Goal: Information Seeking & Learning: Learn about a topic

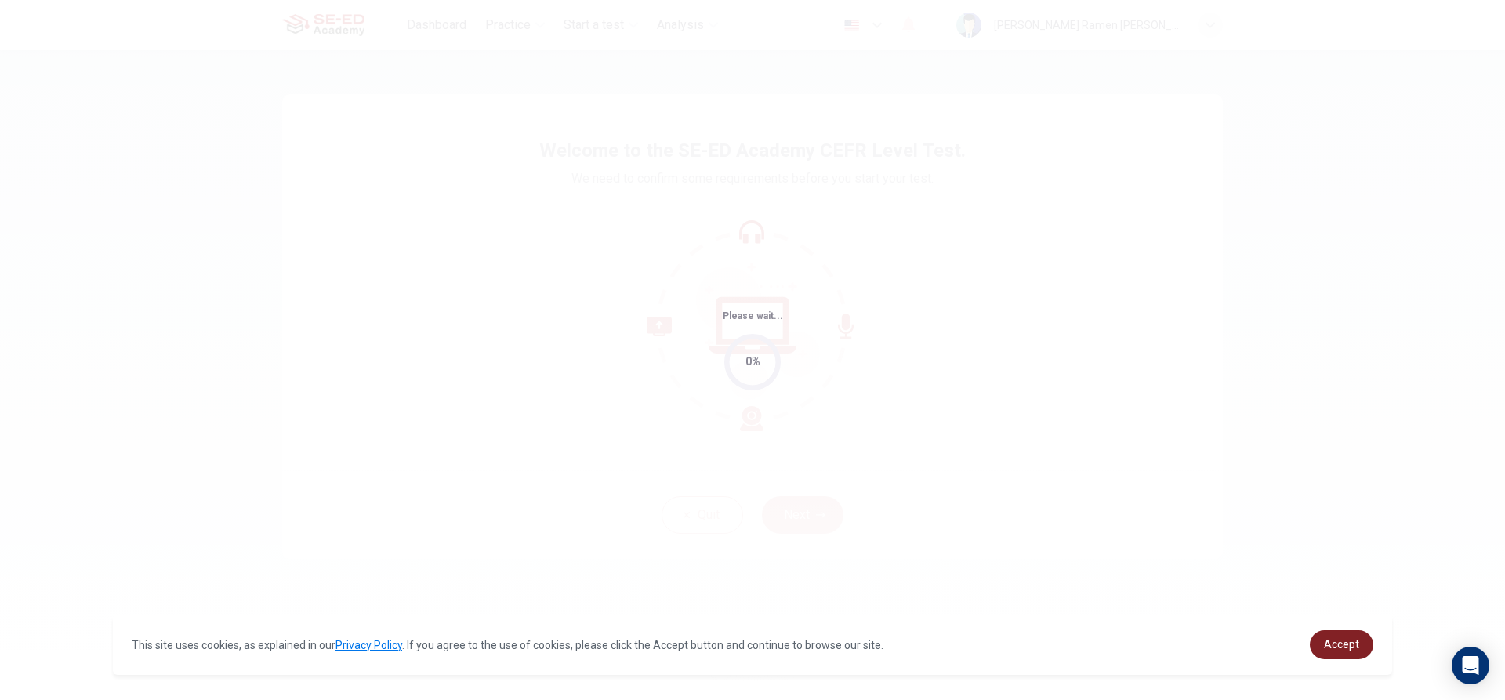
click at [1366, 643] on link "Accept" at bounding box center [1341, 644] width 63 height 29
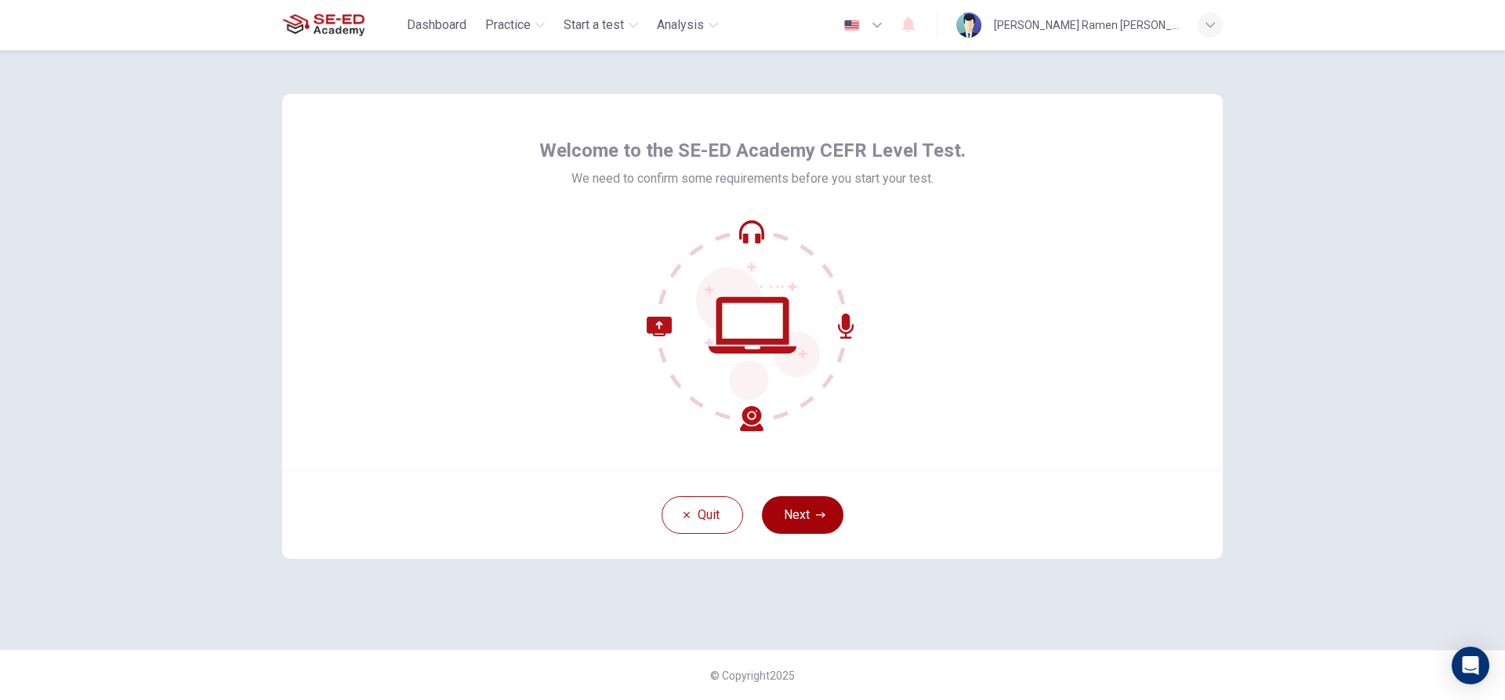
click at [783, 503] on button "Next" at bounding box center [803, 515] width 82 height 38
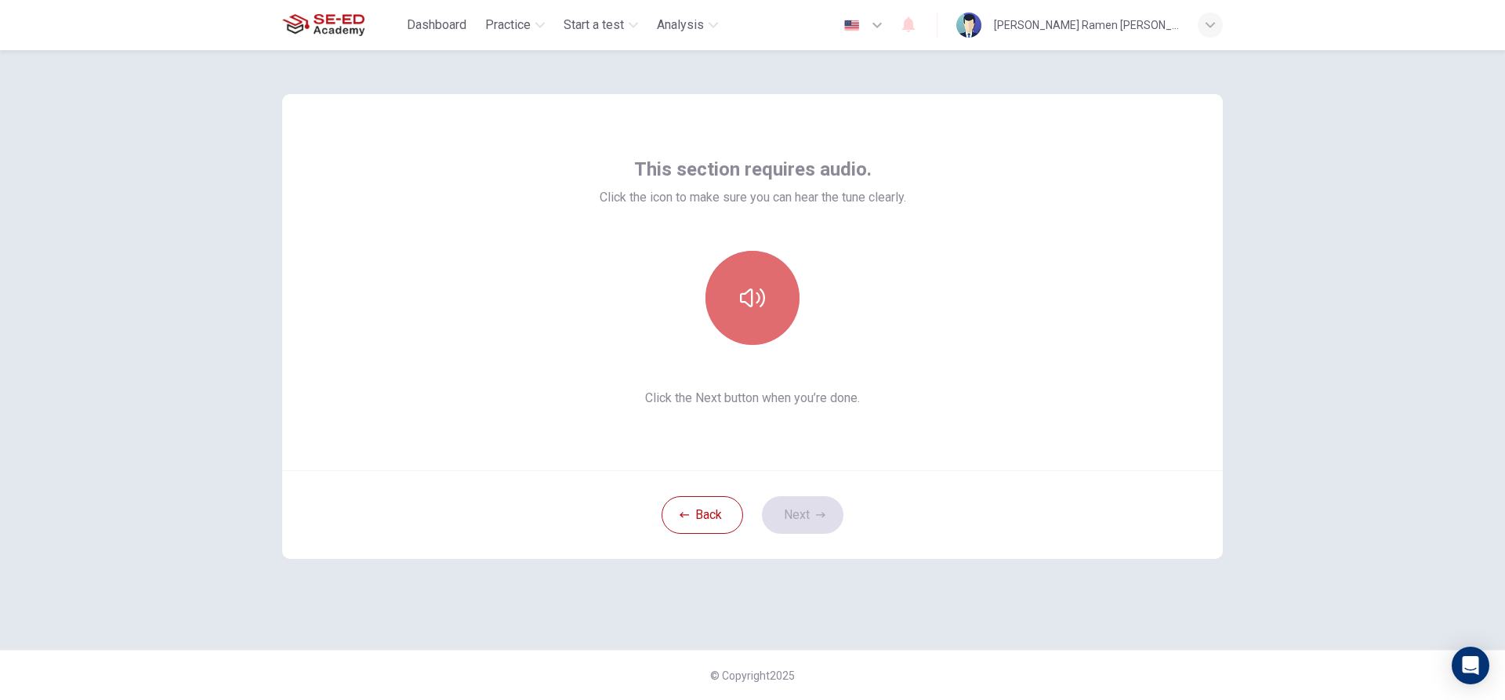
click at [744, 299] on icon "button" at bounding box center [752, 297] width 25 height 25
click at [799, 518] on button "Next" at bounding box center [803, 515] width 82 height 38
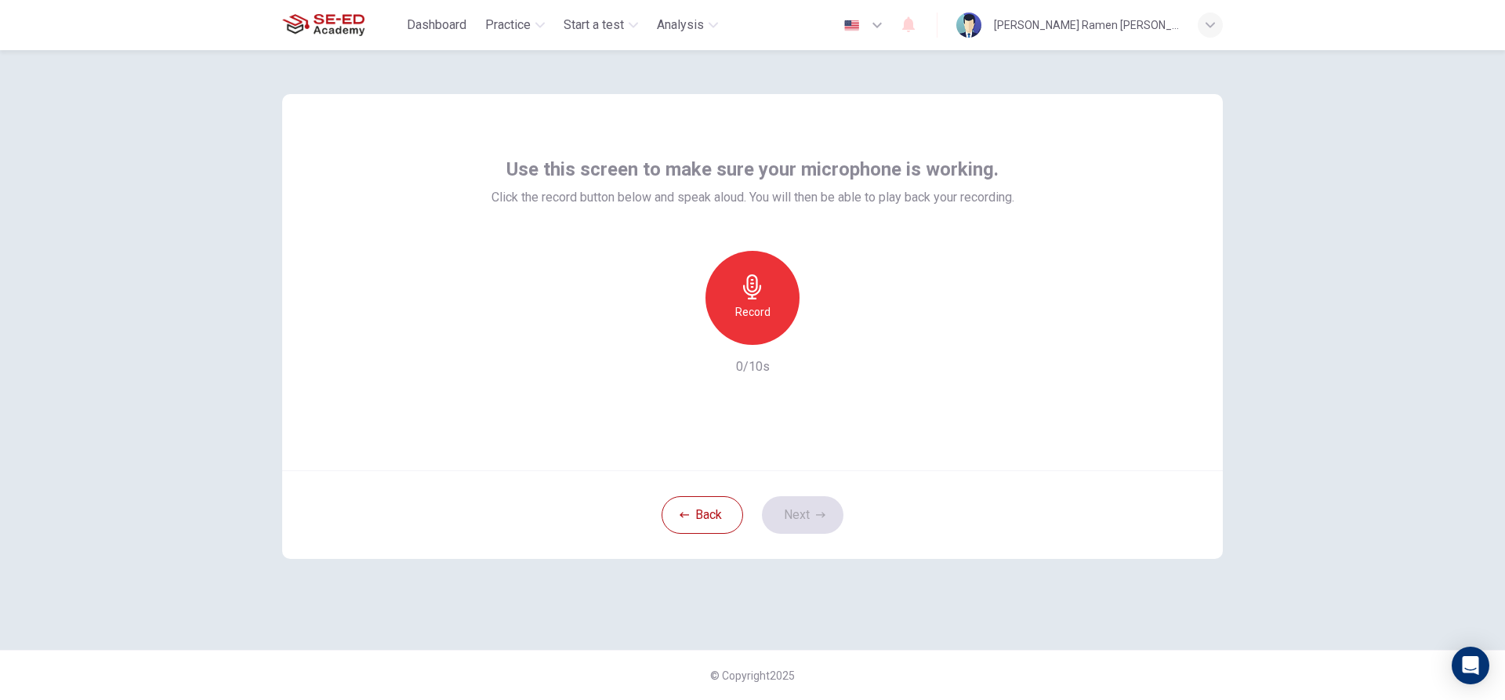
click at [748, 324] on div "Record" at bounding box center [752, 298] width 94 height 94
click at [748, 324] on div "Stop" at bounding box center [752, 298] width 94 height 94
click at [806, 516] on button "Next" at bounding box center [803, 515] width 82 height 38
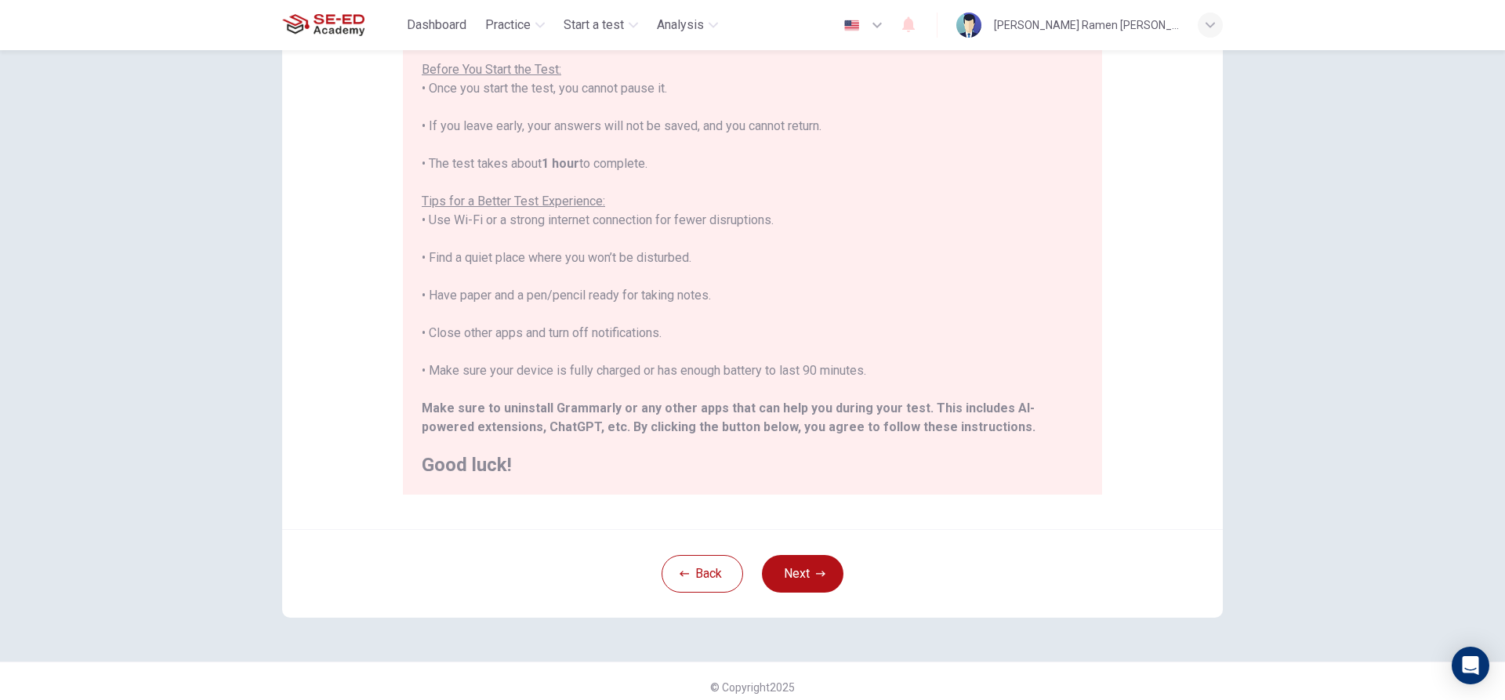
scroll to position [172, 0]
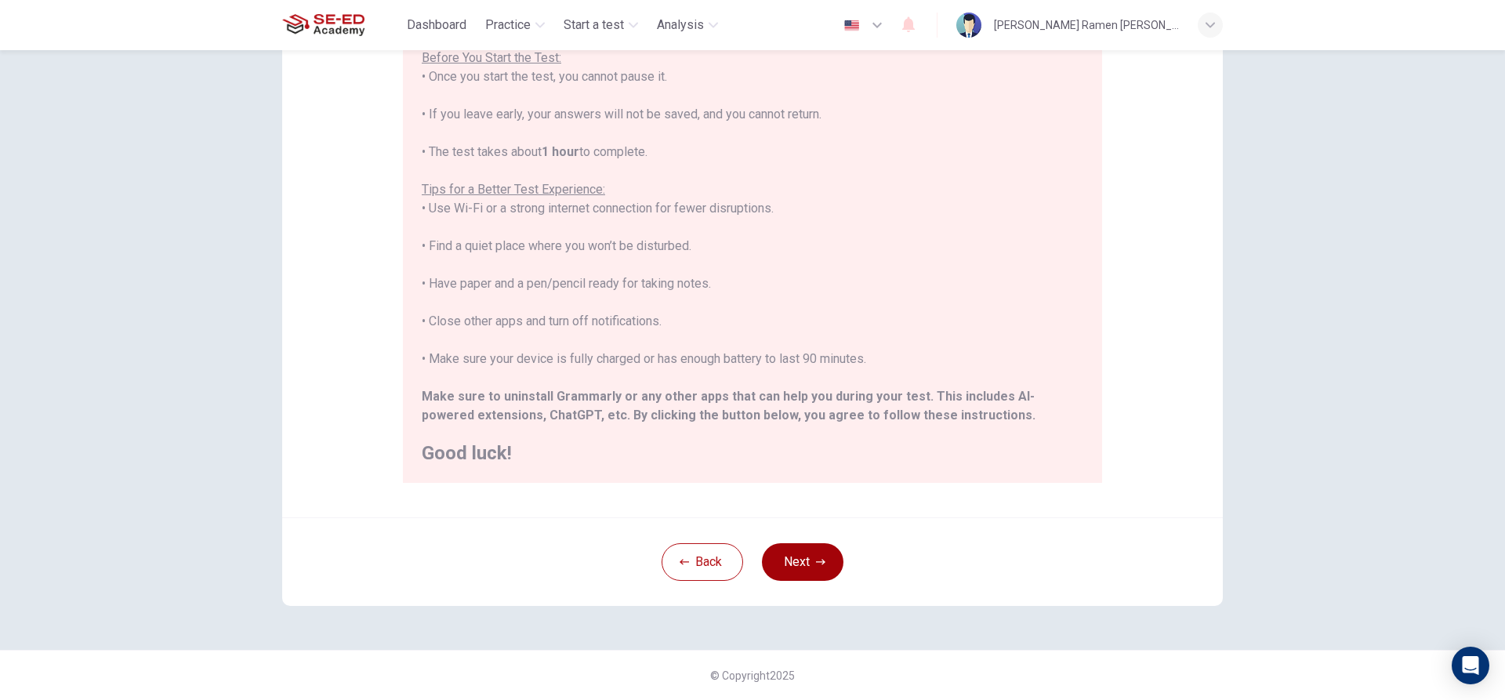
click at [783, 556] on button "Next" at bounding box center [803, 562] width 82 height 38
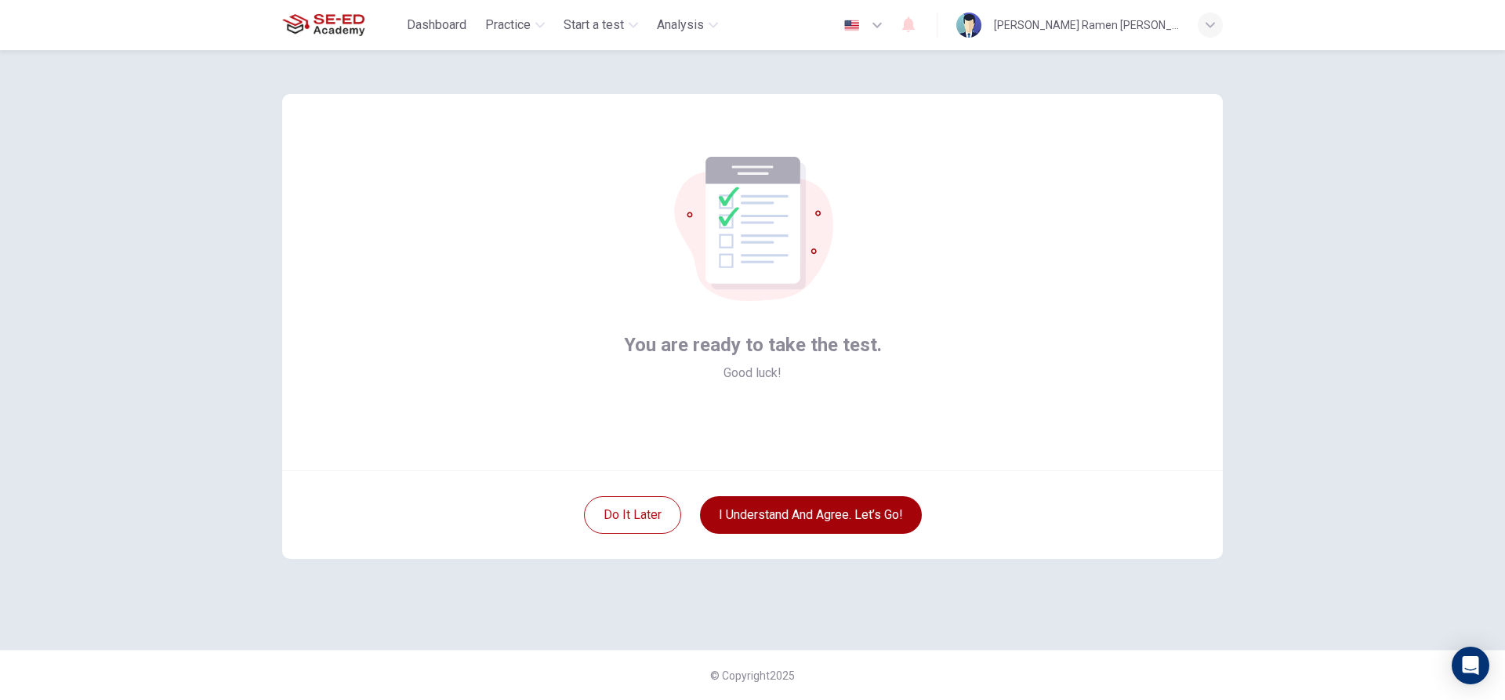
scroll to position [0, 0]
click at [845, 516] on button "I understand and agree. Let’s go!" at bounding box center [811, 515] width 222 height 38
click at [845, 520] on button "I understand and agree. Let’s go!" at bounding box center [811, 515] width 222 height 38
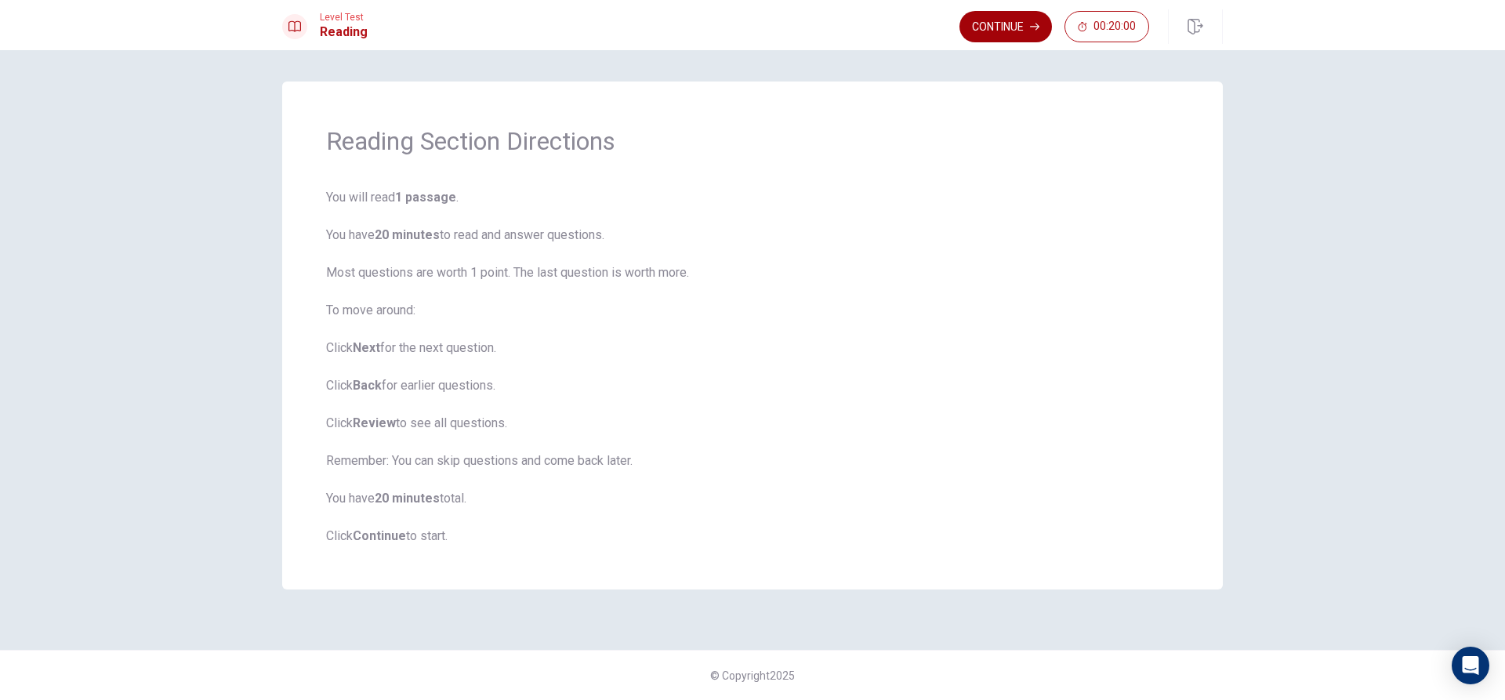
click at [979, 29] on button "Continue" at bounding box center [1005, 26] width 92 height 31
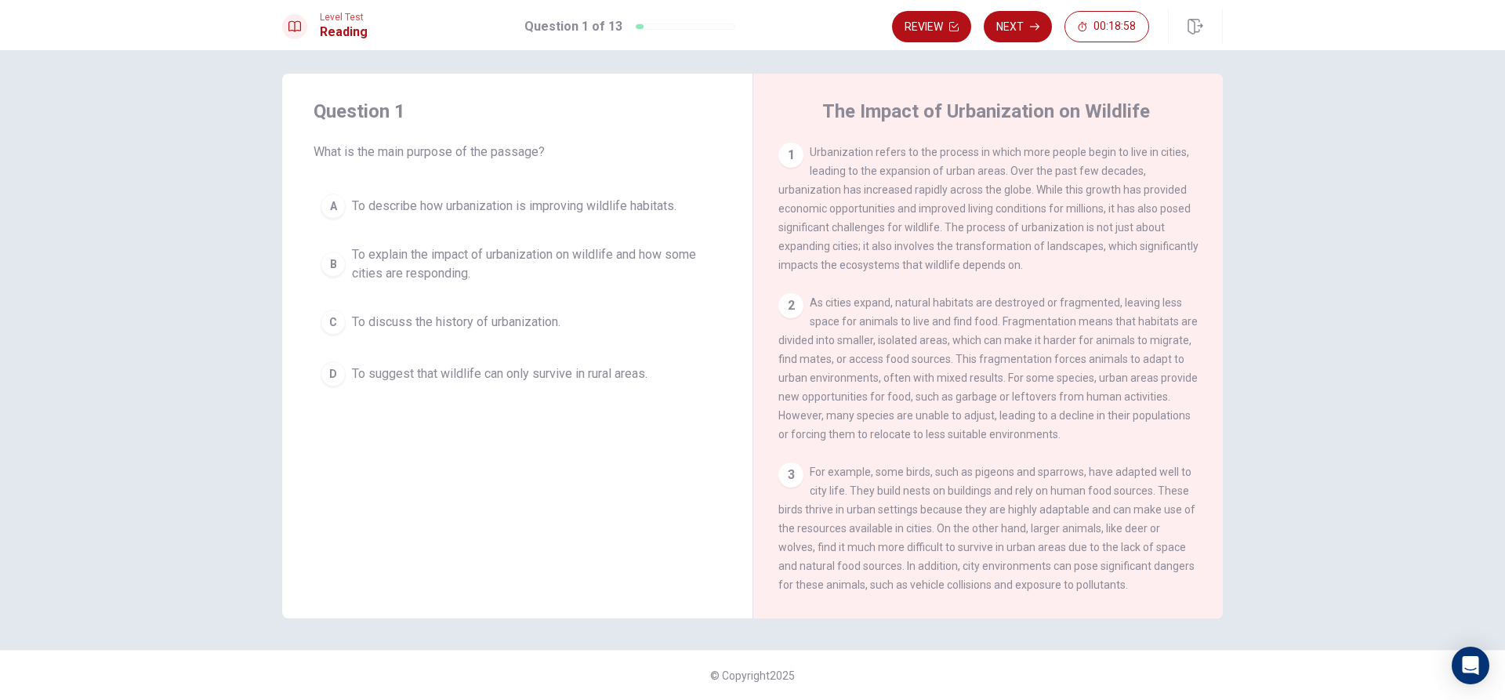
click at [332, 321] on div "C" at bounding box center [333, 322] width 25 height 25
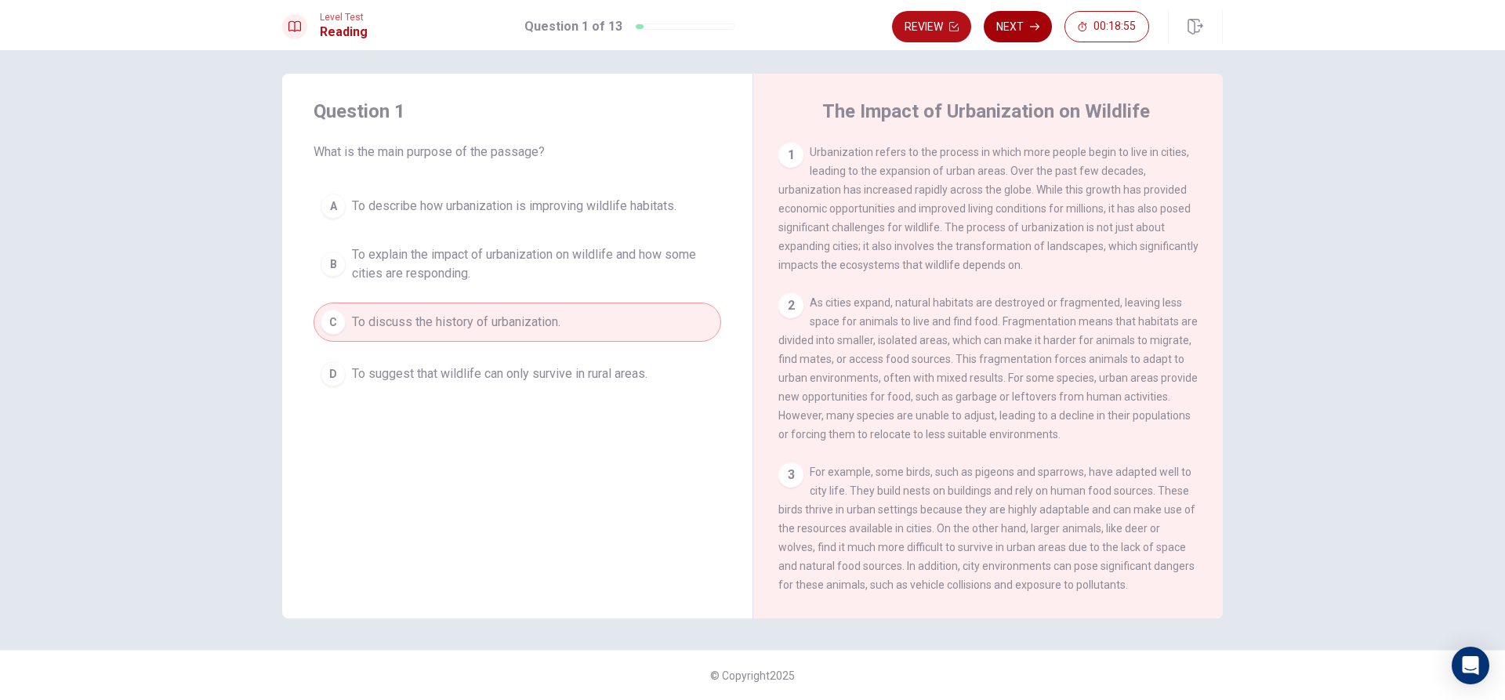
click at [1022, 23] on button "Next" at bounding box center [1018, 26] width 68 height 31
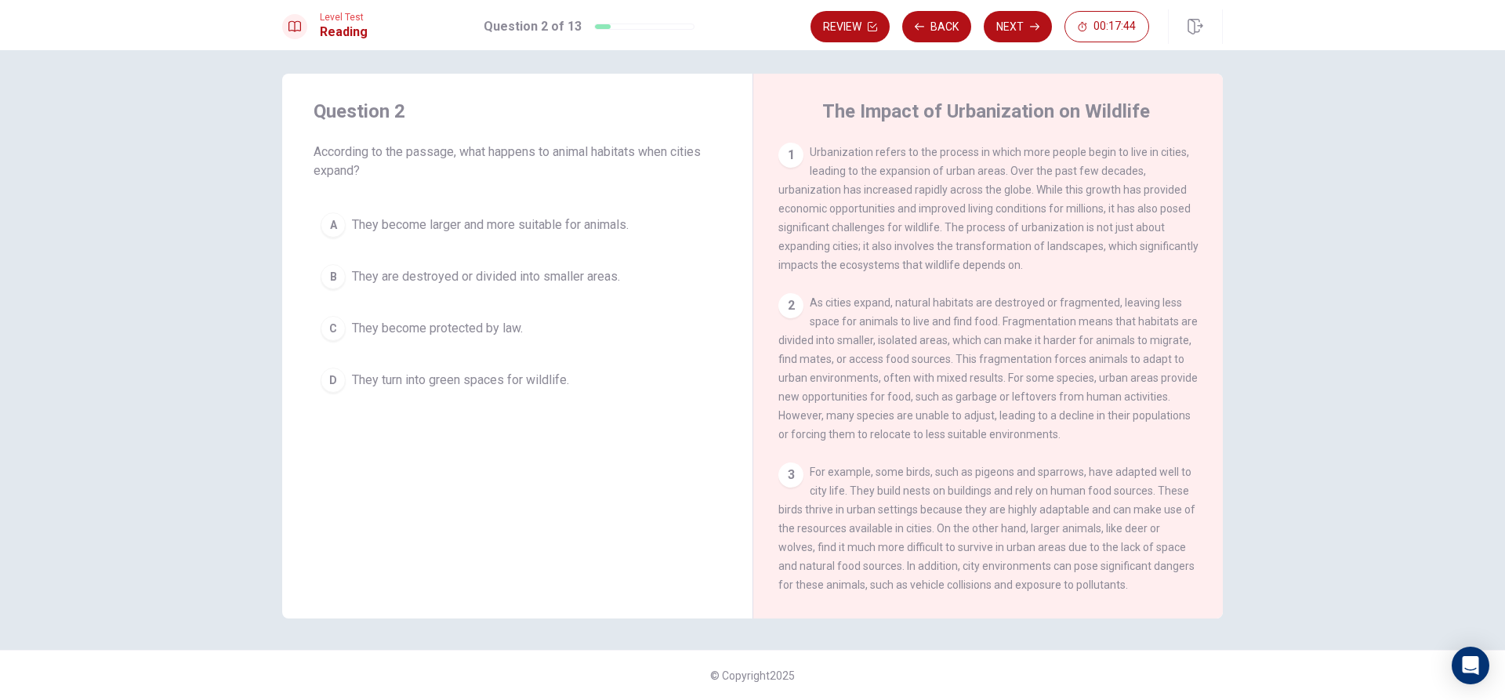
click at [346, 219] on button "A They become larger and more suitable for animals." at bounding box center [517, 224] width 408 height 39
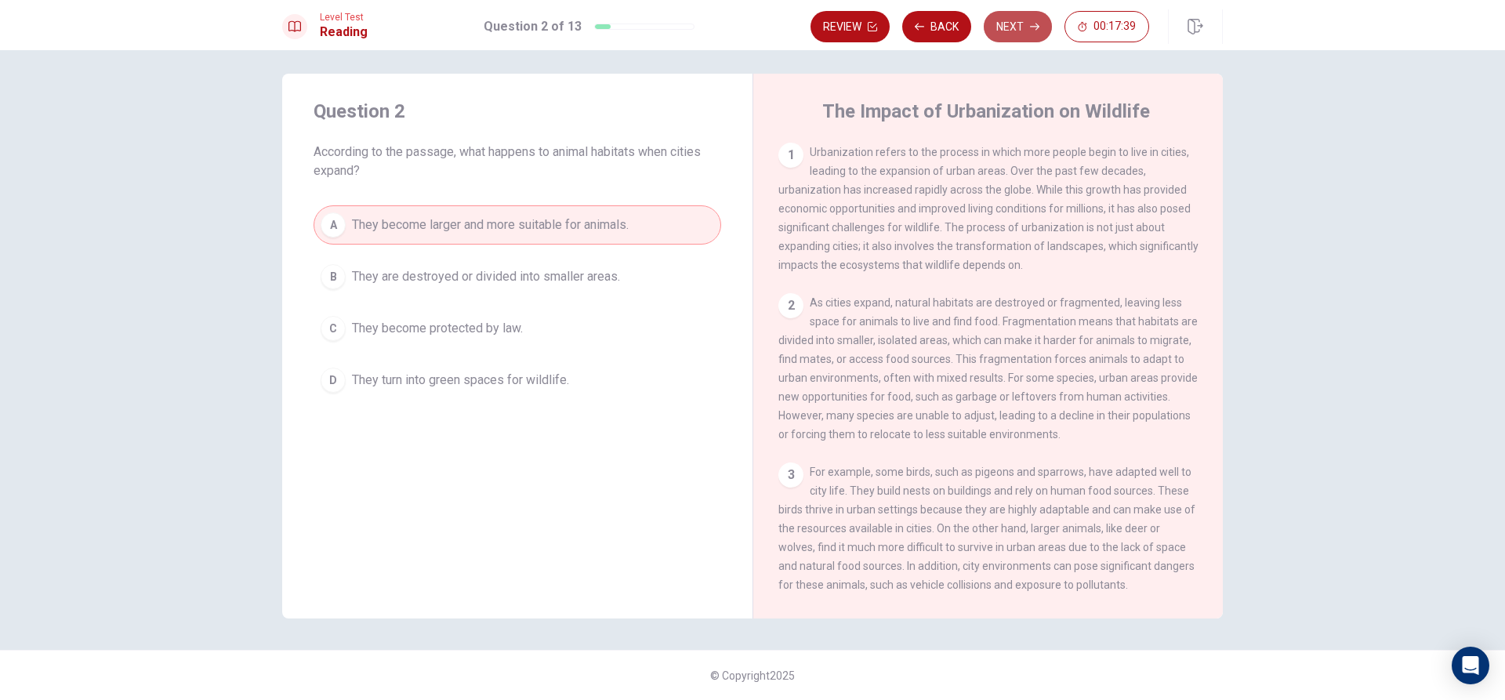
click at [1005, 30] on button "Next" at bounding box center [1018, 26] width 68 height 31
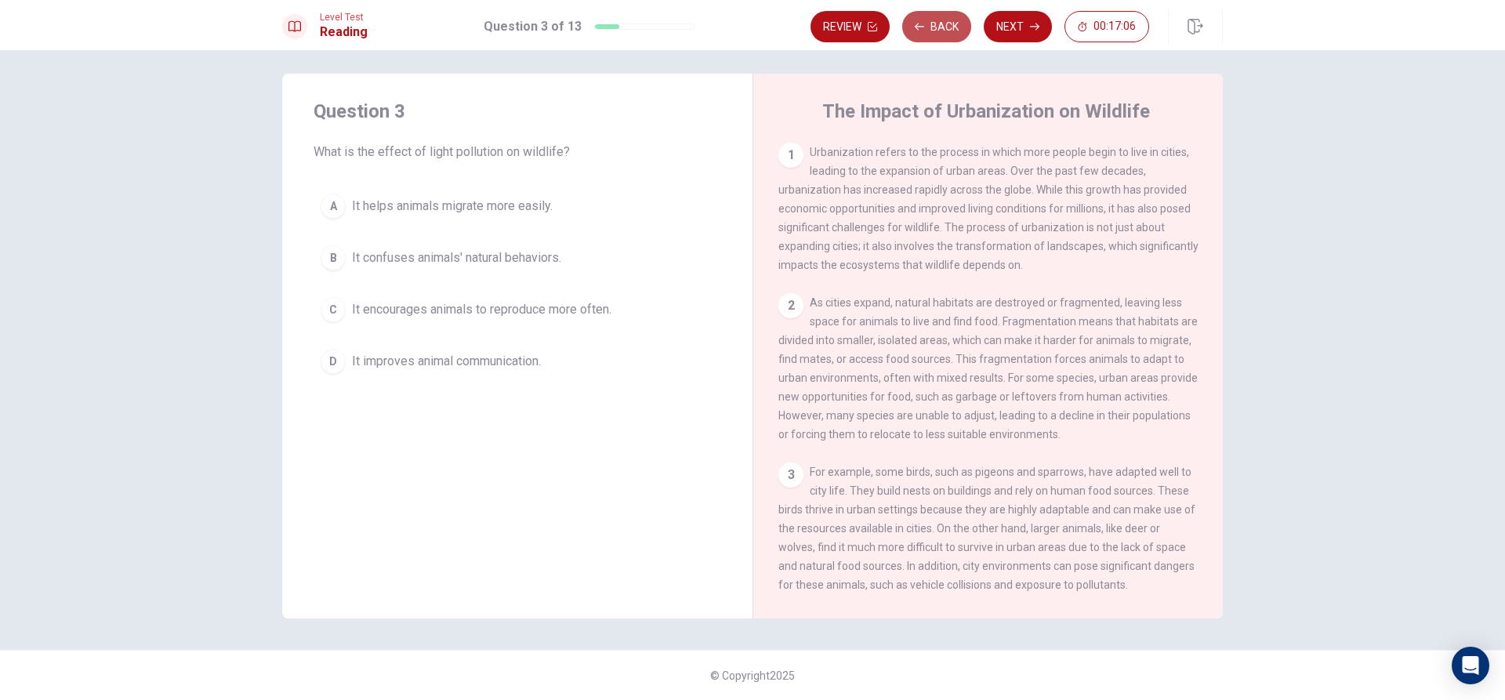
click at [929, 23] on button "Back" at bounding box center [936, 26] width 69 height 31
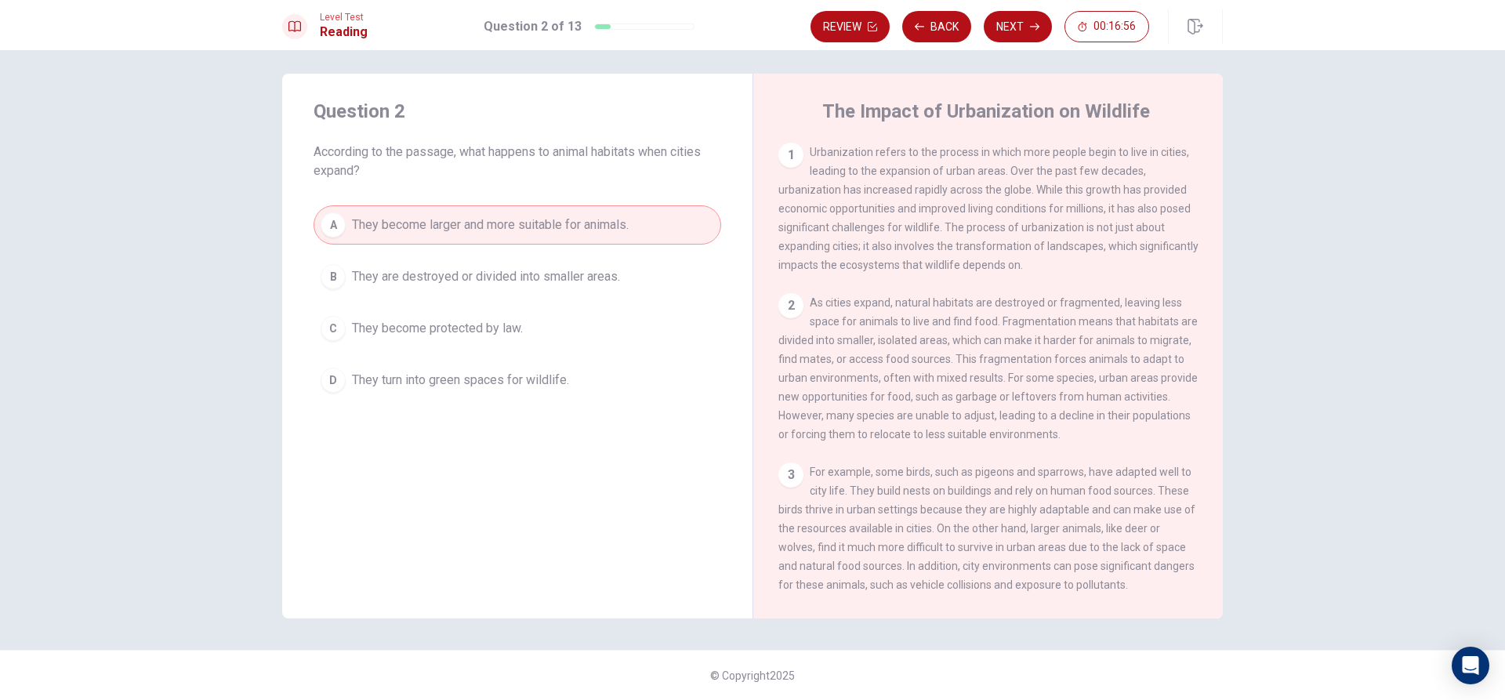
click at [614, 281] on span "They are destroyed or divided into smaller areas." at bounding box center [486, 276] width 268 height 19
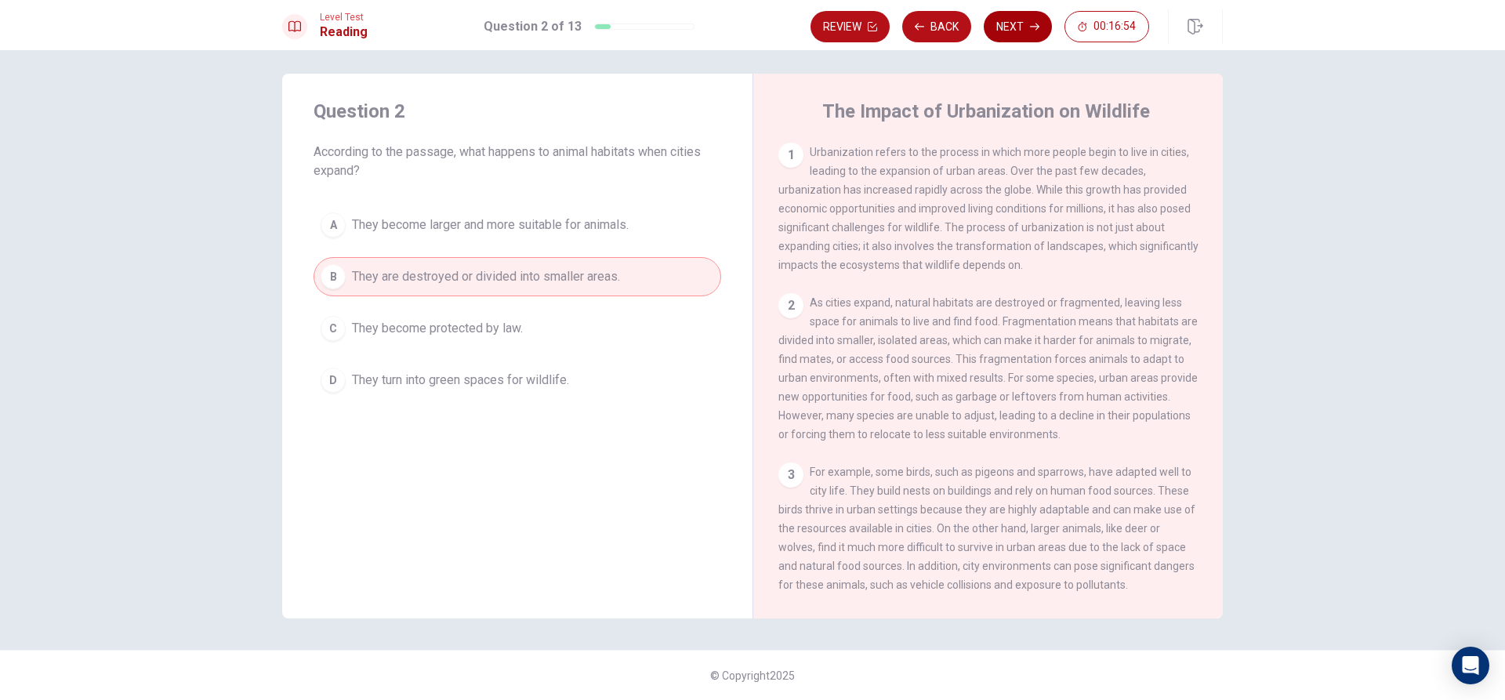
click at [1024, 20] on button "Next" at bounding box center [1018, 26] width 68 height 31
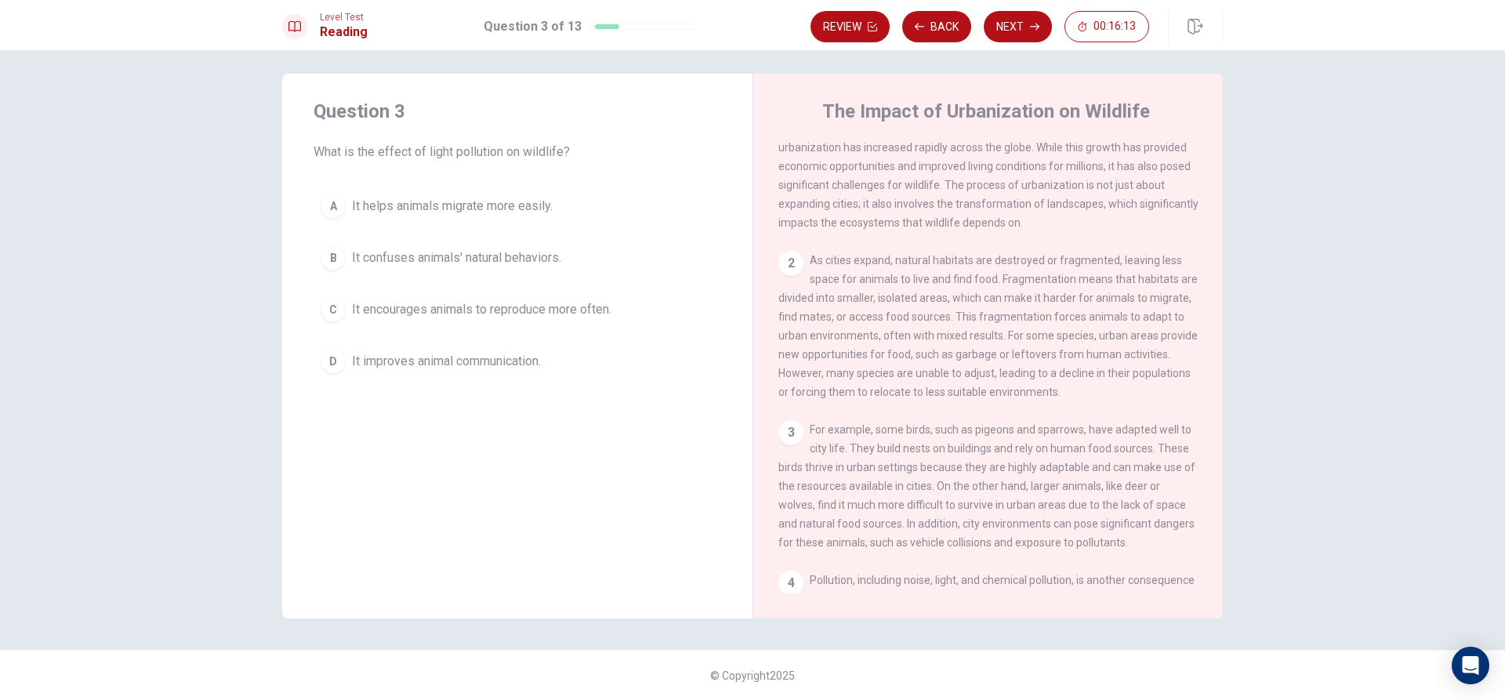
scroll to position [78, 0]
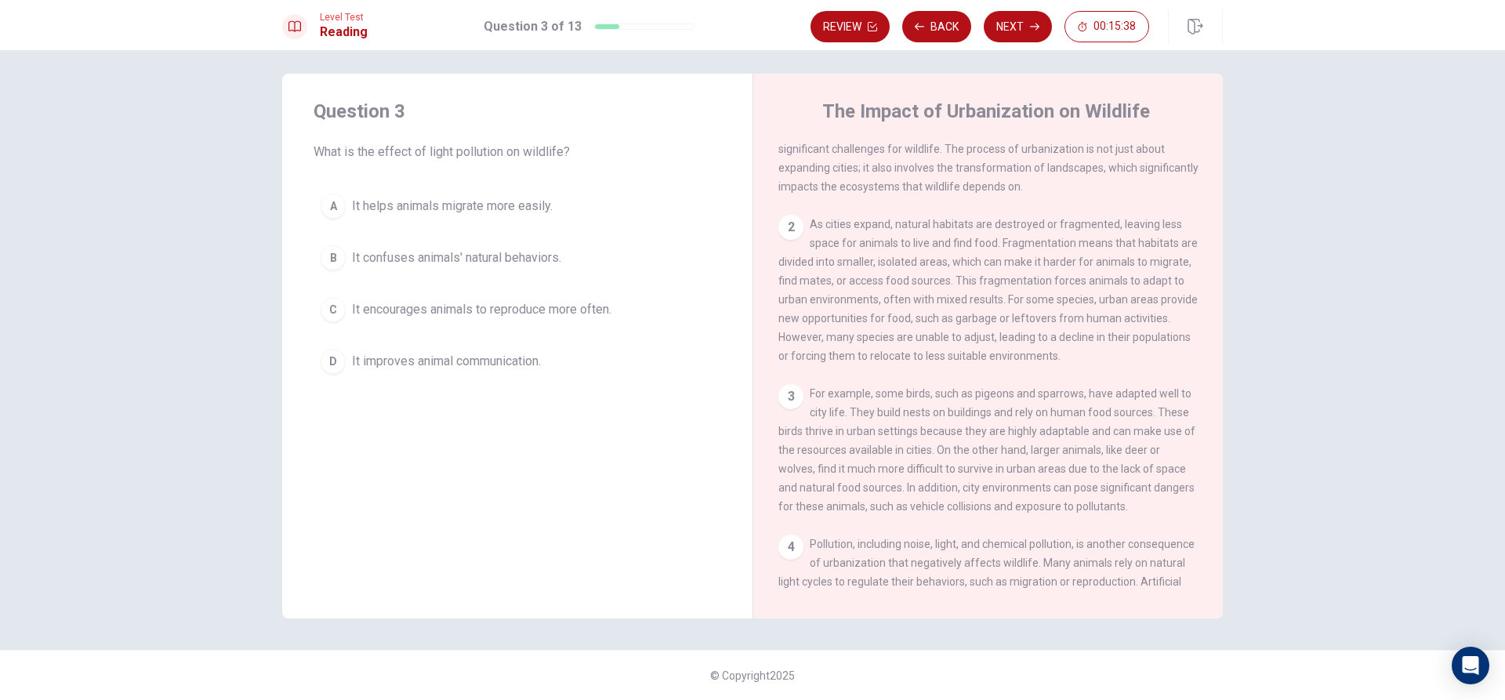
click at [541, 180] on div "Question 3 What is the effect of light pollution on wildlife? A It helps animal…" at bounding box center [517, 240] width 470 height 332
click at [503, 222] on button "A It helps animals migrate more easily." at bounding box center [517, 206] width 408 height 39
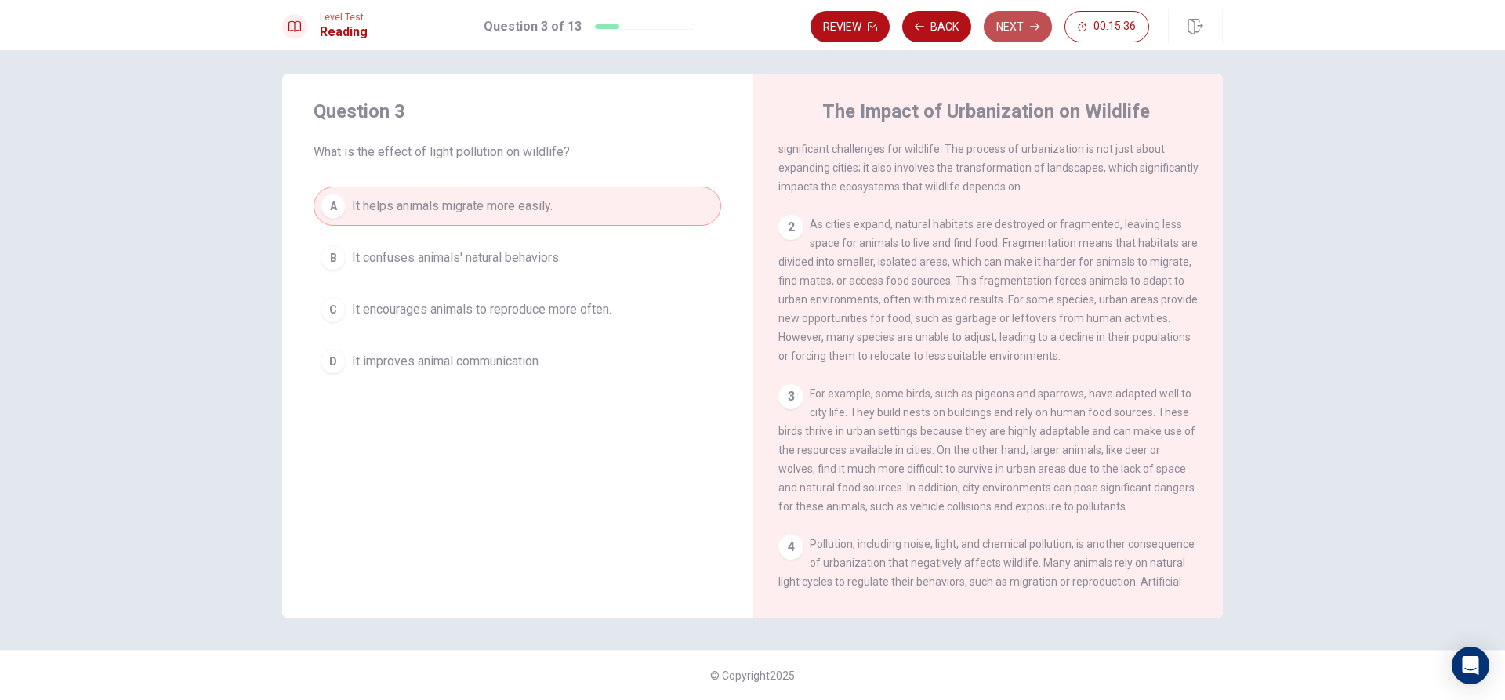
click at [1008, 23] on button "Next" at bounding box center [1018, 26] width 68 height 31
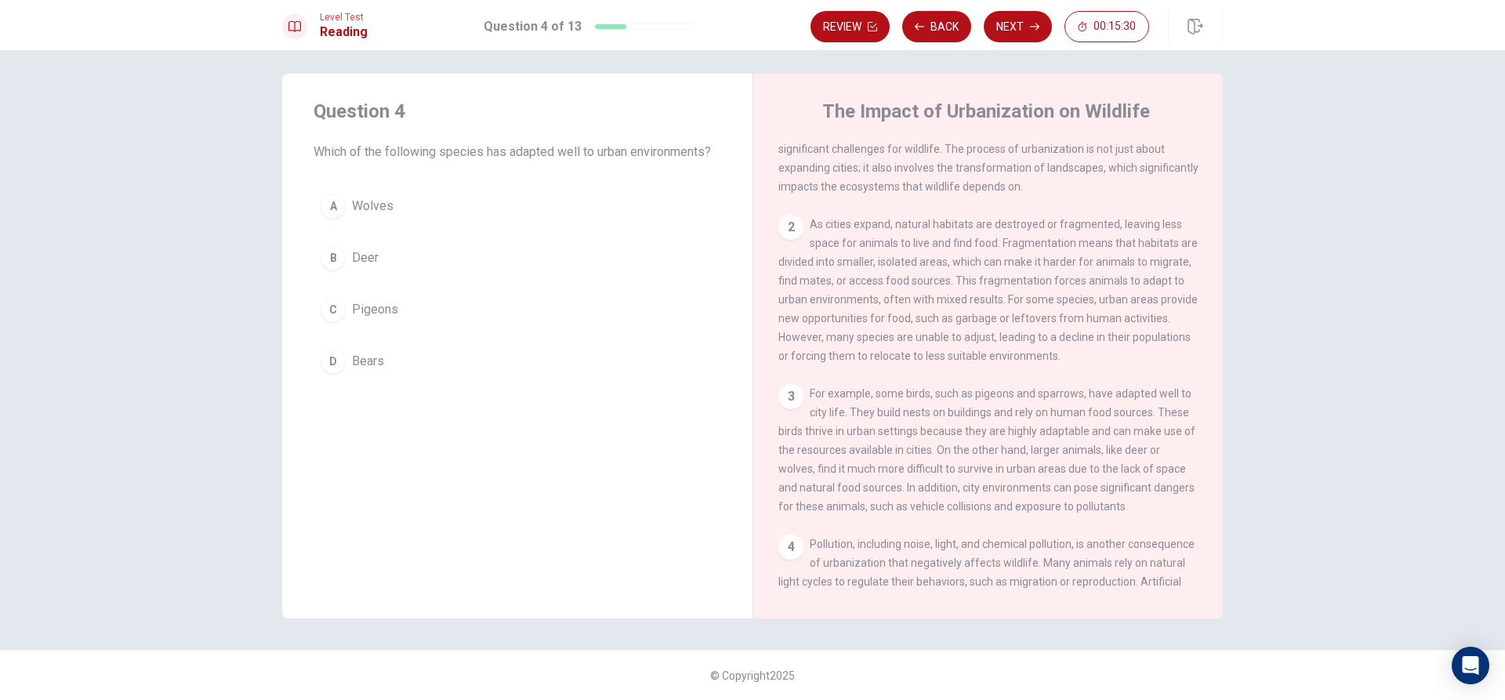
click at [361, 307] on span "Pigeons" at bounding box center [375, 309] width 46 height 19
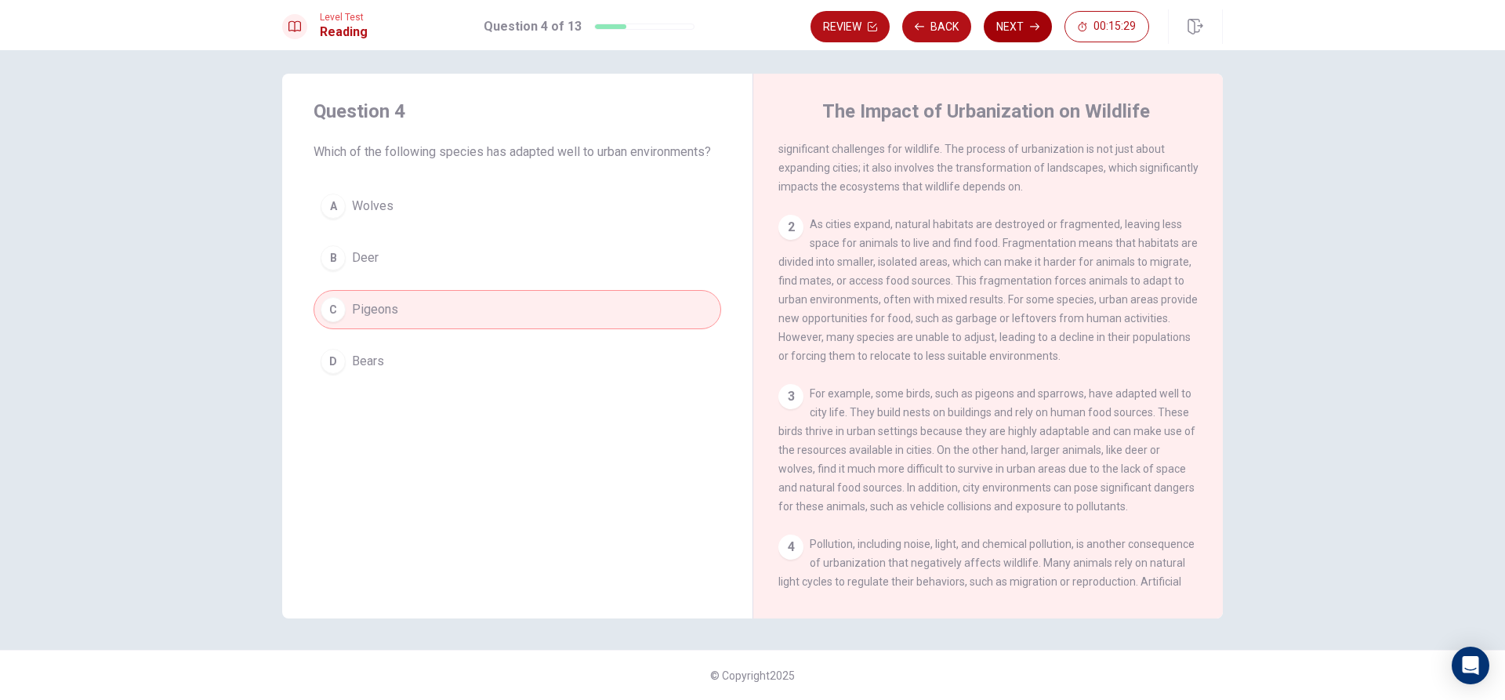
click at [1012, 37] on button "Next" at bounding box center [1018, 26] width 68 height 31
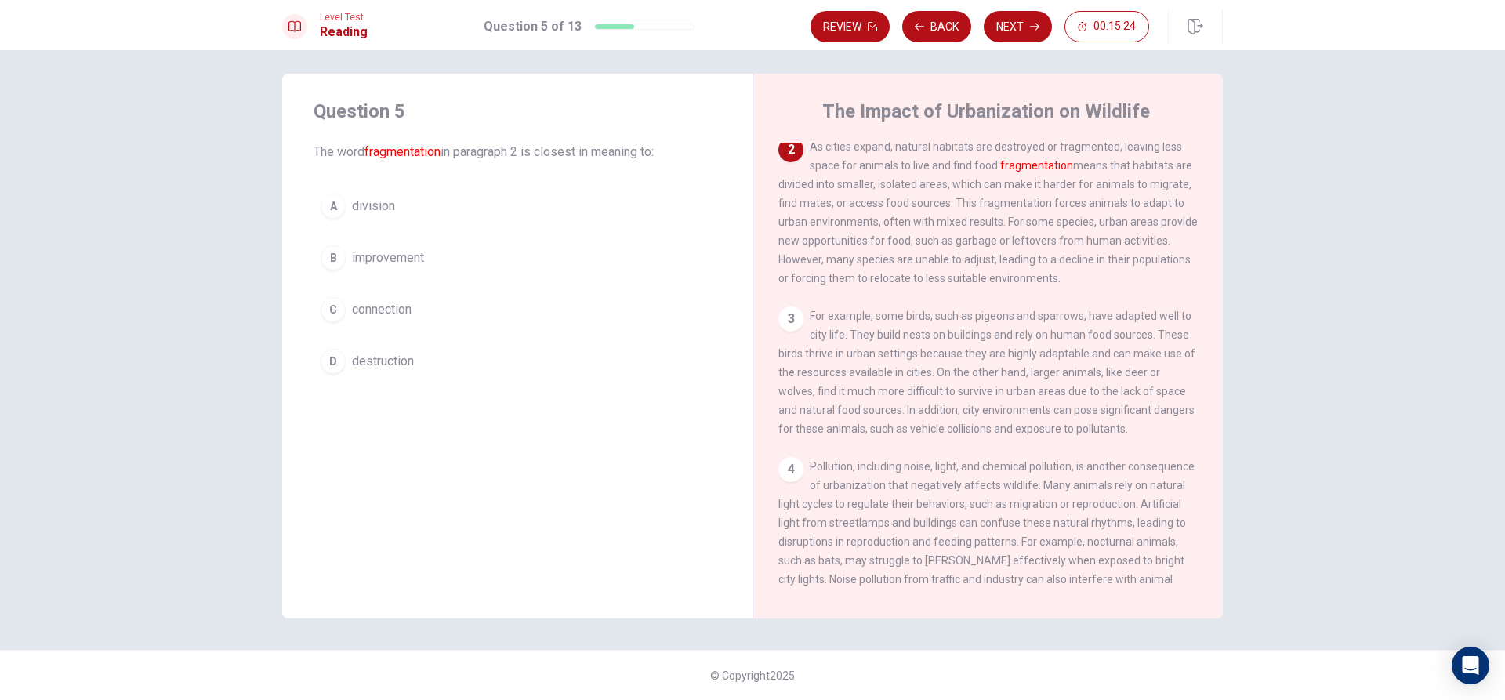
scroll to position [78, 0]
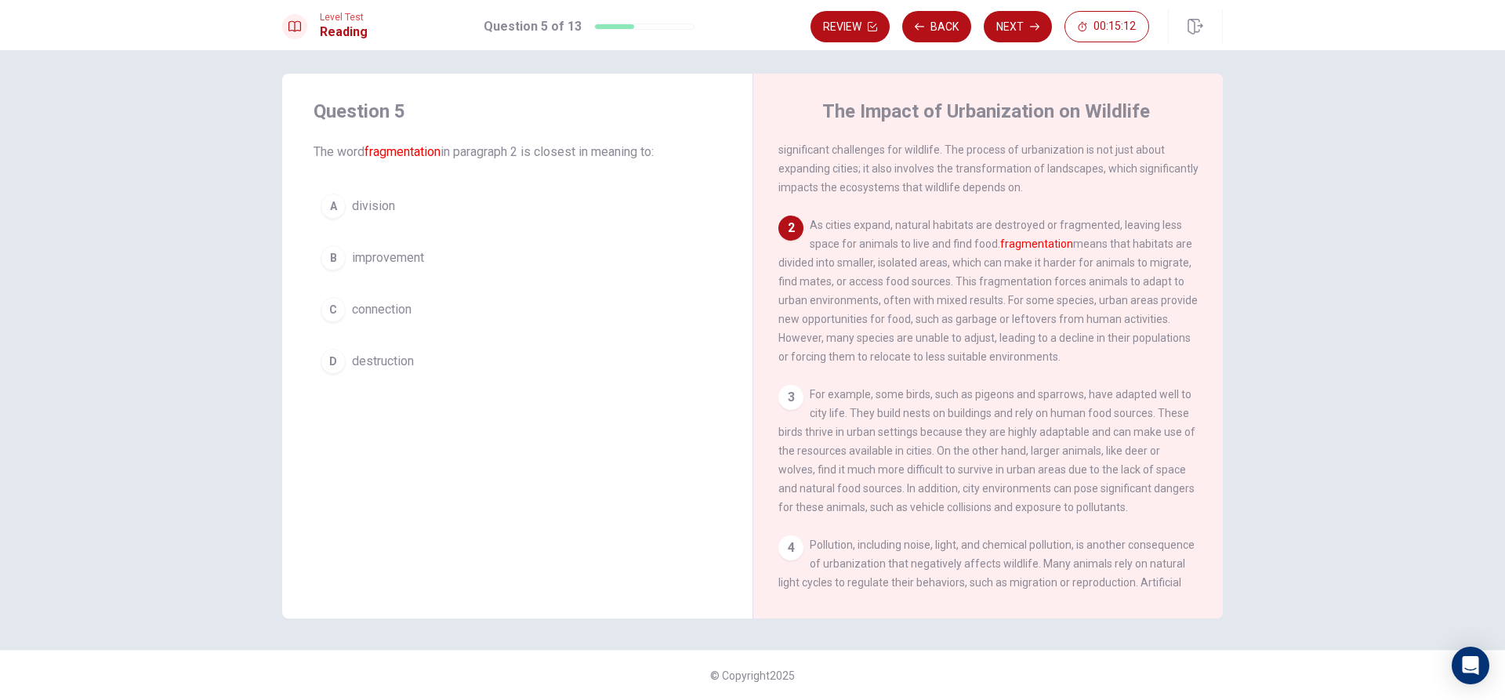
click at [451, 230] on div "A division B improvement C connection D destruction" at bounding box center [517, 284] width 408 height 194
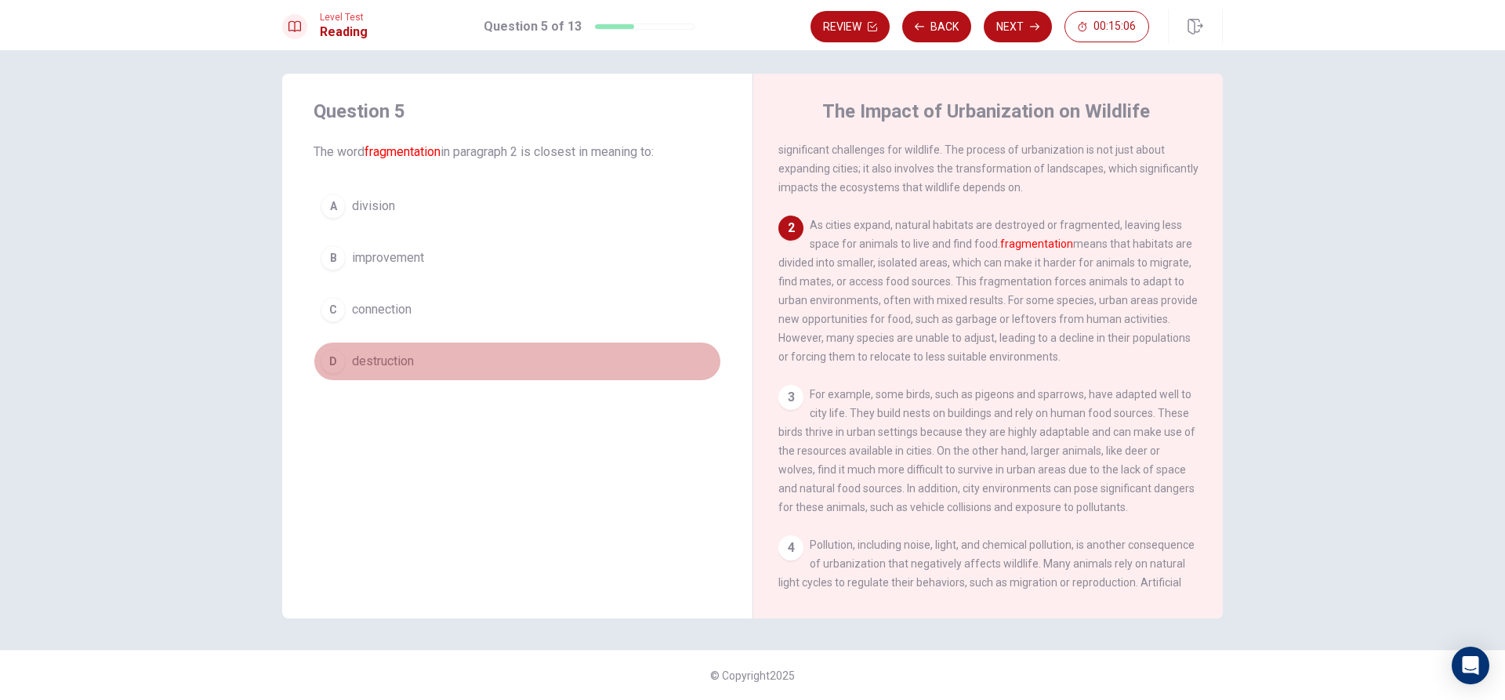
click at [401, 364] on span "destruction" at bounding box center [383, 361] width 62 height 19
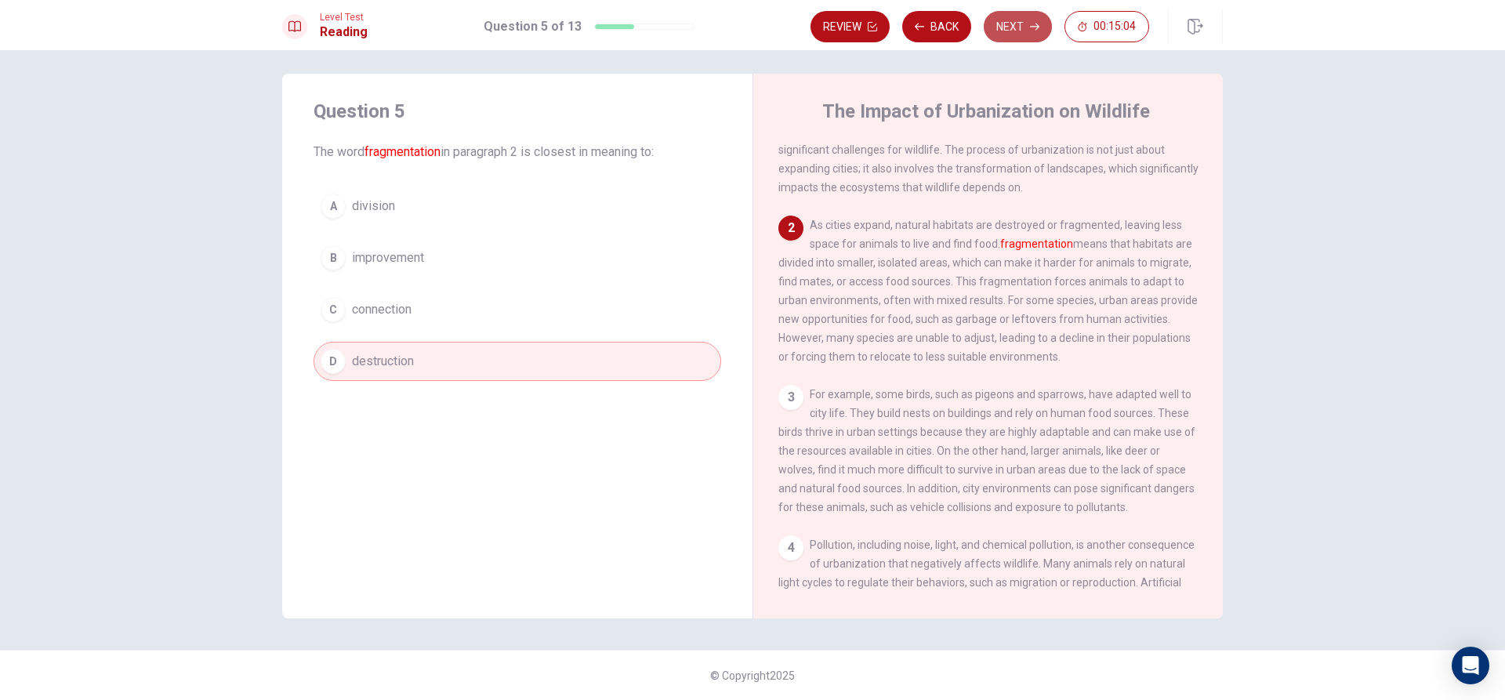
click at [1024, 25] on button "Next" at bounding box center [1018, 26] width 68 height 31
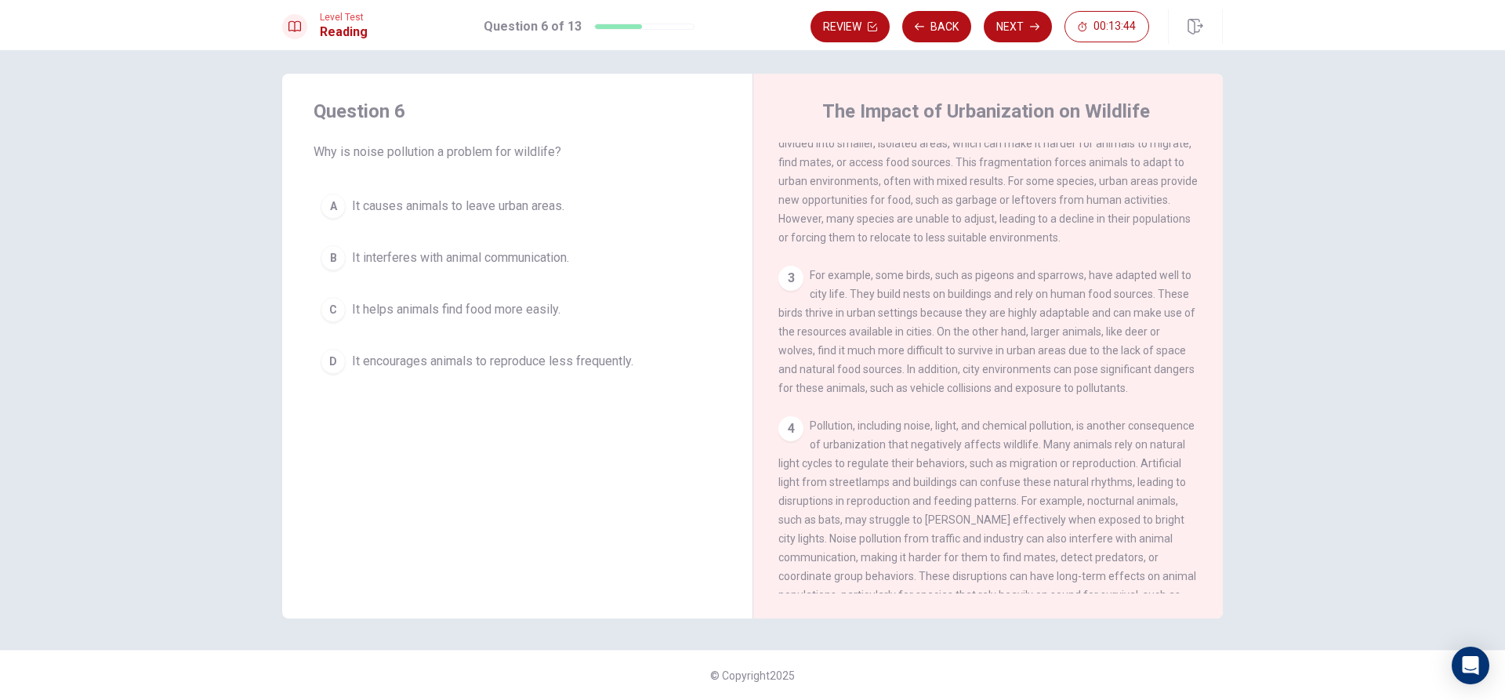
scroll to position [234, 0]
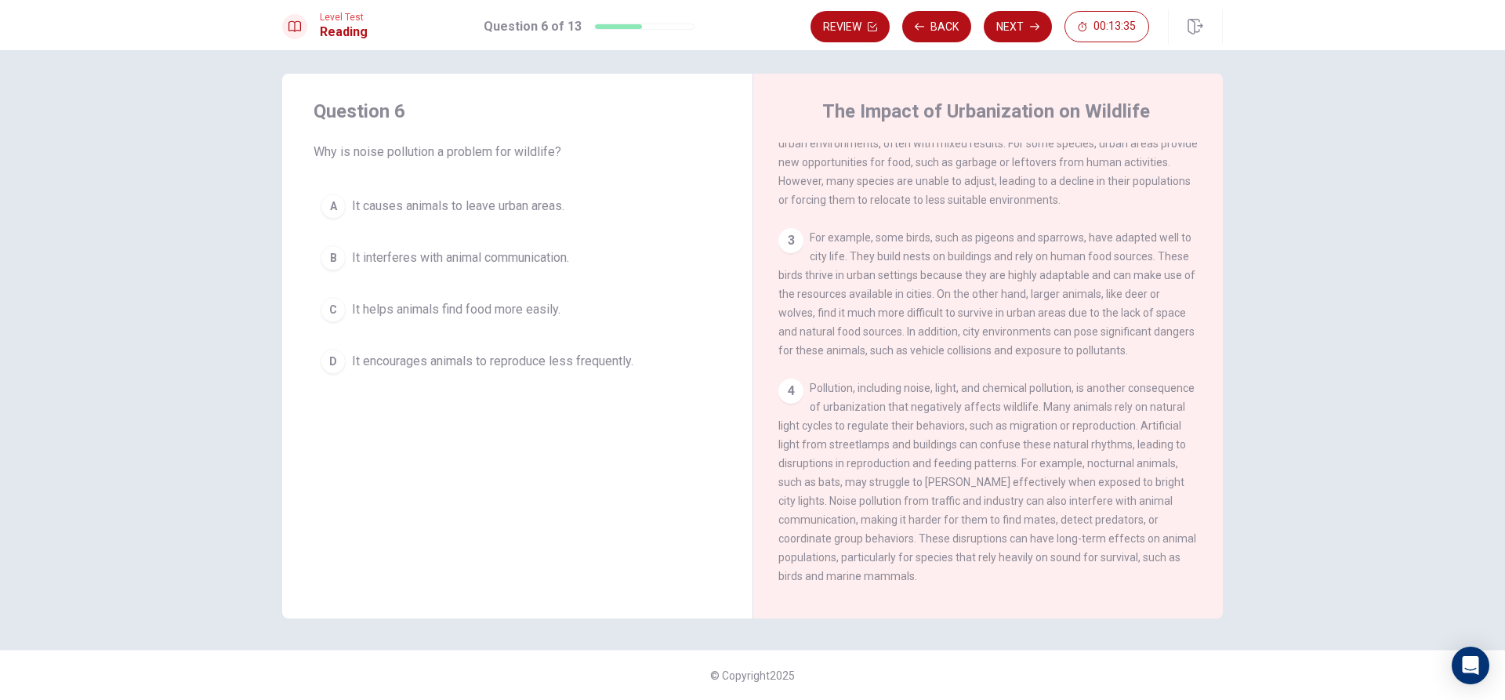
click at [434, 353] on span "It encourages animals to reproduce less frequently." at bounding box center [492, 361] width 281 height 19
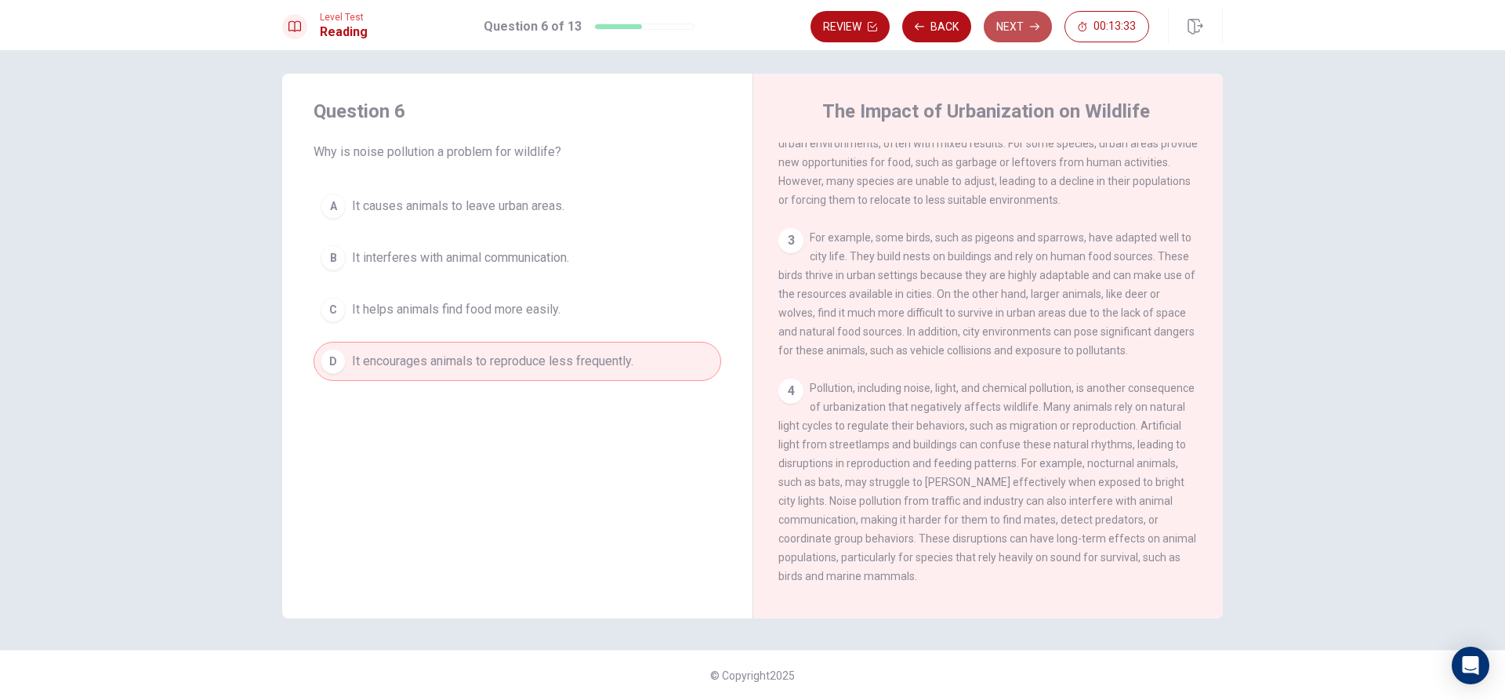
click at [1018, 13] on button "Next" at bounding box center [1018, 26] width 68 height 31
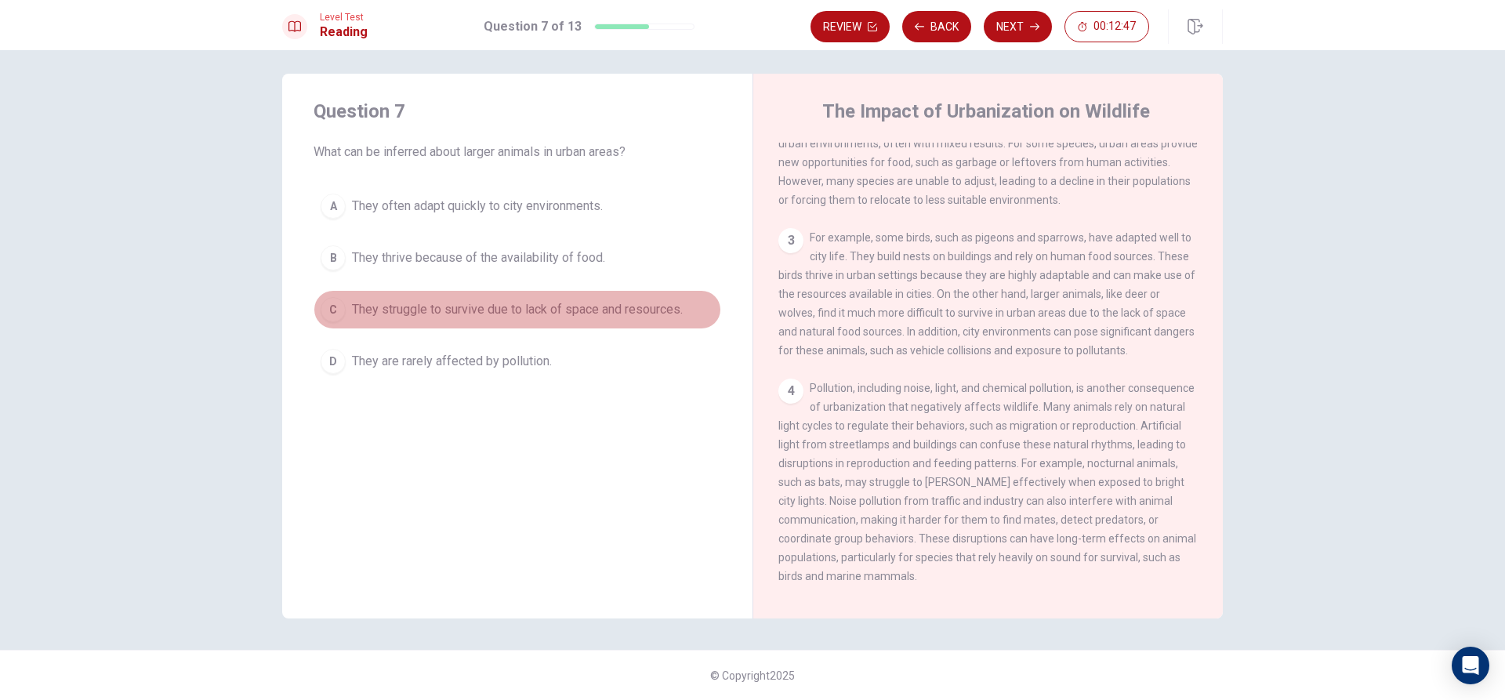
click at [371, 310] on span "They struggle to survive due to lack of space and resources." at bounding box center [517, 309] width 331 height 19
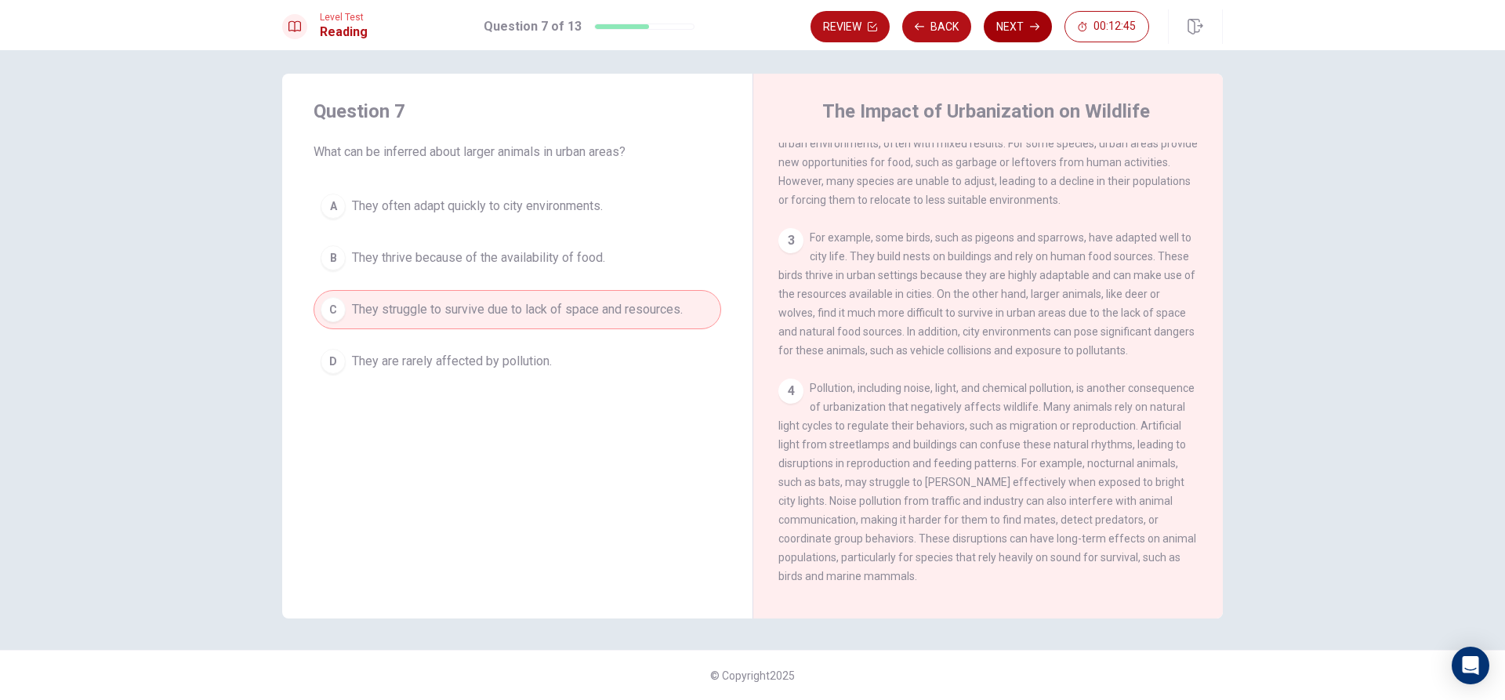
click at [1016, 28] on button "Next" at bounding box center [1018, 26] width 68 height 31
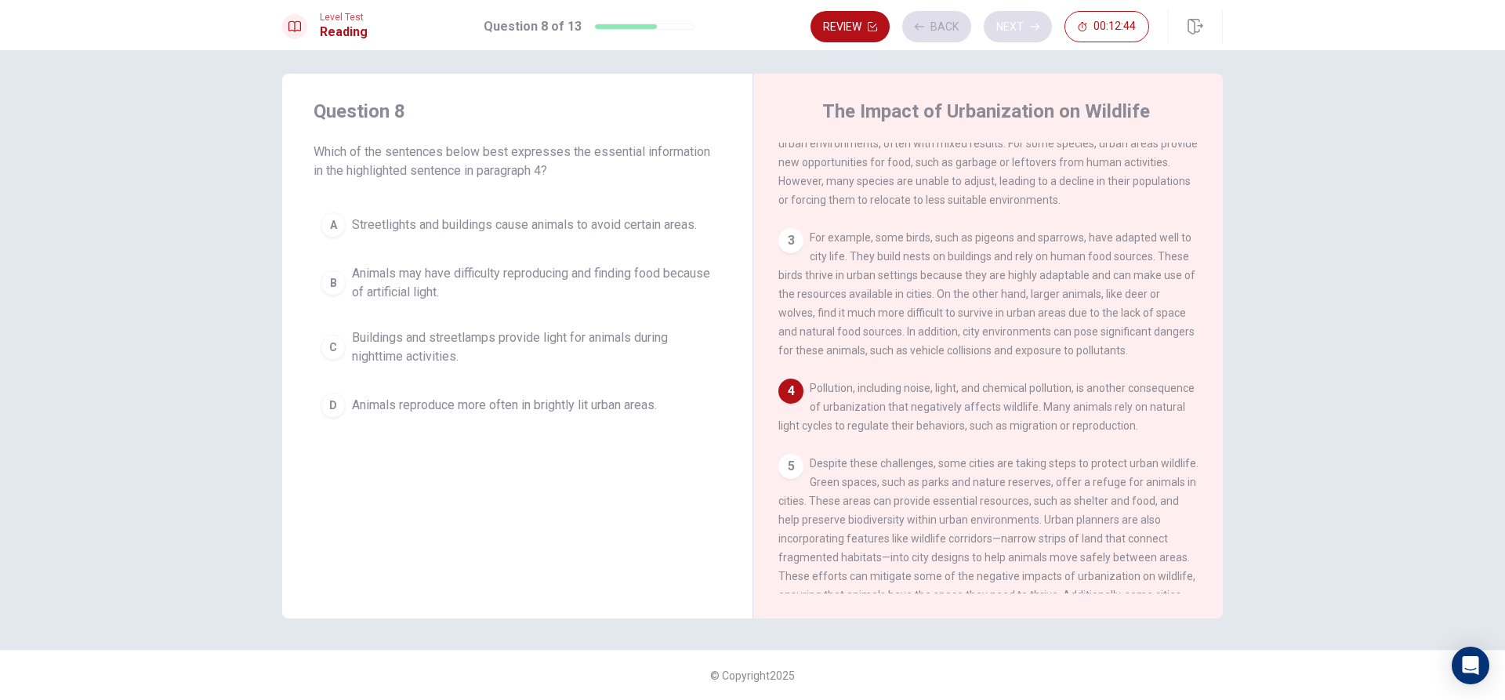
scroll to position [272, 0]
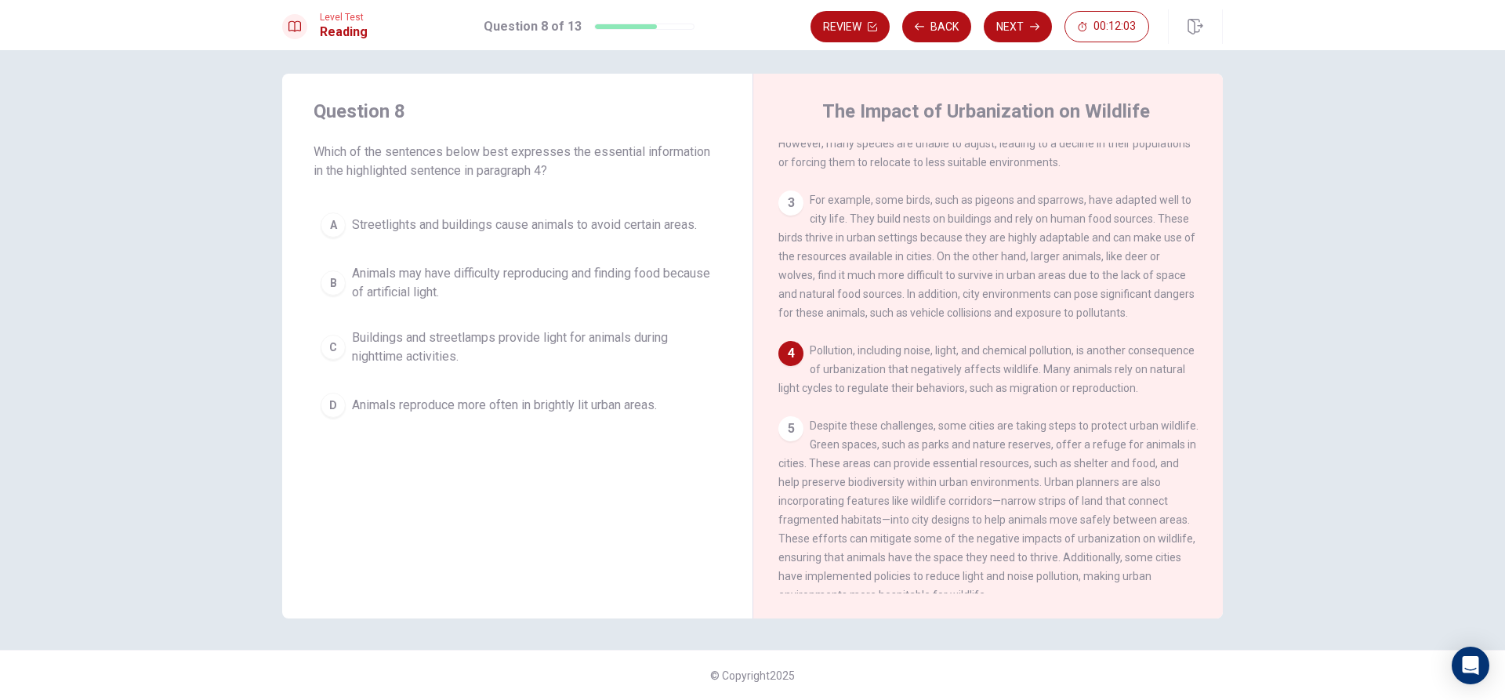
click at [520, 286] on span "Animals may have difficulty reproducing and finding food because of artificial …" at bounding box center [533, 283] width 362 height 38
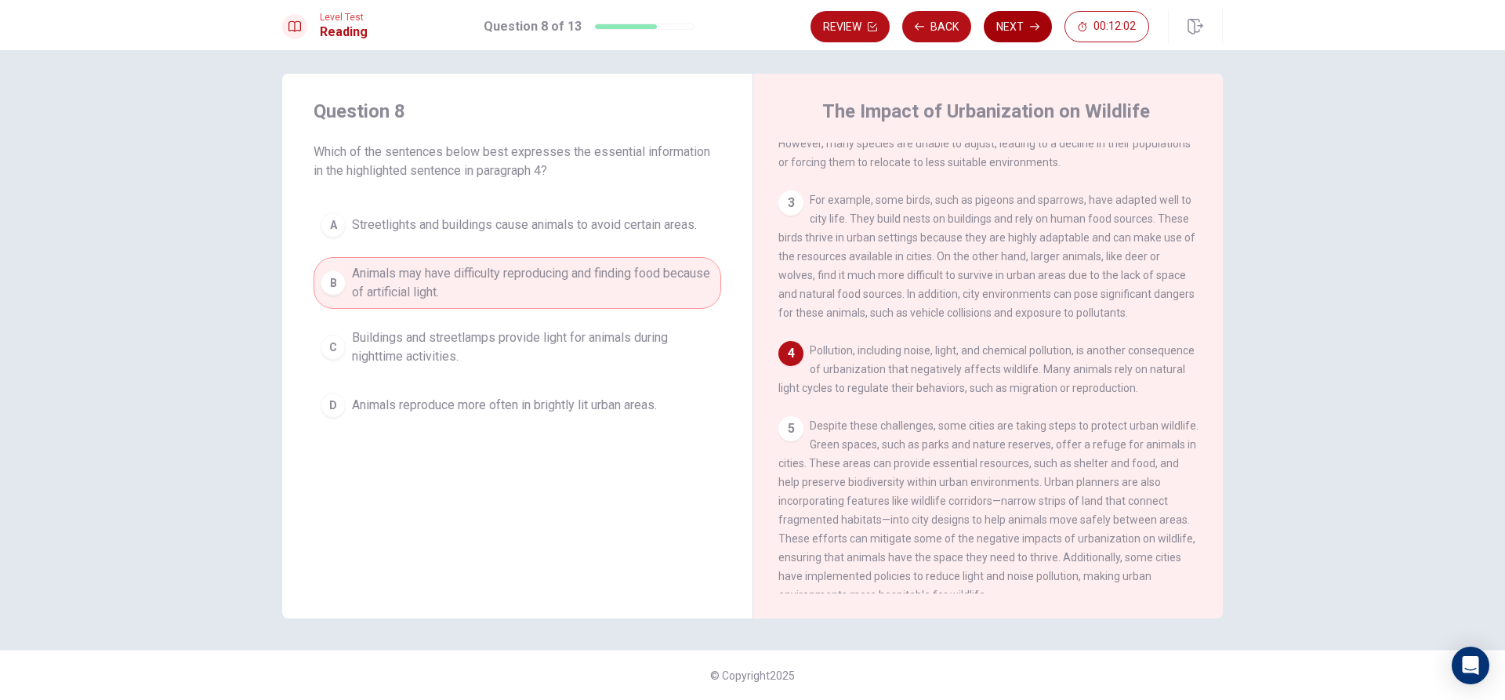
click at [1009, 18] on button "Next" at bounding box center [1018, 26] width 68 height 31
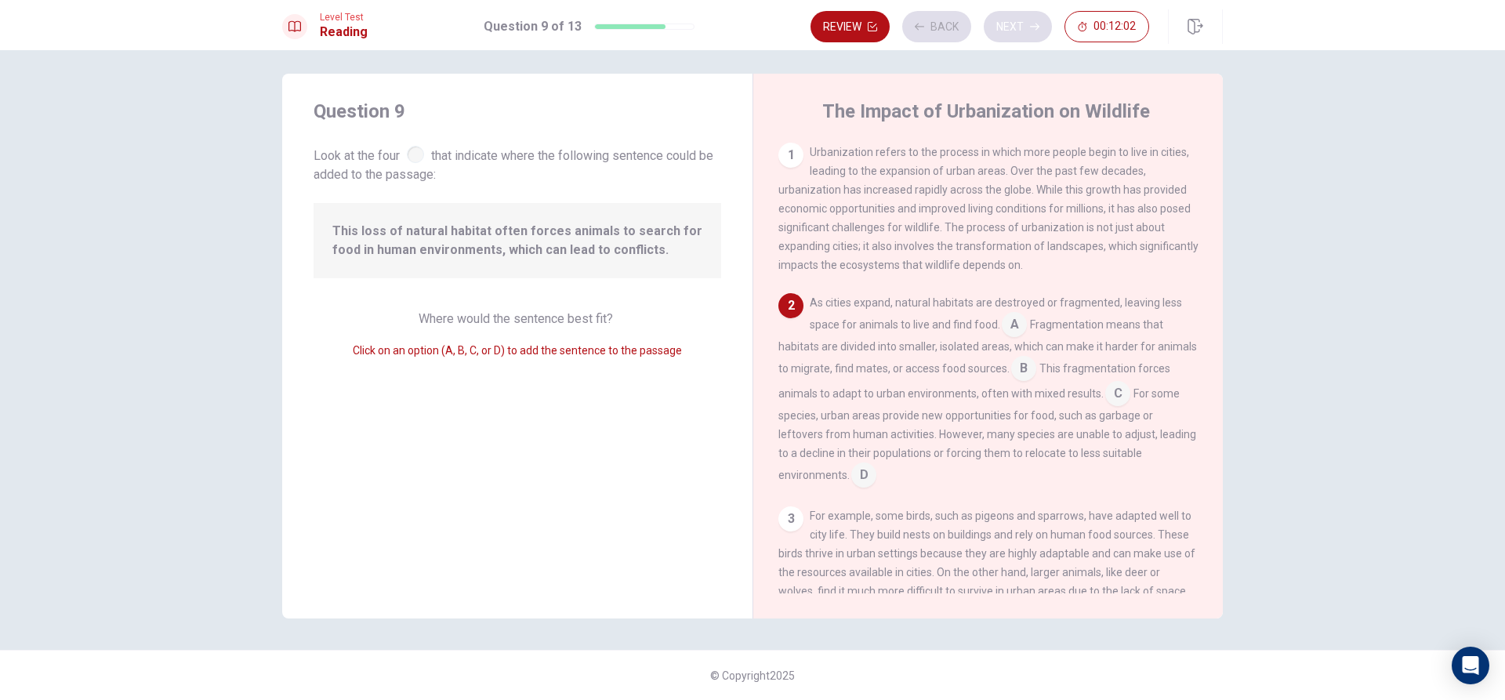
scroll to position [56, 0]
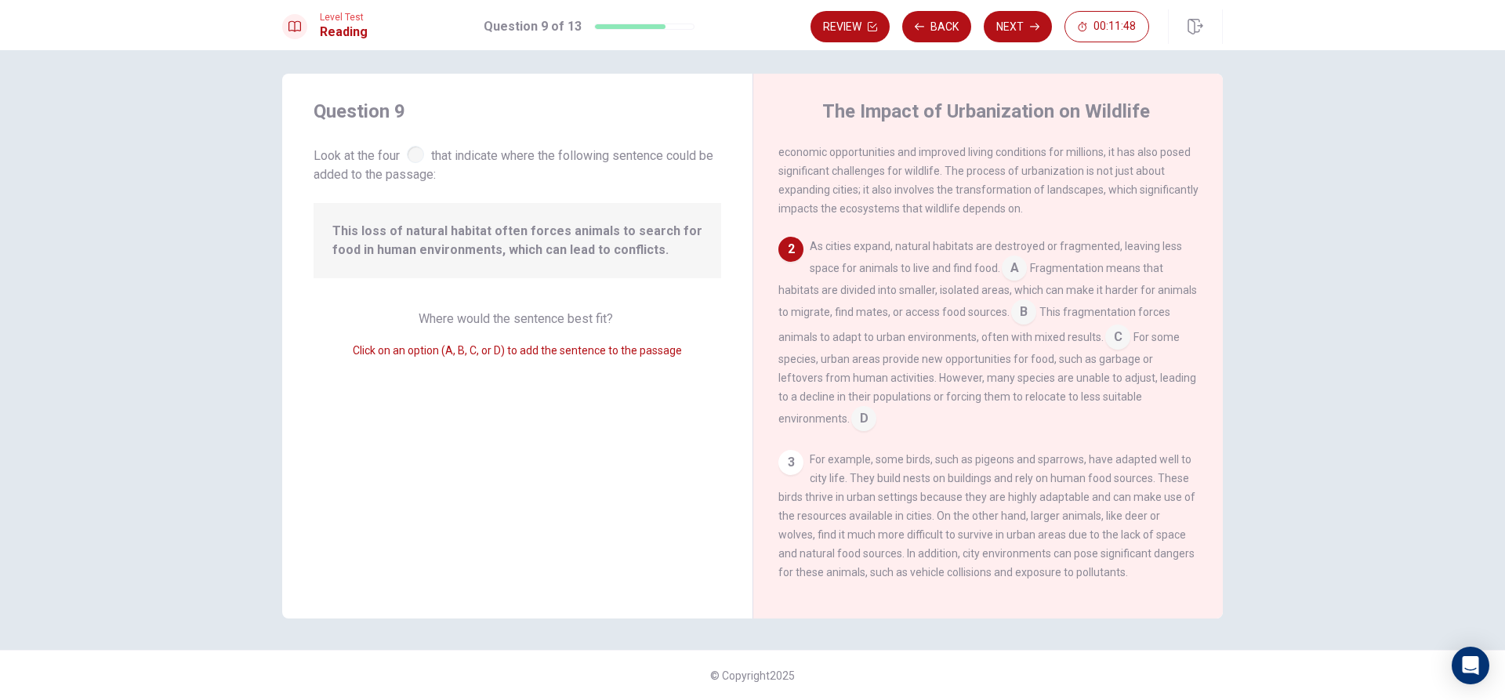
click at [369, 241] on span "This loss of natural habitat often forces animals to search for food in human e…" at bounding box center [517, 241] width 370 height 38
click at [379, 229] on span "This loss of natural habitat often forces animals to search for food in human e…" at bounding box center [517, 241] width 370 height 38
click at [1130, 342] on input at bounding box center [1117, 338] width 25 height 25
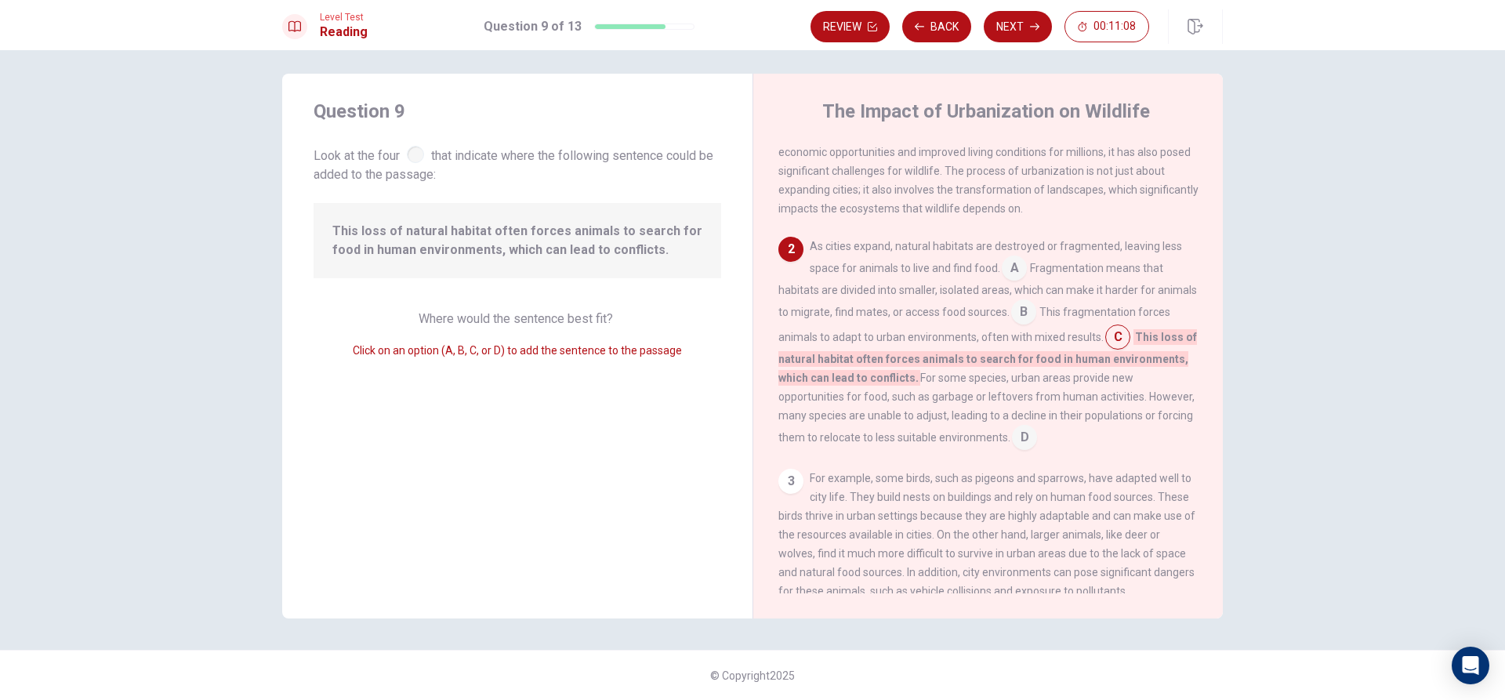
click at [1130, 334] on input at bounding box center [1117, 338] width 25 height 25
click at [1037, 449] on input at bounding box center [1024, 438] width 25 height 25
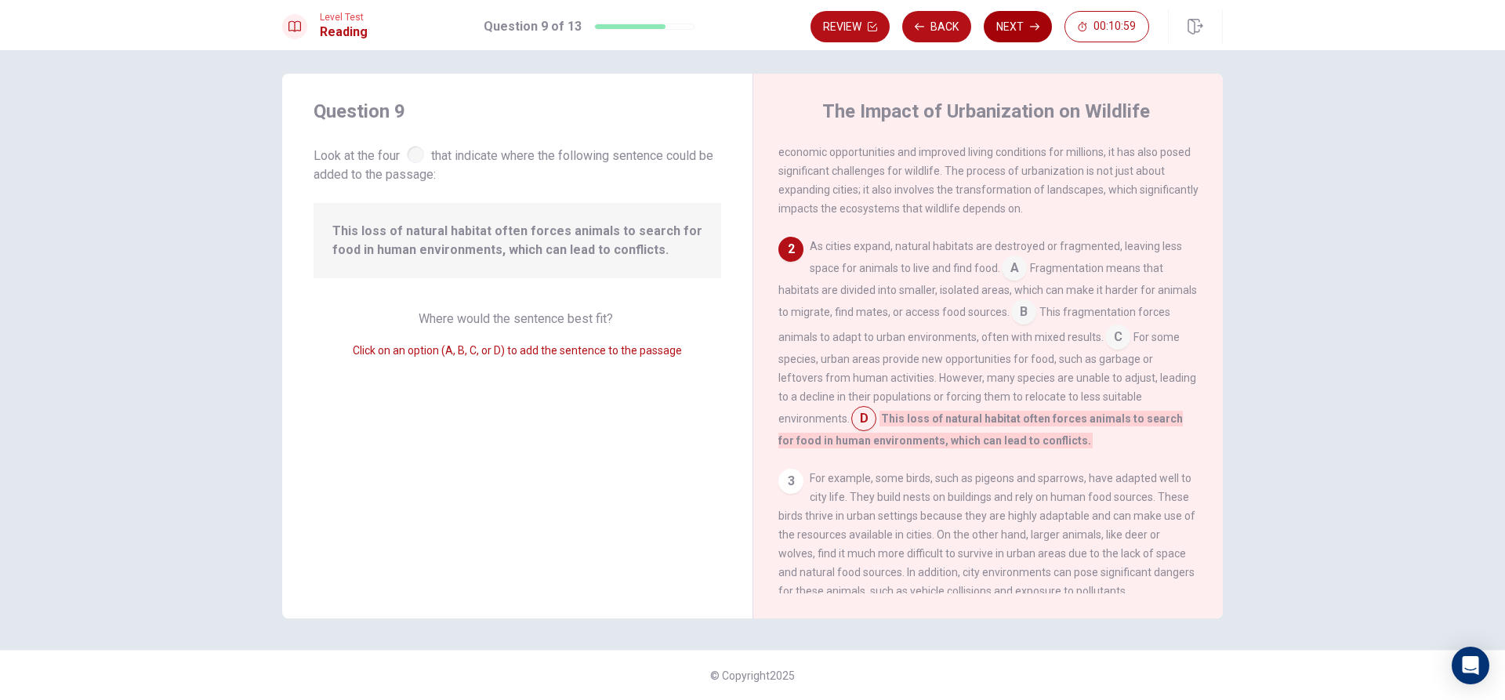
click at [1019, 17] on button "Next" at bounding box center [1018, 26] width 68 height 31
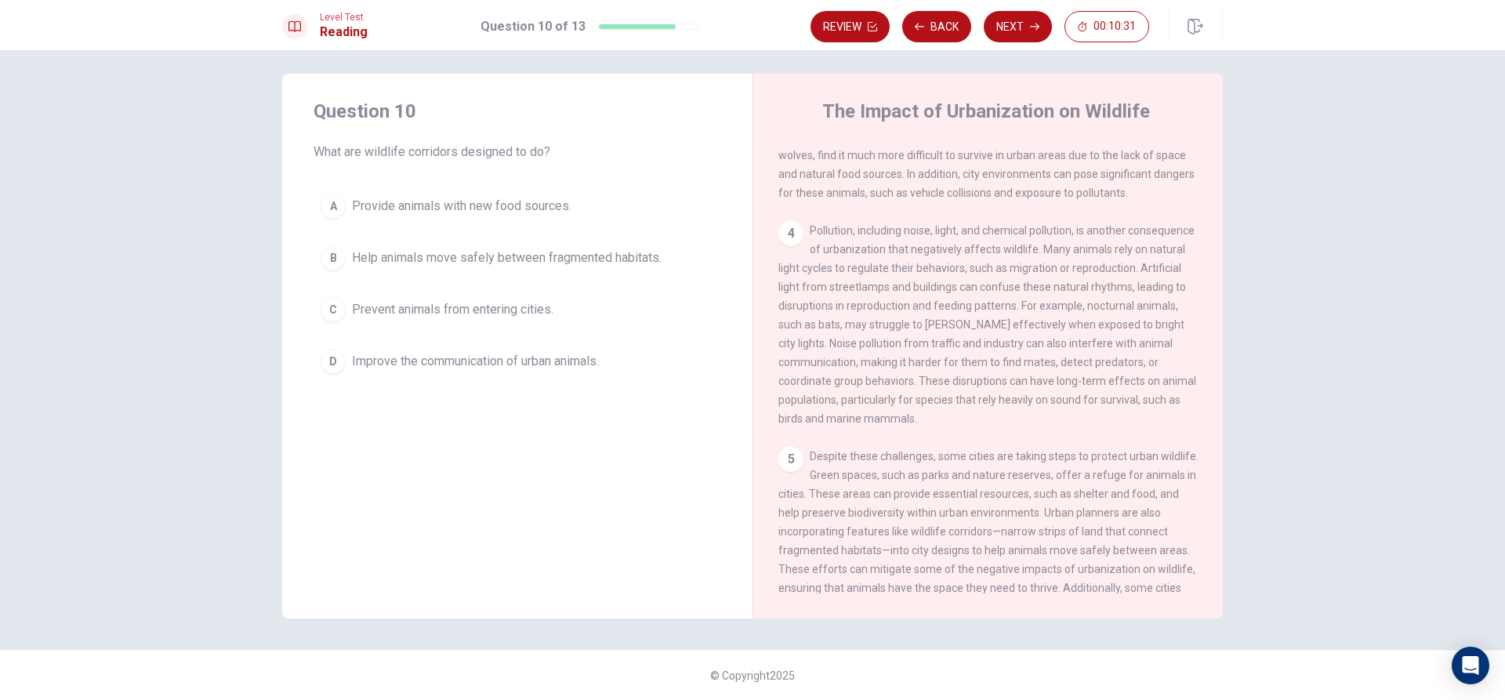
scroll to position [470, 0]
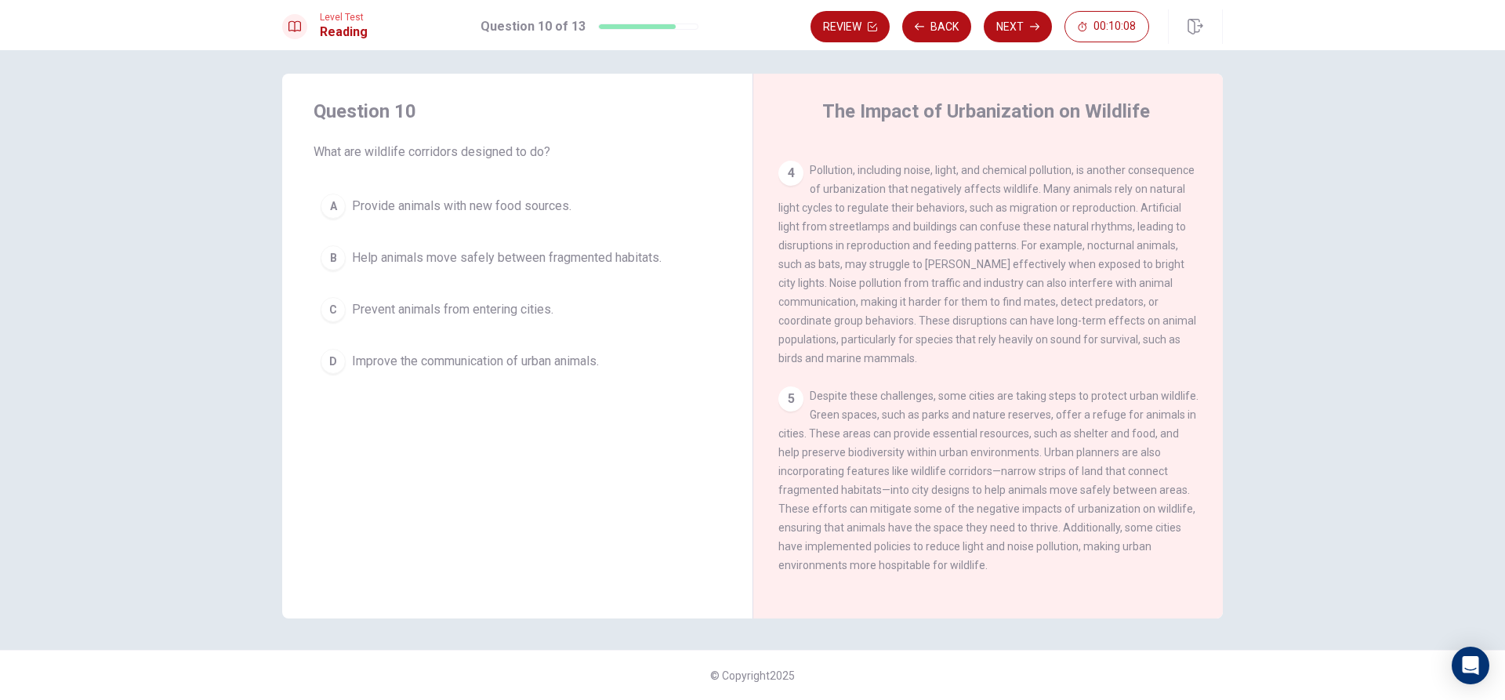
click at [411, 263] on span "Help animals move safely between fragmented habitats." at bounding box center [507, 257] width 310 height 19
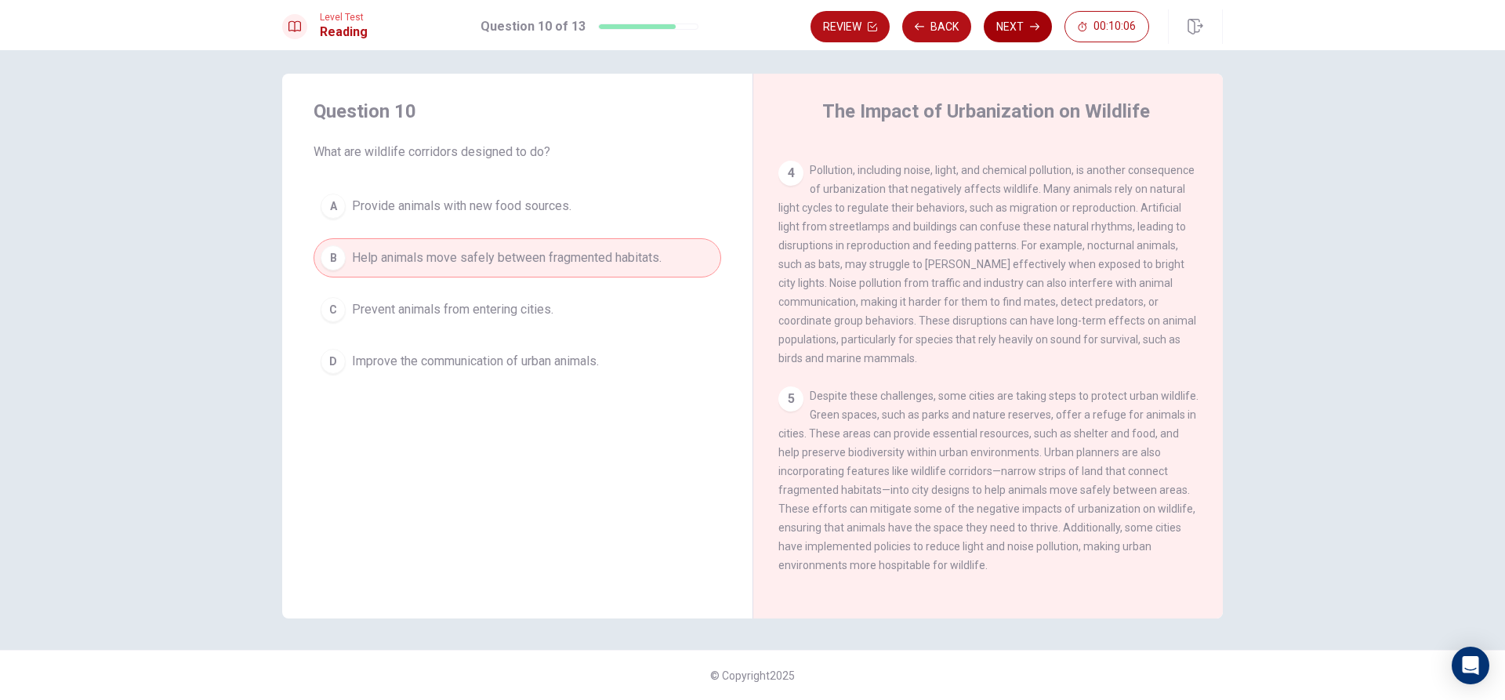
click at [1026, 36] on button "Next" at bounding box center [1018, 26] width 68 height 31
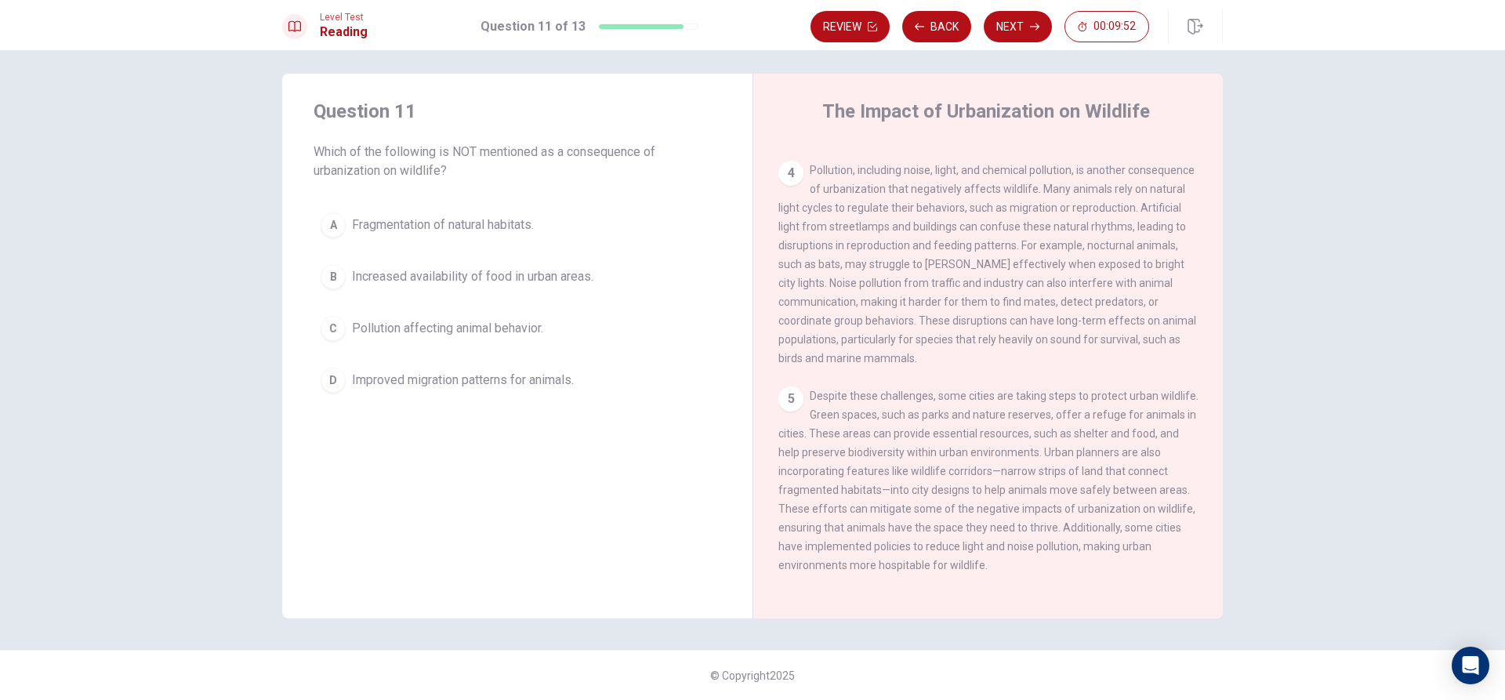
click at [551, 375] on span "Improved migration patterns for animals." at bounding box center [463, 380] width 222 height 19
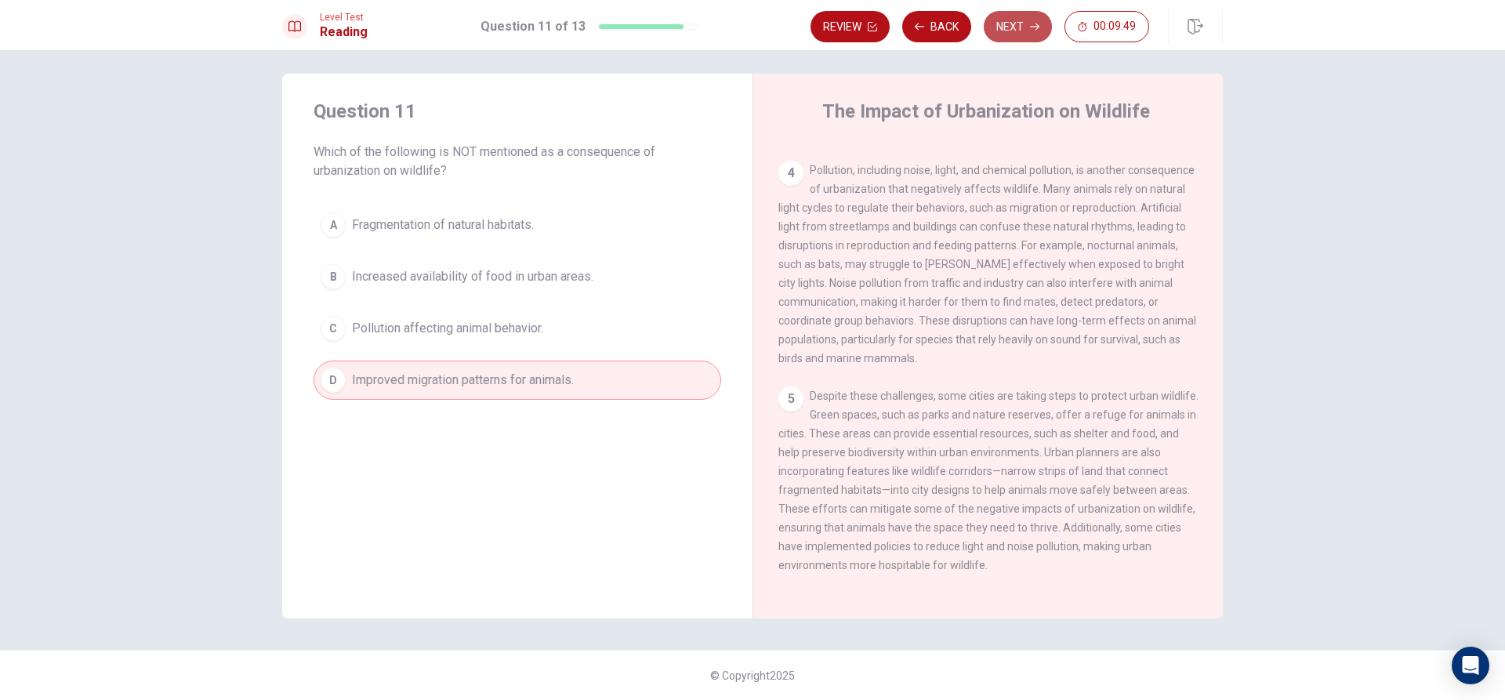
click at [1028, 19] on button "Next" at bounding box center [1018, 26] width 68 height 31
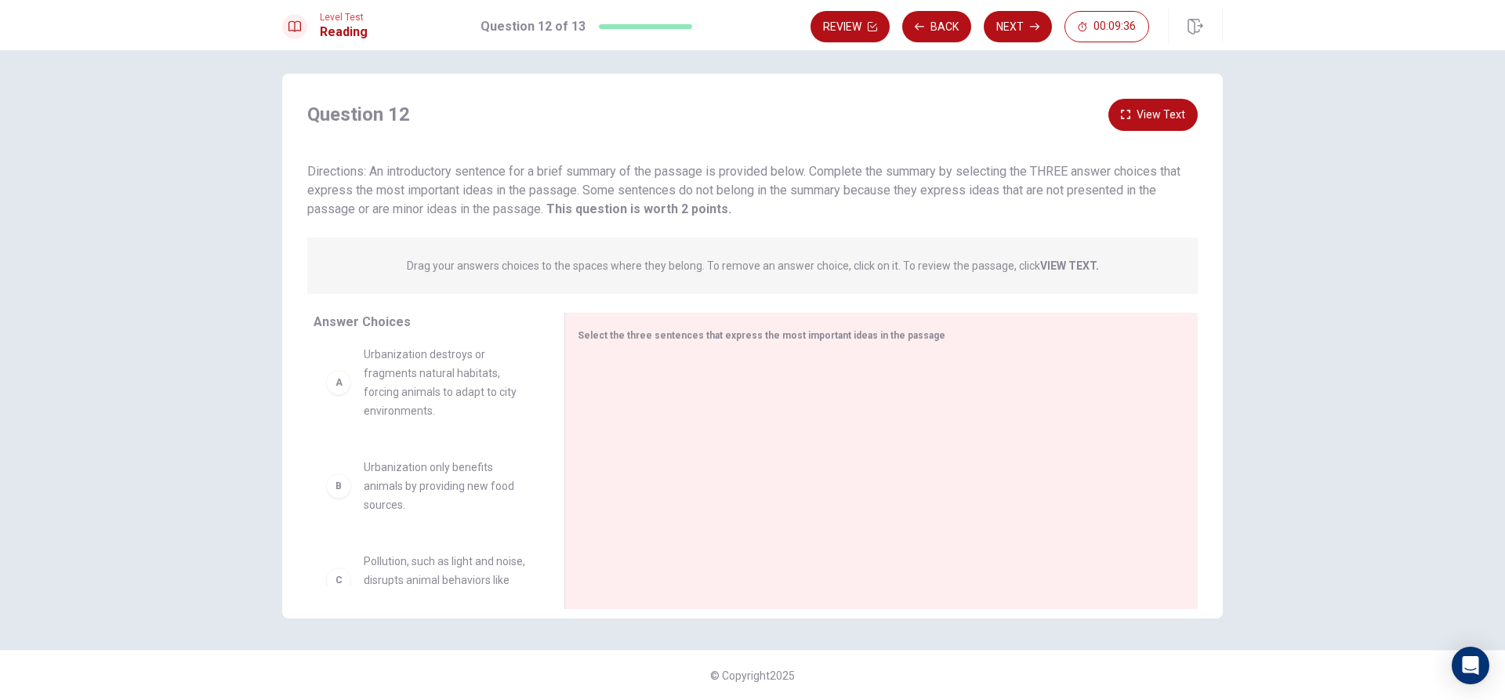
scroll to position [0, 0]
click at [350, 395] on div "A Urbanization destroys or fragments natural habitats, forcing animals to adapt…" at bounding box center [426, 394] width 201 height 75
click at [349, 417] on div "A Urbanization destroys or fragments natural habitats, forcing animals to adapt…" at bounding box center [426, 394] width 201 height 75
click at [339, 393] on div "A" at bounding box center [338, 394] width 25 height 25
click at [603, 338] on span "Select the three sentences that express the most important ideas in the passage" at bounding box center [762, 335] width 368 height 11
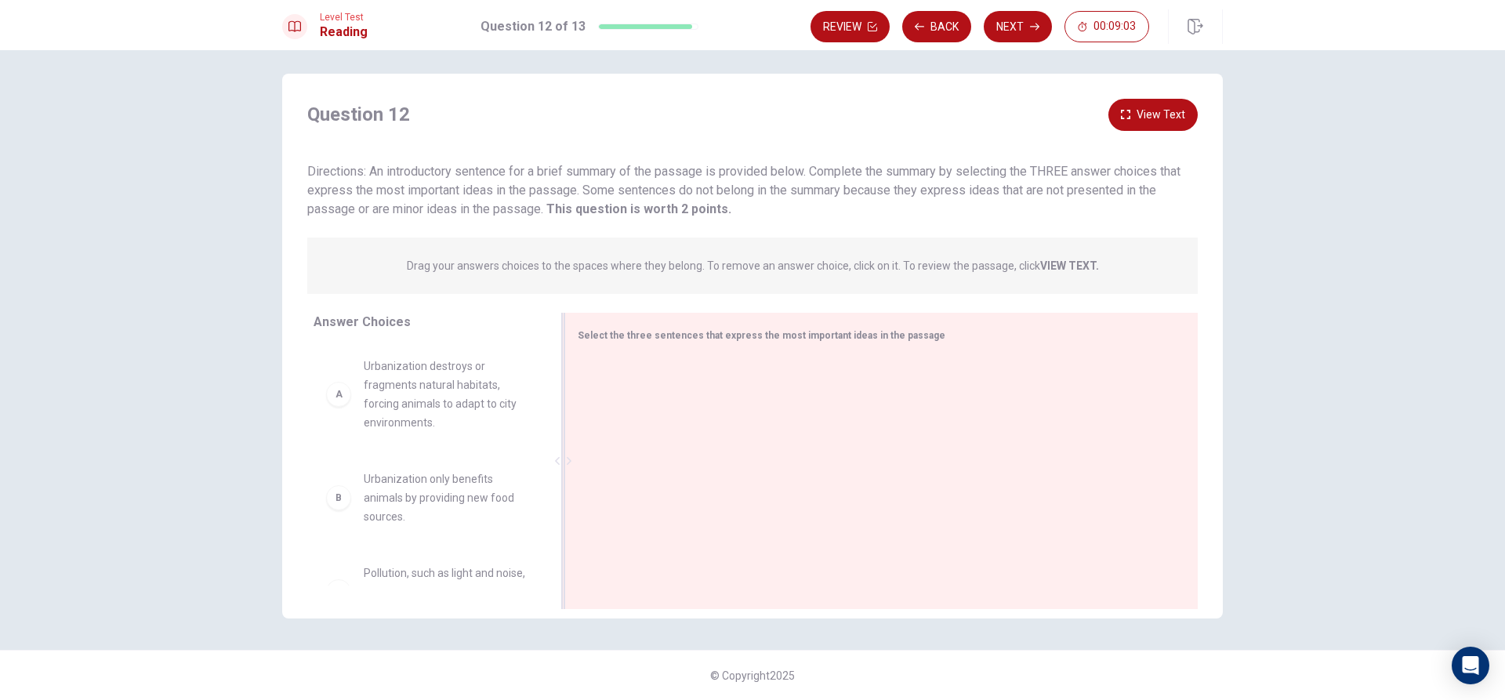
click at [592, 332] on span "Select the three sentences that express the most important ideas in the passage" at bounding box center [762, 335] width 368 height 11
click at [645, 331] on span "Select the three sentences that express the most important ideas in the passage" at bounding box center [762, 335] width 368 height 11
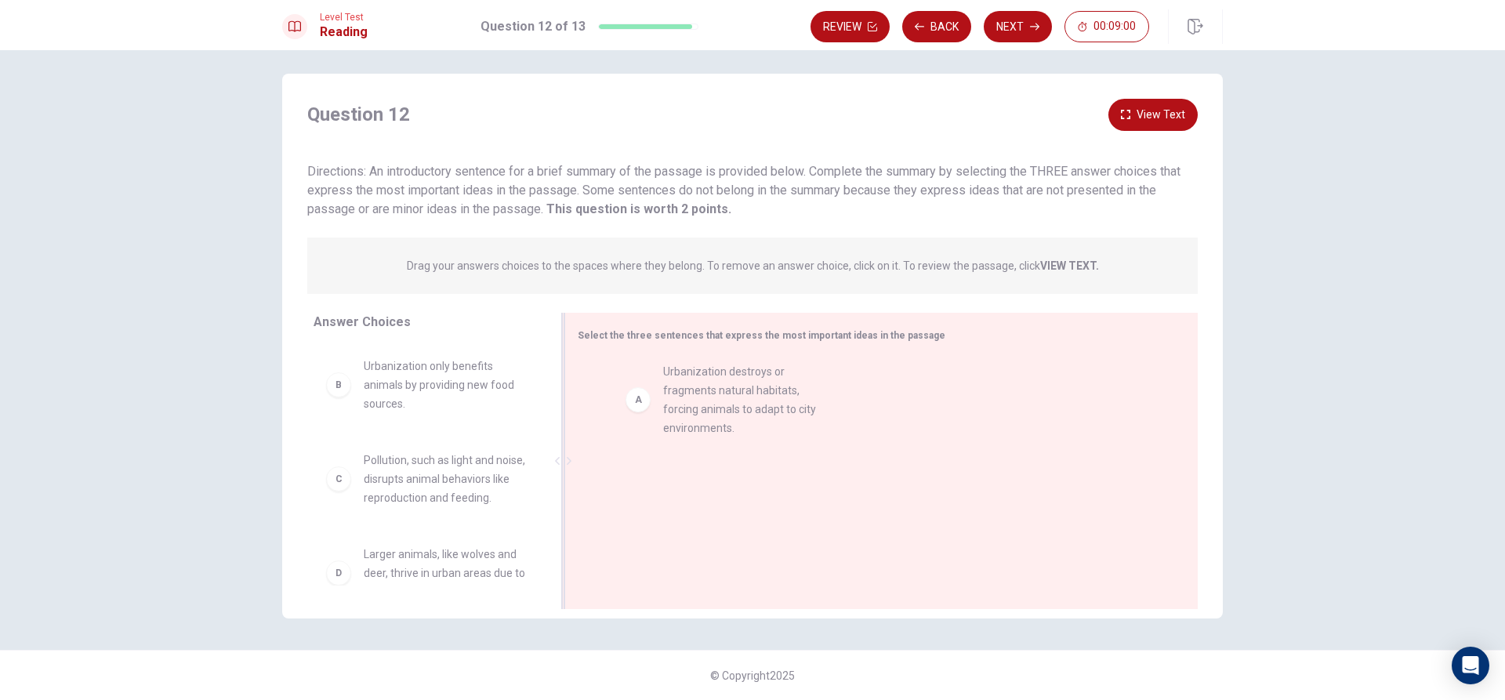
drag, startPoint x: 437, startPoint y: 395, endPoint x: 731, endPoint y: 404, distance: 294.8
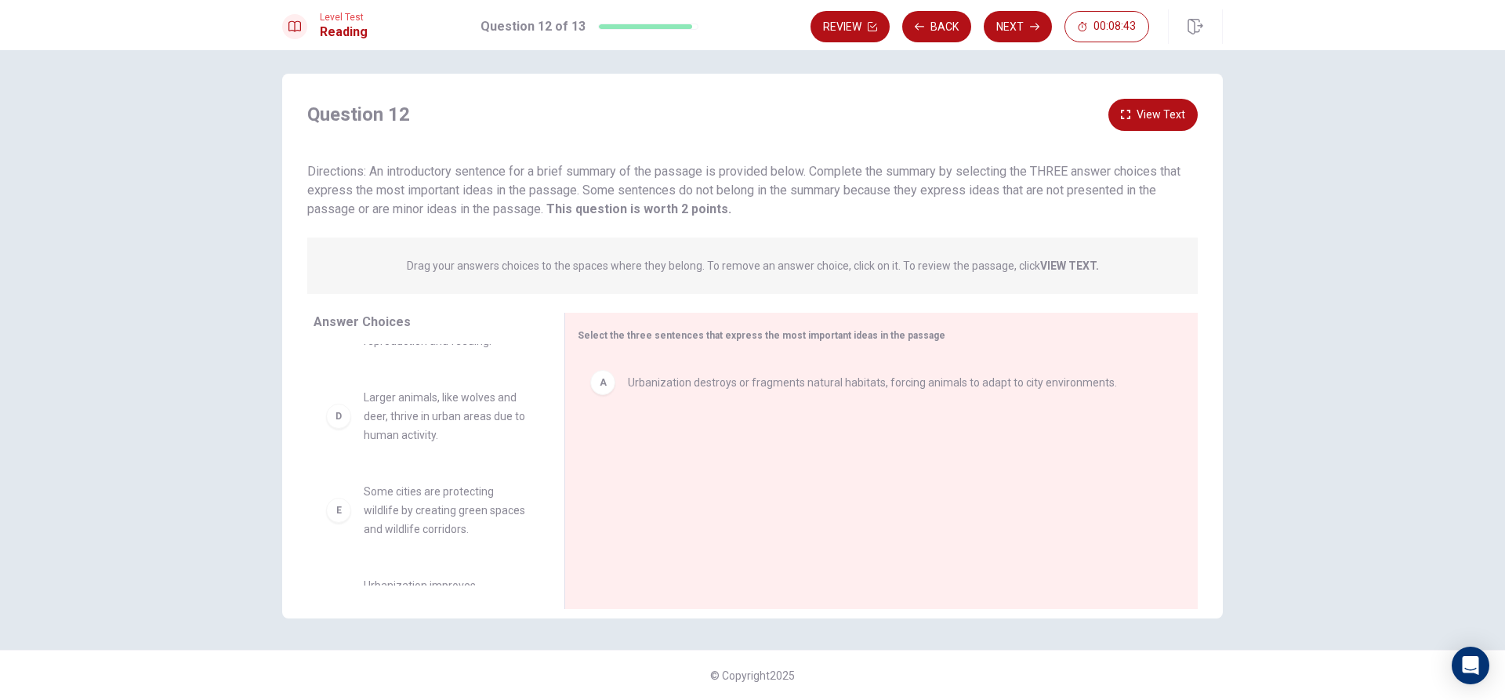
scroll to position [235, 0]
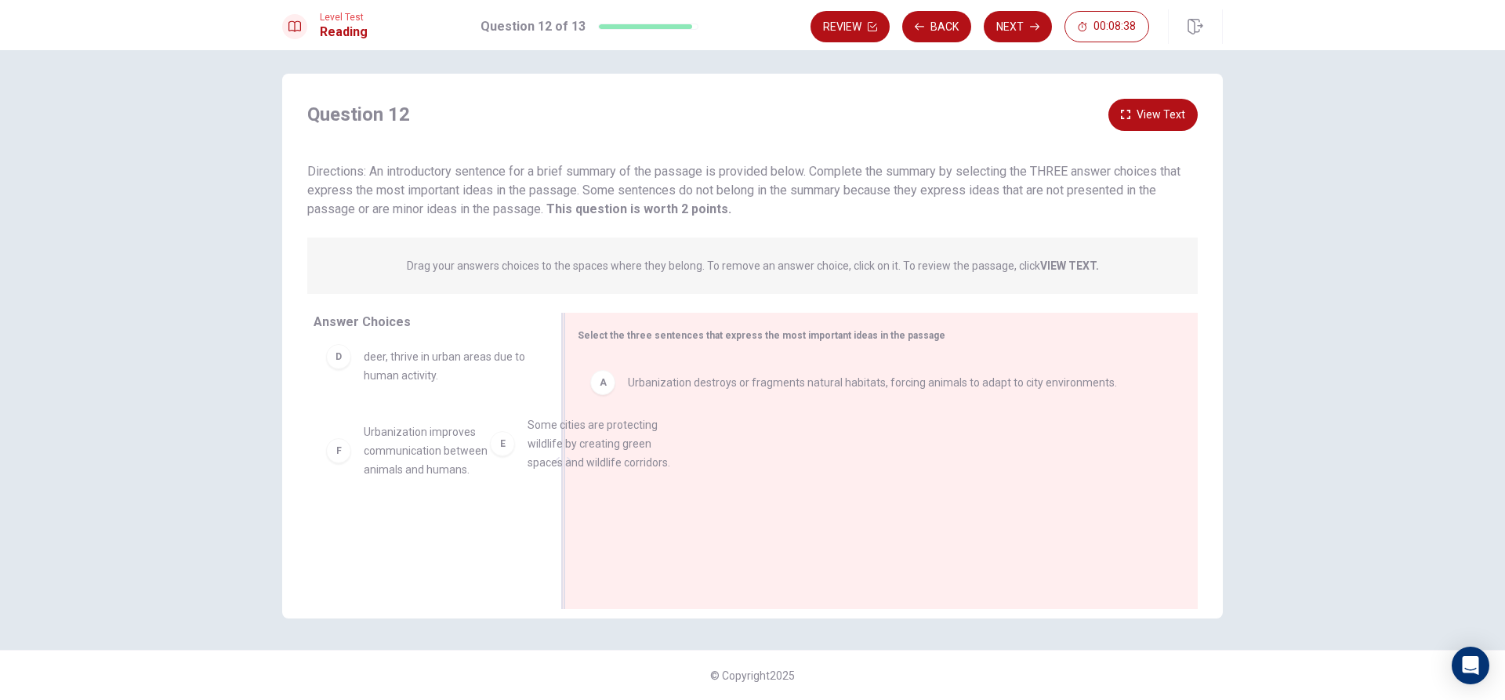
drag, startPoint x: 466, startPoint y: 471, endPoint x: 677, endPoint y: 455, distance: 212.2
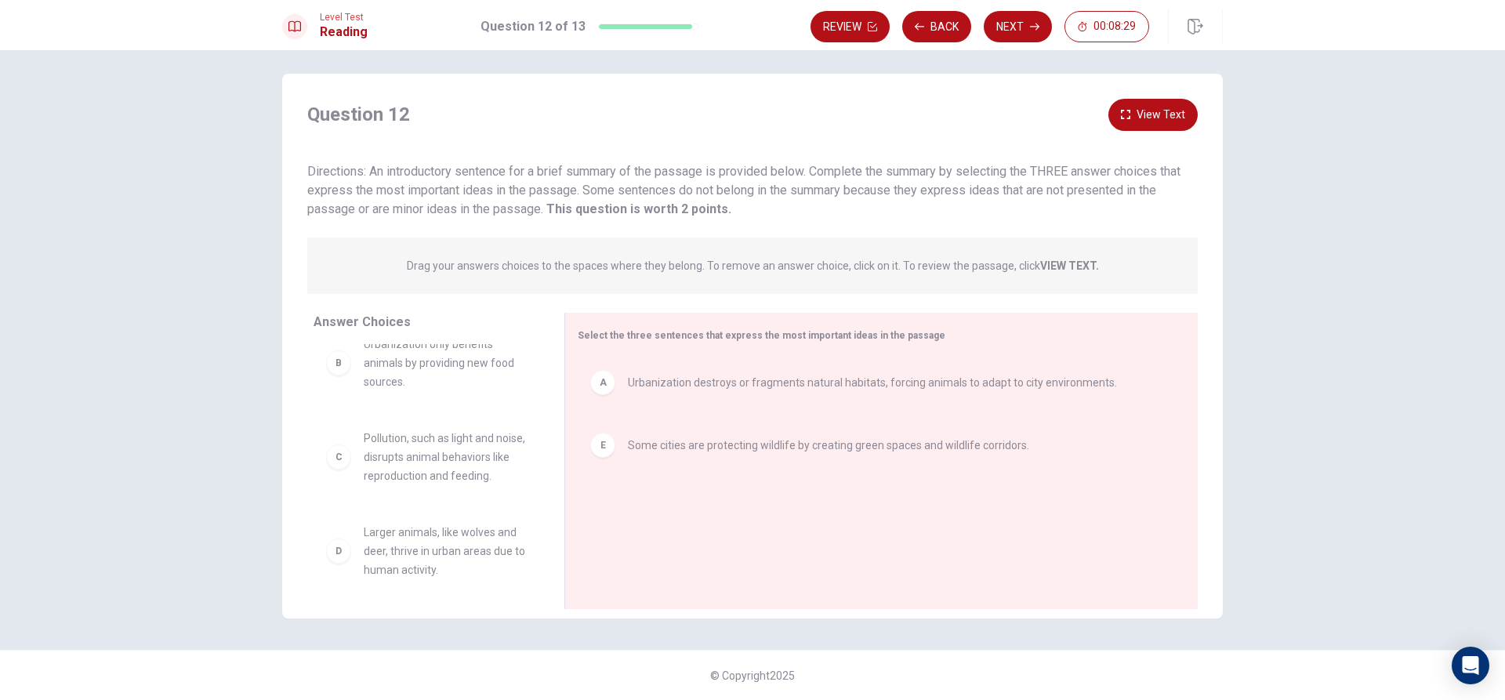
scroll to position [0, 0]
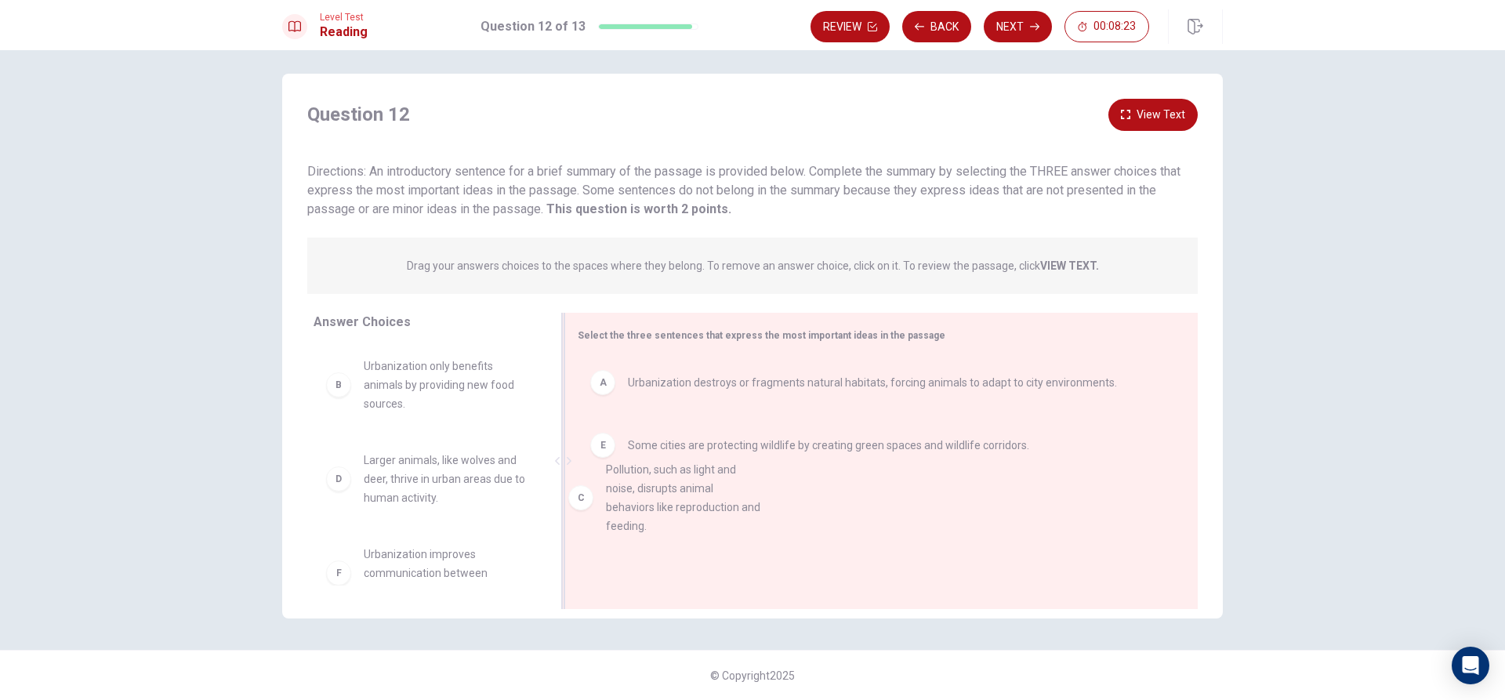
drag, startPoint x: 401, startPoint y: 518, endPoint x: 693, endPoint y: 531, distance: 291.8
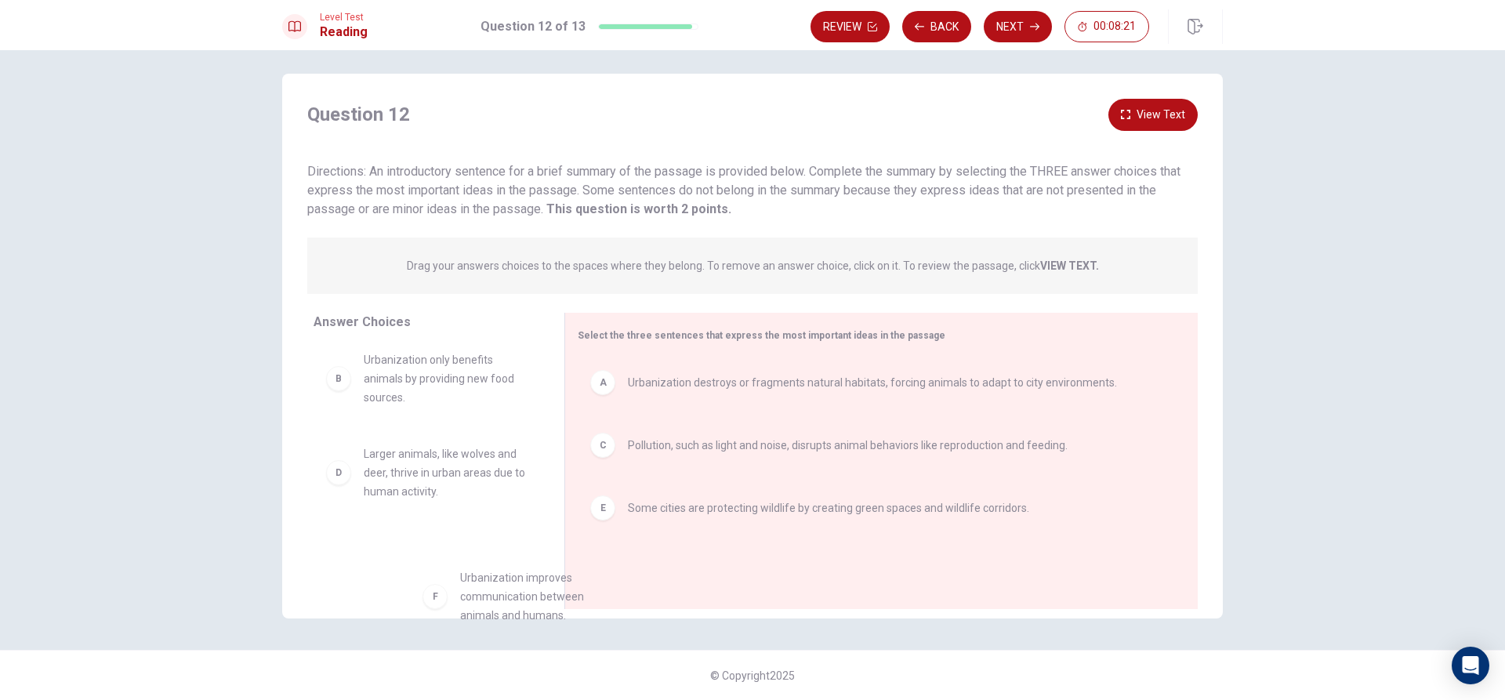
scroll to position [28, 0]
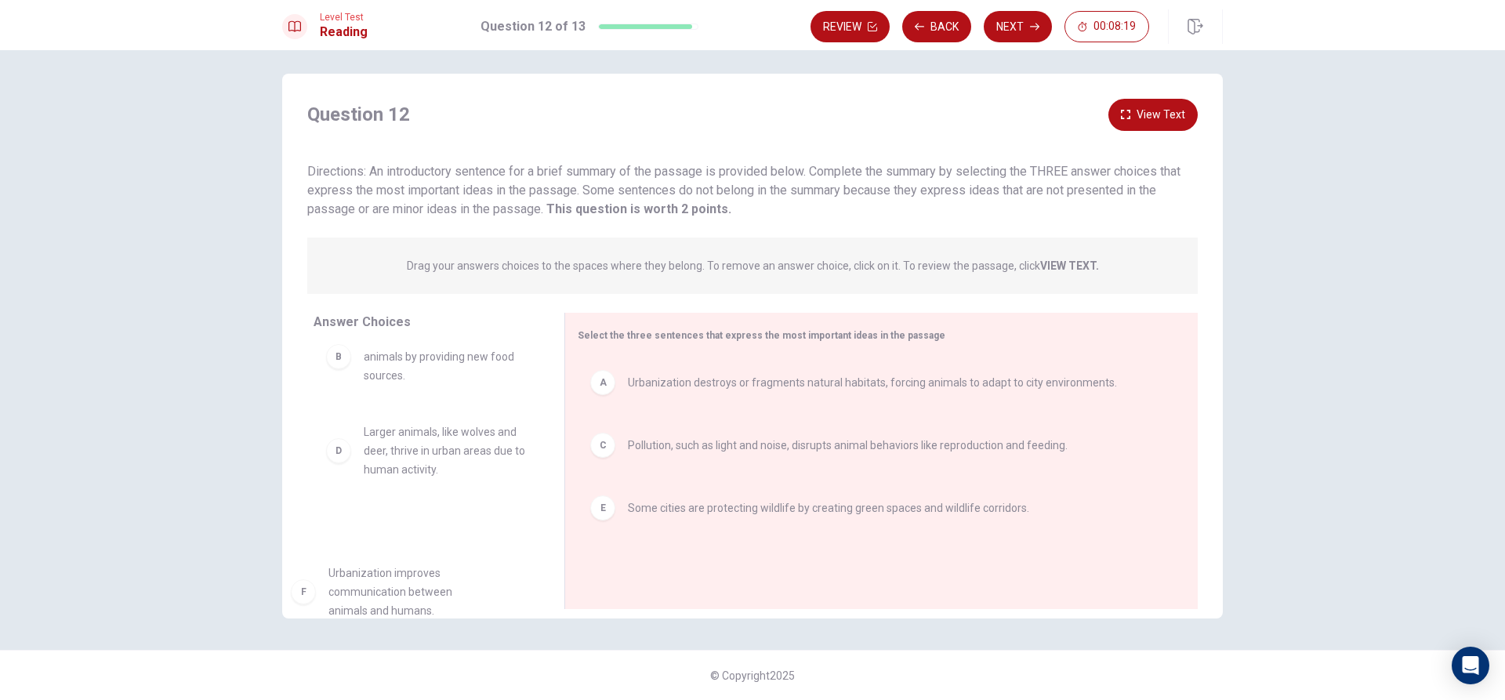
drag, startPoint x: 414, startPoint y: 563, endPoint x: 410, endPoint y: 582, distance: 19.2
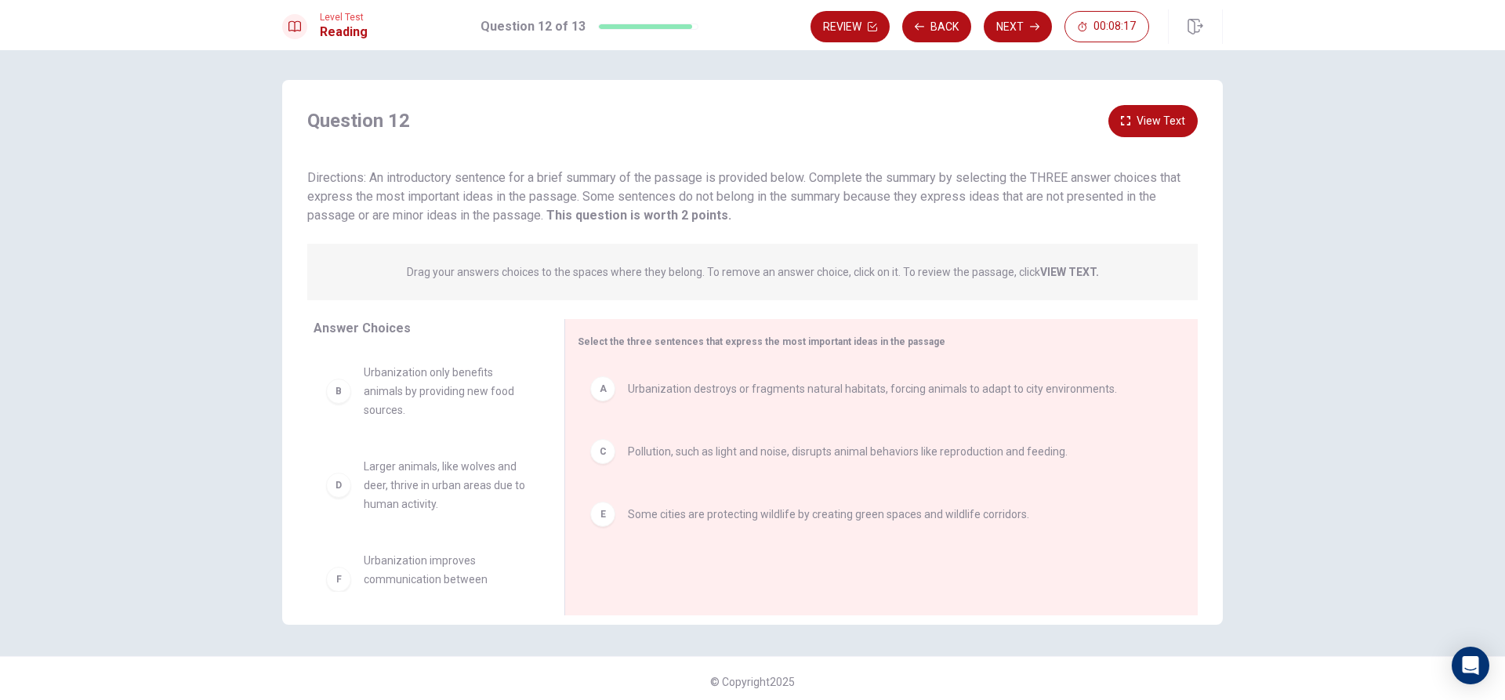
scroll to position [0, 0]
click at [419, 390] on span "Urbanization only benefits animals by providing new food sources." at bounding box center [445, 392] width 163 height 56
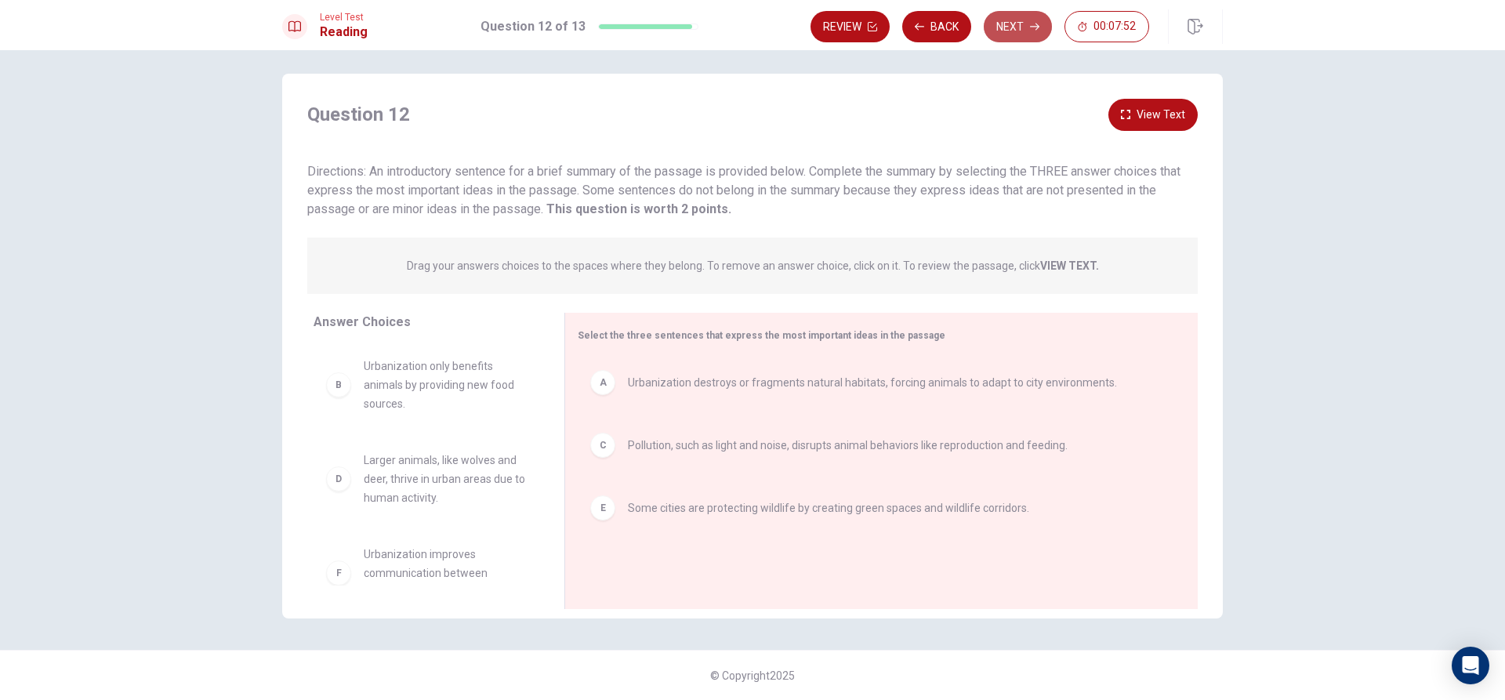
click at [1002, 25] on button "Next" at bounding box center [1018, 26] width 68 height 31
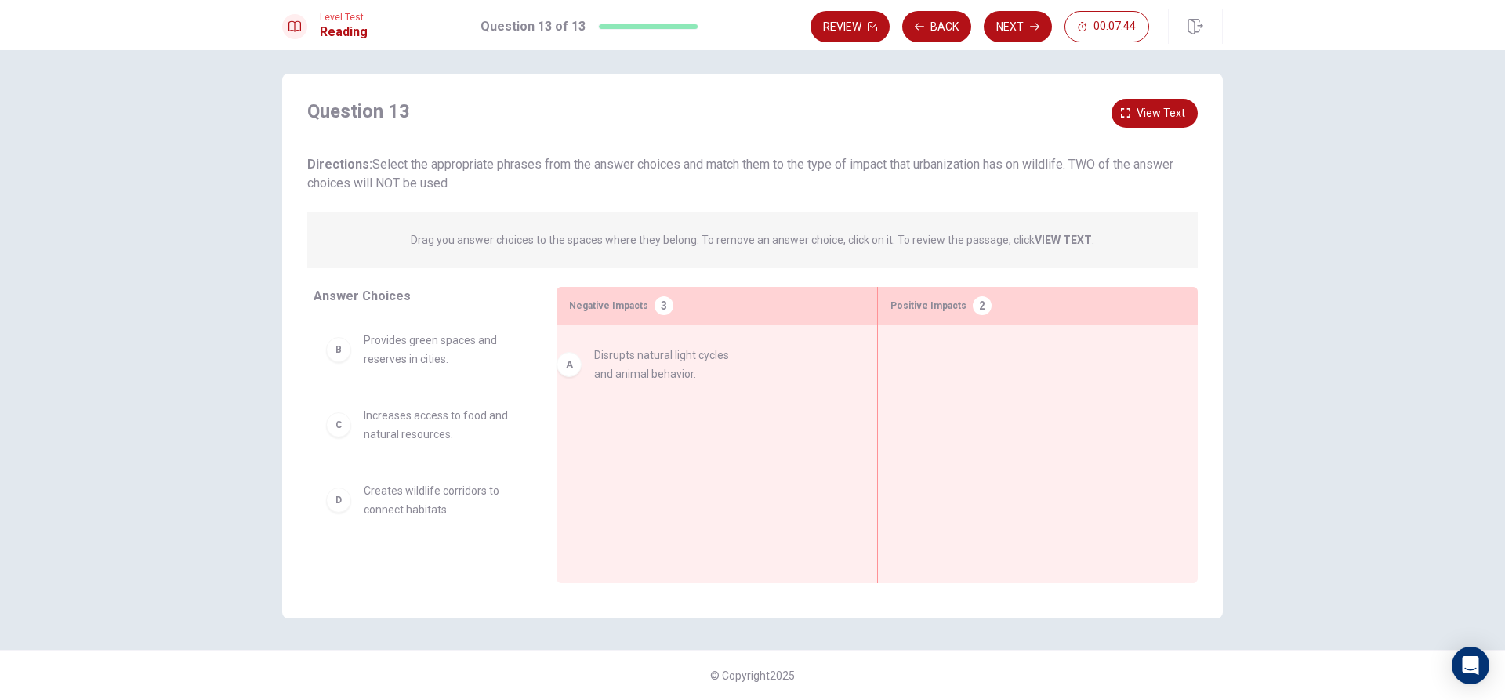
drag, startPoint x: 415, startPoint y: 369, endPoint x: 655, endPoint y: 382, distance: 240.2
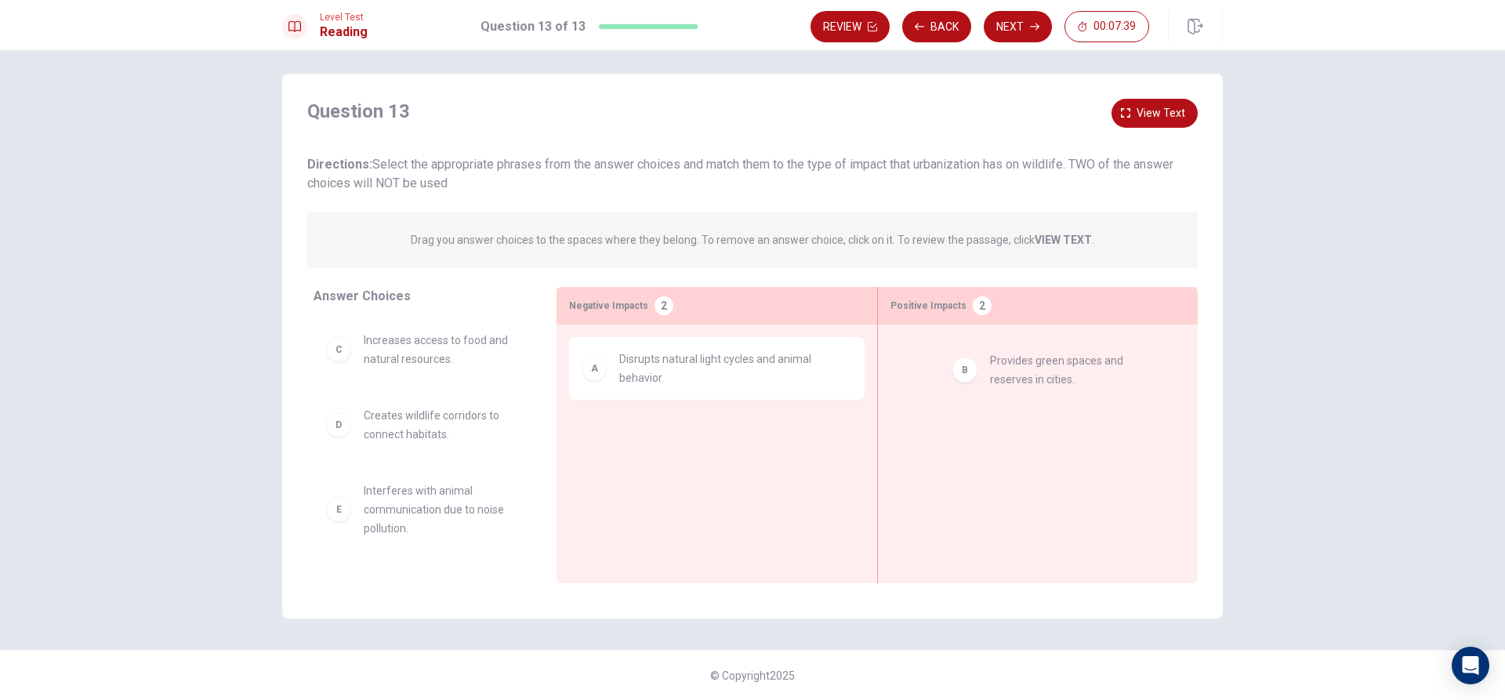
drag, startPoint x: 420, startPoint y: 370, endPoint x: 1060, endPoint y: 390, distance: 639.8
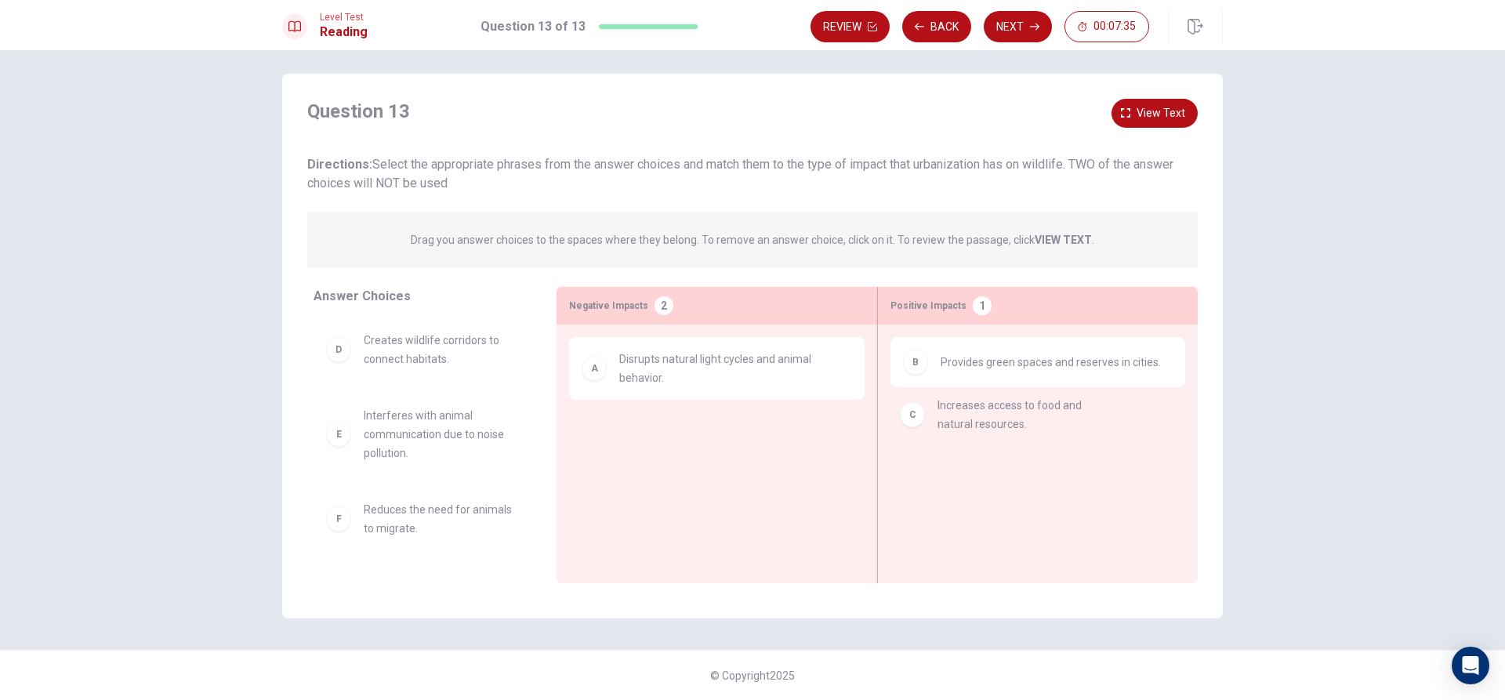
drag, startPoint x: 377, startPoint y: 367, endPoint x: 958, endPoint y: 431, distance: 585.1
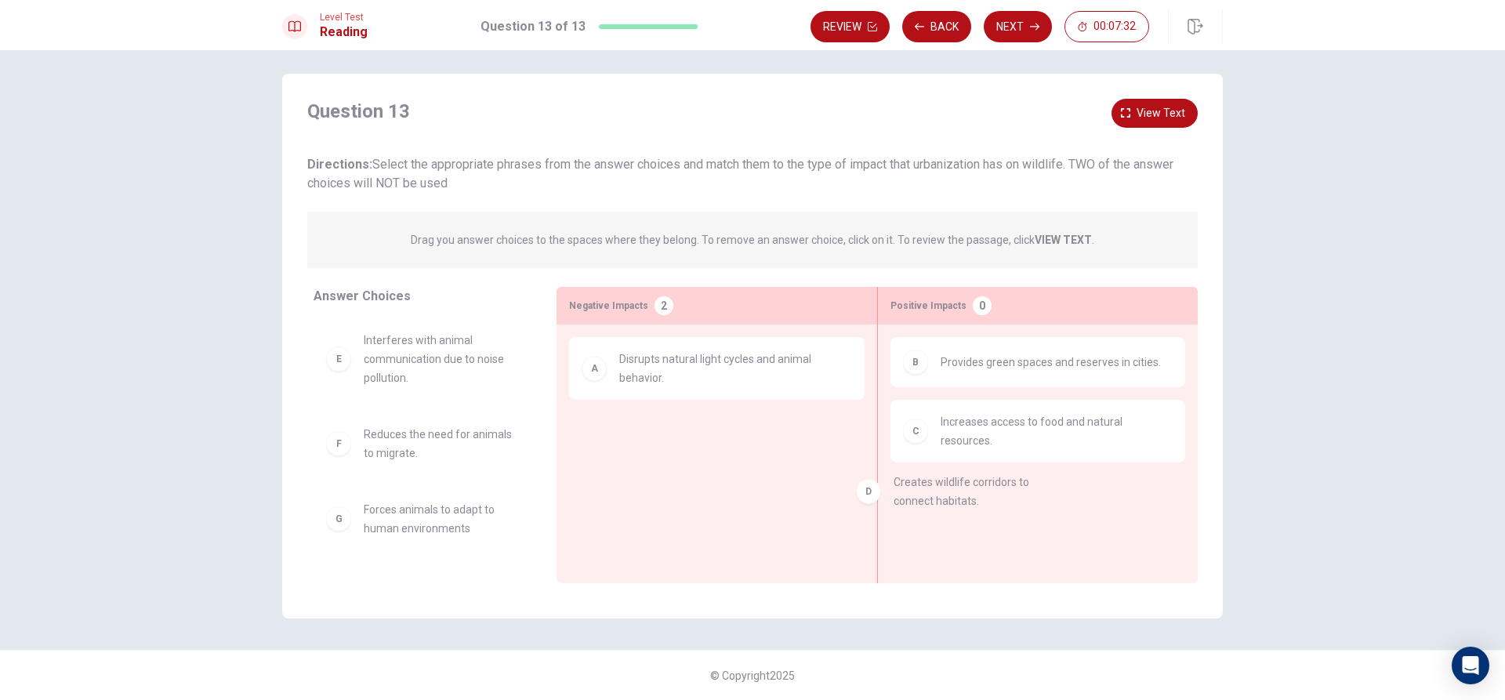
drag, startPoint x: 408, startPoint y: 369, endPoint x: 995, endPoint y: 516, distance: 604.5
drag, startPoint x: 435, startPoint y: 346, endPoint x: 1085, endPoint y: 494, distance: 667.0
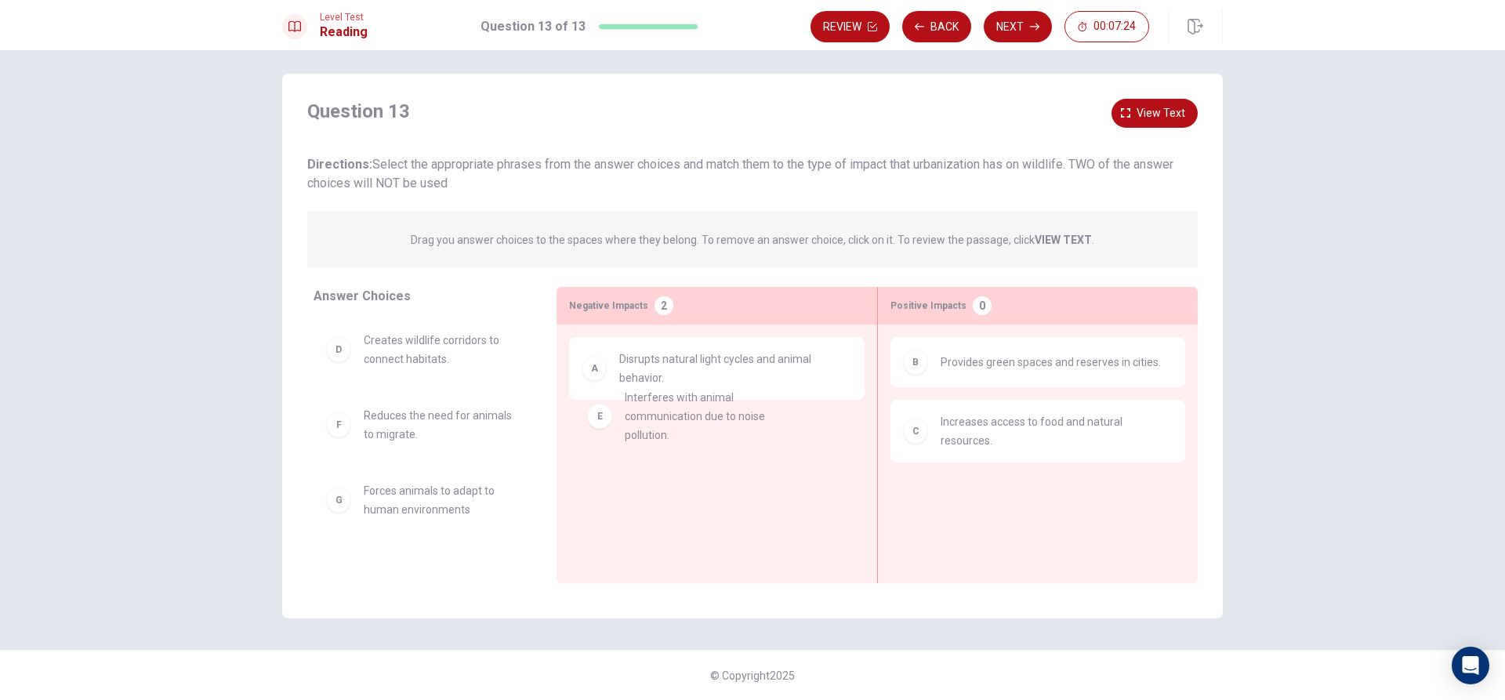
drag, startPoint x: 378, startPoint y: 458, endPoint x: 648, endPoint y: 439, distance: 271.1
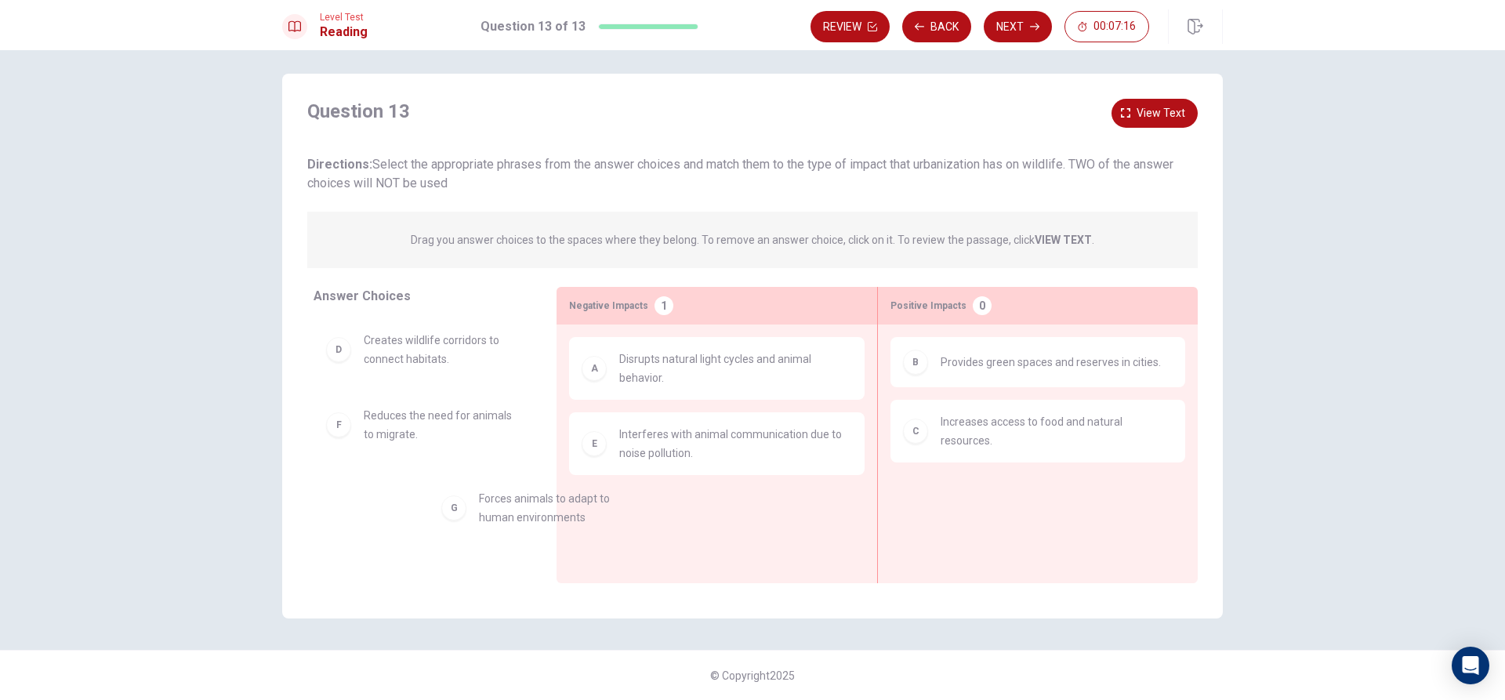
scroll to position [9, 0]
drag, startPoint x: 401, startPoint y: 502, endPoint x: 627, endPoint y: 528, distance: 227.2
drag, startPoint x: 597, startPoint y: 521, endPoint x: 335, endPoint y: 515, distance: 261.8
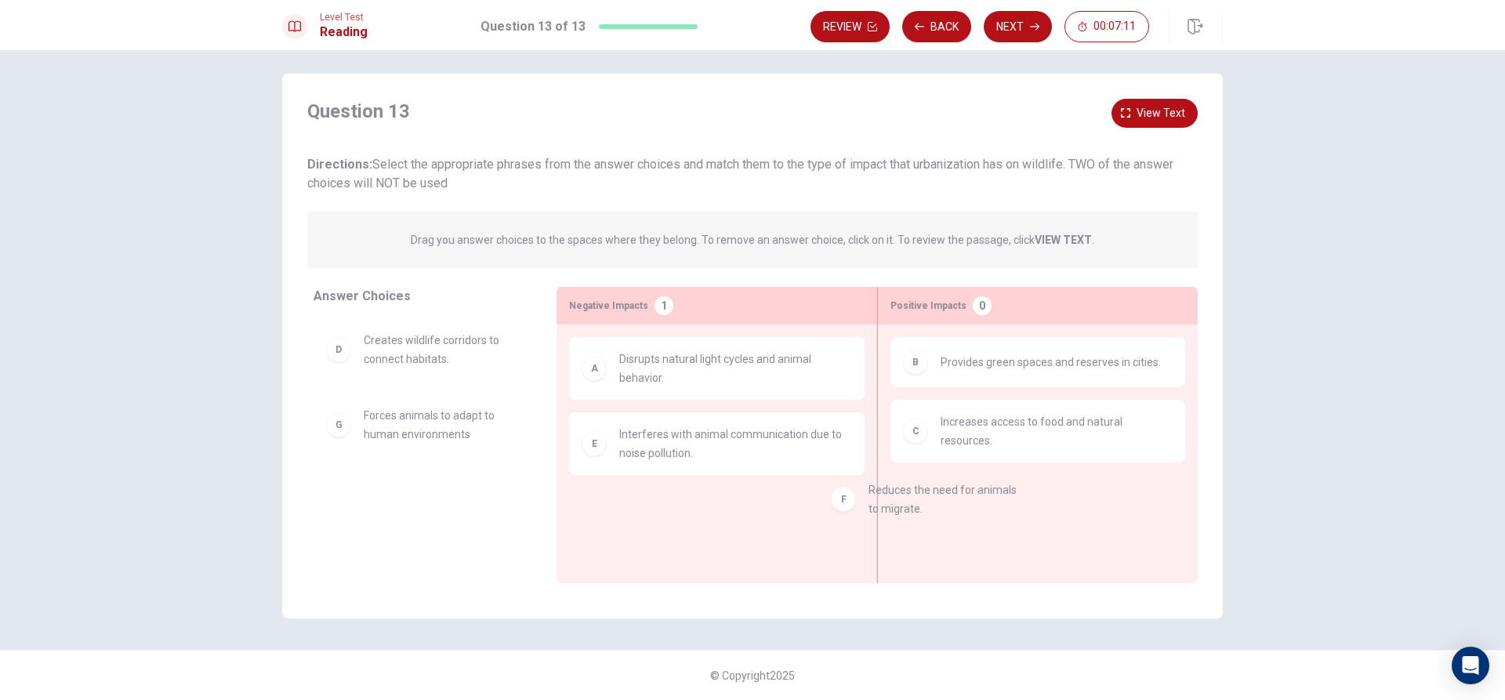
drag, startPoint x: 414, startPoint y: 417, endPoint x: 976, endPoint y: 516, distance: 570.7
drag, startPoint x: 393, startPoint y: 332, endPoint x: 973, endPoint y: 446, distance: 591.1
drag, startPoint x: 647, startPoint y: 379, endPoint x: 301, endPoint y: 396, distance: 346.0
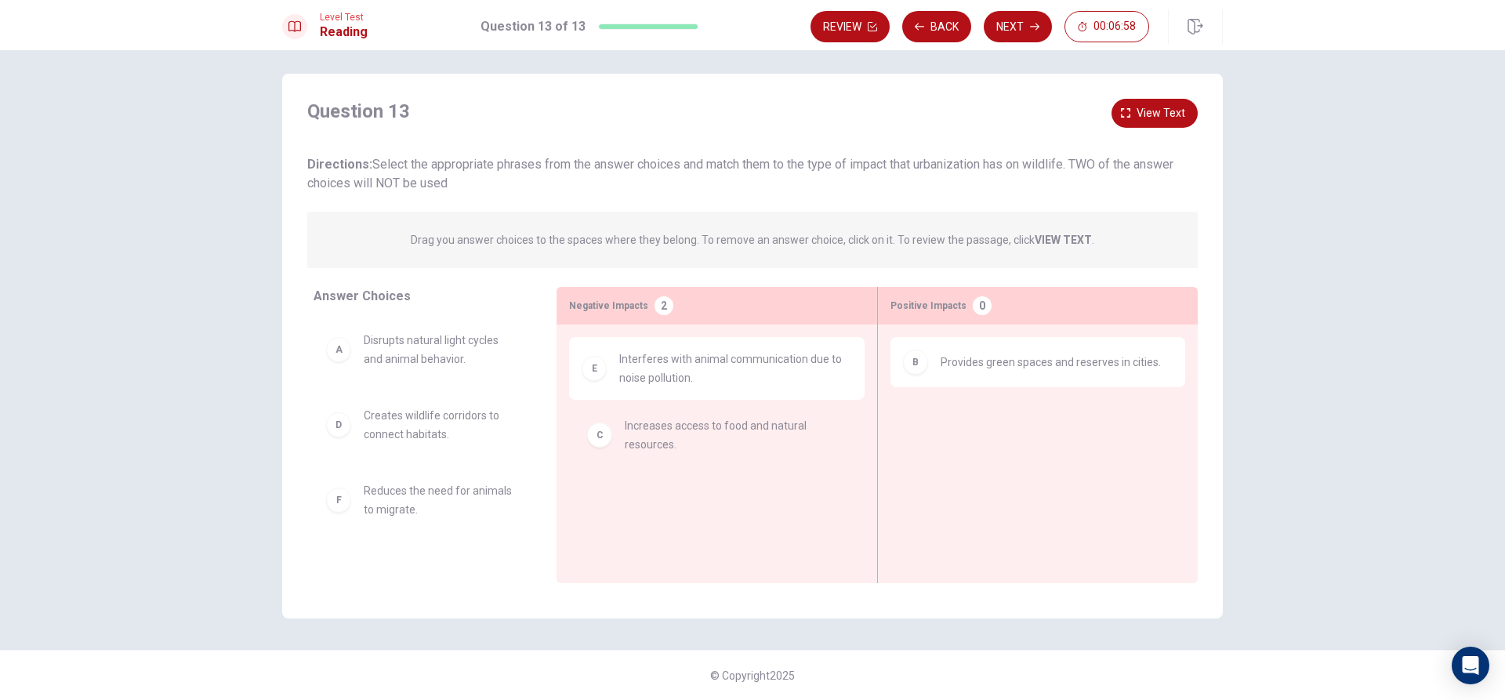
drag, startPoint x: 957, startPoint y: 431, endPoint x: 190, endPoint y: 444, distance: 766.6
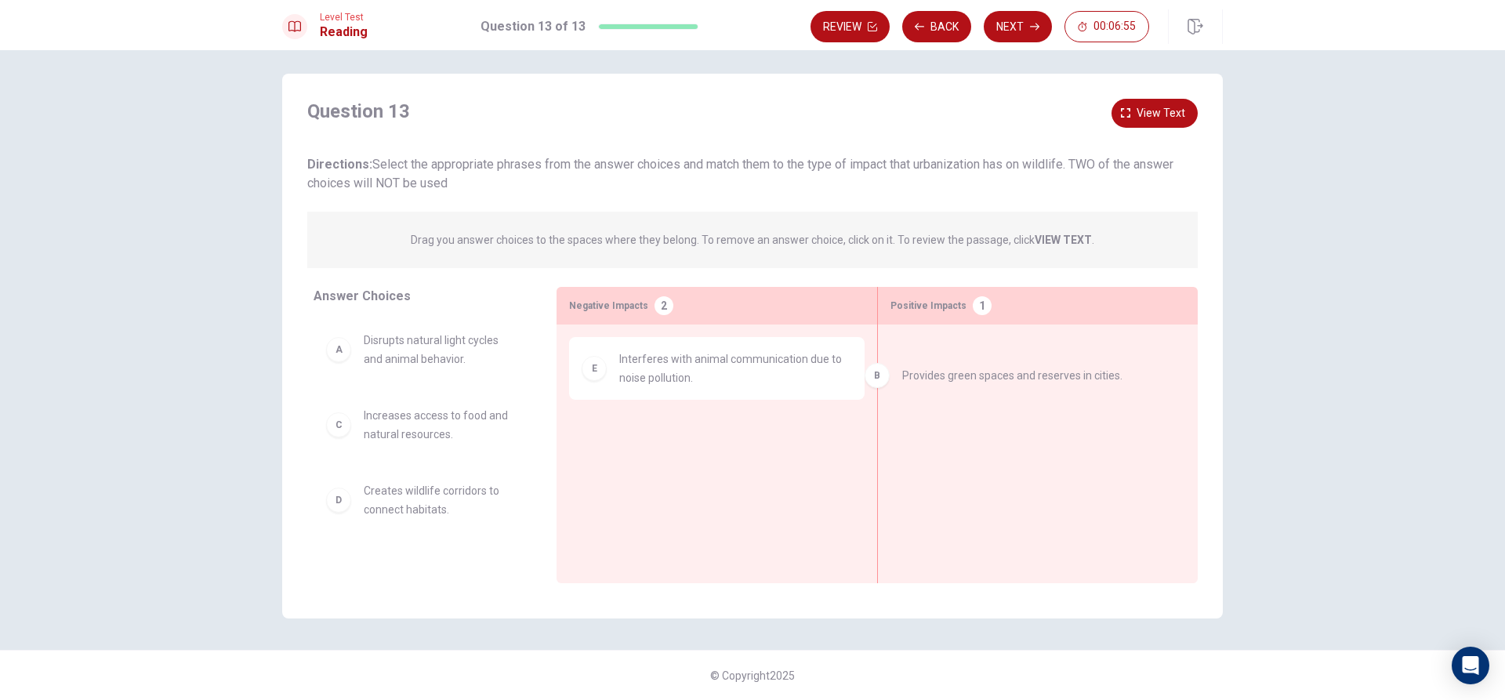
drag, startPoint x: 964, startPoint y: 371, endPoint x: 927, endPoint y: 387, distance: 40.0
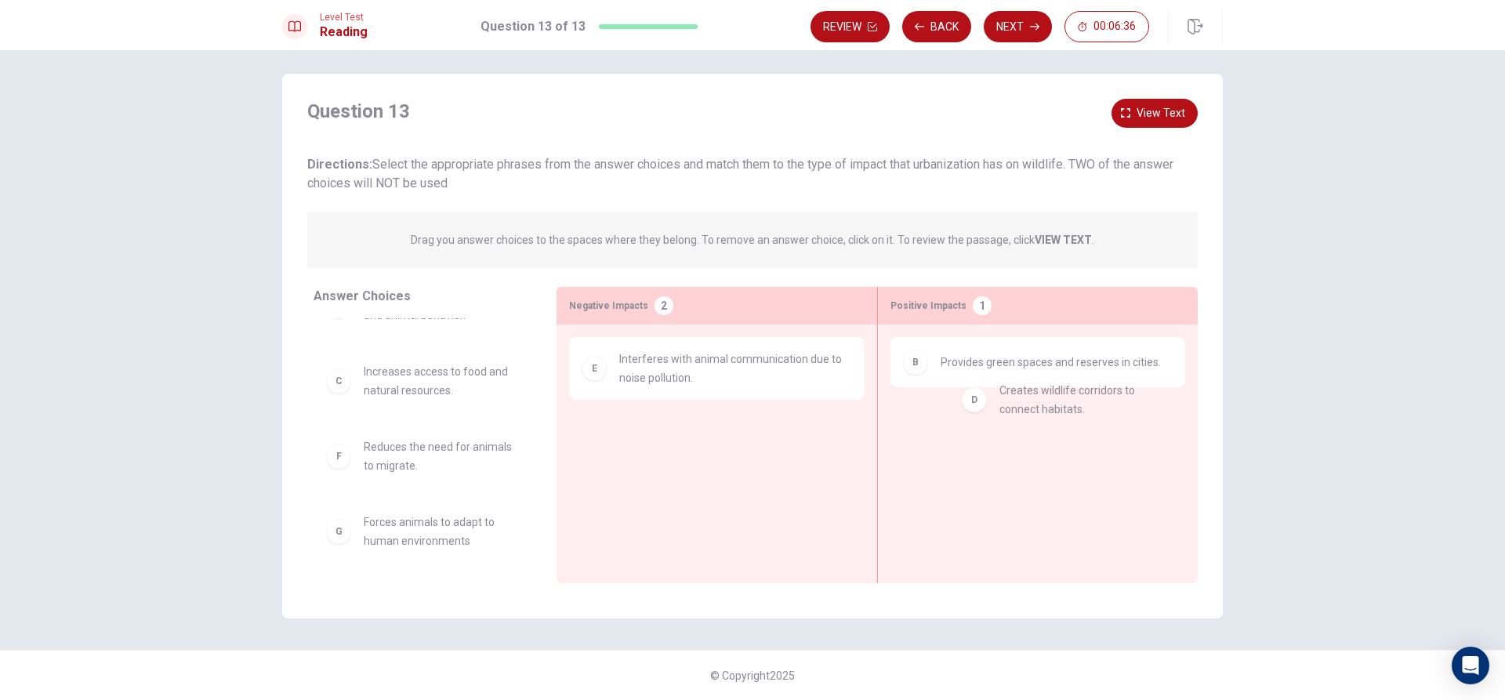
drag, startPoint x: 440, startPoint y: 477, endPoint x: 1071, endPoint y: 371, distance: 639.6
drag, startPoint x: 1017, startPoint y: 426, endPoint x: 353, endPoint y: 436, distance: 663.9
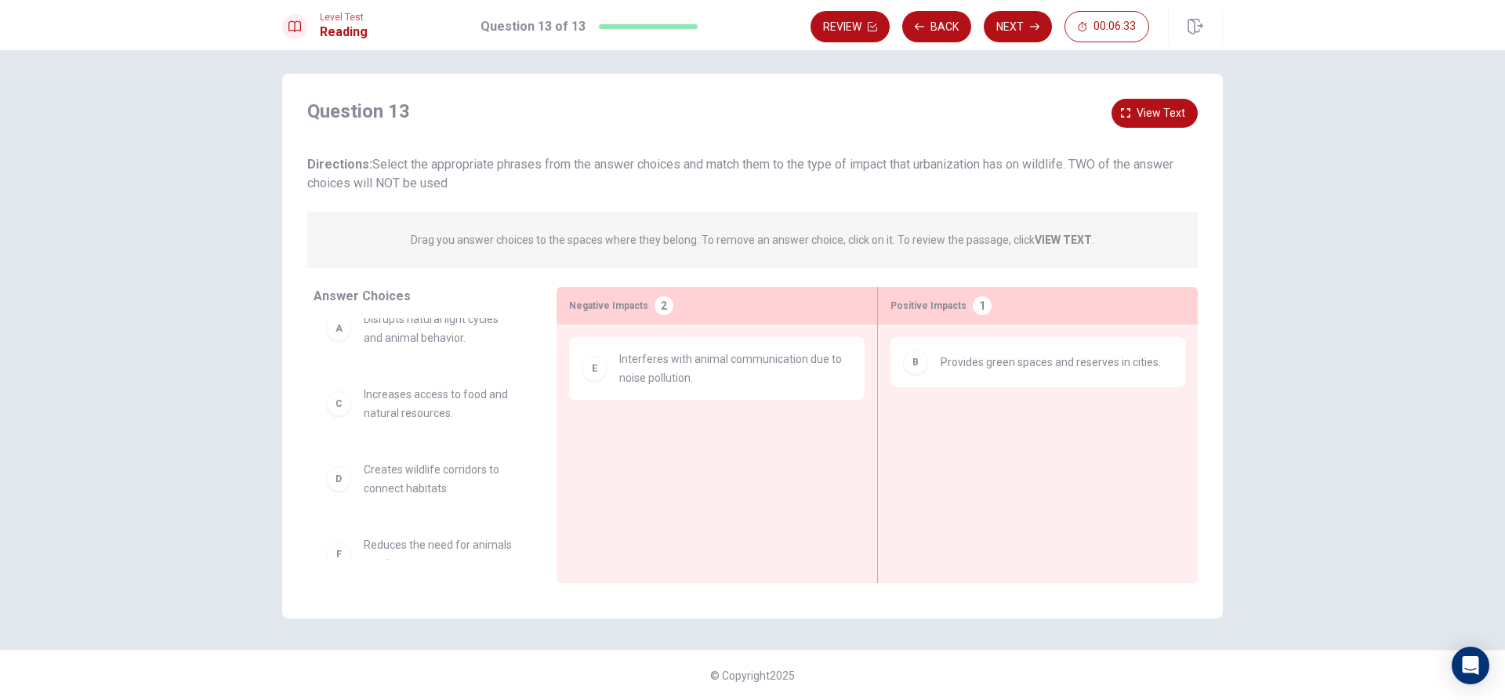
scroll to position [0, 0]
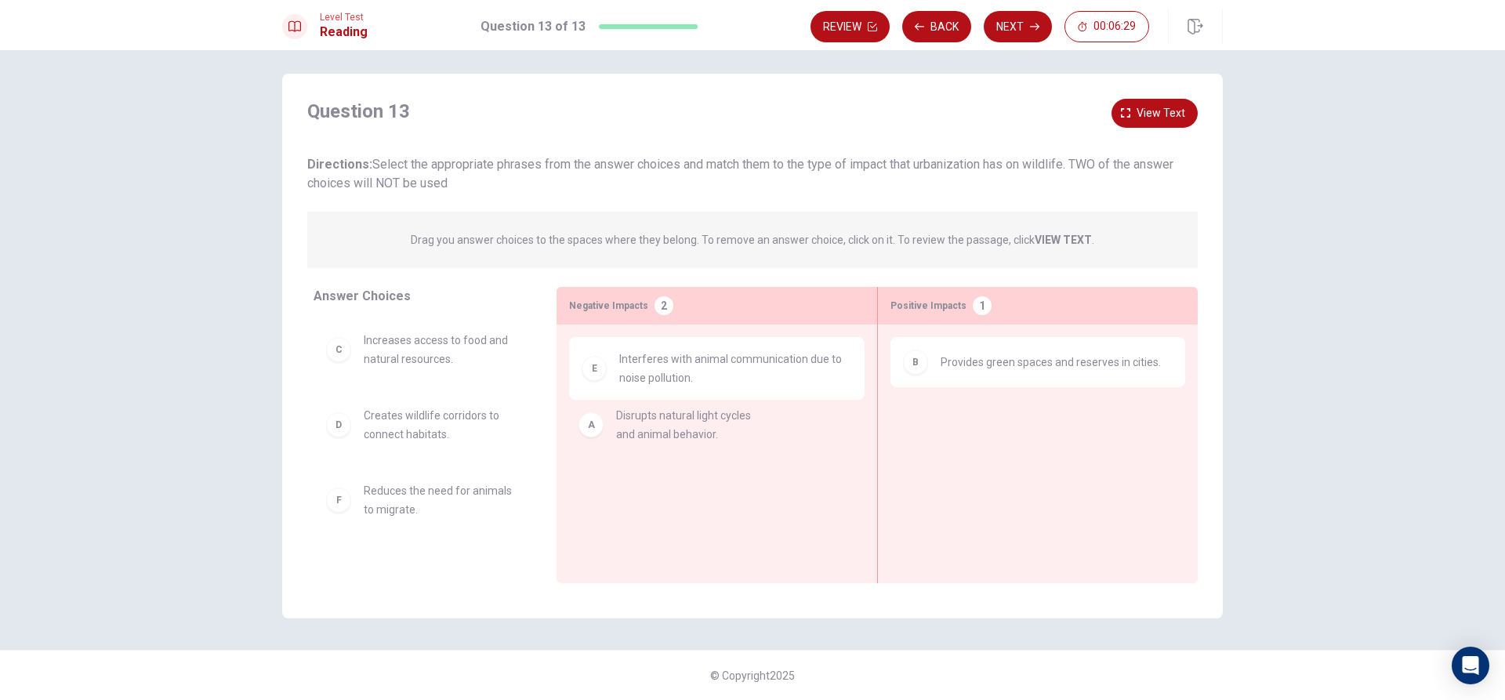
drag, startPoint x: 407, startPoint y: 366, endPoint x: 825, endPoint y: 516, distance: 444.5
drag, startPoint x: 727, startPoint y: 454, endPoint x: 422, endPoint y: 458, distance: 304.1
click at [1003, 31] on button "Next" at bounding box center [1018, 26] width 68 height 31
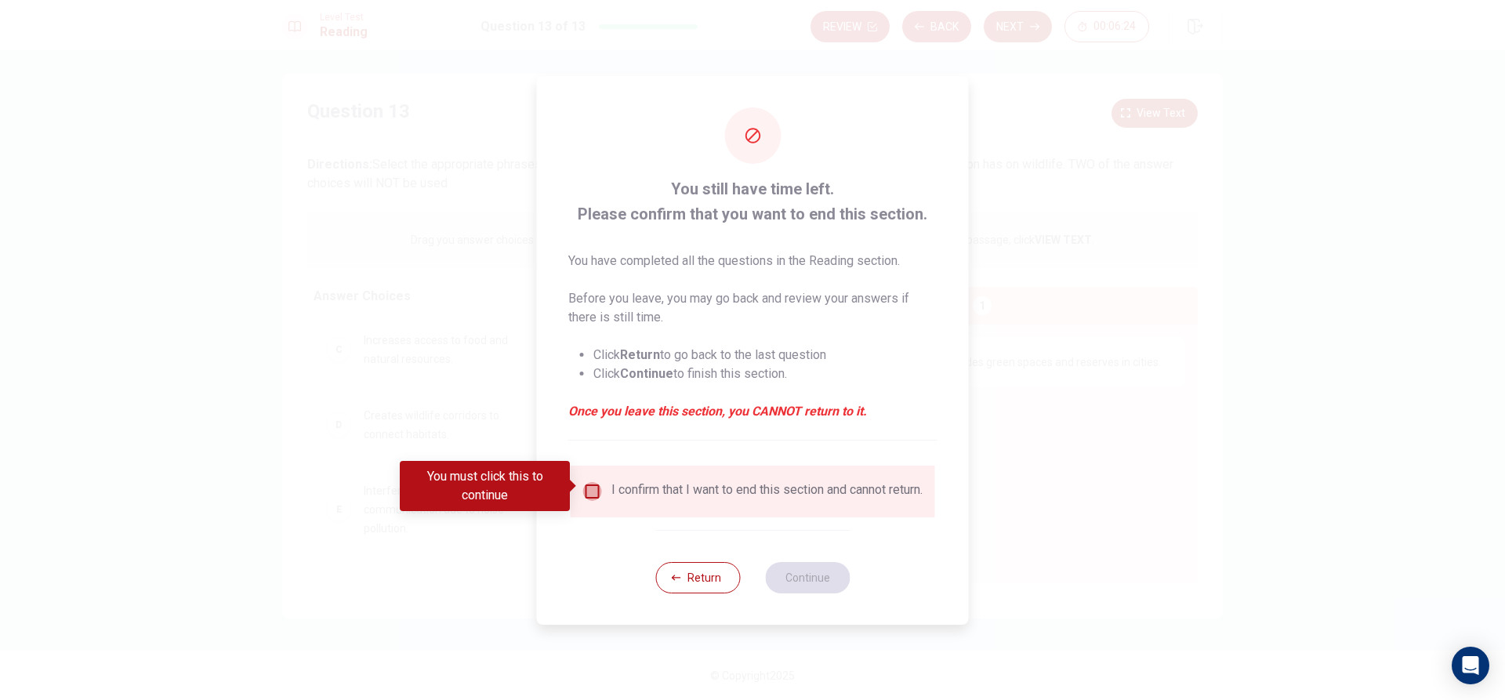
click at [590, 482] on input "You must click this to continue" at bounding box center [592, 491] width 19 height 19
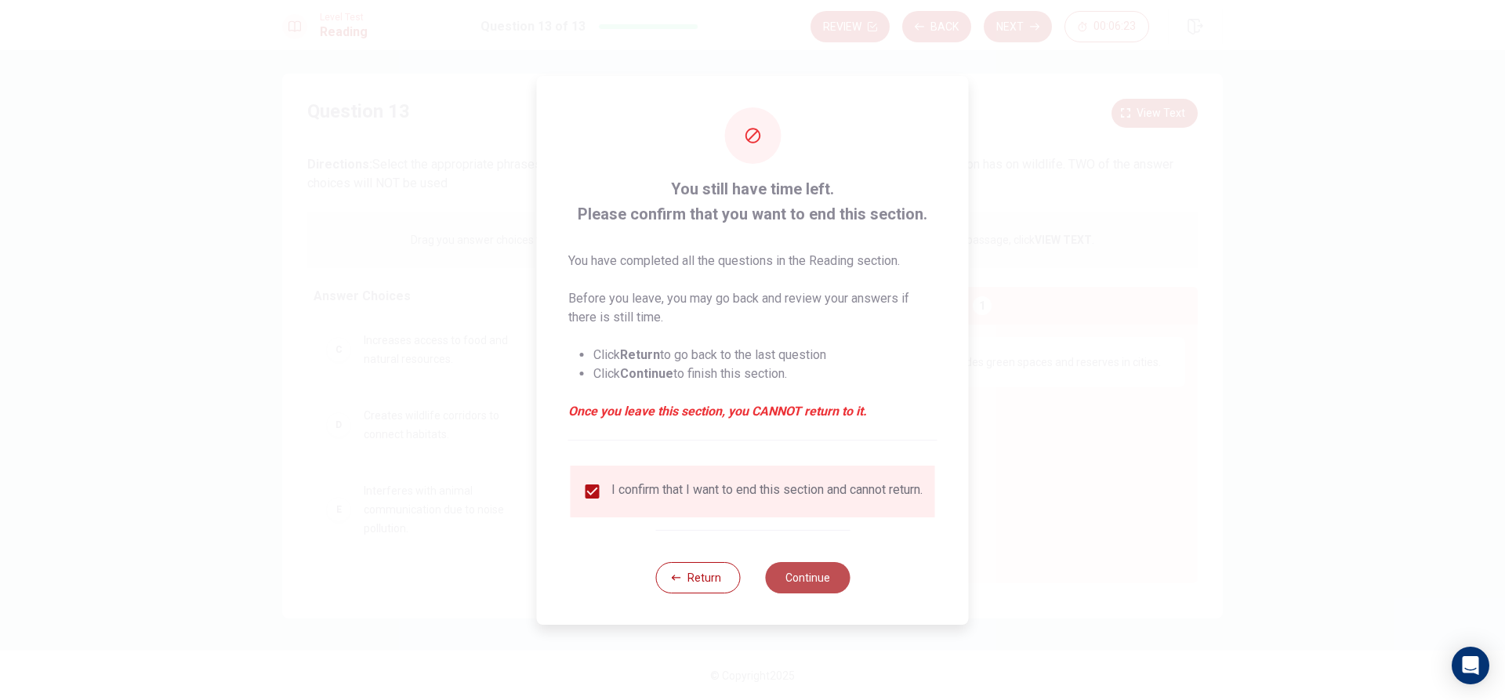
click at [817, 589] on button "Continue" at bounding box center [807, 577] width 85 height 31
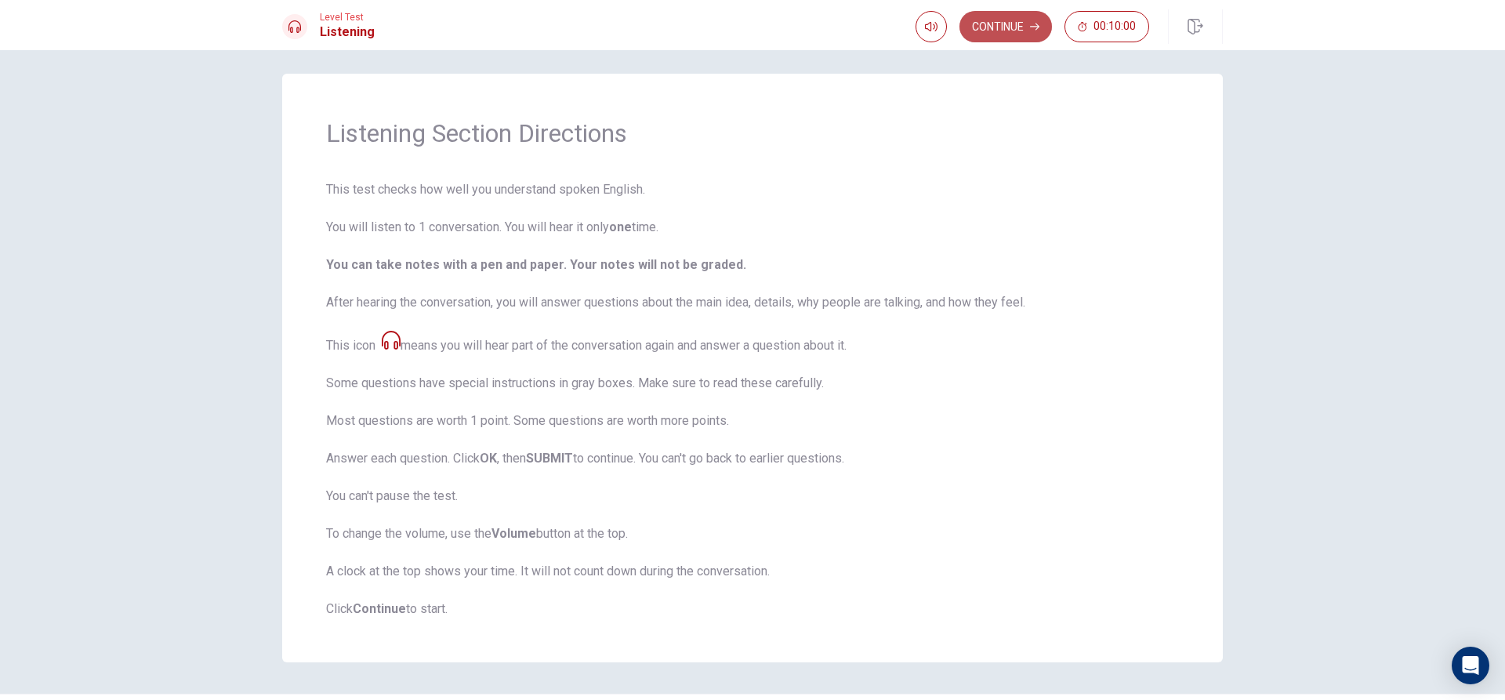
click at [1013, 28] on button "Continue" at bounding box center [1005, 26] width 92 height 31
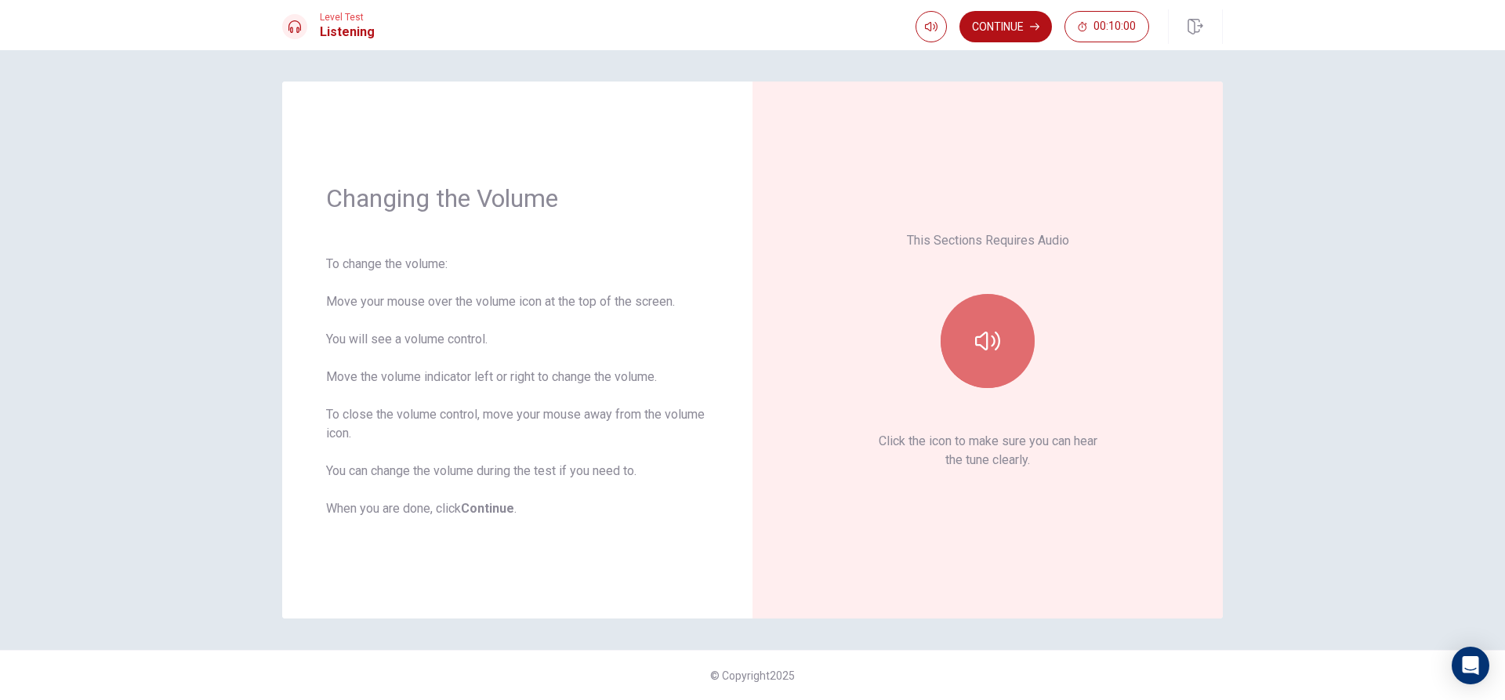
click at [1008, 351] on button "button" at bounding box center [987, 341] width 94 height 94
click at [1006, 31] on button "Continue" at bounding box center [1005, 26] width 92 height 31
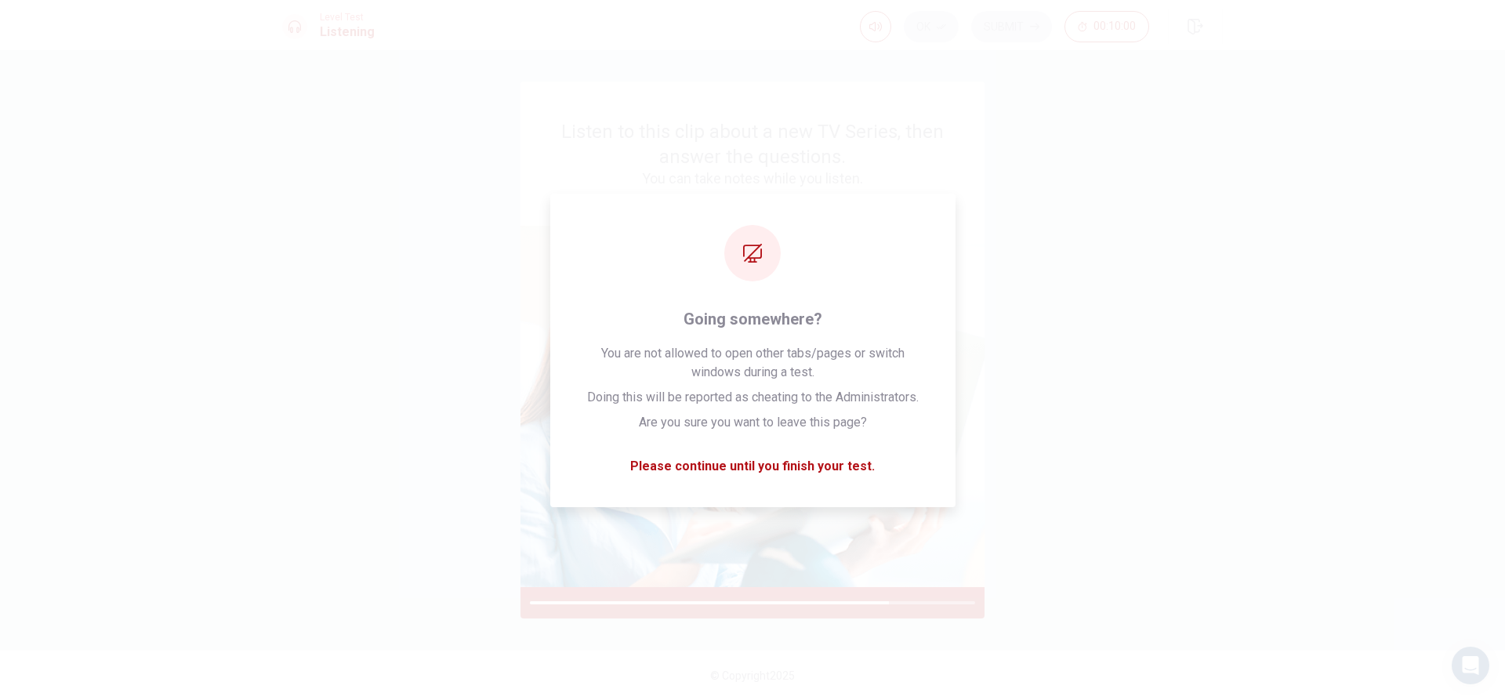
click at [1159, 404] on div "Listen to this clip about a new TV Series, then answer the questions. You can t…" at bounding box center [752, 350] width 991 height 537
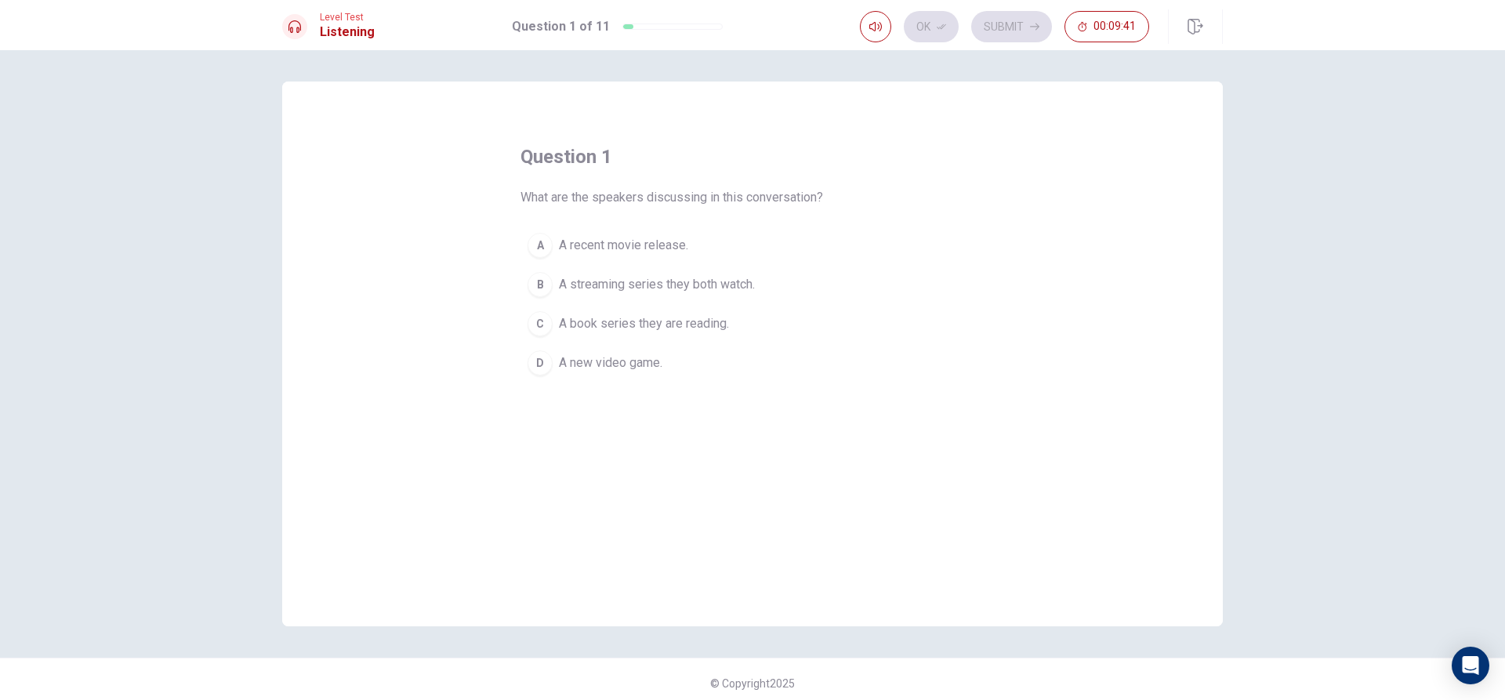
click at [612, 321] on span "A book series they are reading." at bounding box center [644, 323] width 170 height 19
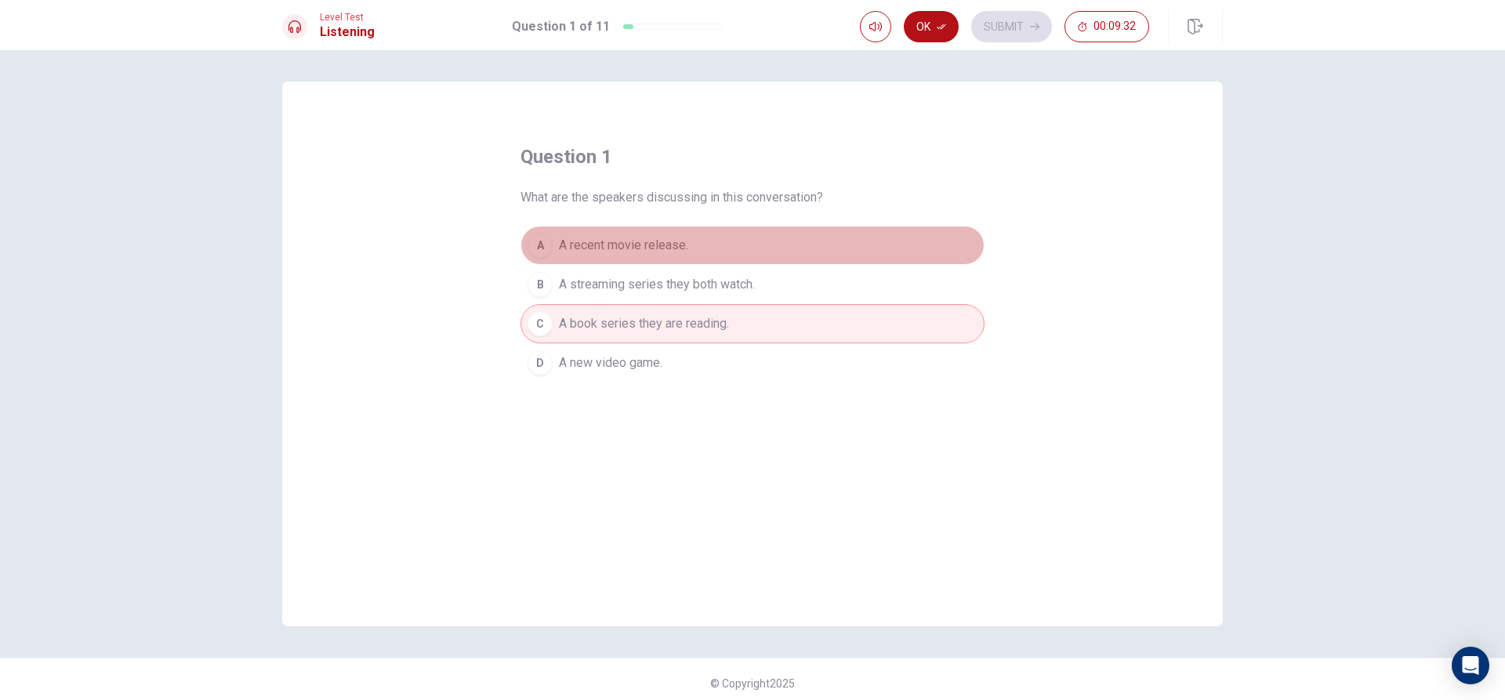
click at [634, 252] on span "A recent movie release." at bounding box center [623, 245] width 129 height 19
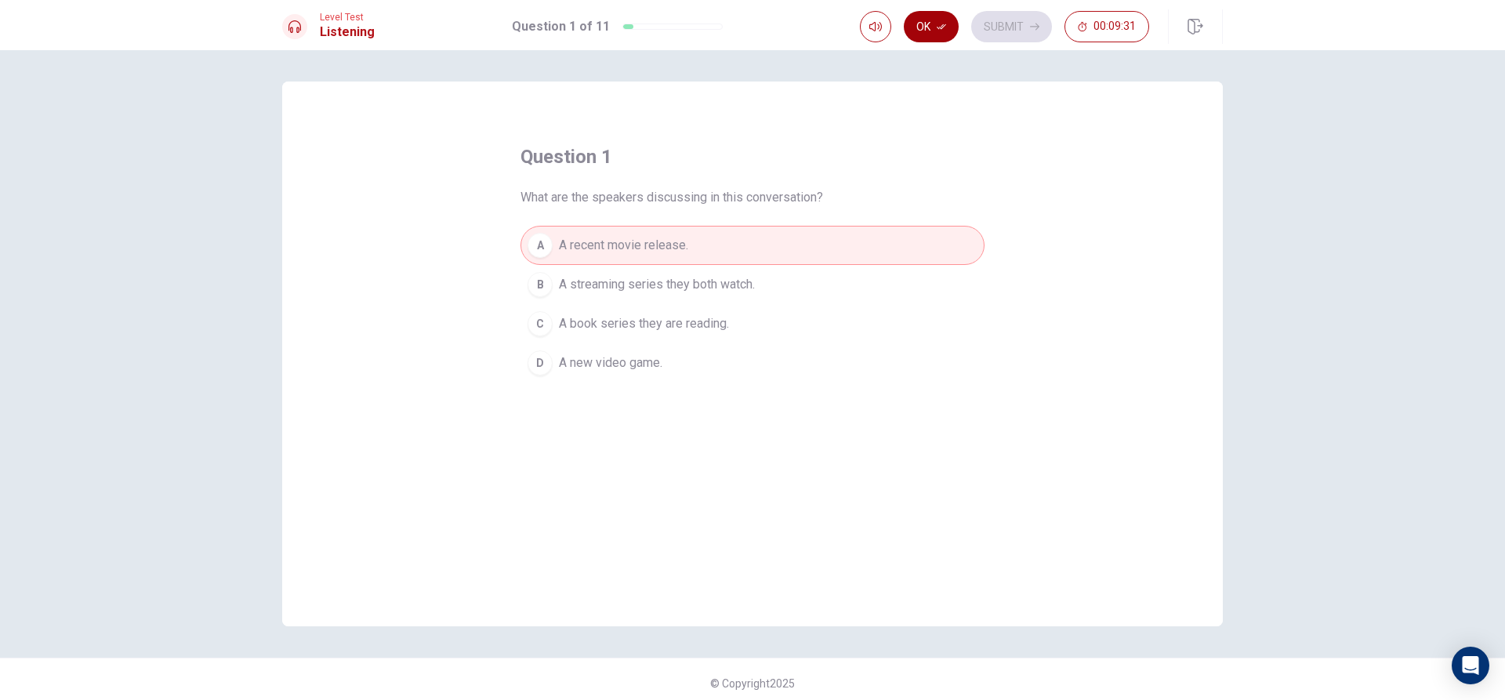
click at [946, 27] on icon "button" at bounding box center [941, 26] width 9 height 9
click at [1035, 34] on button "Submit" at bounding box center [1011, 26] width 81 height 31
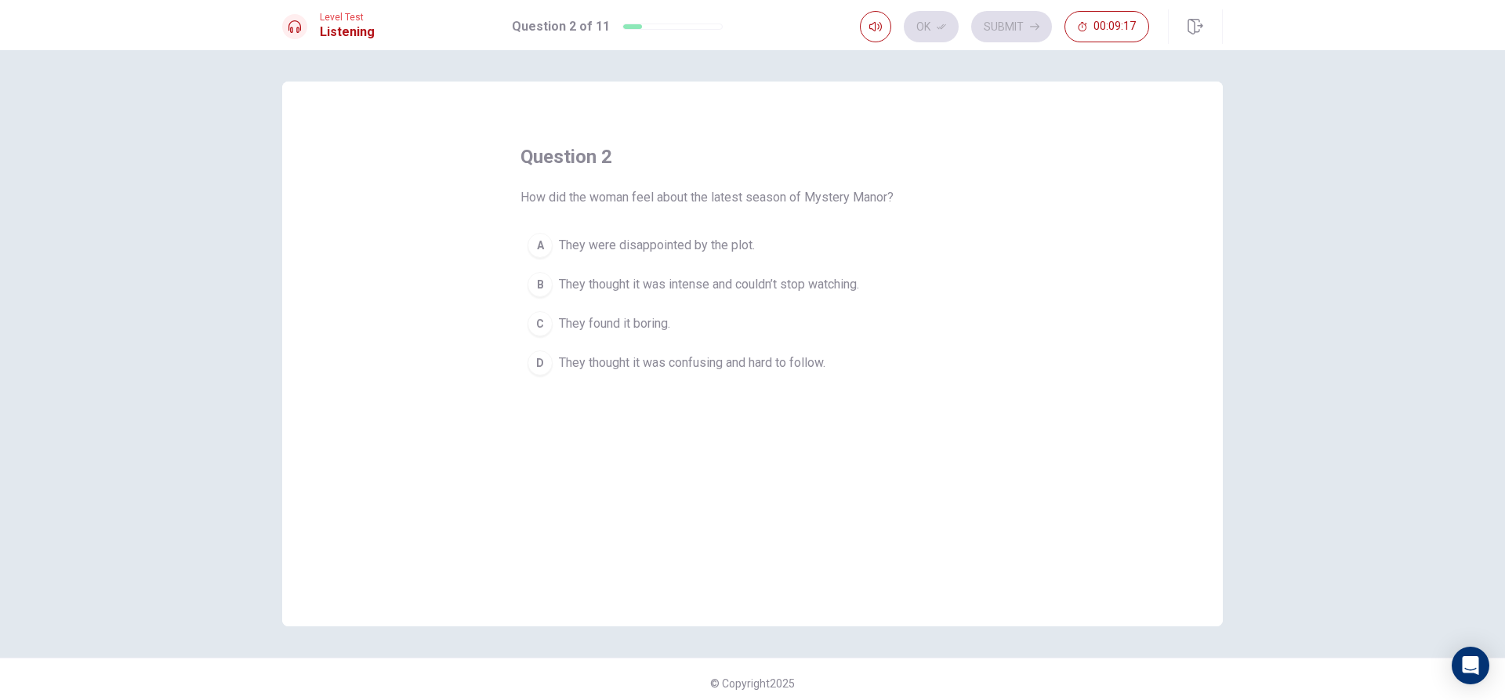
click at [708, 295] on button "B They thought it was intense and couldn’t stop watching." at bounding box center [752, 284] width 464 height 39
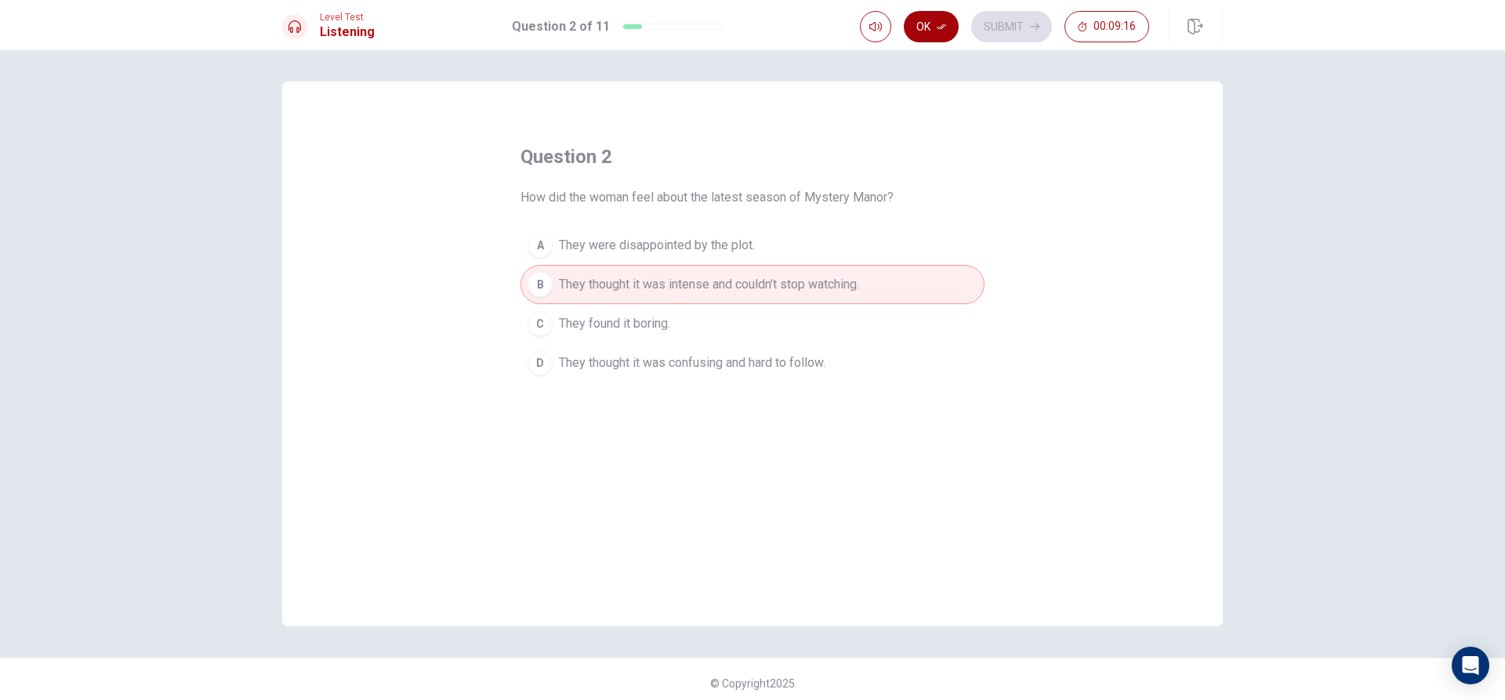
click at [939, 28] on icon "button" at bounding box center [941, 26] width 9 height 5
click at [1035, 34] on button "Submit" at bounding box center [1011, 26] width 81 height 31
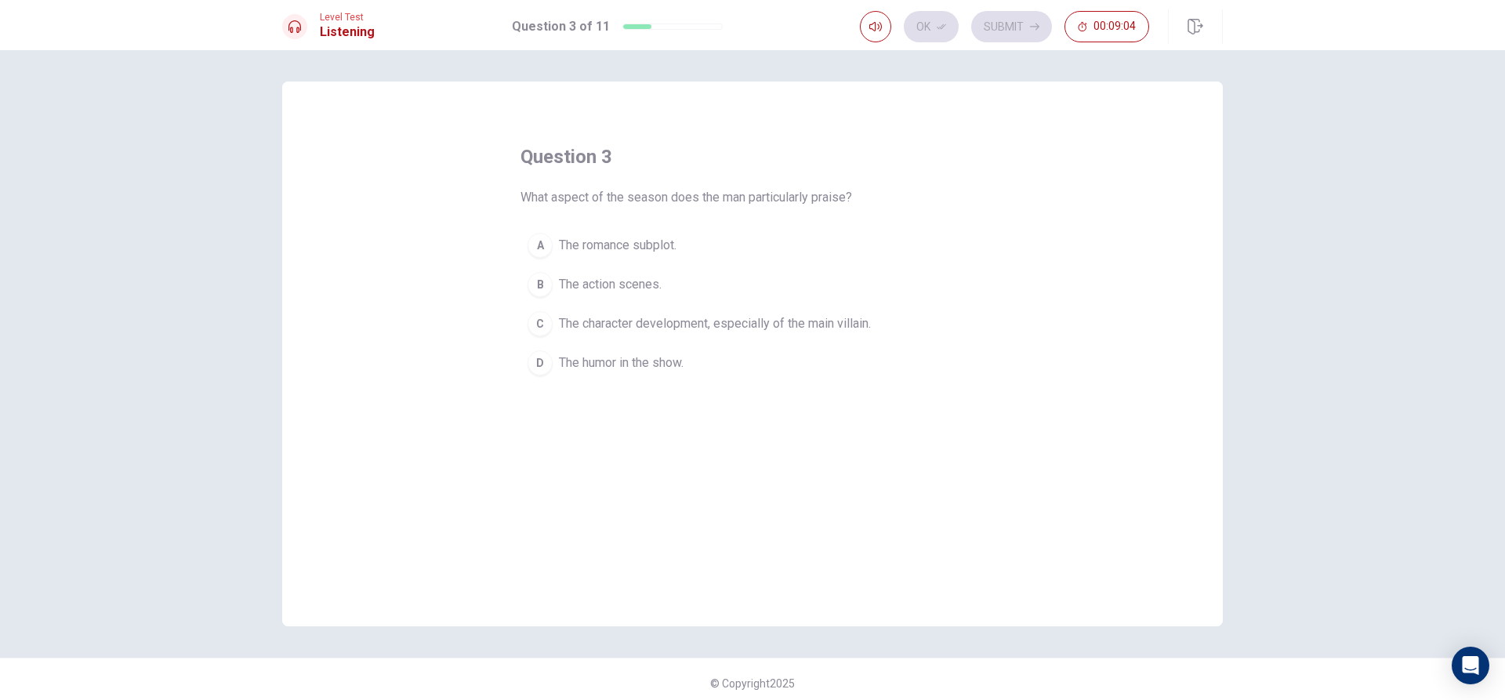
click at [694, 336] on button "C The character development, especially of the main villain." at bounding box center [752, 323] width 464 height 39
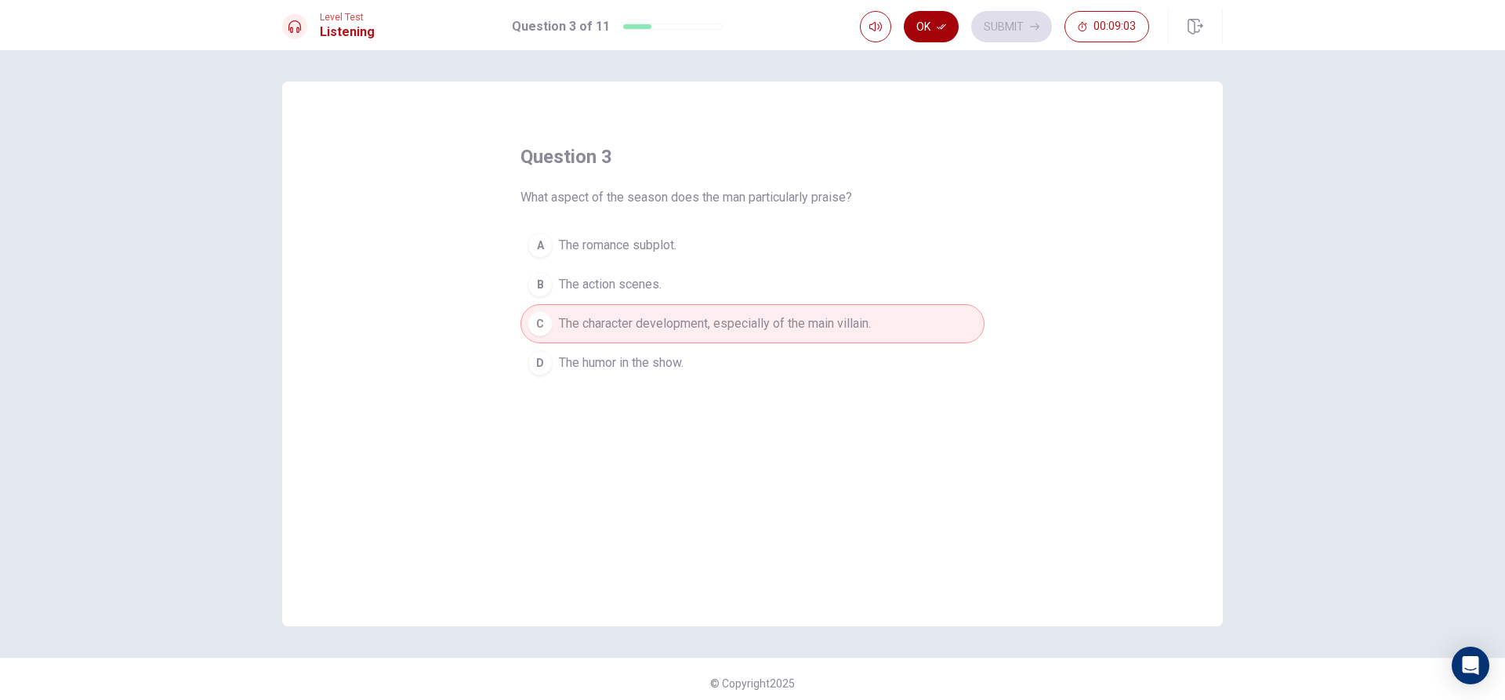
click at [922, 20] on button "Ok" at bounding box center [931, 26] width 55 height 31
click at [995, 24] on button "Submit" at bounding box center [1011, 26] width 81 height 31
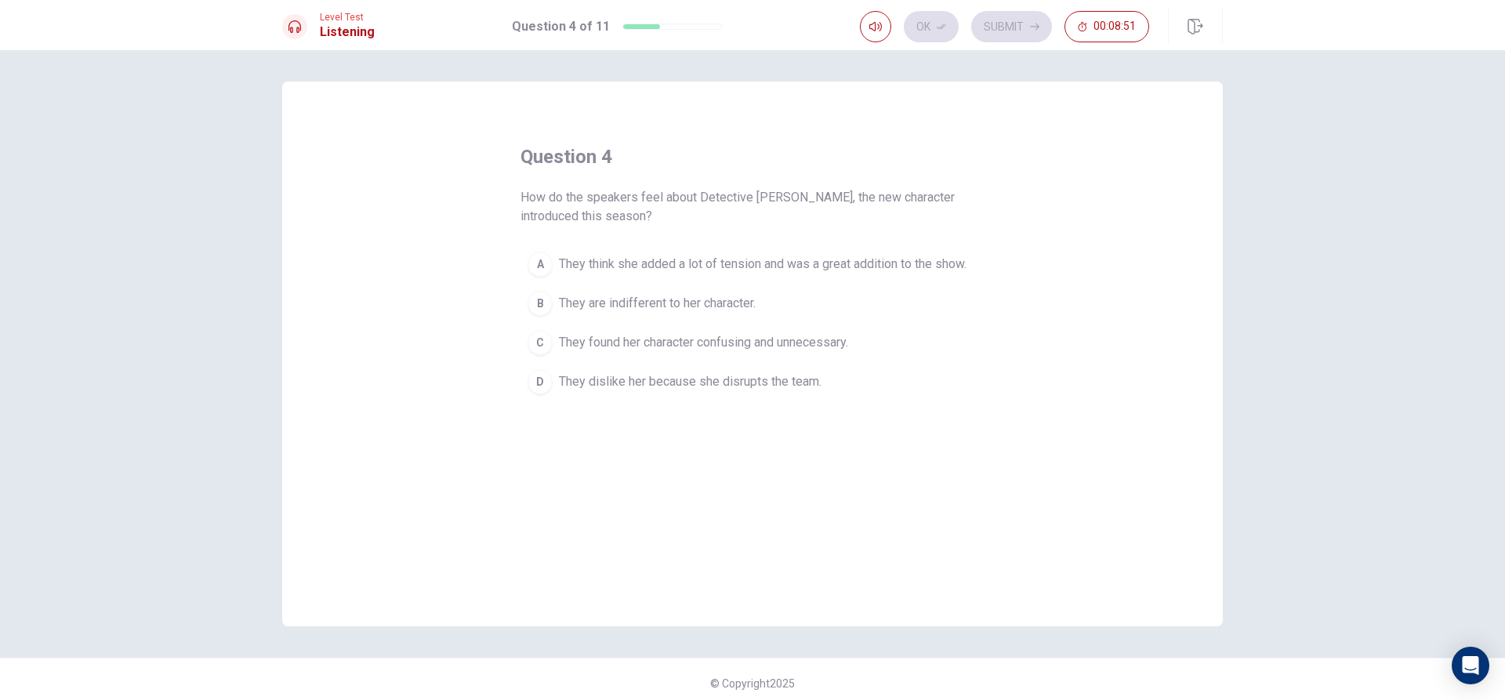
click at [749, 255] on span "They think she added a lot of tension and was a great addition to the show." at bounding box center [763, 264] width 408 height 19
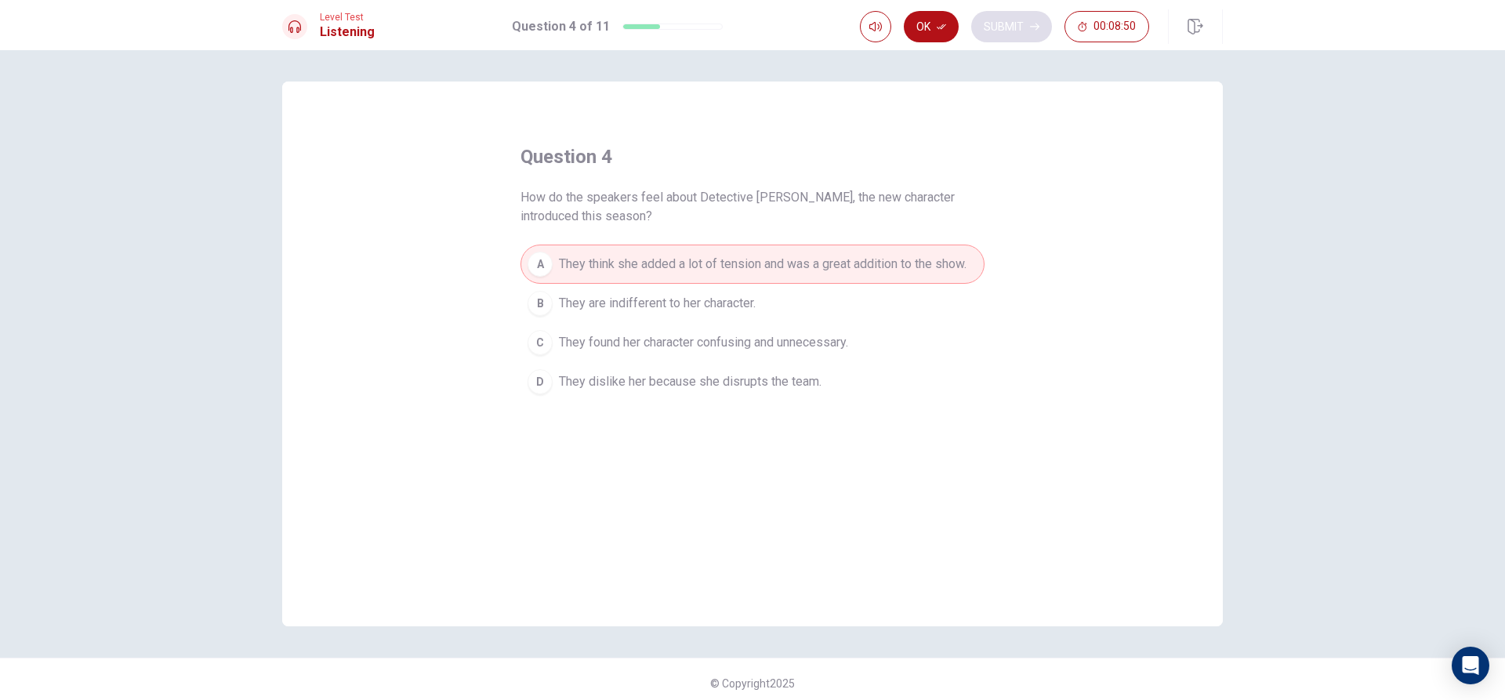
drag, startPoint x: 935, startPoint y: 36, endPoint x: 983, endPoint y: 28, distance: 48.4
click at [936, 37] on button "Ok" at bounding box center [931, 26] width 55 height 31
click at [1012, 20] on button "Submit" at bounding box center [1011, 26] width 81 height 31
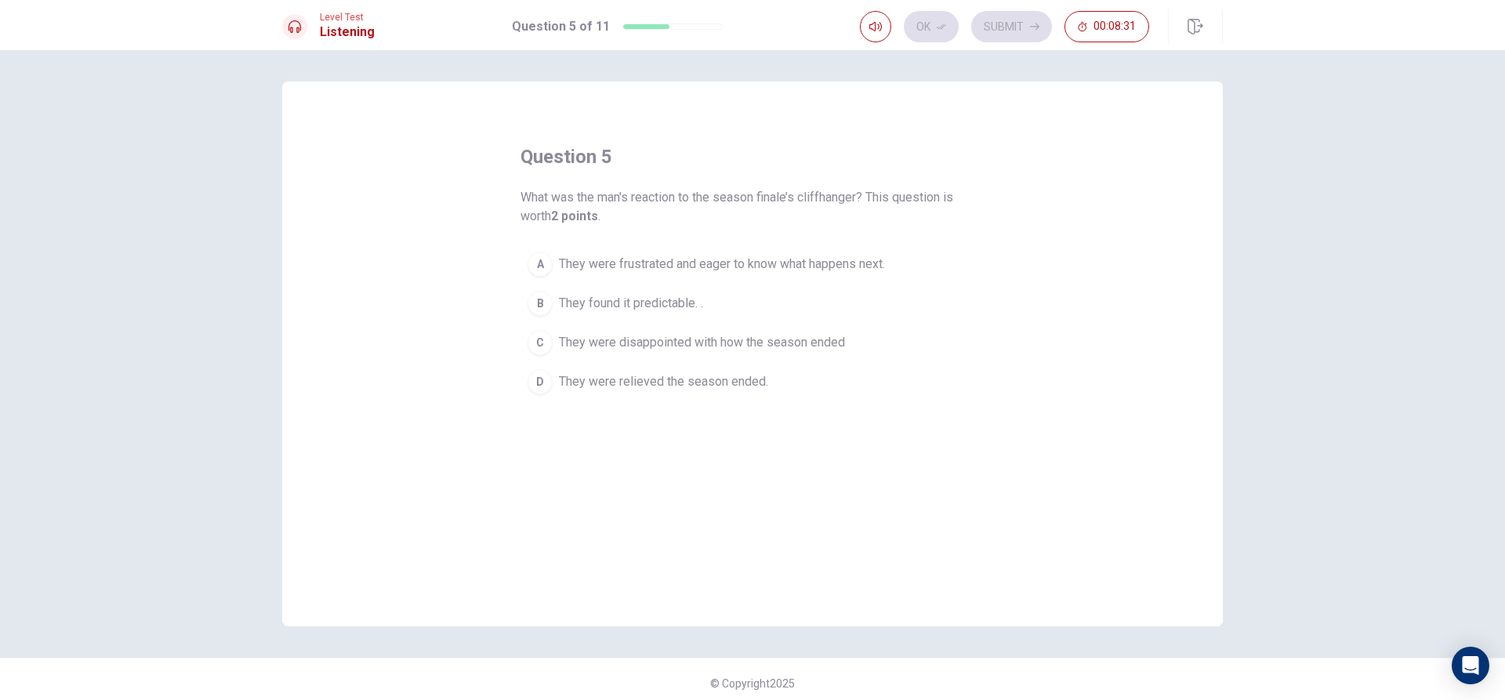
click at [724, 266] on span "They were frustrated and eager to know what happens next." at bounding box center [722, 264] width 326 height 19
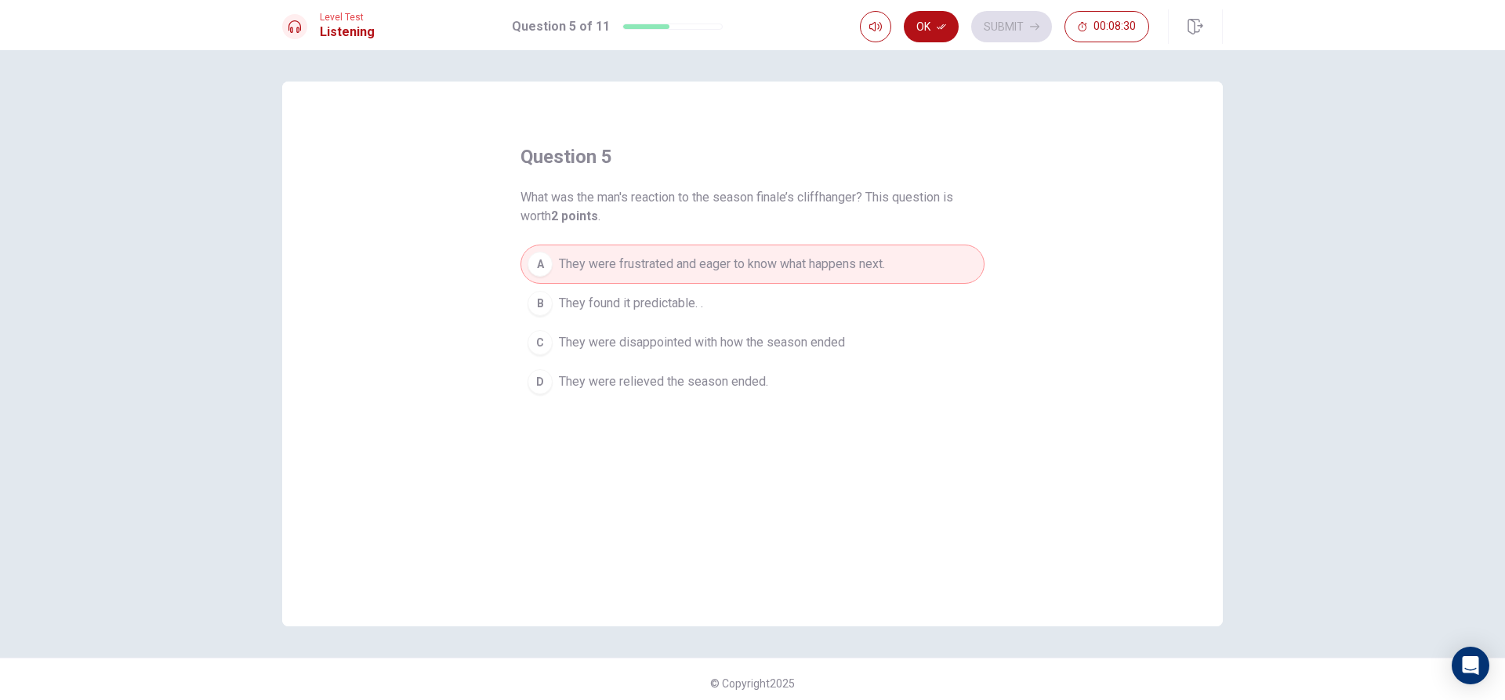
click at [919, 7] on div "Level Test Listening Question 5 of 11 Ok Submit 00:08:30" at bounding box center [752, 25] width 1505 height 50
click at [940, 23] on icon "button" at bounding box center [941, 26] width 9 height 9
click at [1002, 24] on button "Submit" at bounding box center [1011, 26] width 81 height 31
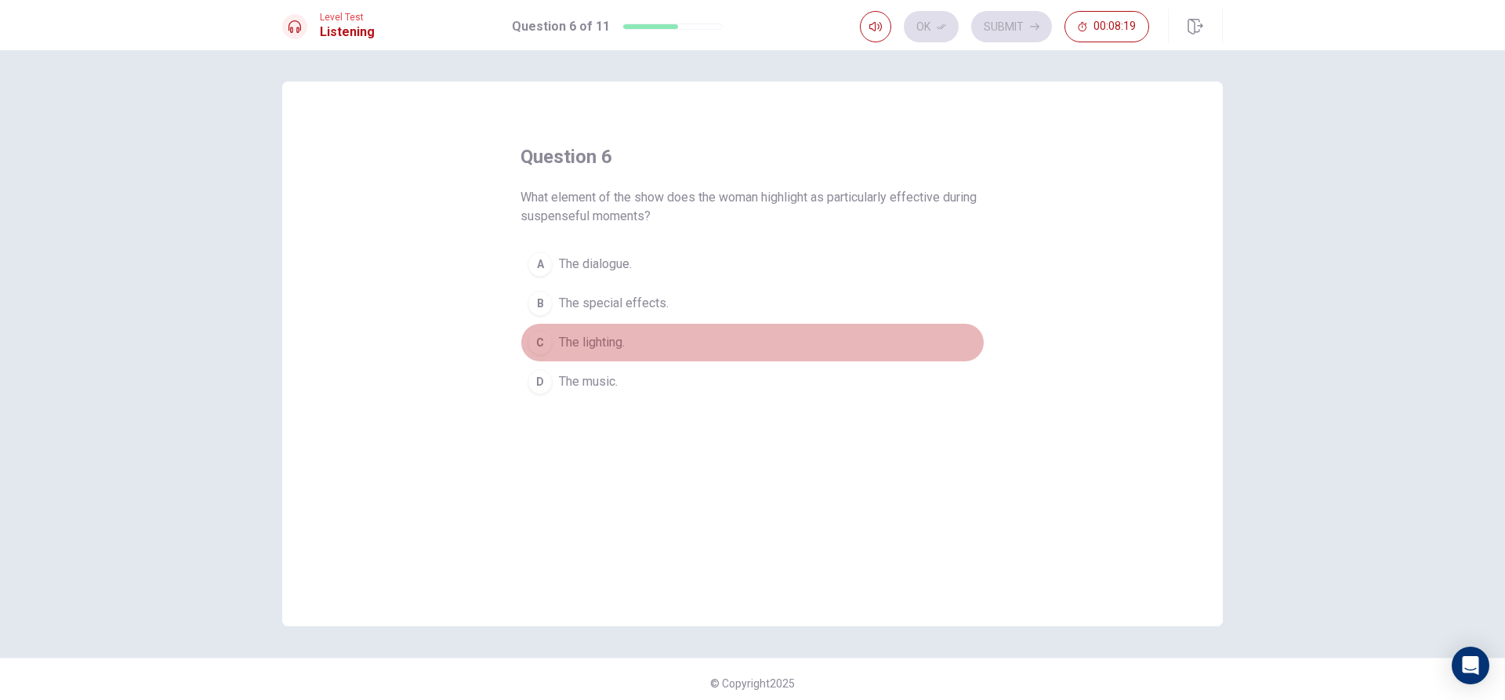
click at [636, 351] on button "C The lighting." at bounding box center [752, 342] width 464 height 39
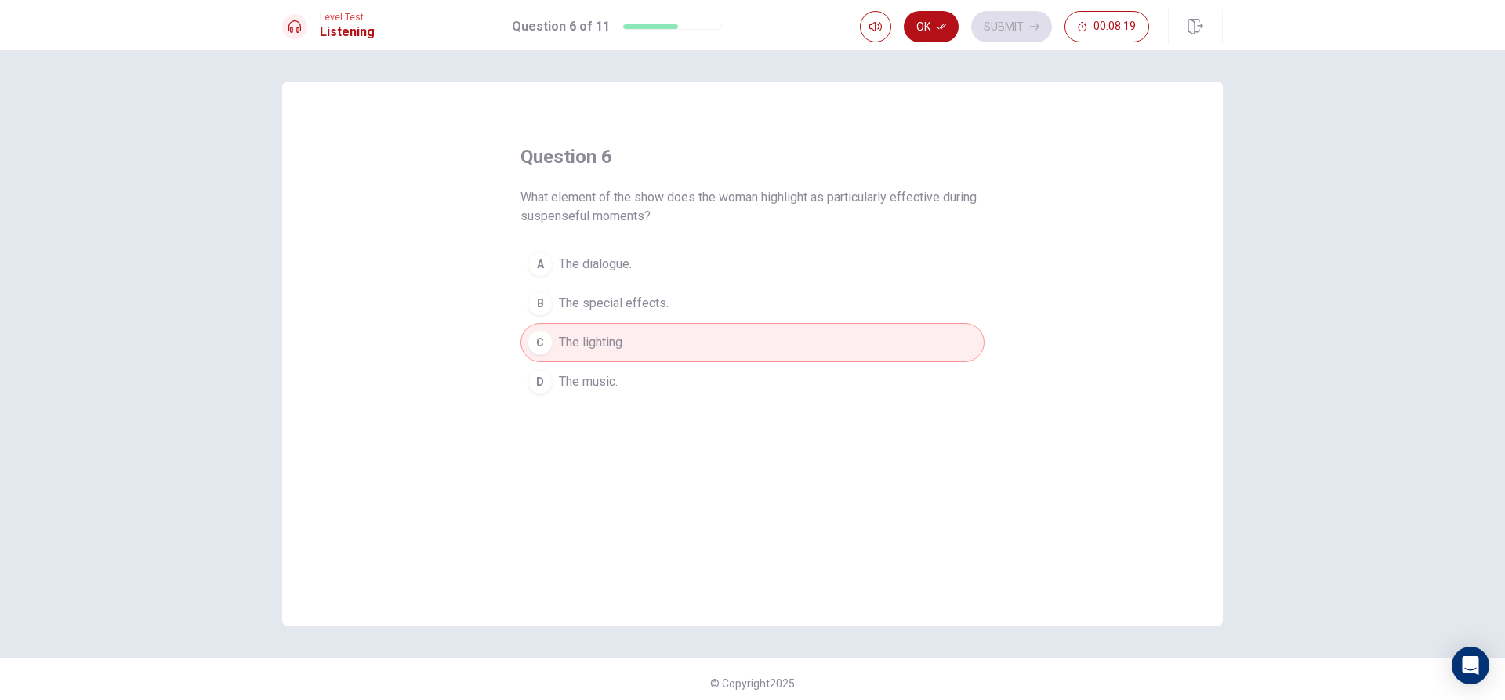
click at [936, 32] on button "Ok" at bounding box center [931, 26] width 55 height 31
click at [1009, 30] on button "Submit" at bounding box center [1011, 26] width 81 height 31
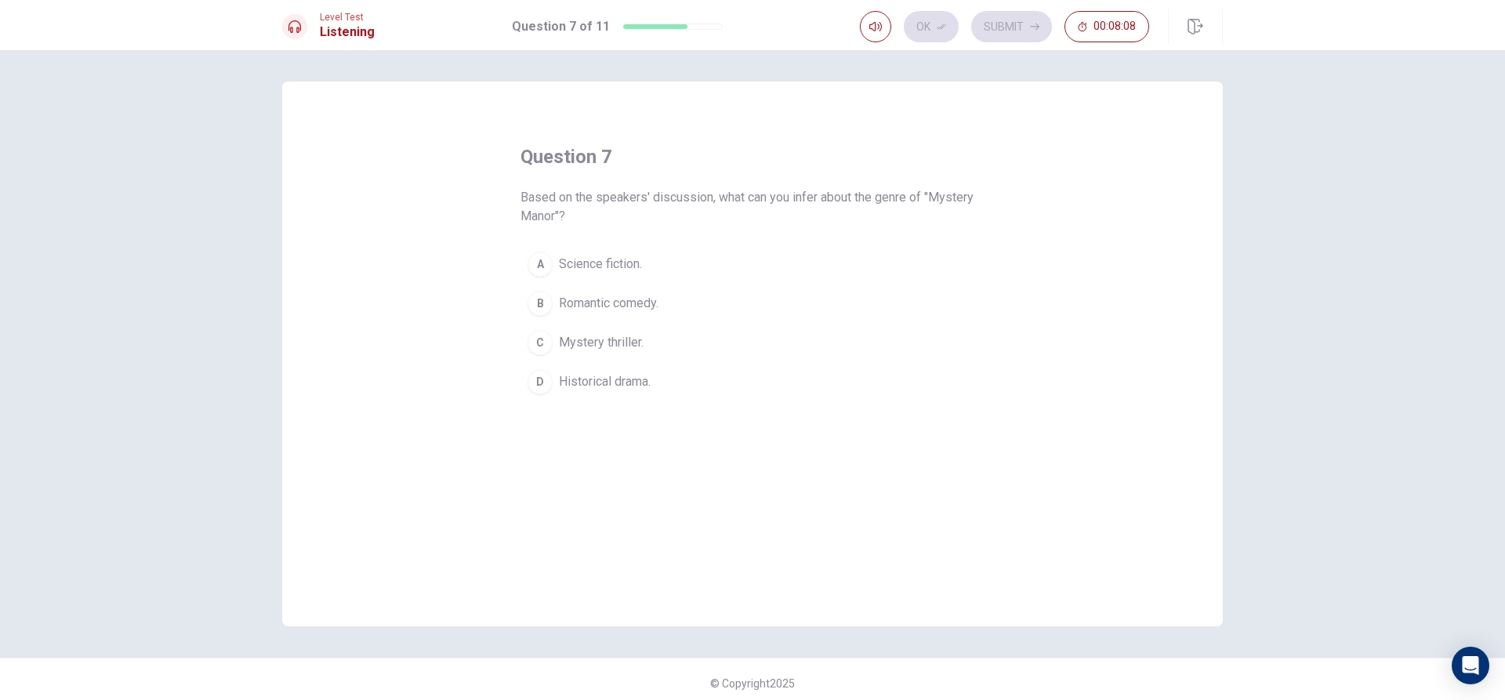
click at [642, 357] on button "C Mystery thriller." at bounding box center [752, 342] width 464 height 39
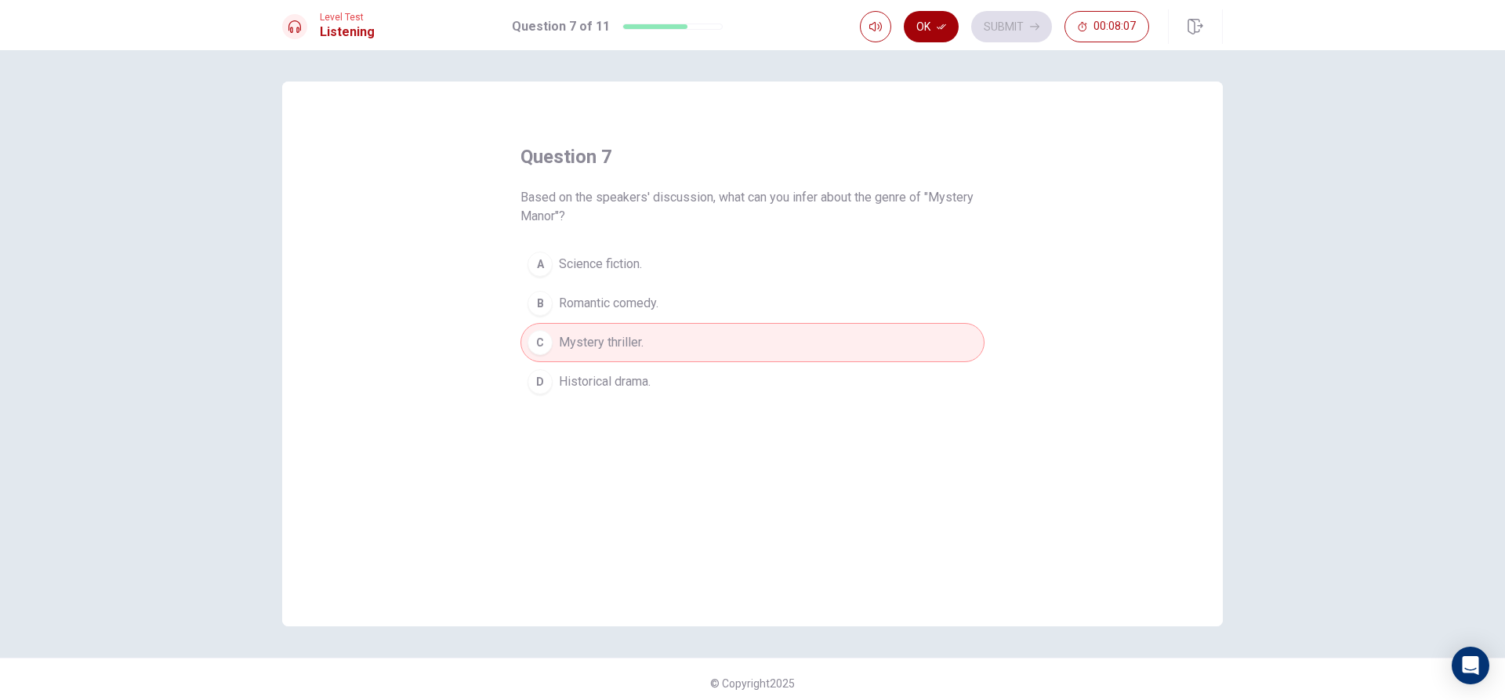
click at [953, 22] on button "Ok" at bounding box center [931, 26] width 55 height 31
click at [1003, 23] on button "Submit" at bounding box center [1011, 26] width 81 height 31
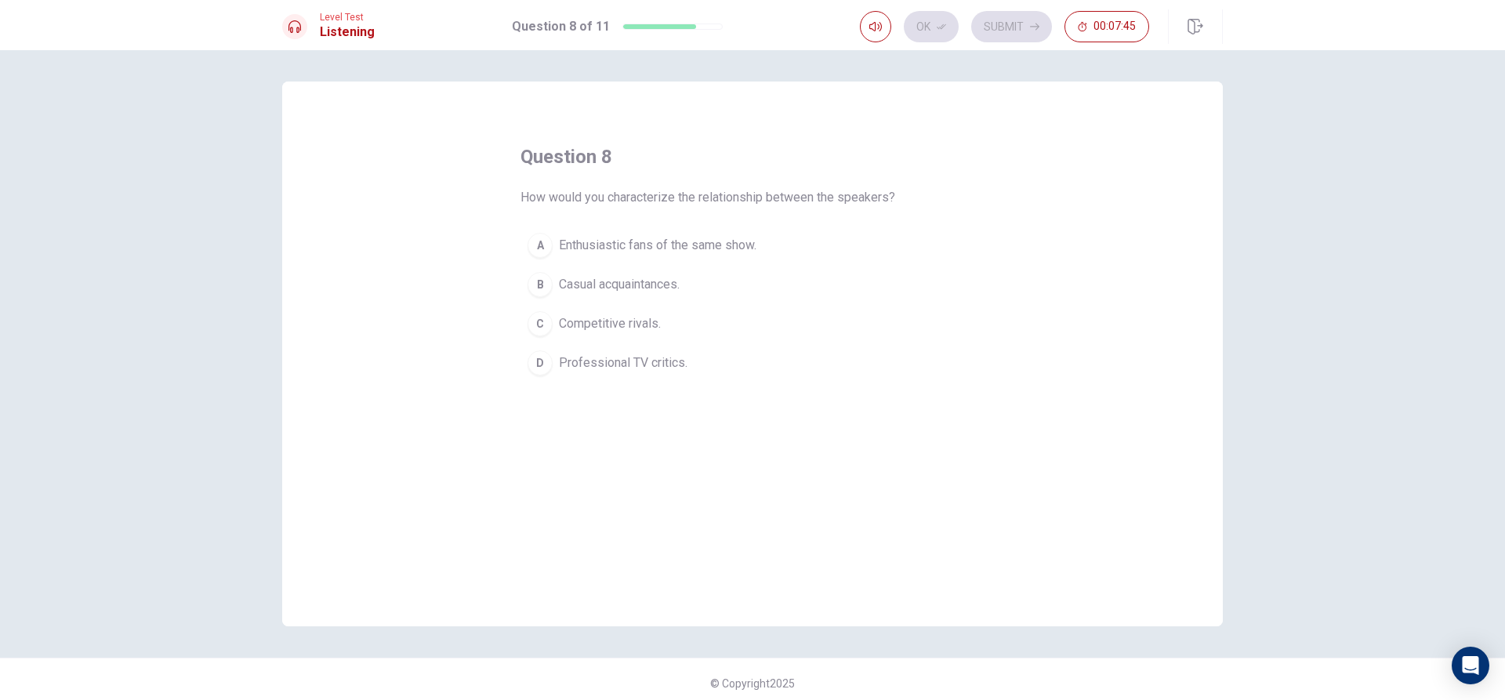
click at [624, 327] on span "Competitive rivals." at bounding box center [610, 323] width 102 height 19
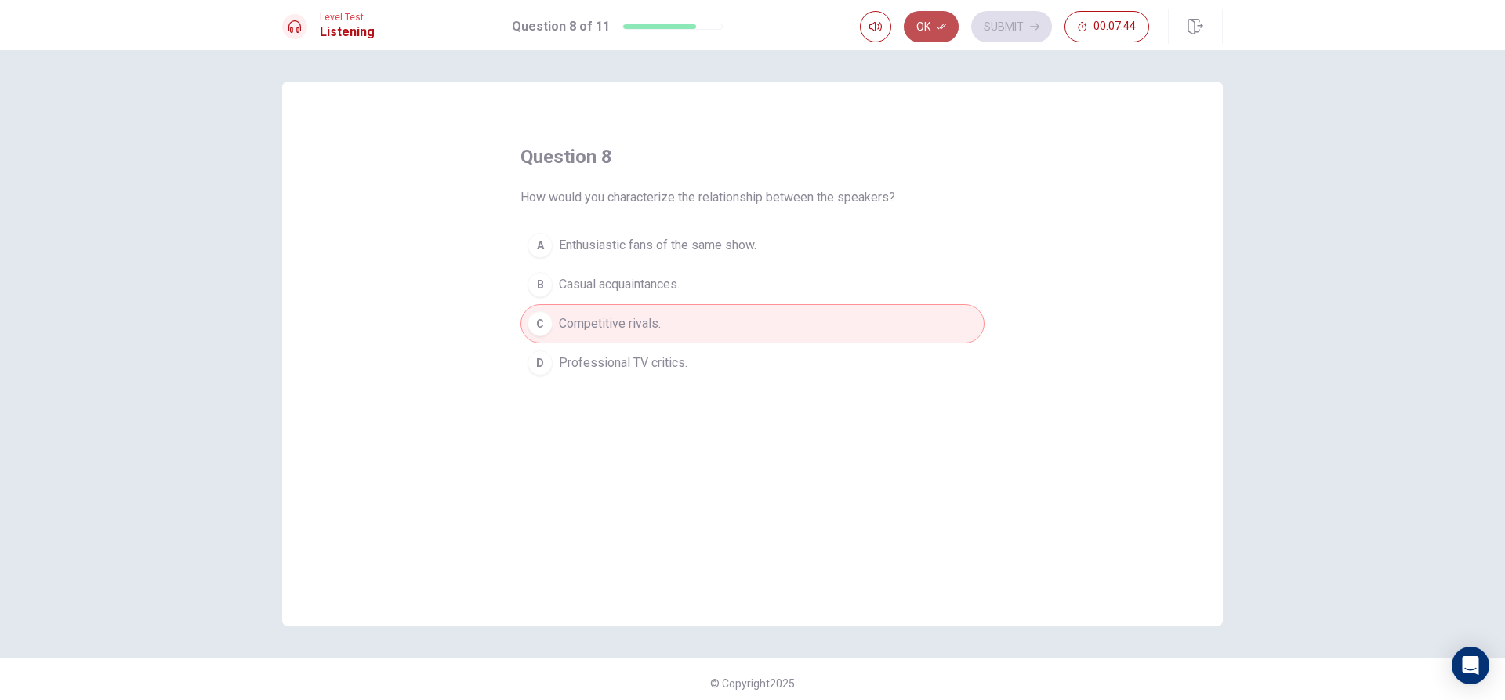
click at [941, 32] on button "Ok" at bounding box center [931, 26] width 55 height 31
click at [997, 23] on button "Submit" at bounding box center [1011, 26] width 81 height 31
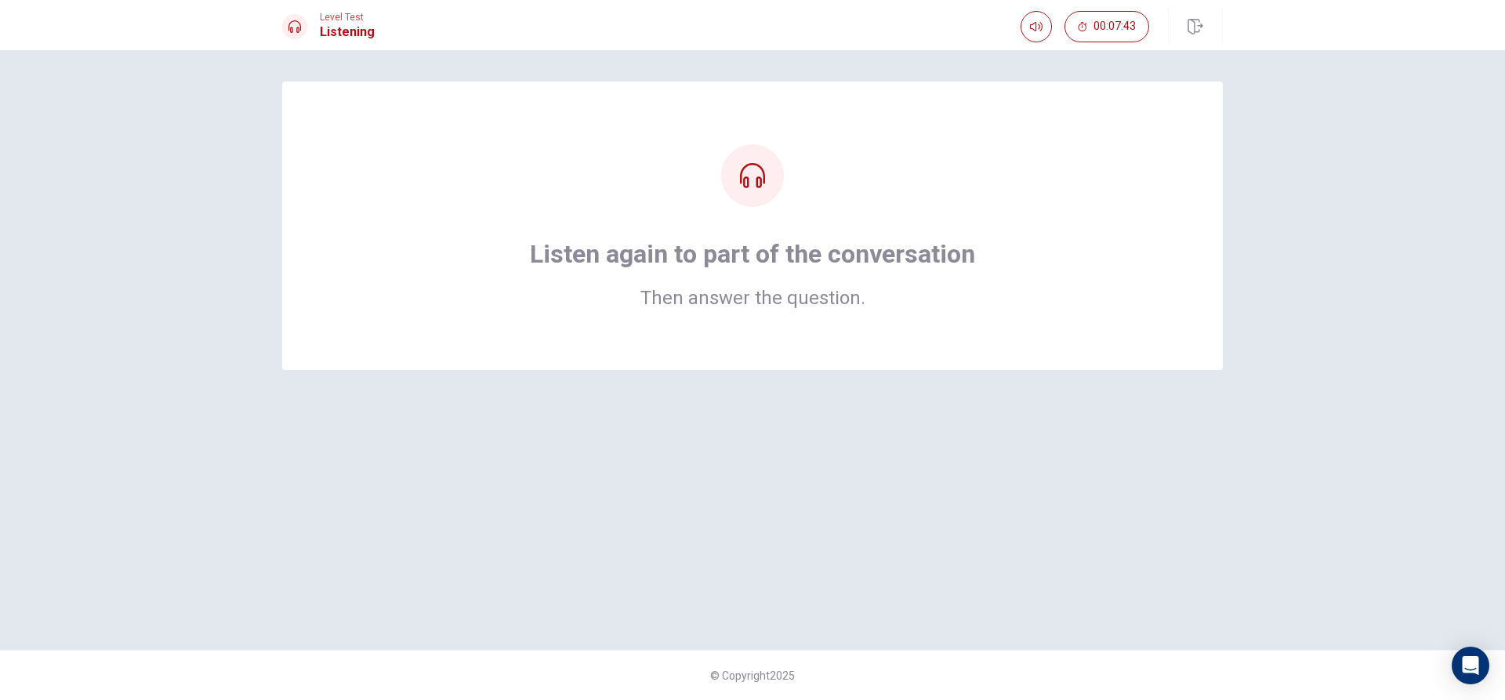
click at [742, 209] on div "Listen again to part of the conversation Then answer the question." at bounding box center [752, 225] width 815 height 163
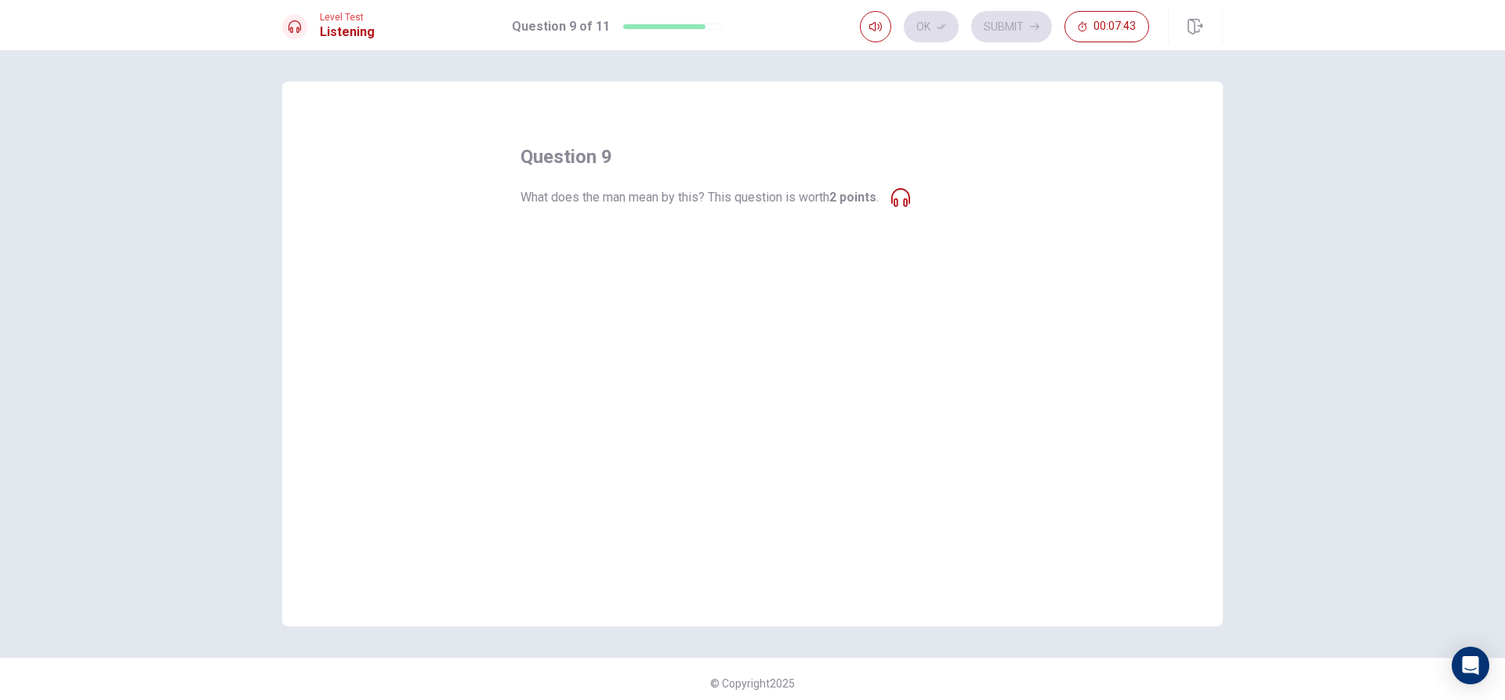
click at [900, 193] on icon at bounding box center [900, 197] width 19 height 19
click at [780, 369] on span "The manor plays a significant role in setting the tone and atmosphere." at bounding box center [748, 362] width 379 height 19
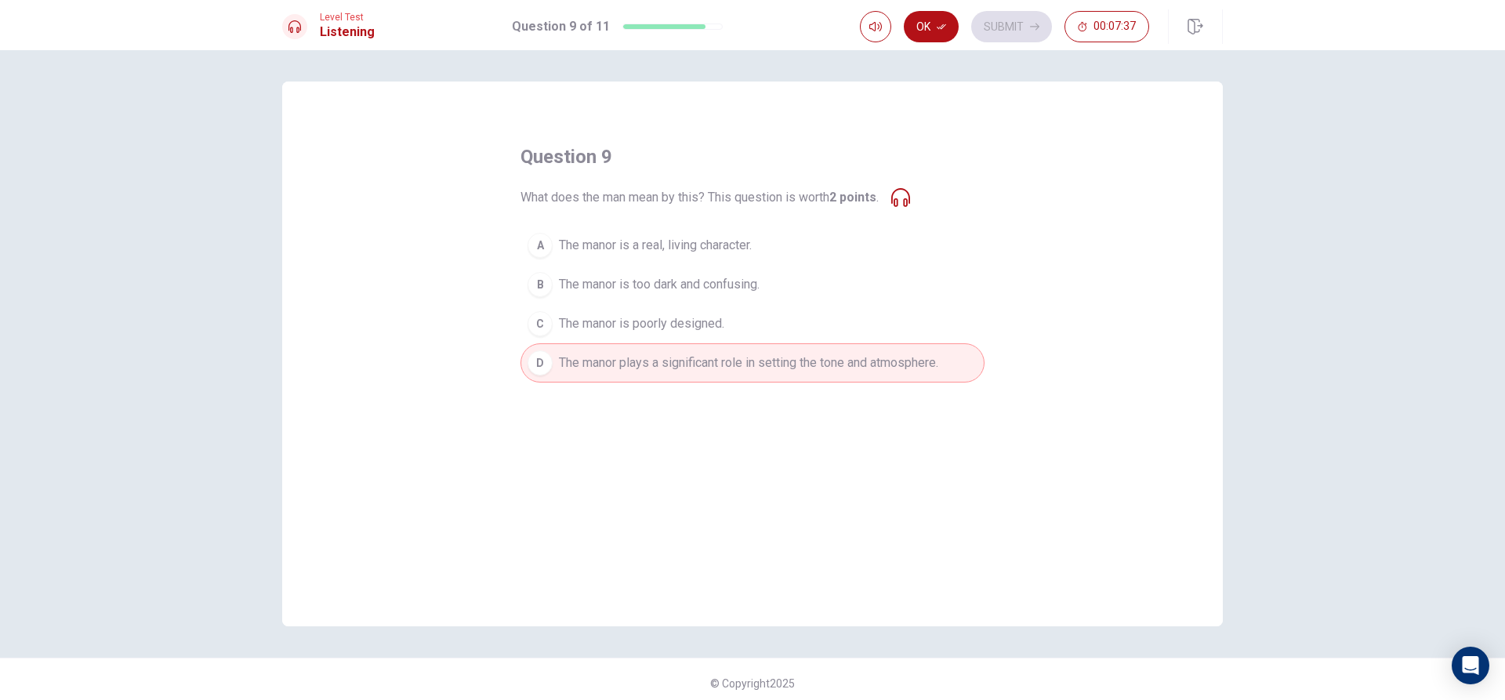
drag, startPoint x: 920, startPoint y: 187, endPoint x: 894, endPoint y: 211, distance: 35.5
click at [916, 197] on div "question 9 What does the man mean by this? This question is worth 2 points . A …" at bounding box center [752, 263] width 464 height 238
click at [894, 211] on div "question 9 What does the man mean by this? This question is worth 2 points . A …" at bounding box center [752, 263] width 464 height 238
click at [895, 209] on div "question 9 What does the man mean by this? This question is worth 2 points . A …" at bounding box center [752, 263] width 464 height 238
click at [900, 201] on icon at bounding box center [900, 197] width 19 height 19
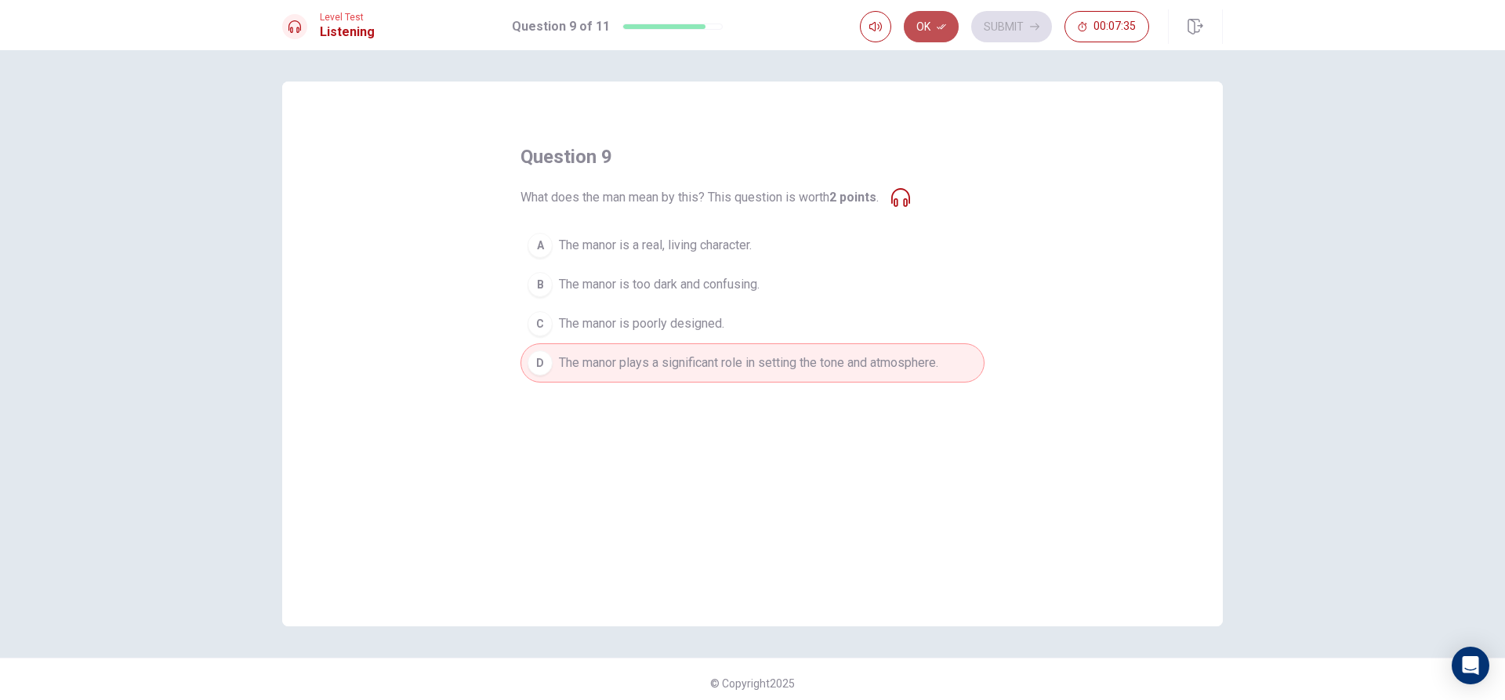
click at [942, 25] on icon "button" at bounding box center [941, 26] width 9 height 9
click at [1011, 21] on button "Submit" at bounding box center [1011, 26] width 81 height 31
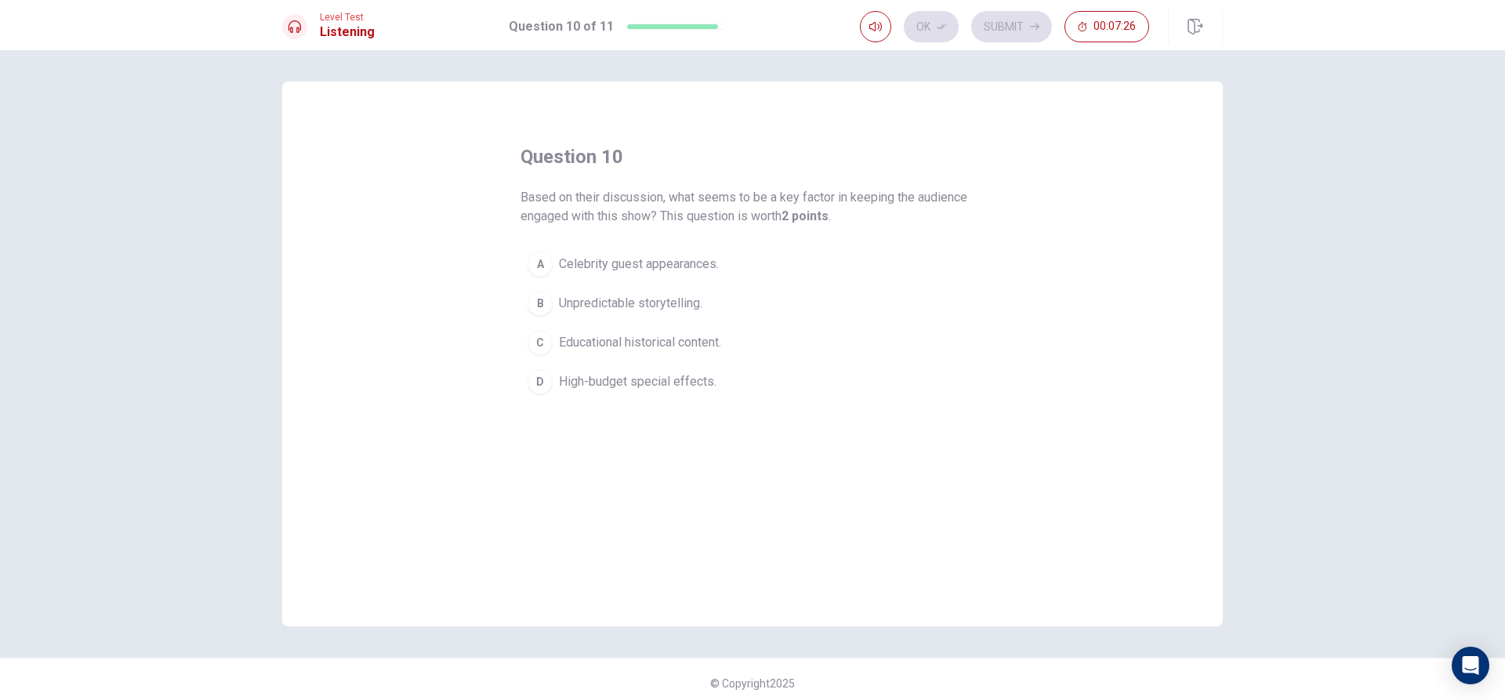
click at [672, 299] on span "Unpredictable storytelling." at bounding box center [630, 303] width 143 height 19
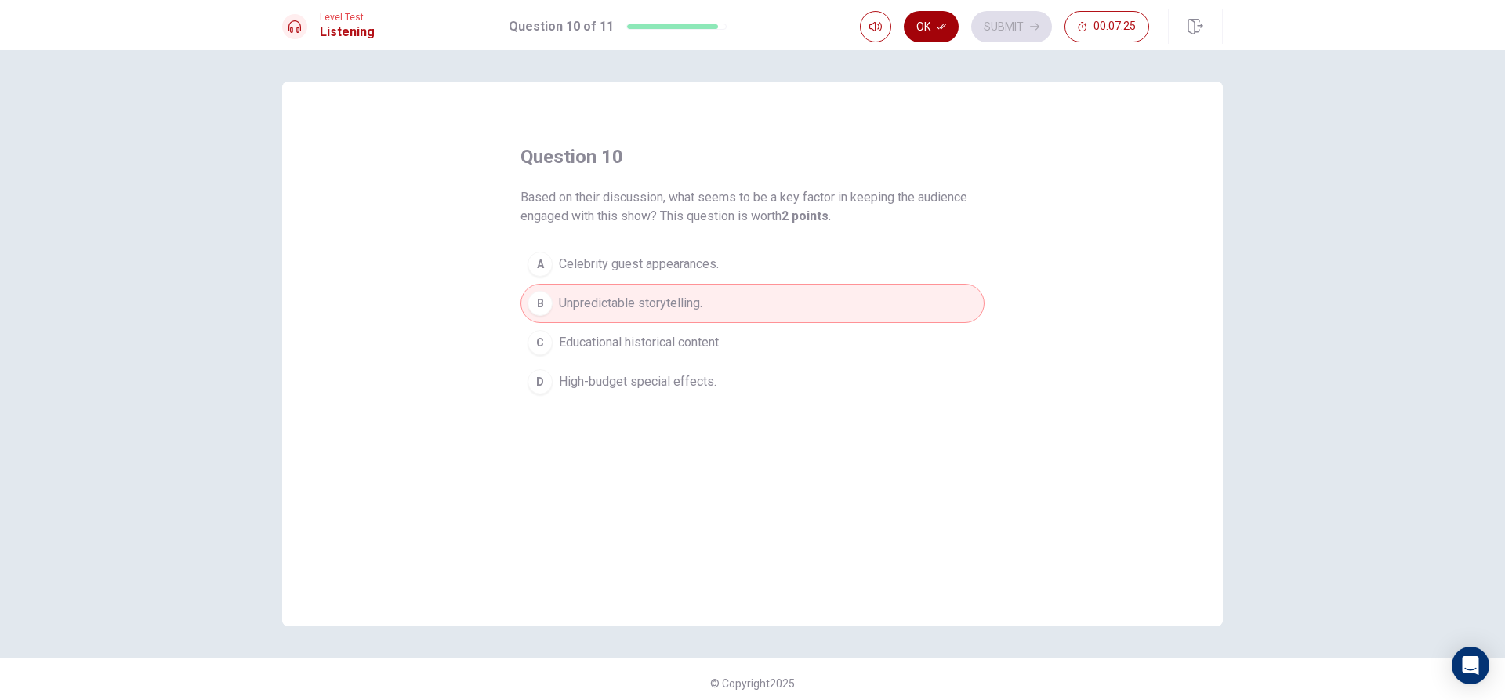
click at [957, 18] on button "Ok" at bounding box center [931, 26] width 55 height 31
click at [1010, 20] on button "Submit" at bounding box center [1011, 26] width 81 height 31
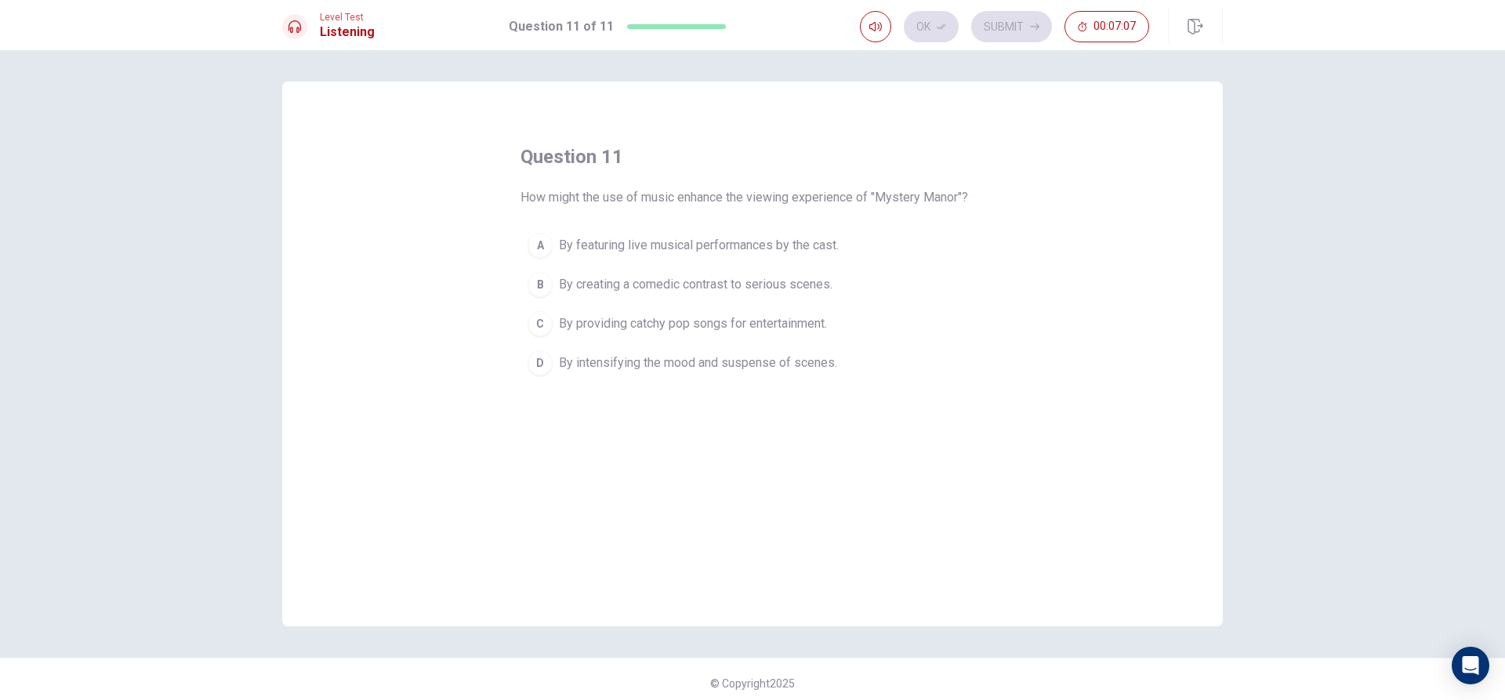
click at [701, 366] on span "By intensifying the mood and suspense of scenes." at bounding box center [698, 362] width 278 height 19
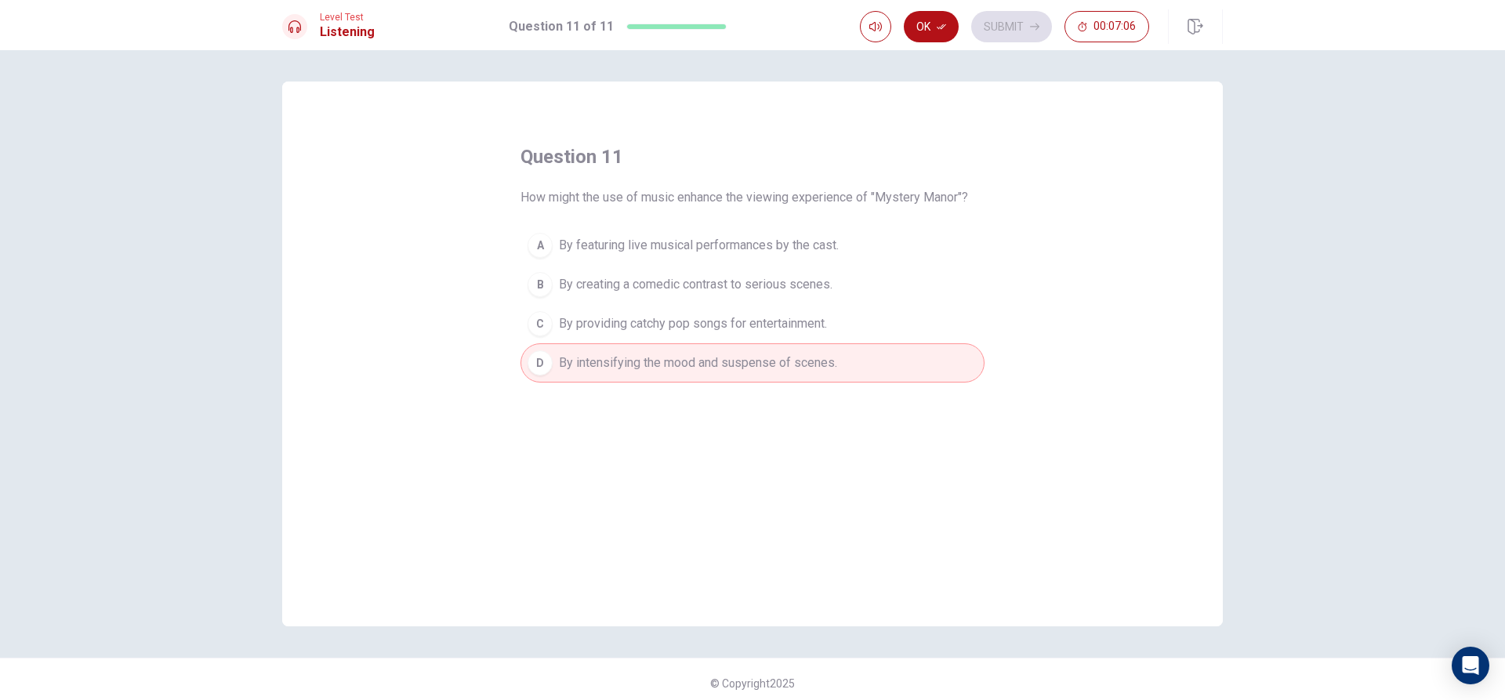
click at [912, 30] on button "Ok" at bounding box center [931, 26] width 55 height 31
click at [986, 16] on button "Submit" at bounding box center [1011, 26] width 81 height 31
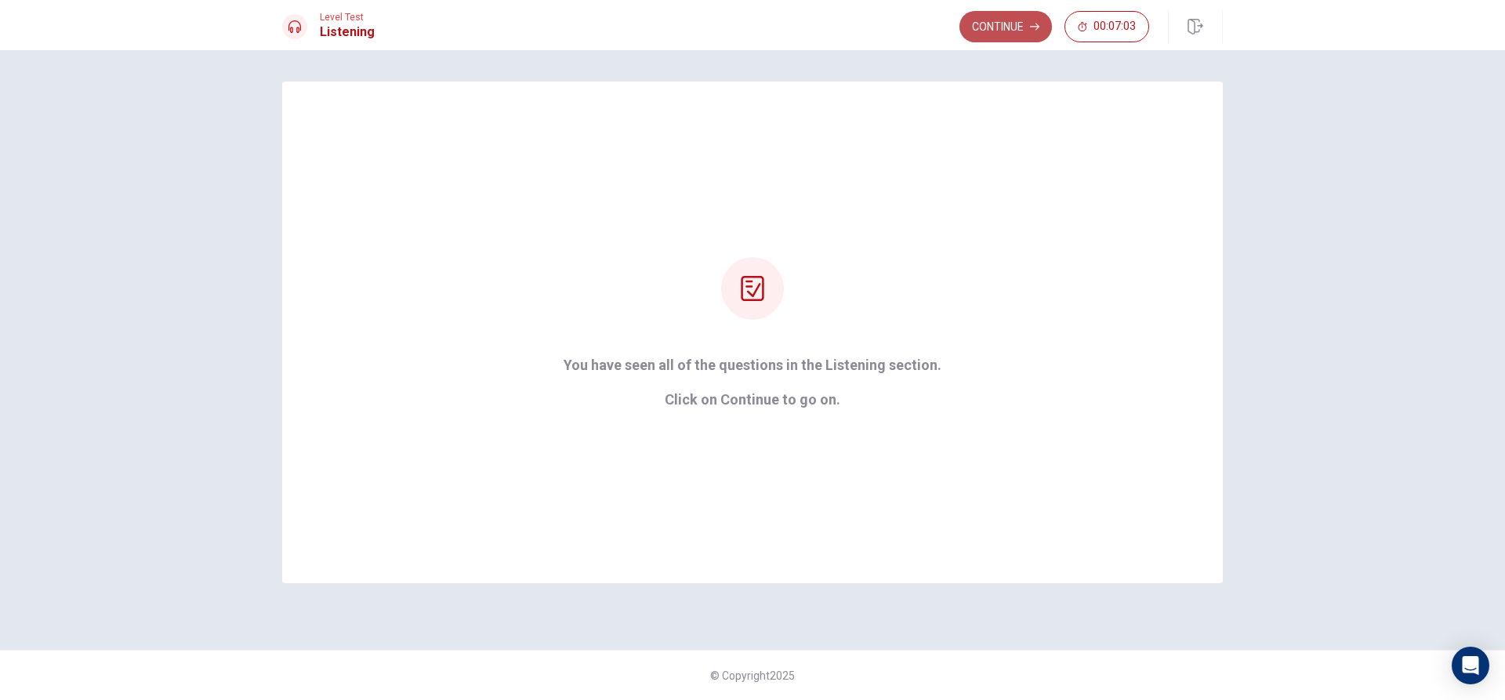
click at [1024, 24] on button "Continue" at bounding box center [1005, 26] width 92 height 31
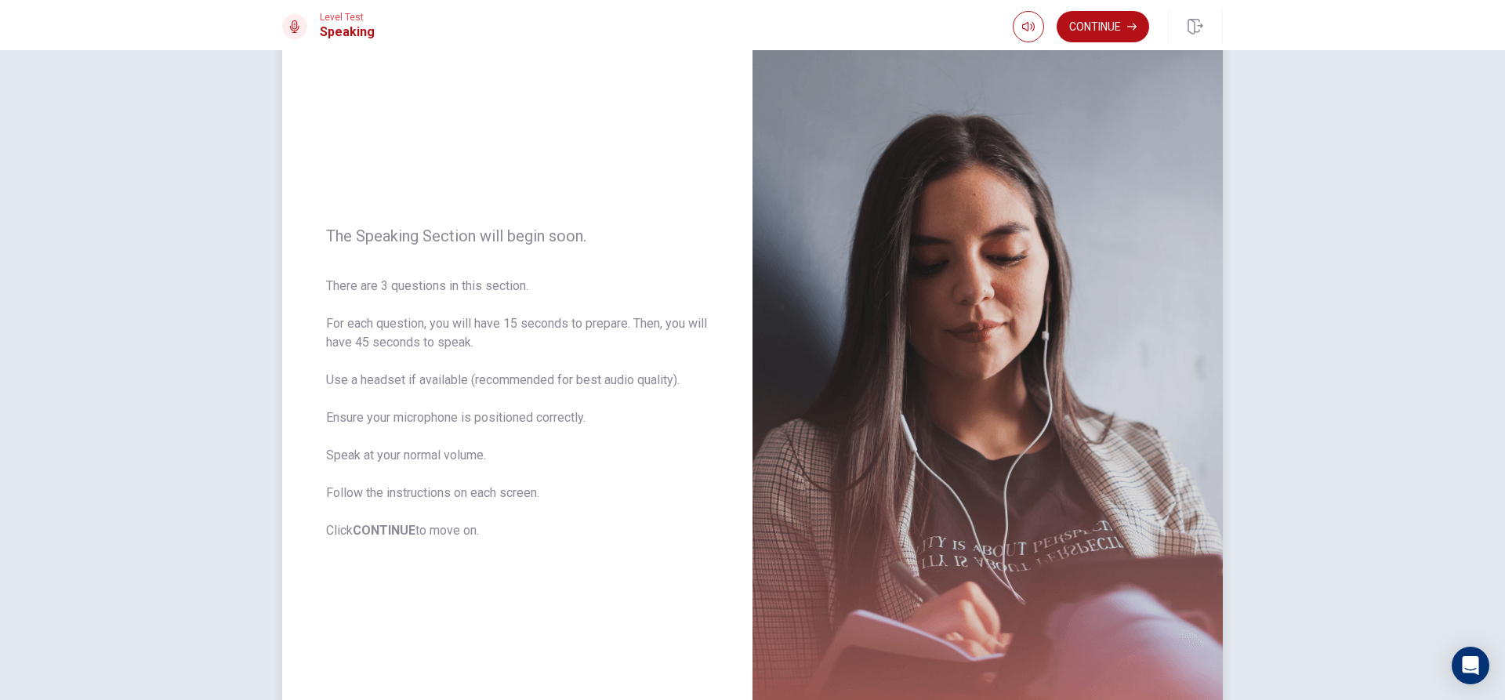
scroll to position [78, 0]
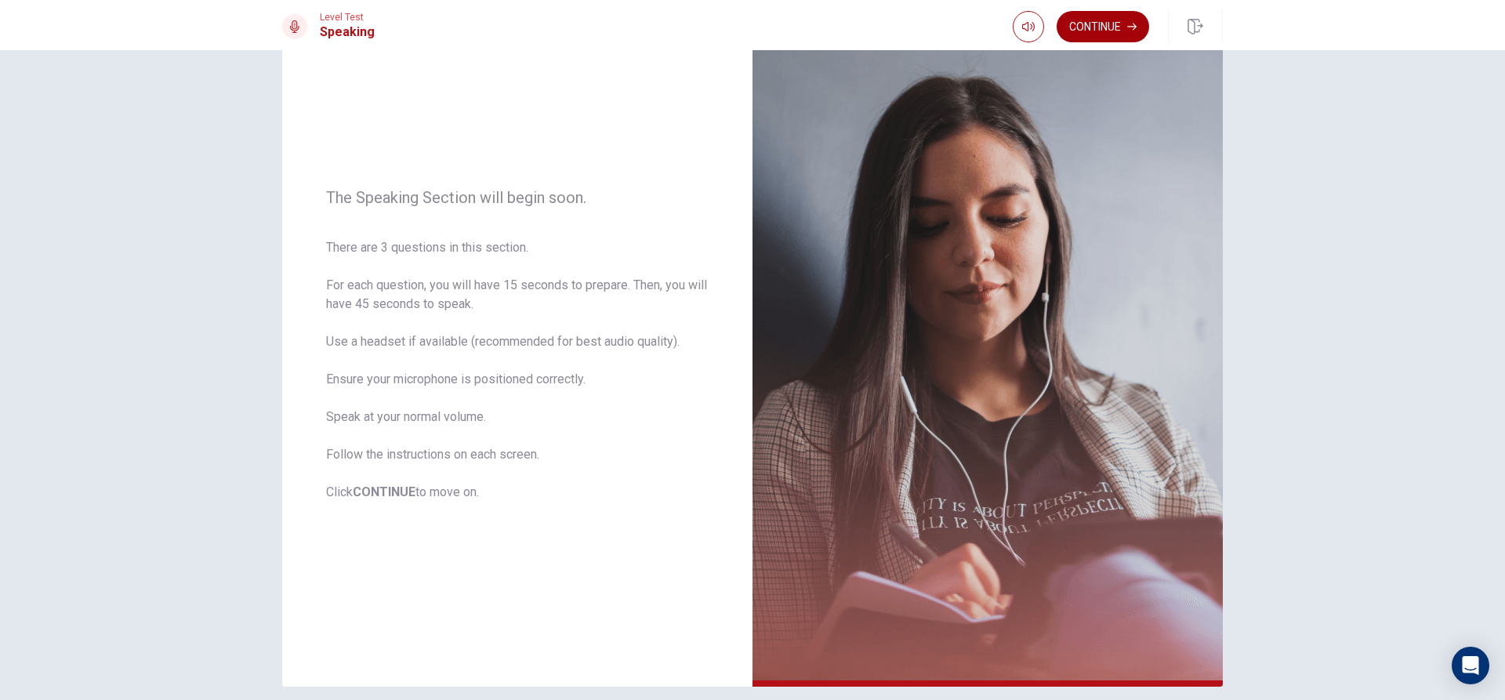
click at [1119, 33] on button "Continue" at bounding box center [1102, 26] width 92 height 31
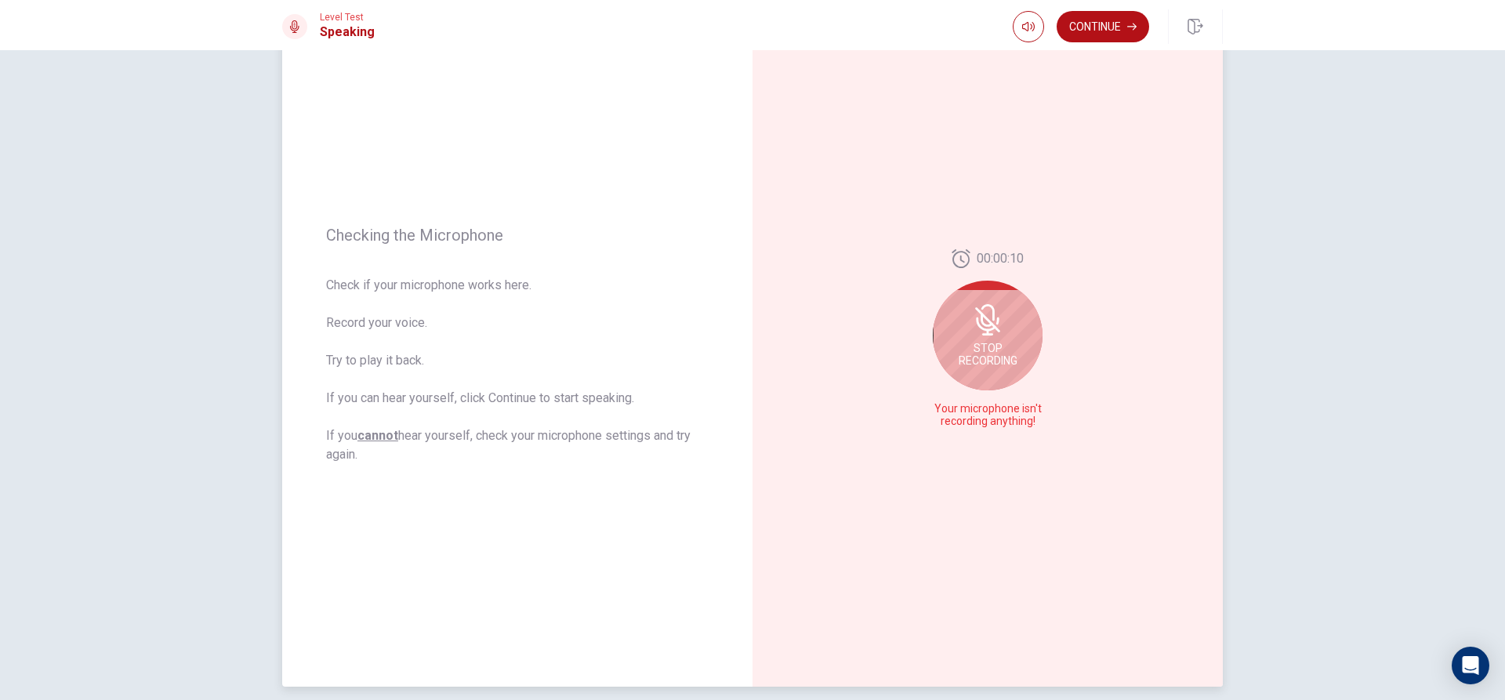
click at [1003, 355] on span "Stop Recording" at bounding box center [987, 354] width 59 height 25
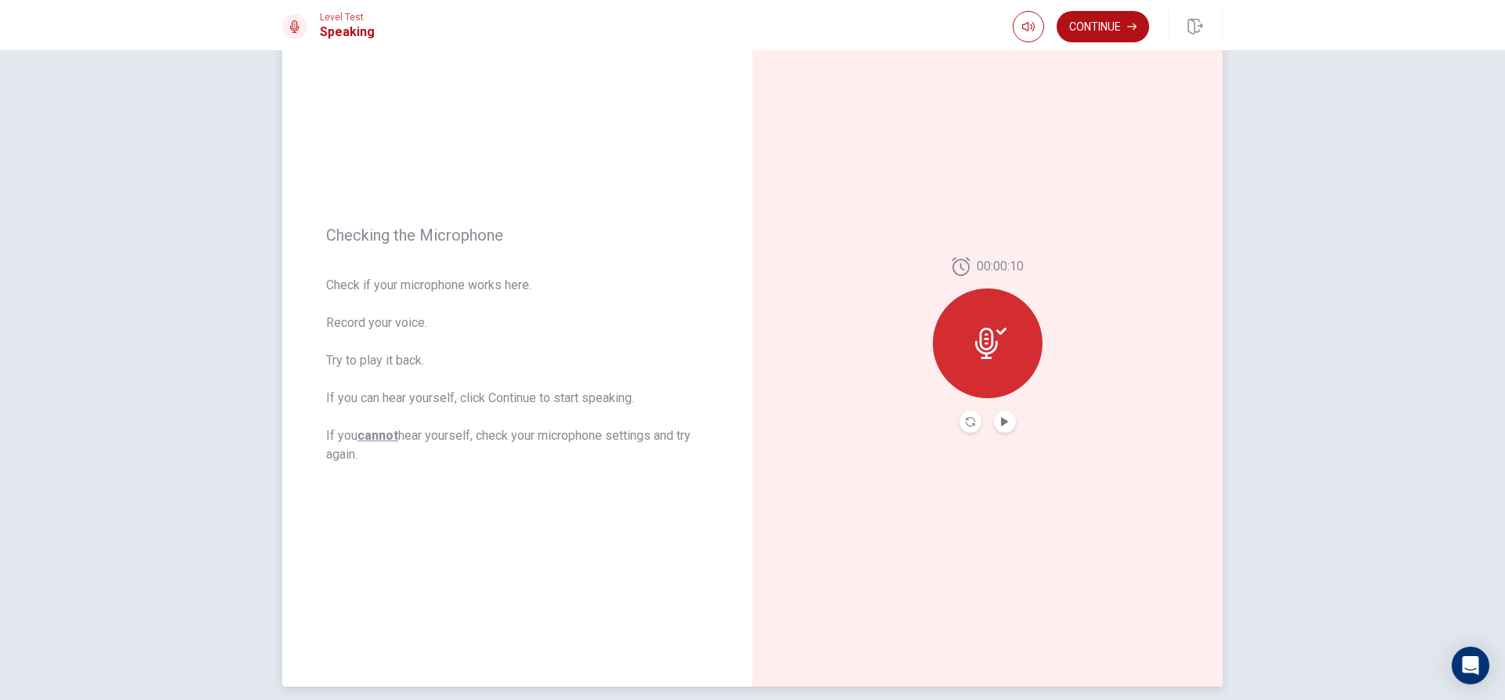
click at [1003, 355] on div at bounding box center [988, 343] width 110 height 110
click at [965, 378] on div at bounding box center [988, 343] width 110 height 110
click at [966, 425] on icon "Record Again" at bounding box center [970, 421] width 9 height 9
click at [980, 382] on span "Stop Recording" at bounding box center [987, 373] width 59 height 25
click at [984, 385] on span "Stop Recording" at bounding box center [987, 373] width 59 height 25
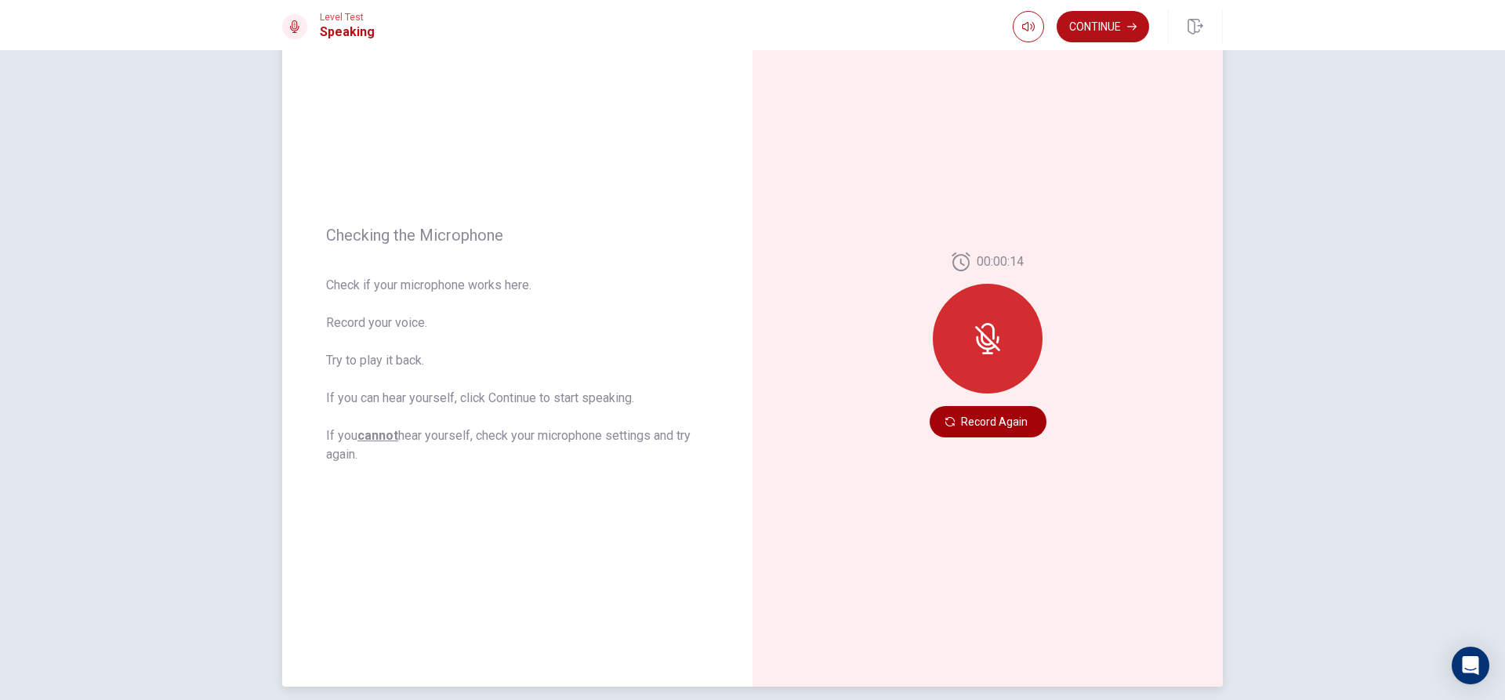
click at [972, 414] on button "Record Again" at bounding box center [987, 421] width 117 height 31
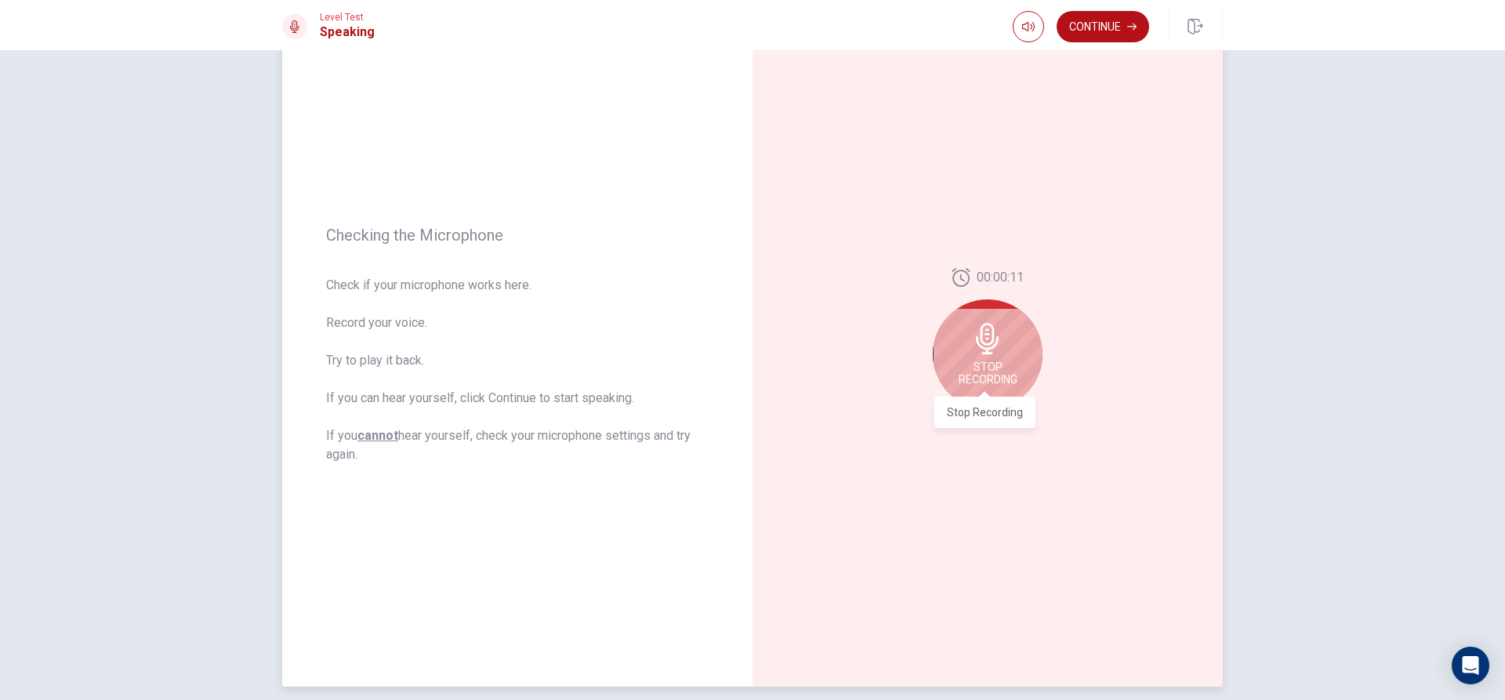
click at [997, 362] on span "Stop Recording" at bounding box center [987, 373] width 59 height 25
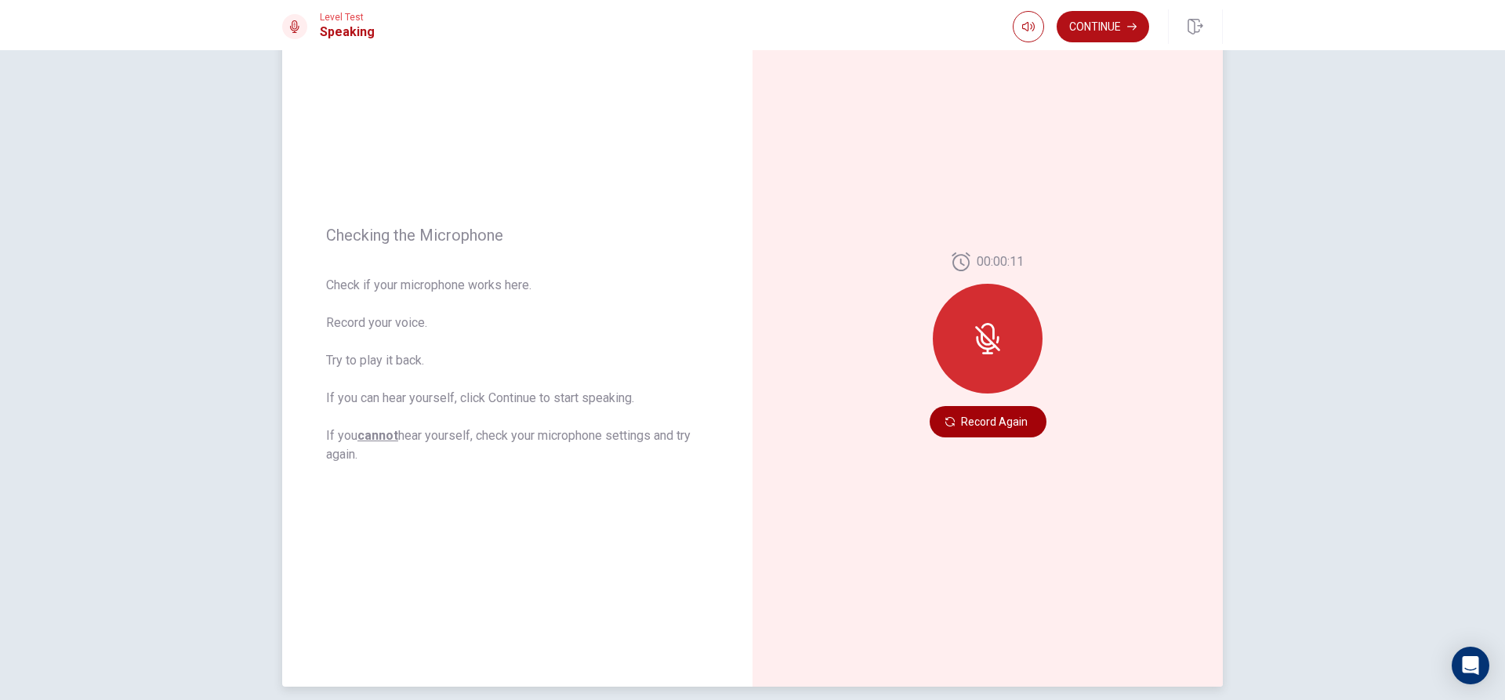
click at [976, 415] on button "Record Again" at bounding box center [987, 421] width 117 height 31
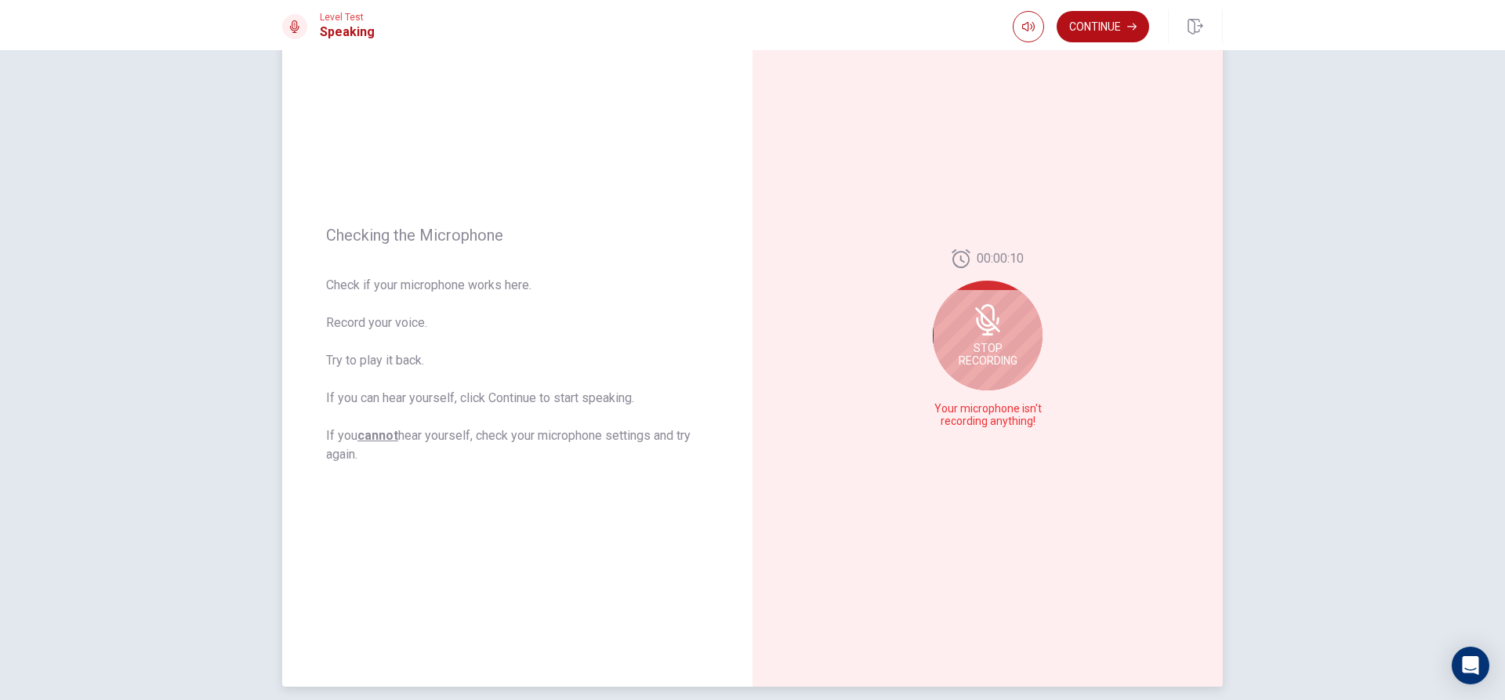
click at [970, 372] on div "Stop Recording" at bounding box center [988, 336] width 110 height 110
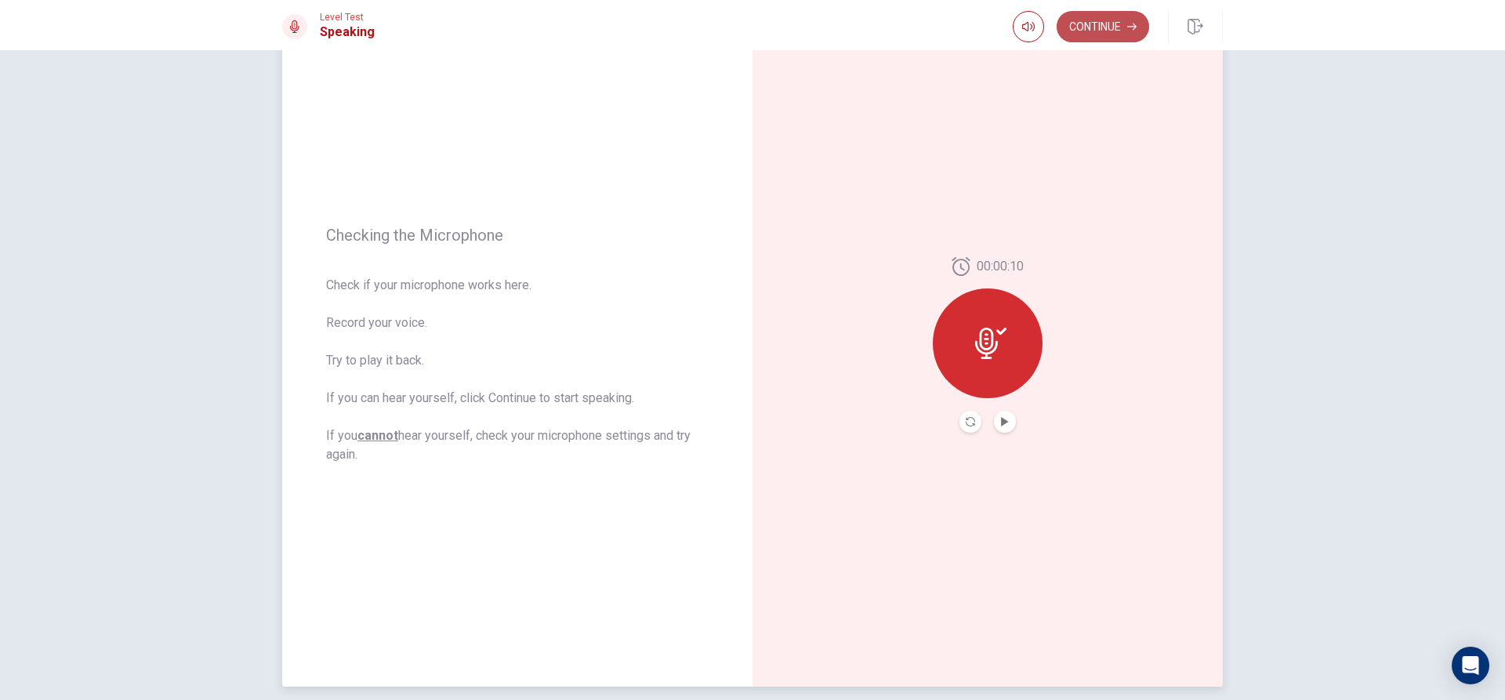
click at [1111, 27] on button "Continue" at bounding box center [1102, 26] width 92 height 31
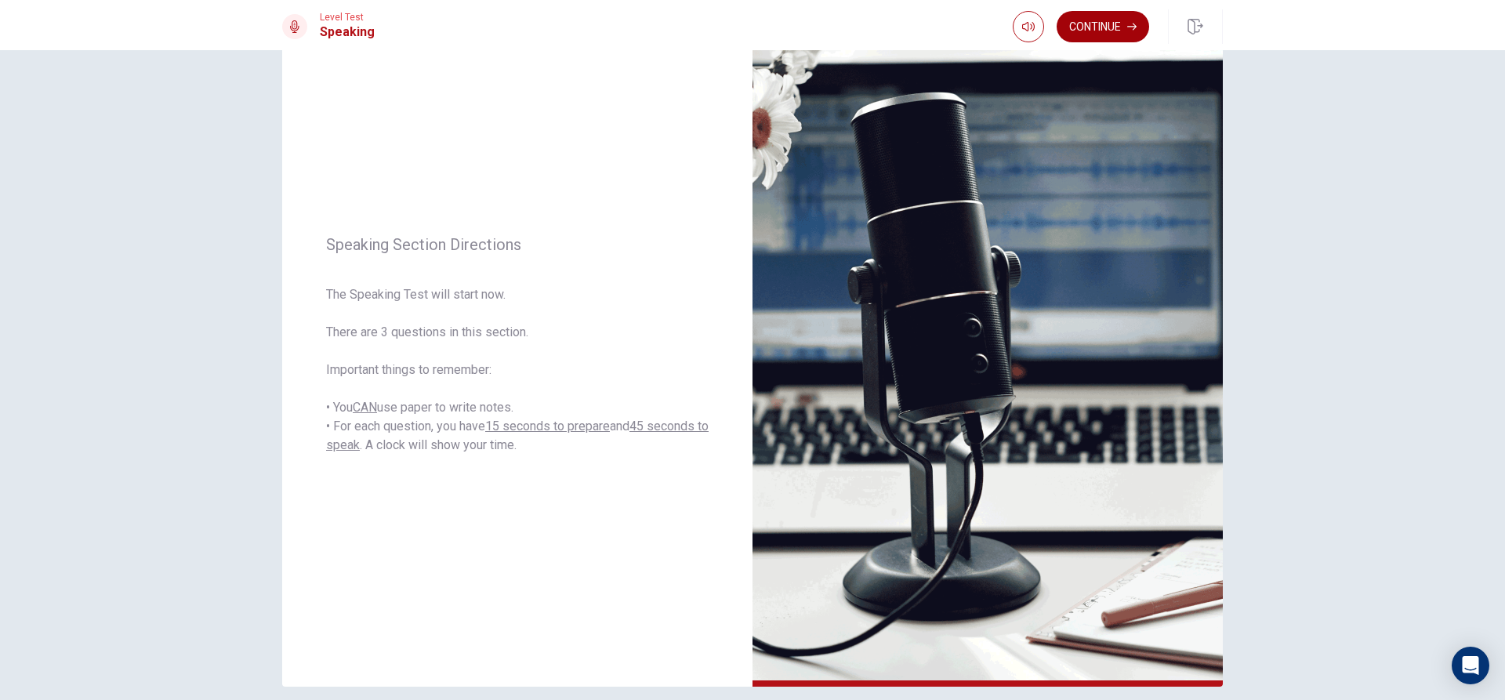
click at [1121, 32] on button "Continue" at bounding box center [1102, 26] width 92 height 31
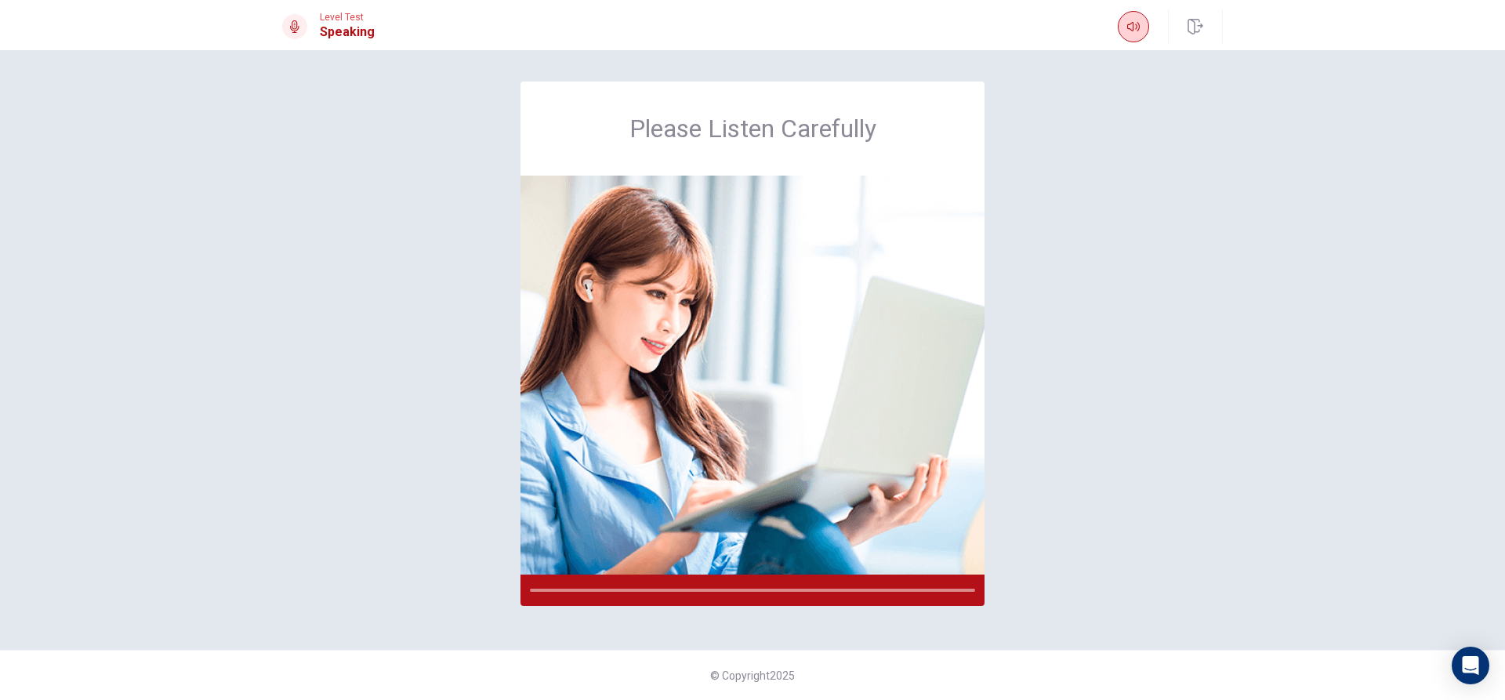
scroll to position [0, 0]
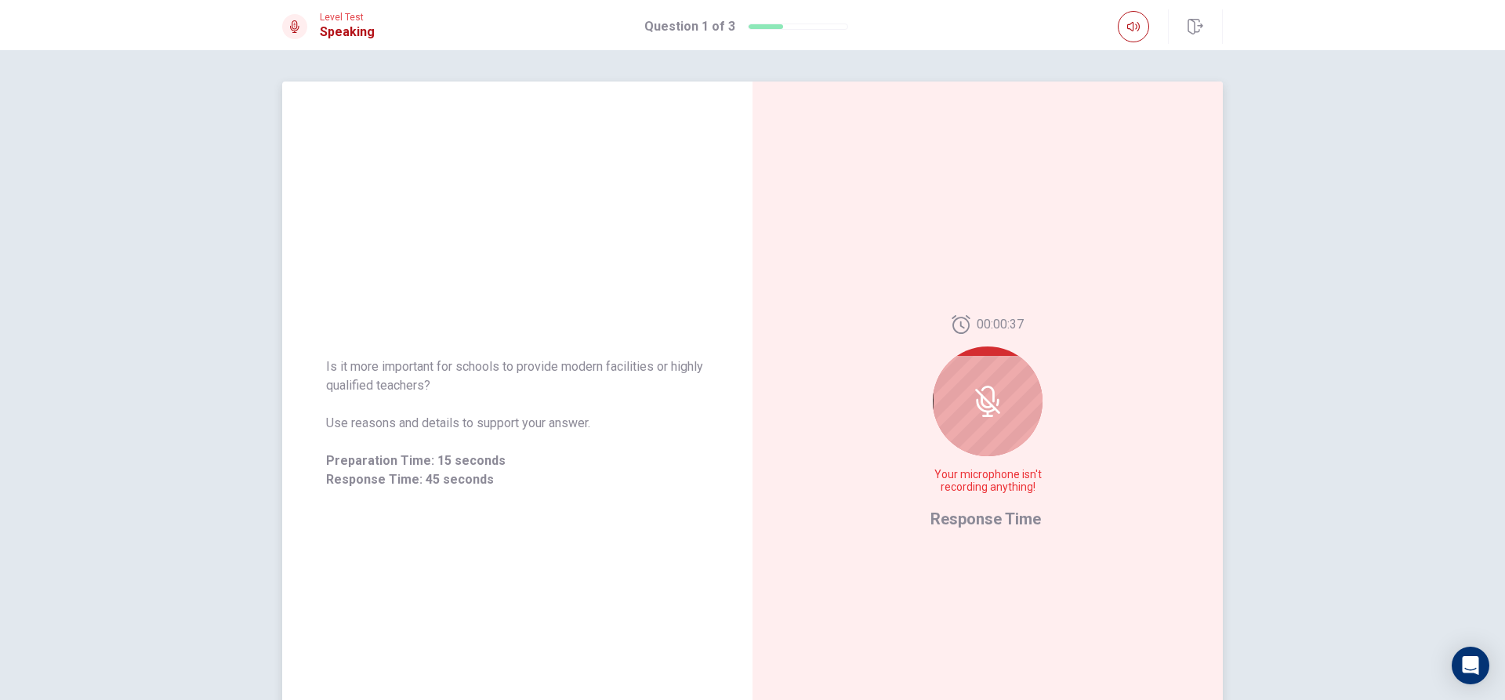
click at [984, 410] on icon at bounding box center [987, 401] width 31 height 31
click at [985, 428] on div at bounding box center [988, 401] width 110 height 110
drag, startPoint x: 991, startPoint y: 496, endPoint x: 981, endPoint y: 532, distance: 37.3
click at [988, 509] on div "00:00:33 Your microphone isn't recording anything! Response Time" at bounding box center [987, 423] width 114 height 216
click at [981, 532] on div "00:00:33 Your microphone isn't recording anything! Response Time" at bounding box center [987, 423] width 470 height 683
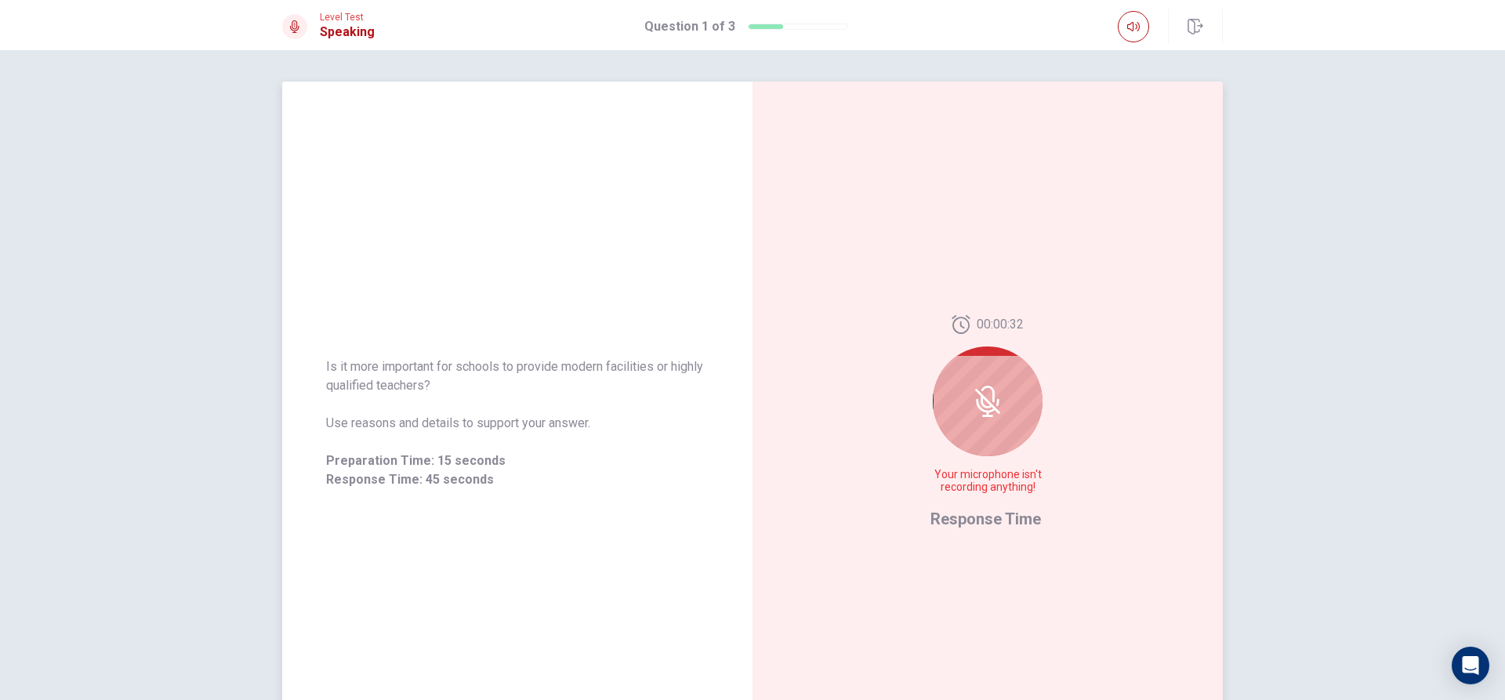
click at [984, 433] on div at bounding box center [988, 401] width 110 height 110
drag, startPoint x: 983, startPoint y: 396, endPoint x: 955, endPoint y: 393, distance: 28.4
click at [978, 396] on icon at bounding box center [987, 401] width 31 height 31
click at [955, 393] on div at bounding box center [988, 401] width 110 height 110
click at [986, 426] on div at bounding box center [988, 401] width 110 height 110
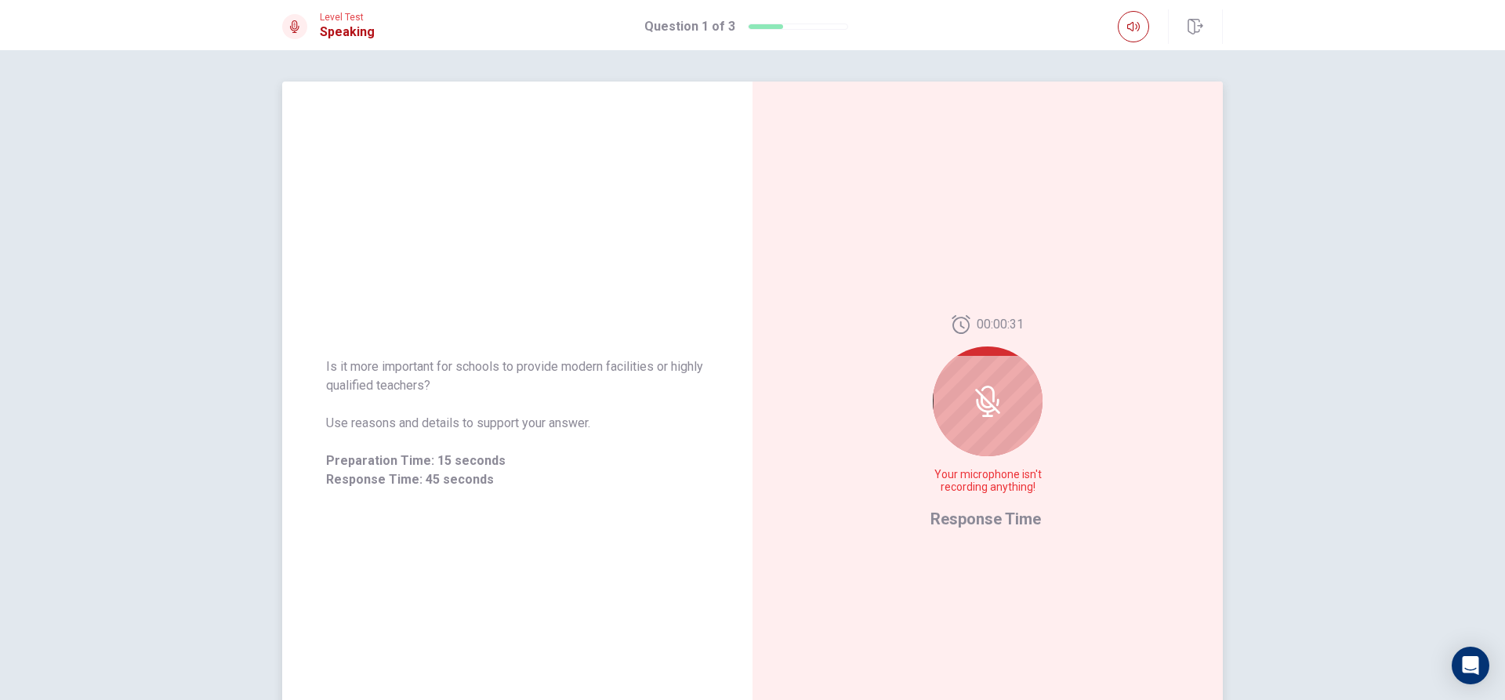
drag, startPoint x: 986, startPoint y: 426, endPoint x: 963, endPoint y: 464, distance: 44.6
click at [954, 428] on div at bounding box center [988, 401] width 110 height 110
click at [955, 413] on div at bounding box center [988, 401] width 110 height 110
click at [953, 461] on div "00:00:28 Your microphone isn't recording anything!" at bounding box center [987, 410] width 114 height 191
click at [972, 517] on span "Response Time" at bounding box center [985, 518] width 111 height 19
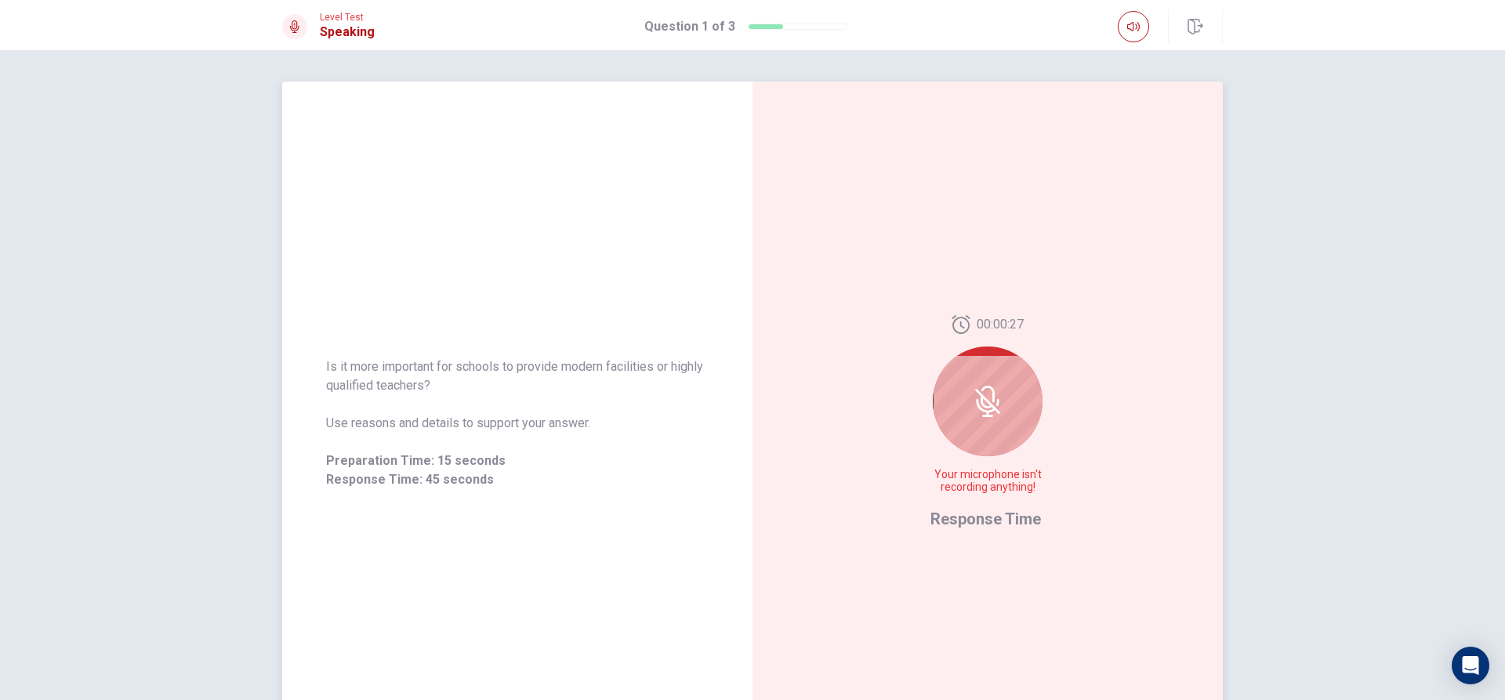
click at [972, 519] on span "Response Time" at bounding box center [985, 518] width 111 height 19
click at [973, 494] on div "00:00:25 Your microphone isn't recording anything!" at bounding box center [987, 410] width 114 height 191
click at [1129, 20] on icon "button" at bounding box center [1133, 26] width 13 height 13
click at [1129, 32] on icon "button" at bounding box center [1133, 26] width 13 height 13
click at [980, 401] on icon at bounding box center [987, 401] width 31 height 31
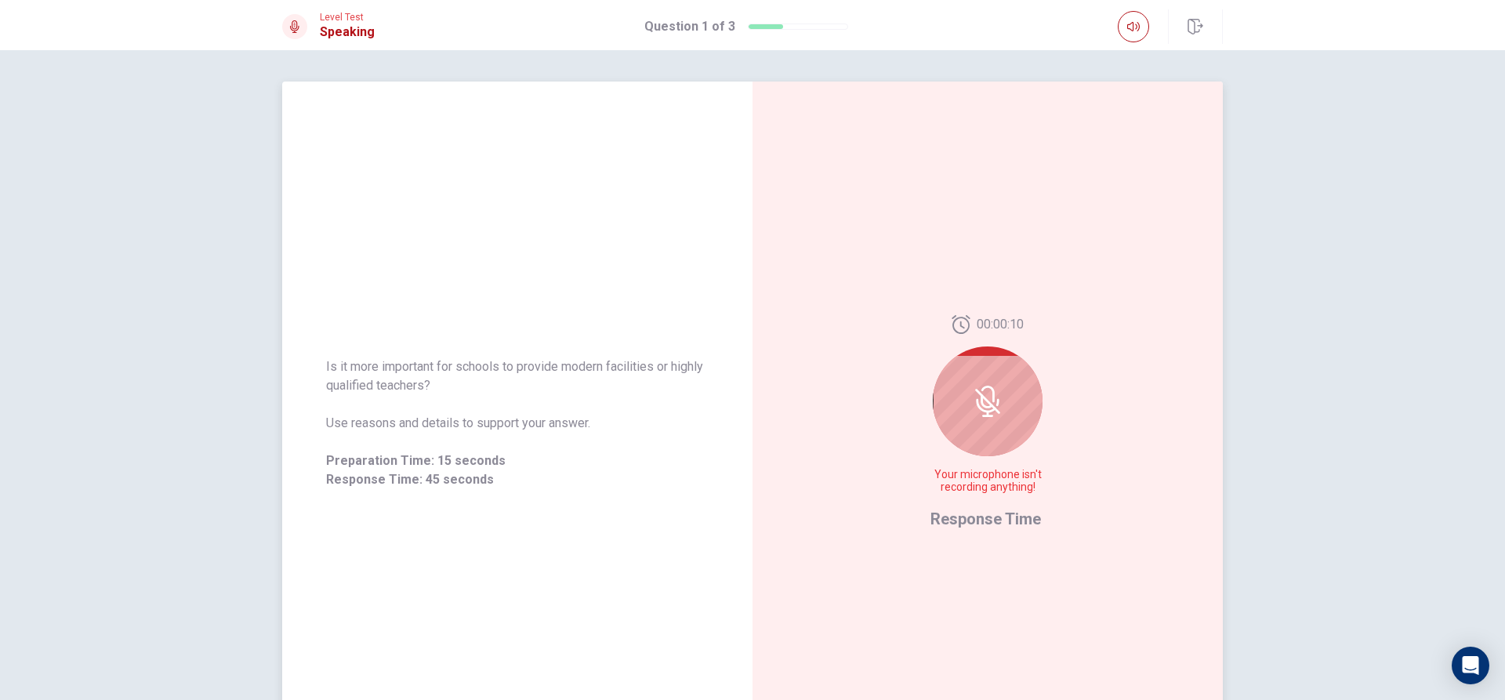
click at [980, 401] on icon at bounding box center [987, 401] width 31 height 31
click at [1019, 429] on div at bounding box center [988, 401] width 110 height 110
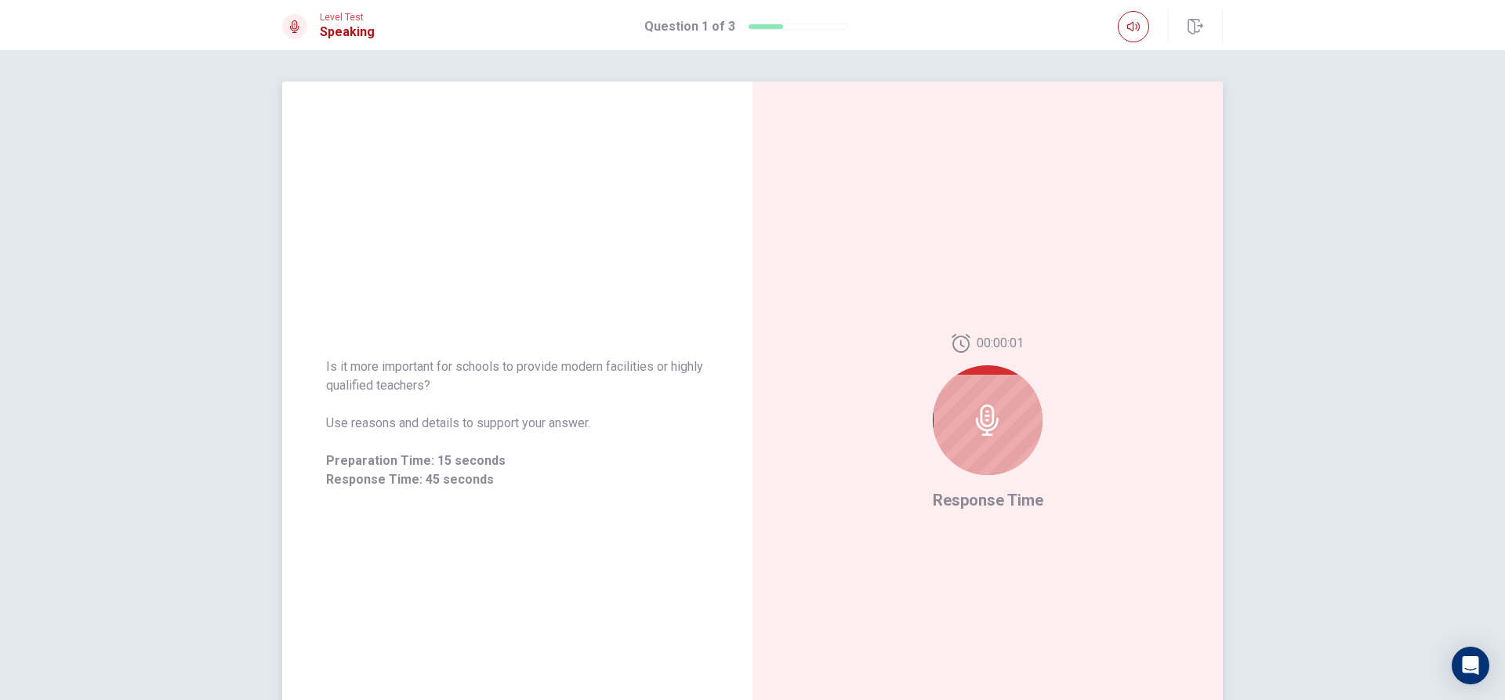
click at [1015, 408] on div at bounding box center [988, 420] width 110 height 110
click at [1013, 422] on div at bounding box center [988, 420] width 110 height 110
click at [1013, 423] on div at bounding box center [988, 420] width 110 height 110
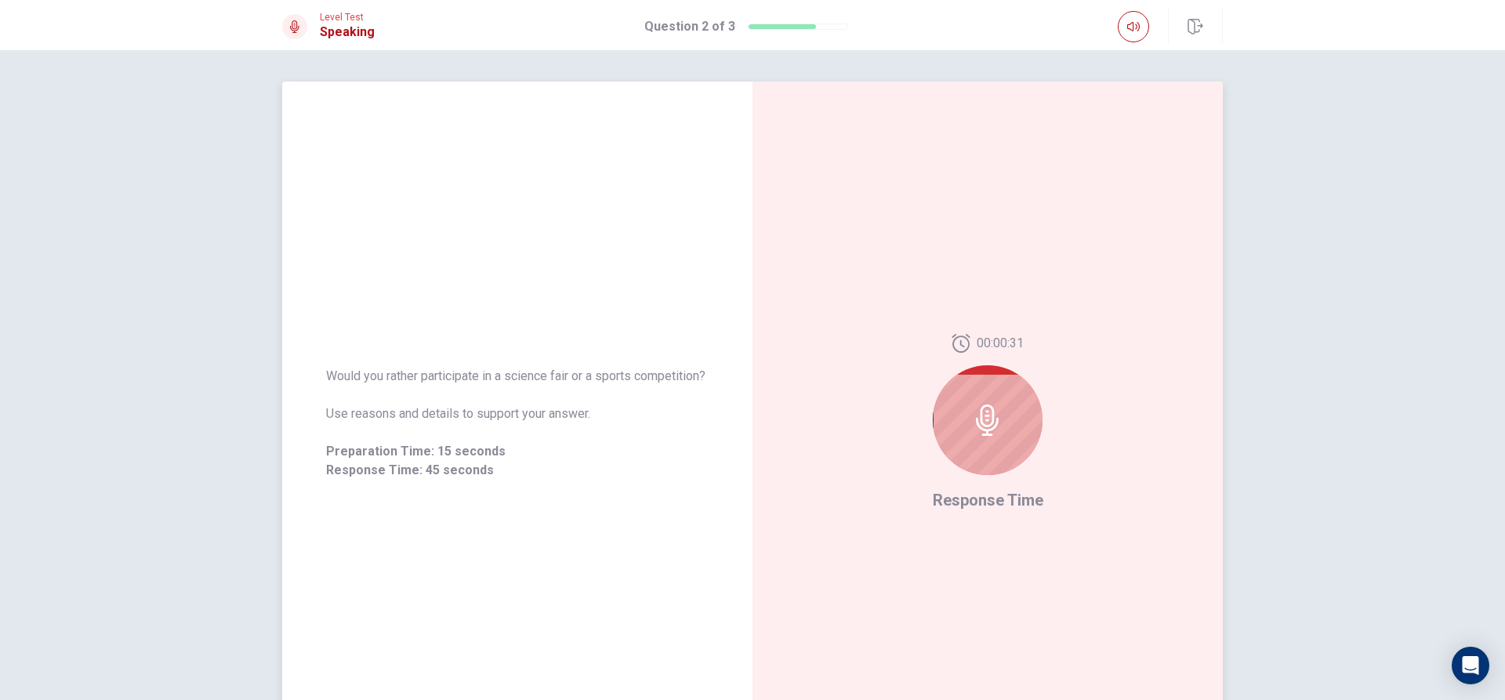
click at [978, 448] on div at bounding box center [988, 420] width 110 height 110
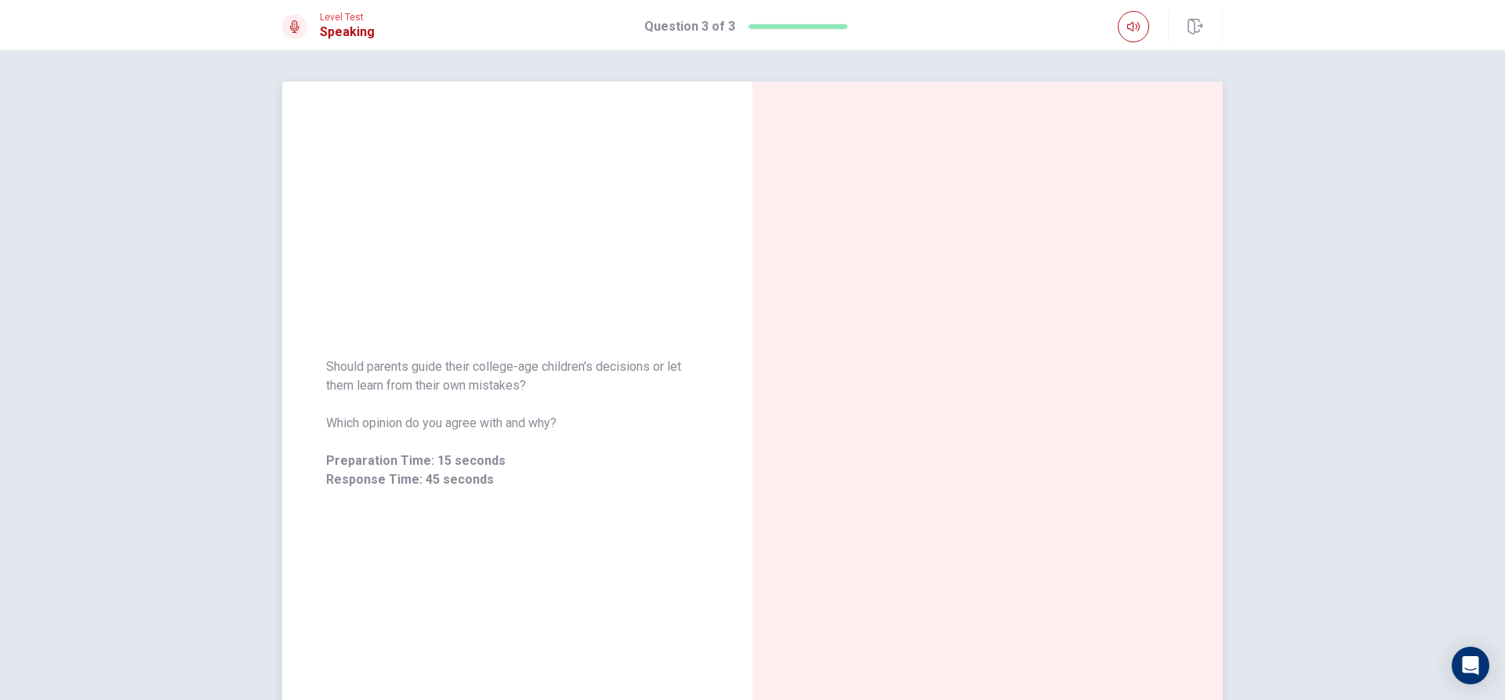
click at [994, 290] on div at bounding box center [987, 423] width 470 height 683
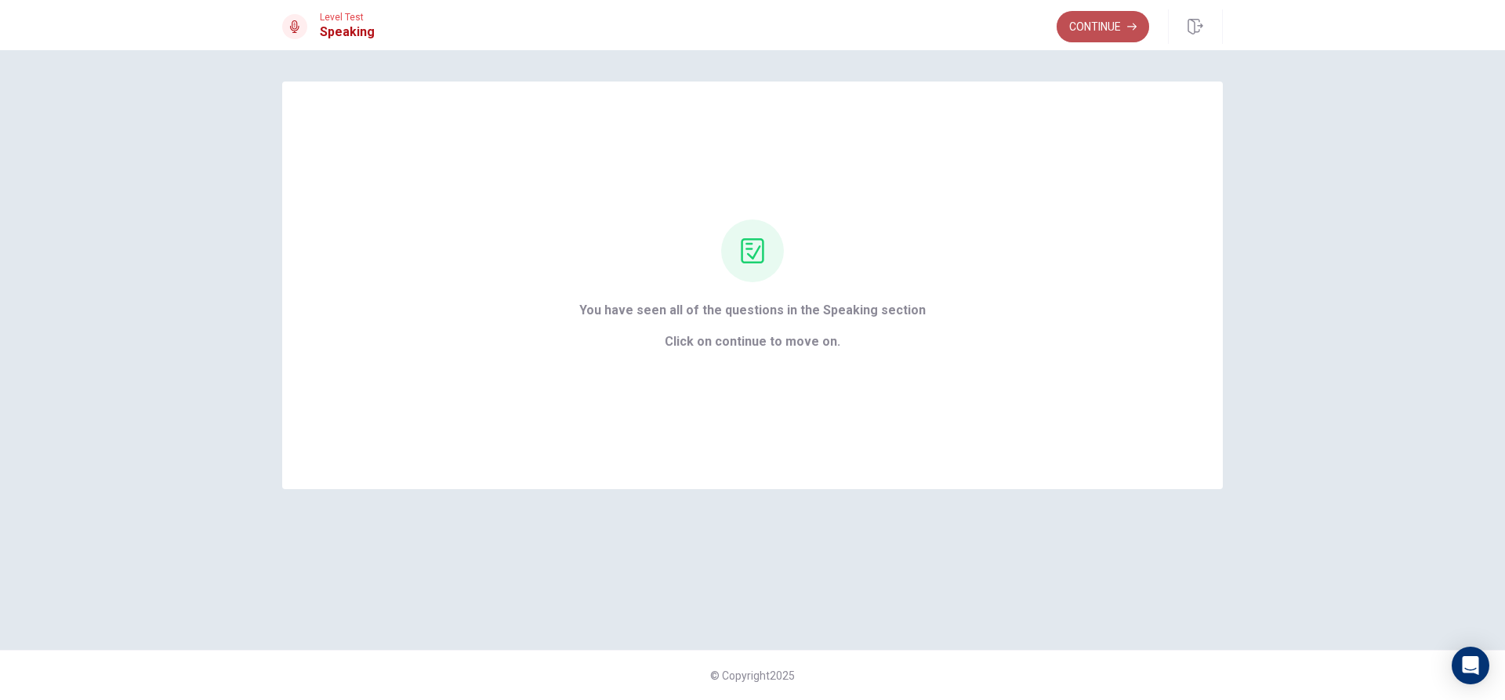
click at [1079, 19] on button "Continue" at bounding box center [1102, 26] width 92 height 31
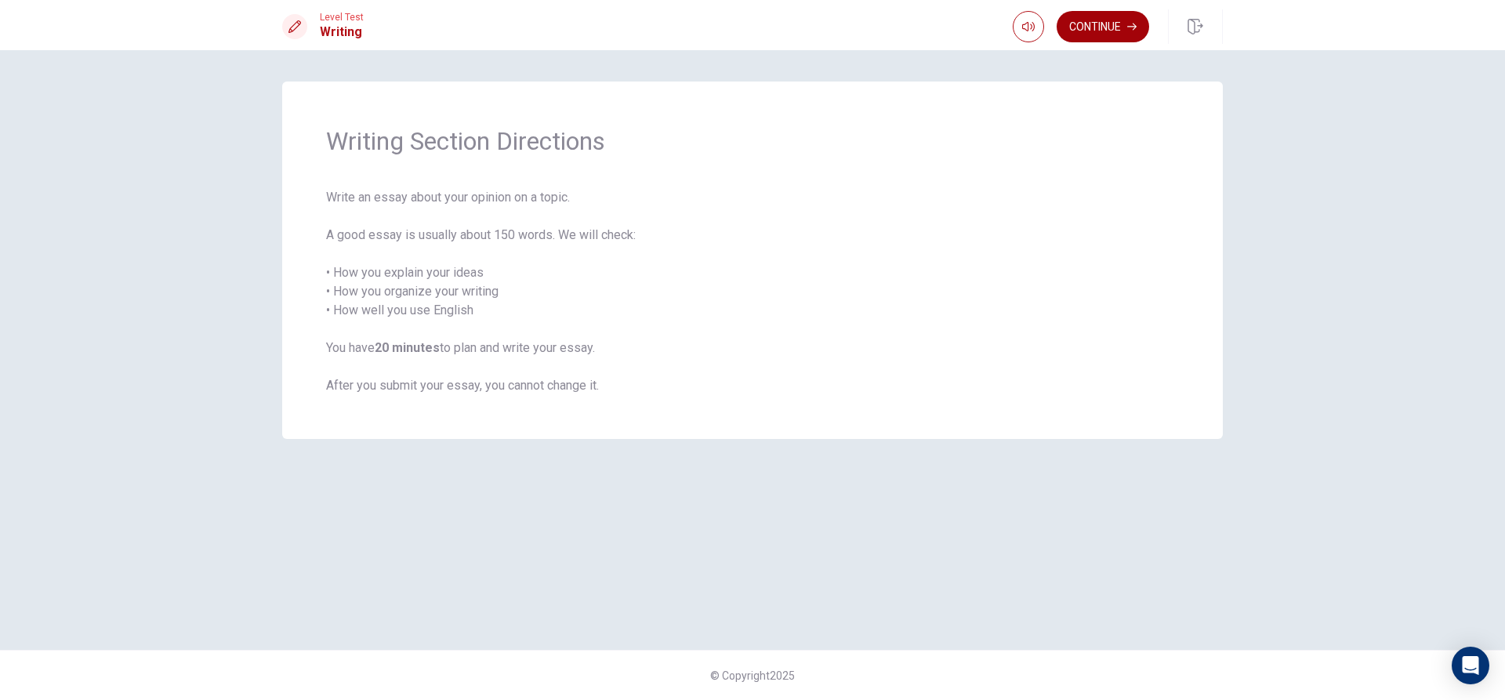
click at [1095, 21] on button "Continue" at bounding box center [1102, 26] width 92 height 31
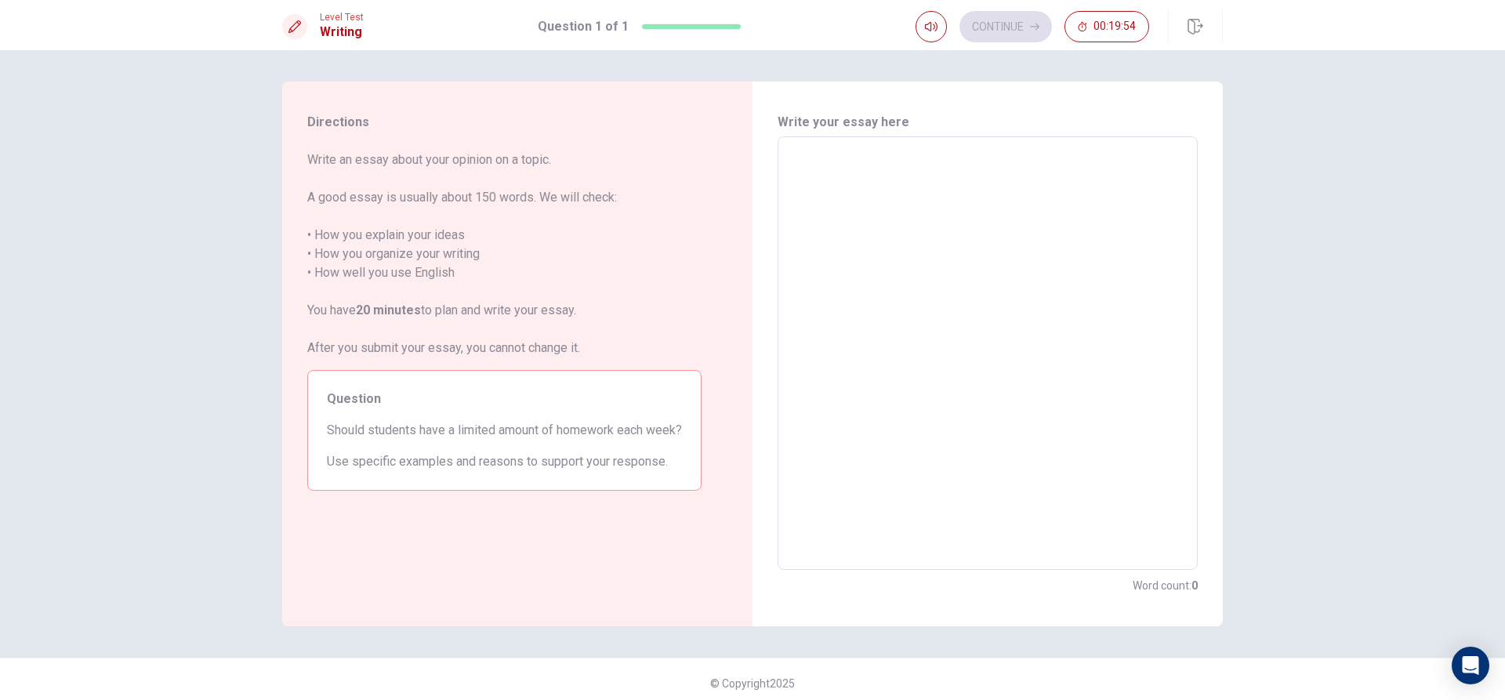
click at [799, 152] on textarea at bounding box center [987, 354] width 398 height 408
type textarea "i"
type textarea "x"
type textarea "i"
type textarea "x"
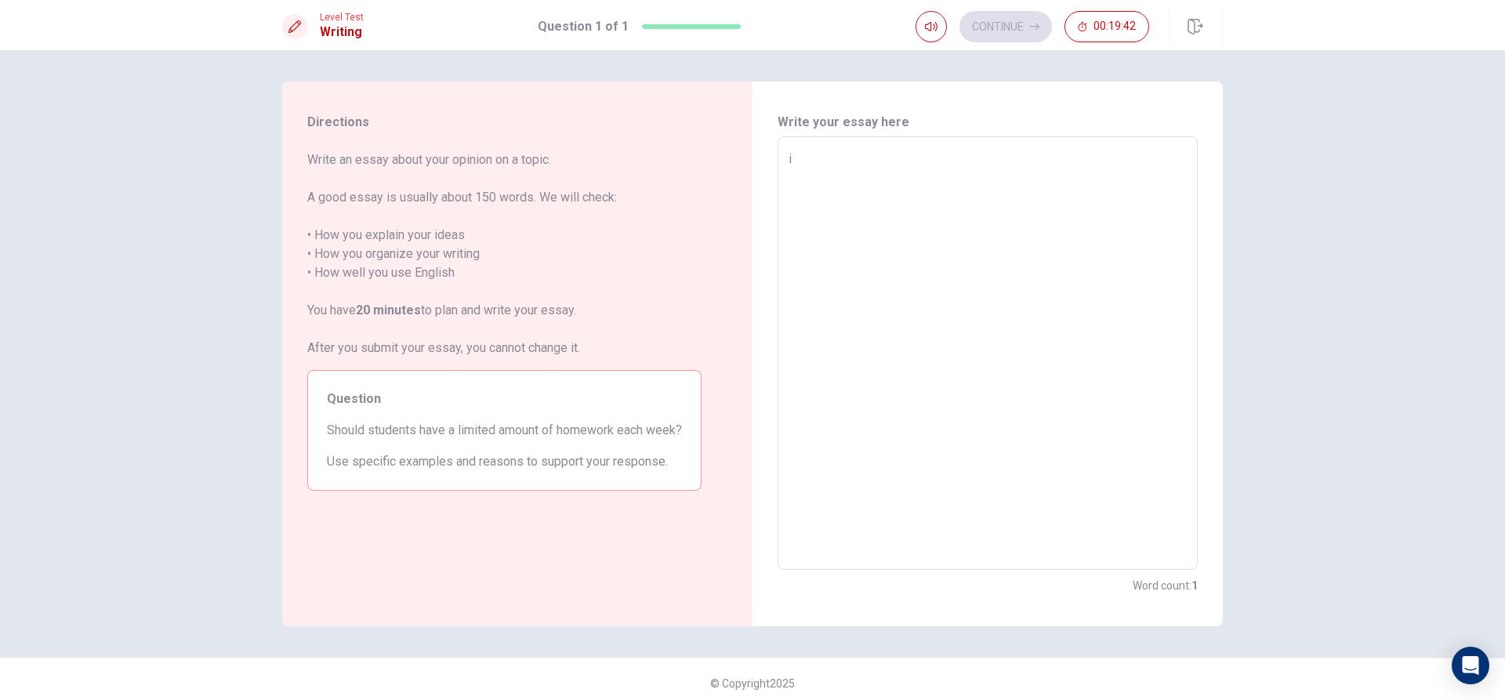
type textarea "i w"
type textarea "x"
type textarea "i wi"
type textarea "x"
type textarea "i wil"
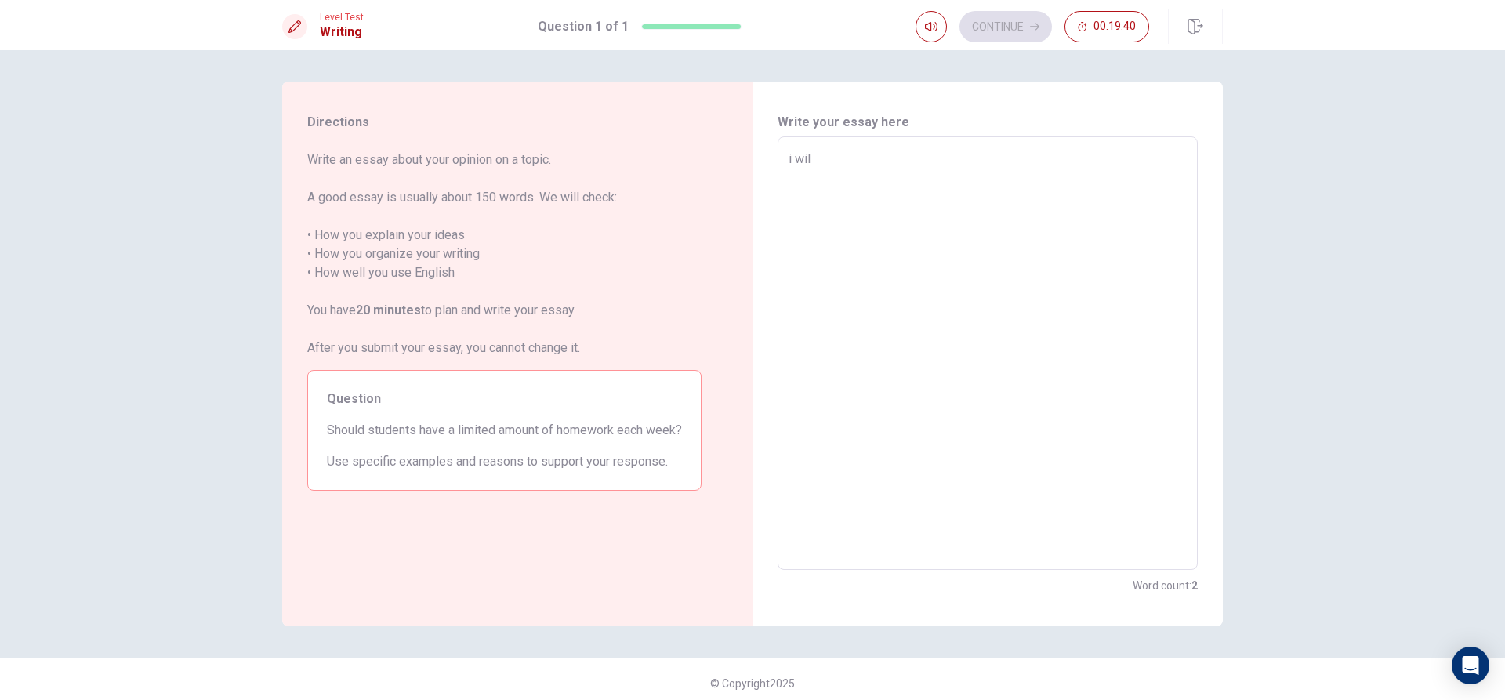
type textarea "x"
type textarea "i will"
type textarea "x"
type textarea "i will"
type textarea "x"
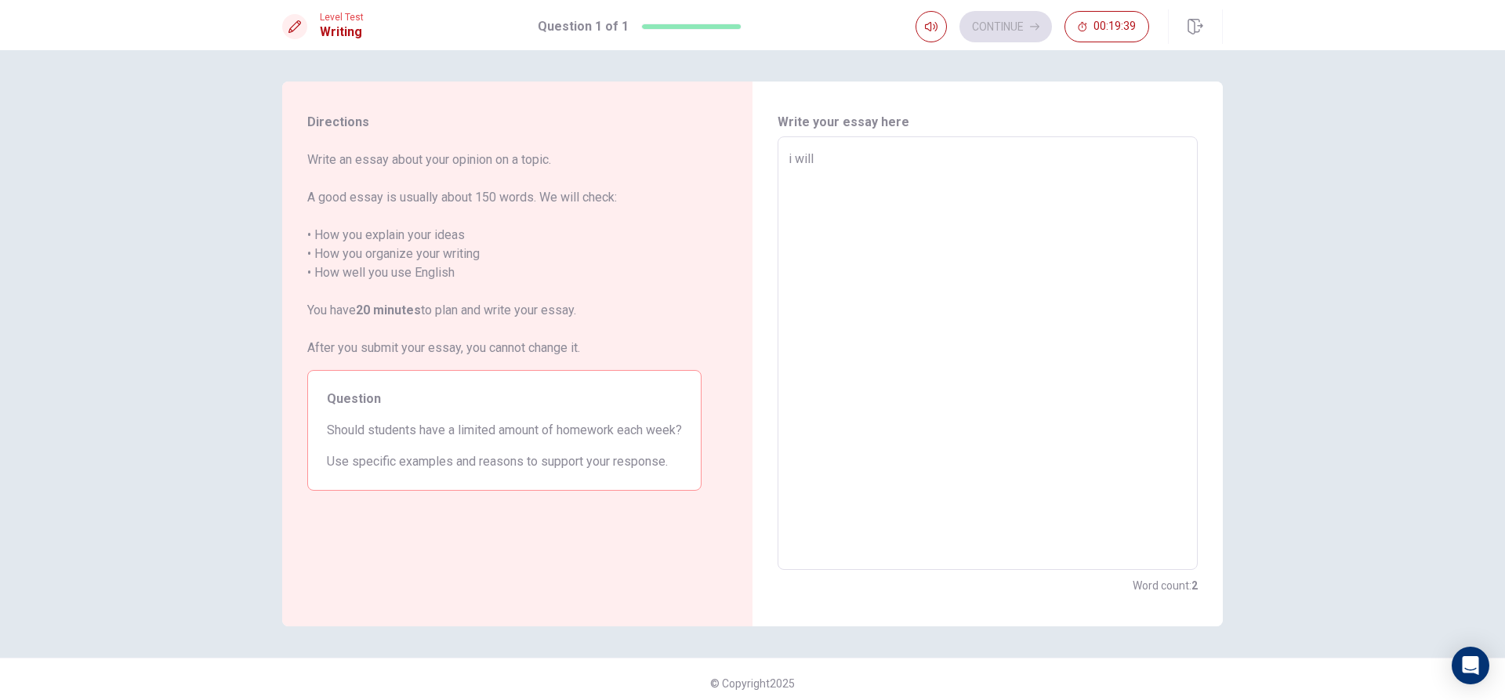
type textarea "i will b"
type textarea "x"
type textarea "i will be"
type textarea "x"
type textarea "i will be"
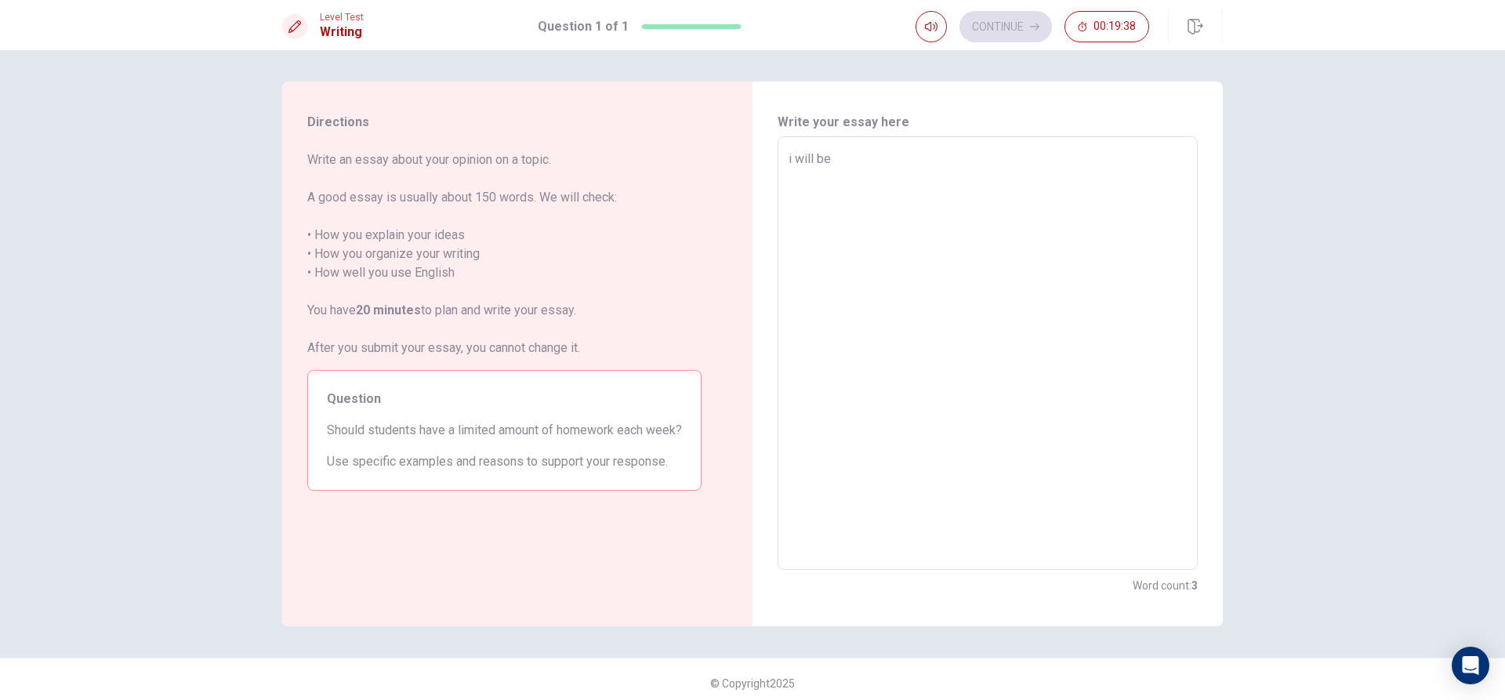
type textarea "x"
type textarea "i will be w"
type textarea "x"
type textarea "i will be wr"
type textarea "x"
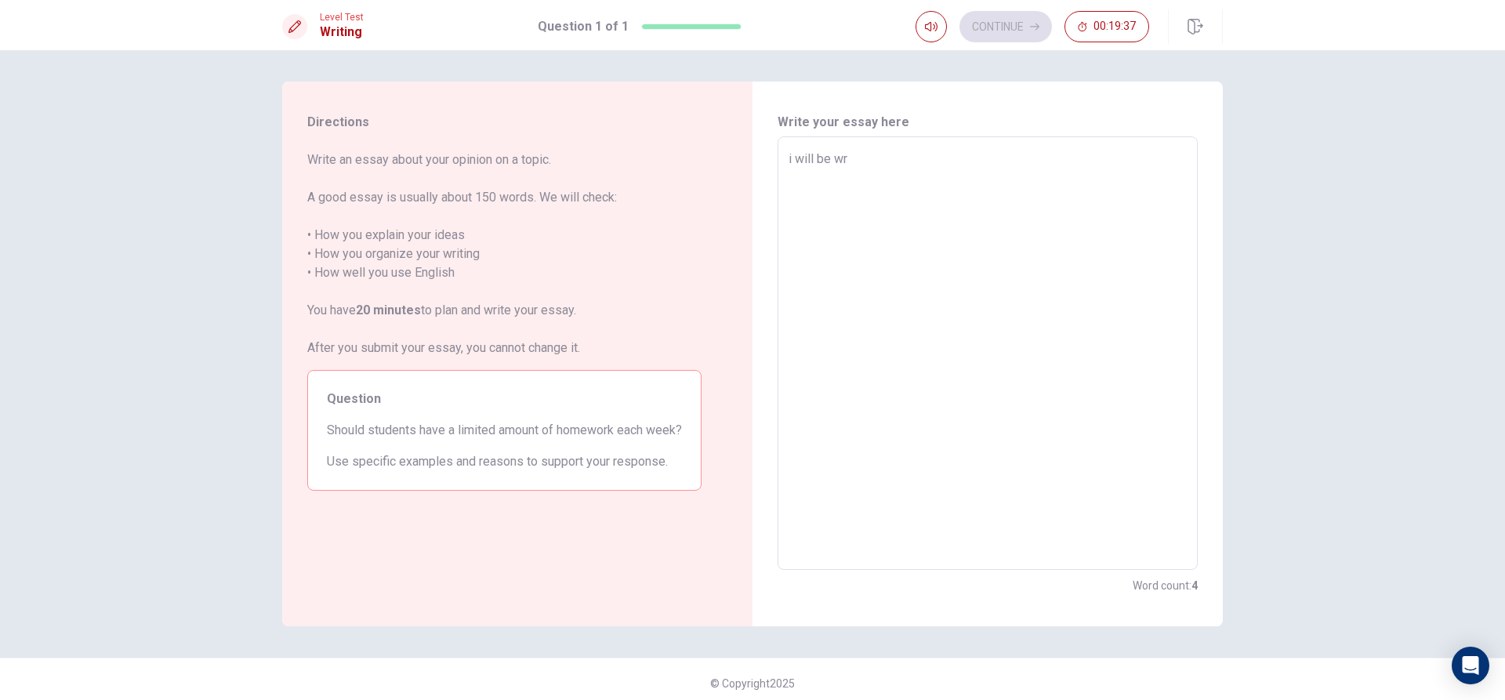
type textarea "i will be wri"
type textarea "x"
type textarea "i will be writ"
type textarea "x"
type textarea "i will be write"
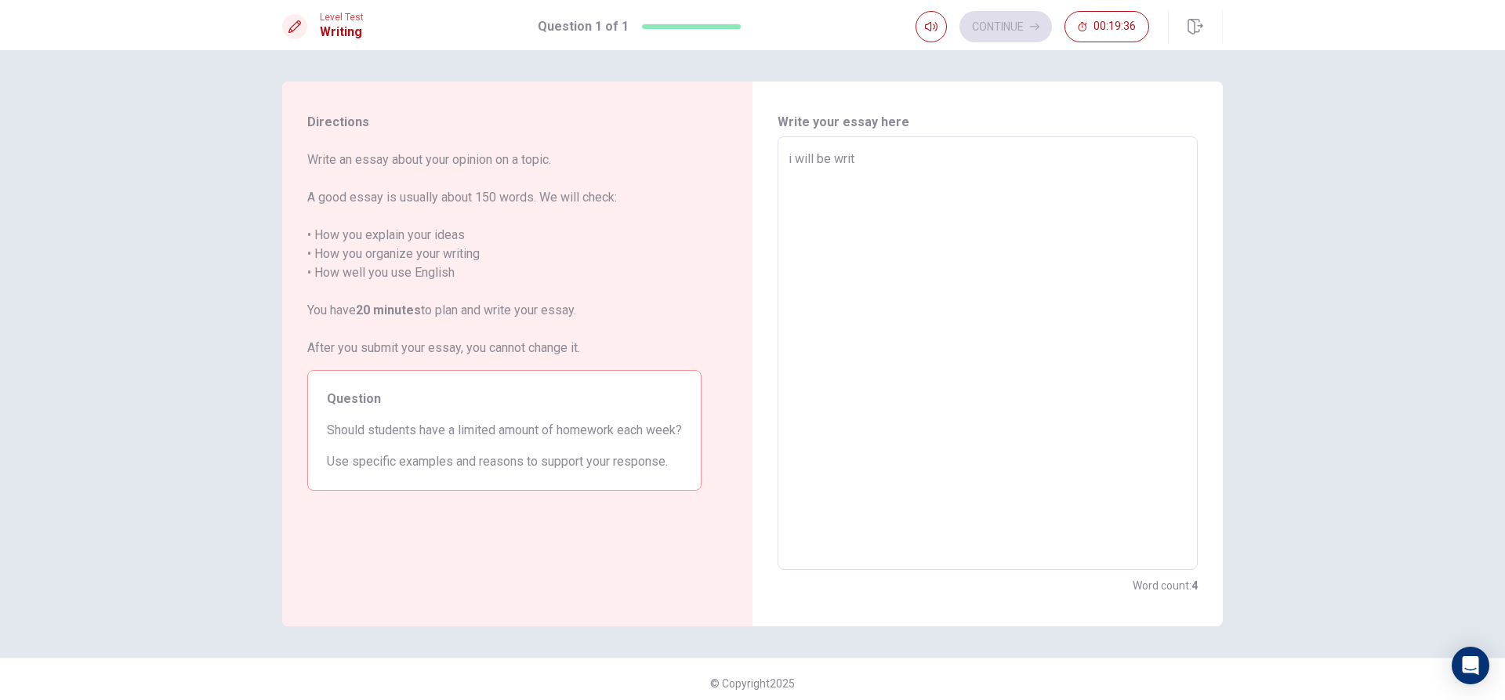
type textarea "x"
type textarea "i will be writ"
type textarea "x"
type textarea "i will be writi"
type textarea "x"
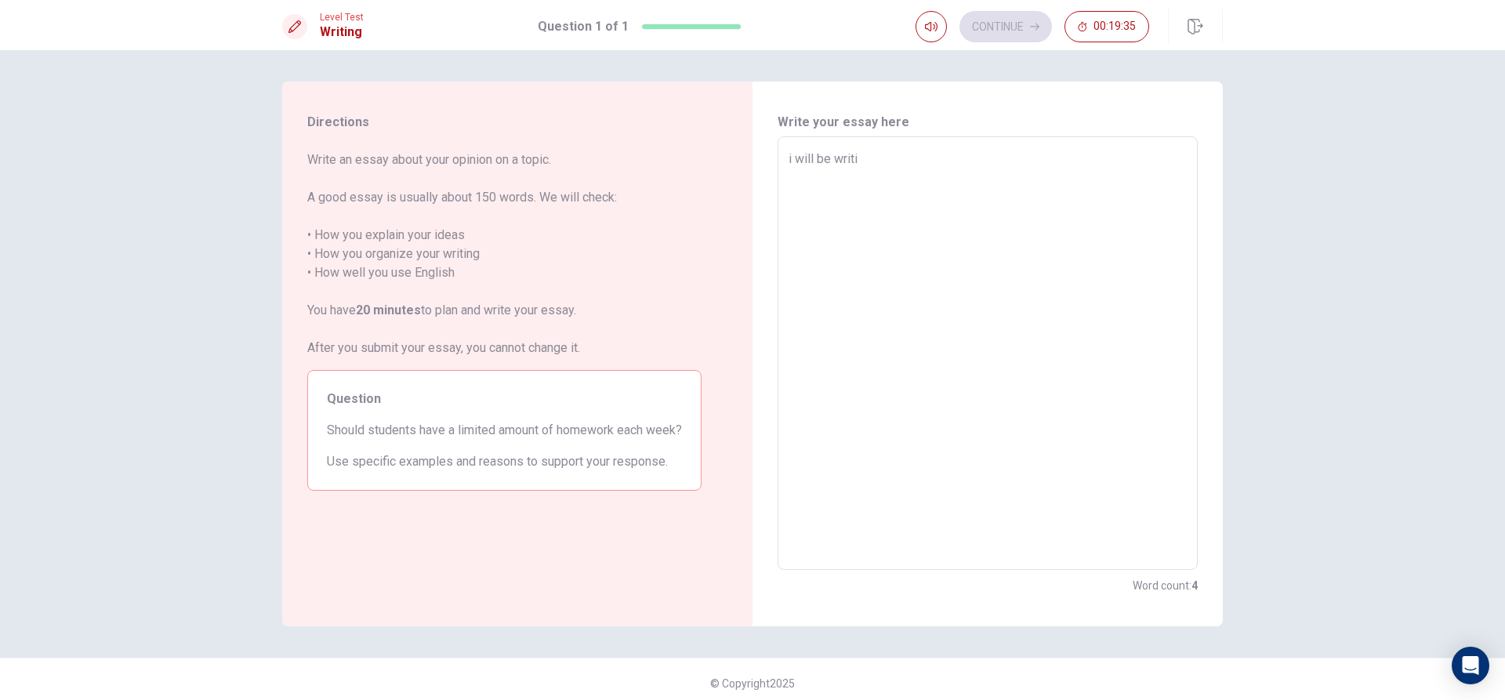
type textarea "i will be writin"
type textarea "x"
type textarea "i will be writing"
type textarea "x"
type textarea "i will be writing"
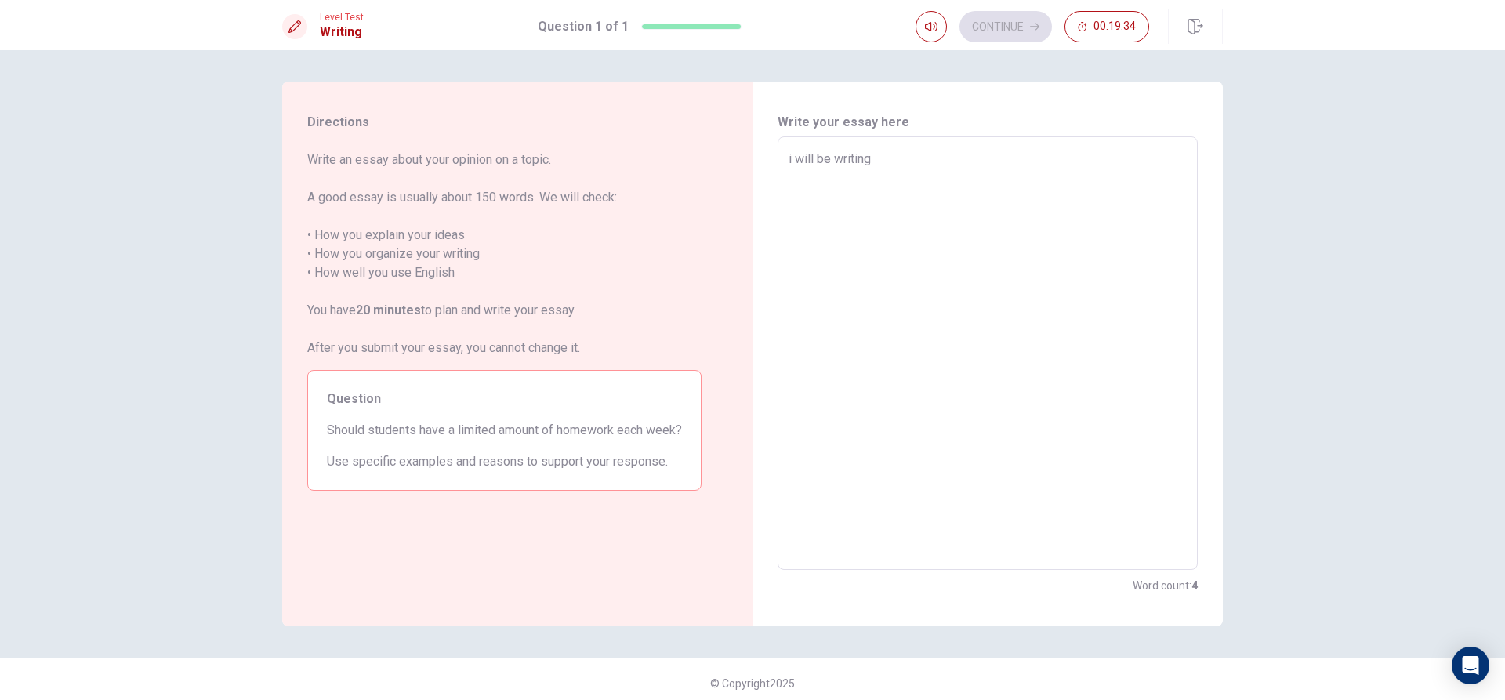
type textarea "x"
type textarea "i will be writing a"
type textarea "x"
type textarea "i will be writing an"
type textarea "x"
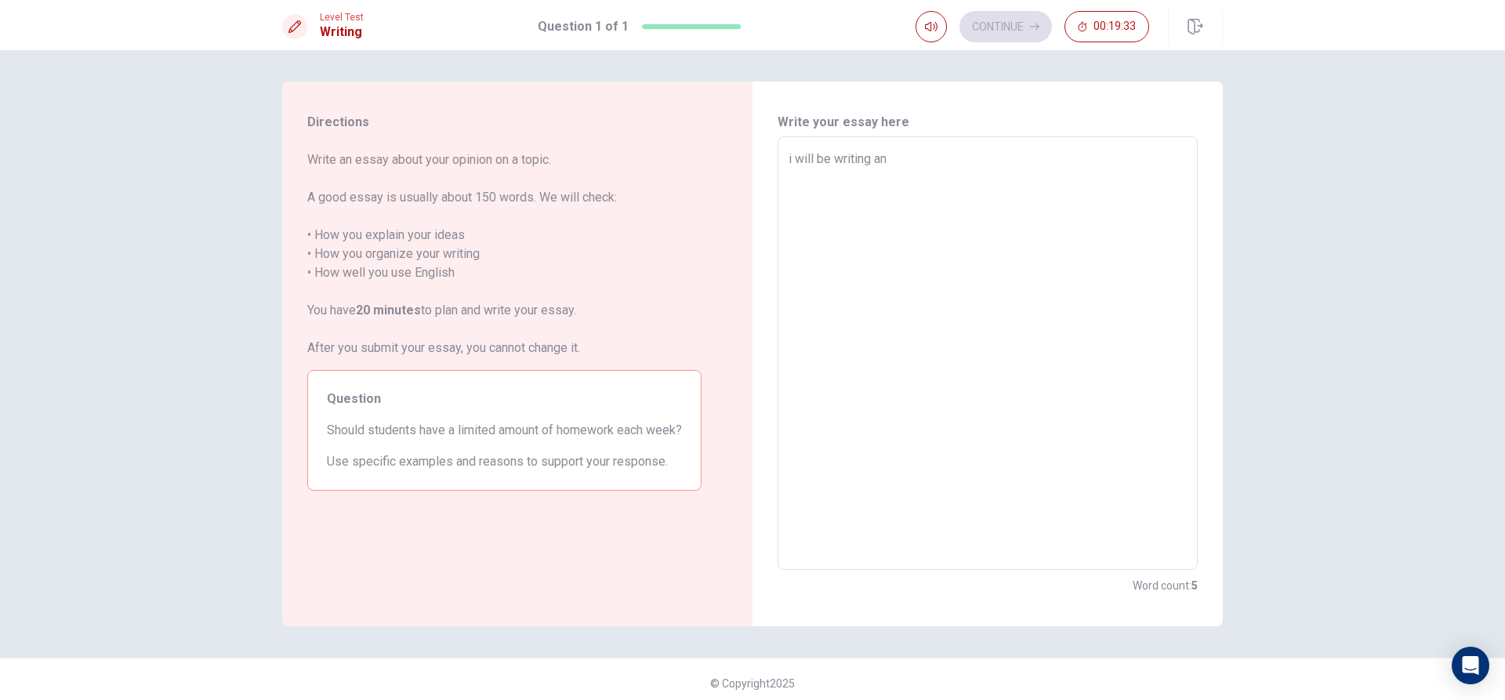
type textarea "i will be writing an"
type textarea "x"
type textarea "i will be writing an e"
type textarea "x"
type textarea "i will be writing an es"
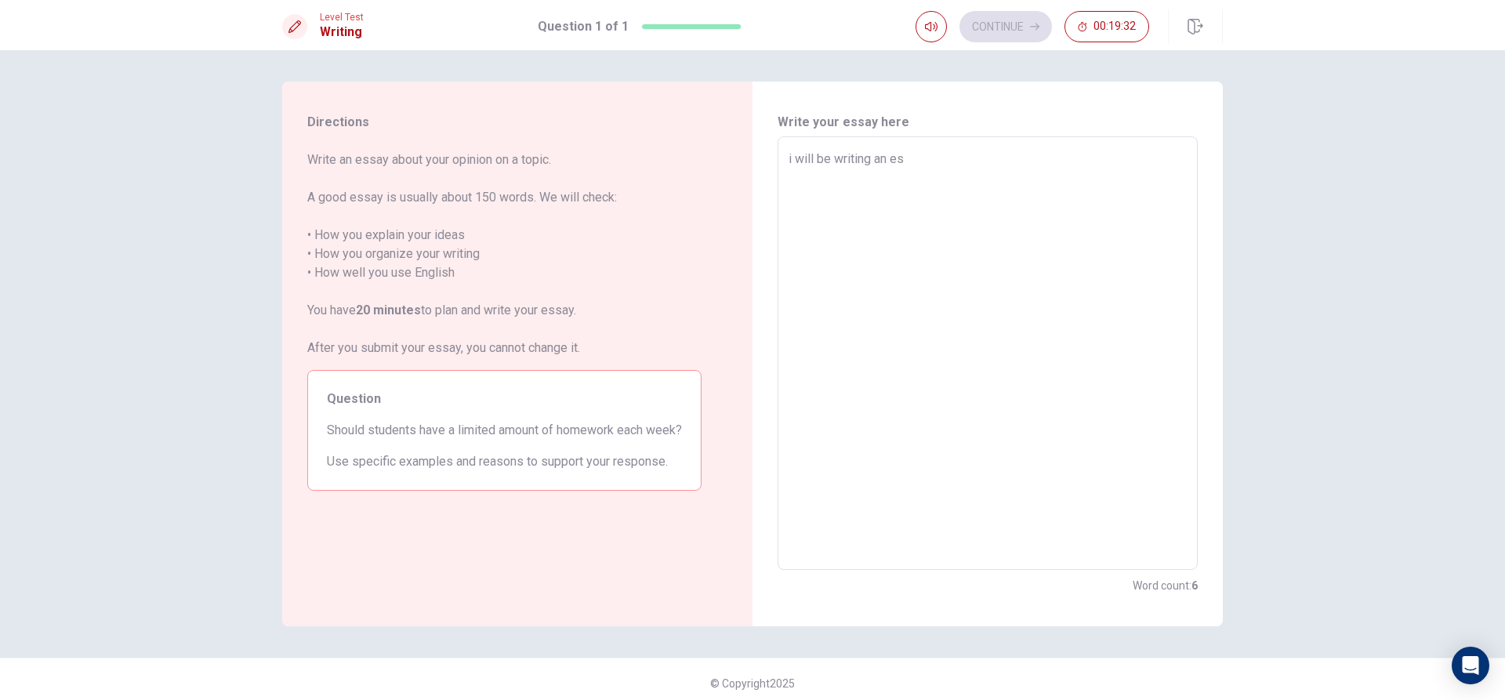
type textarea "x"
type textarea "i will be writing an ess"
type textarea "x"
type textarea "i will be writing an essa"
type textarea "x"
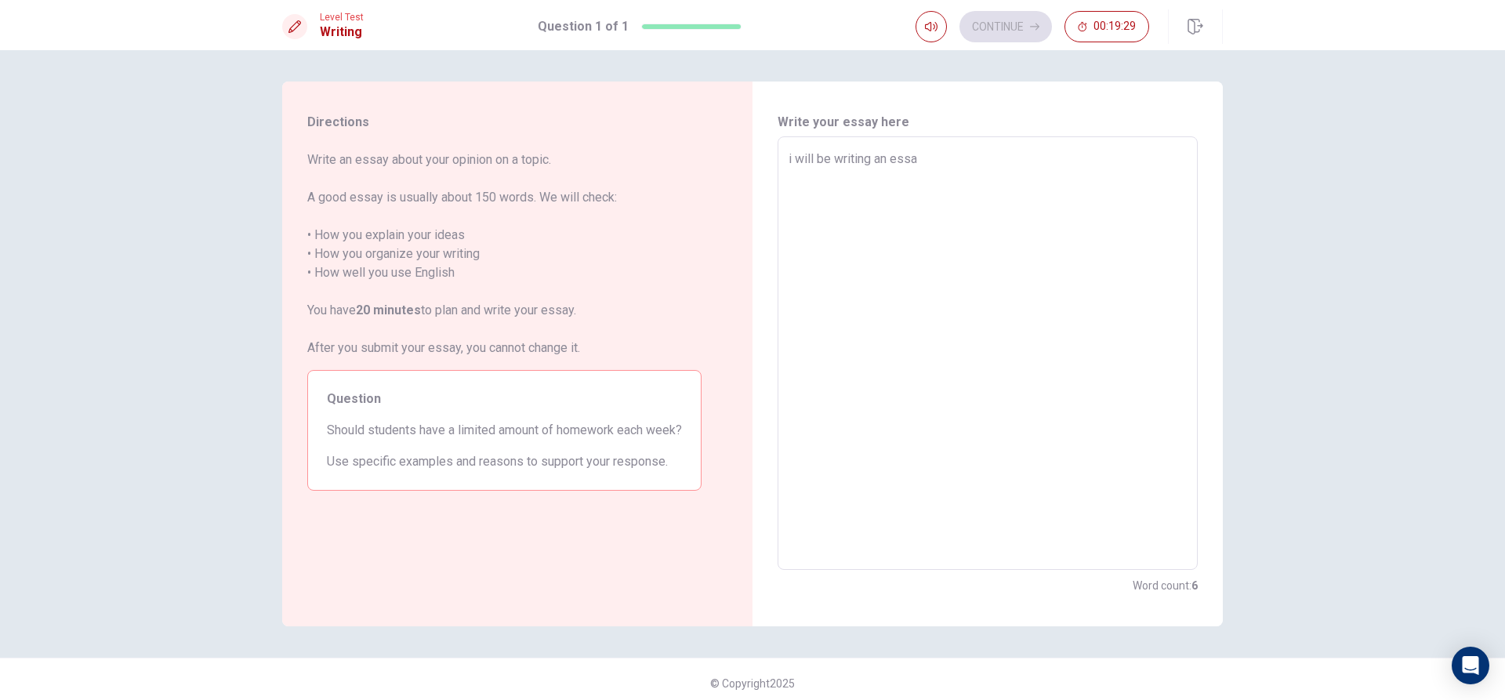
type textarea "i will be writing an essay"
type textarea "x"
type textarea "i will be writing an essay"
type textarea "x"
type textarea "i will be writing an essay a"
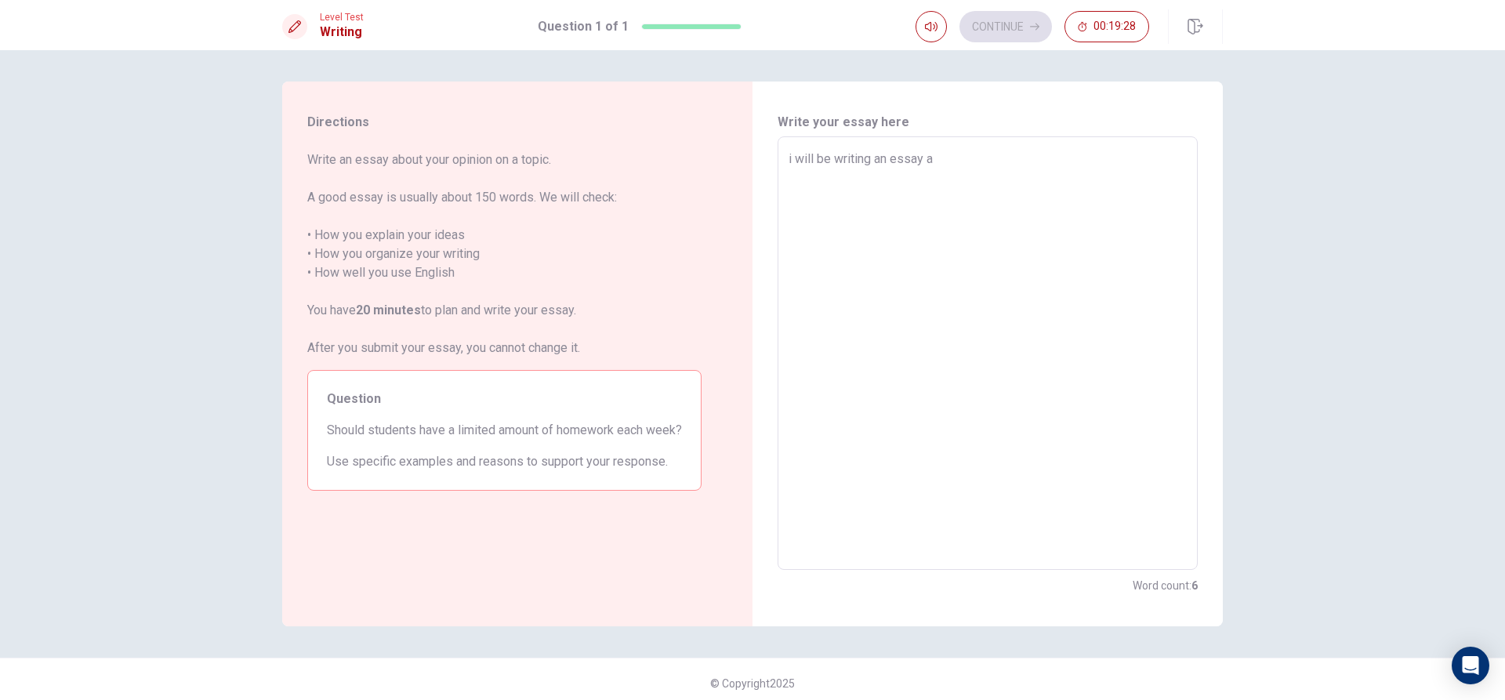
type textarea "x"
type textarea "i will be writing an essay ab"
type textarea "x"
type textarea "i will be writing an essay abo"
type textarea "x"
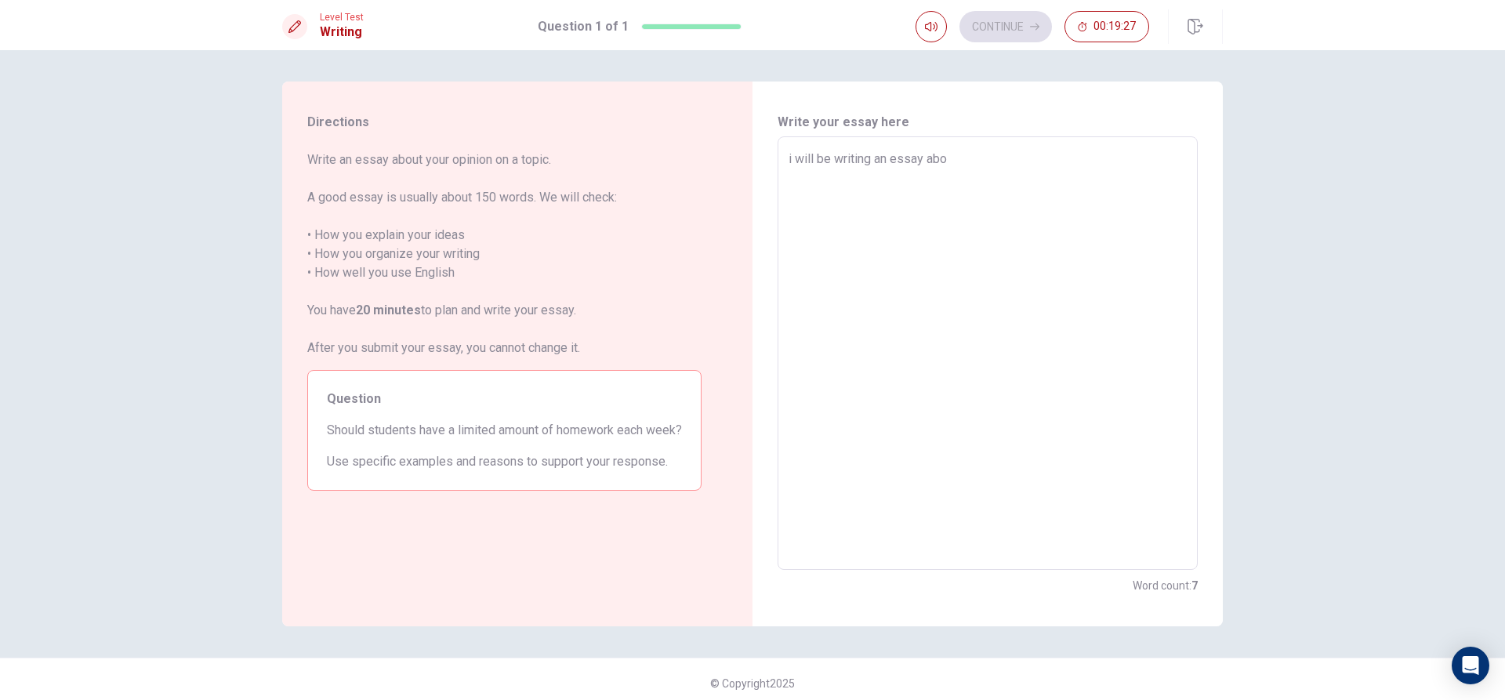
type textarea "i will be writing an essay abou"
type textarea "x"
type textarea "i will be writing an essay about"
type textarea "x"
type textarea "i will be writing an essay about"
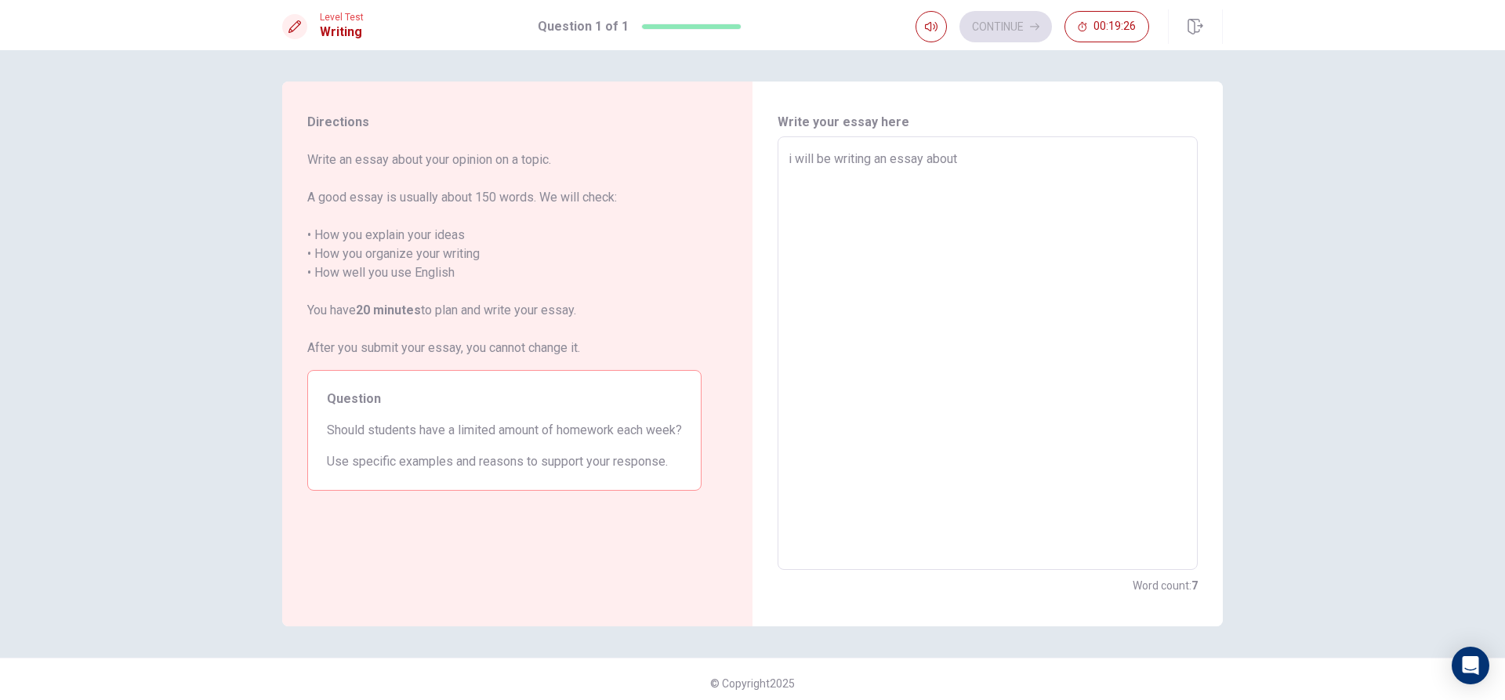
type textarea "x"
type textarea "i will be writing an essay about s"
type textarea "x"
type textarea "i will be writing an essay about sp"
type textarea "x"
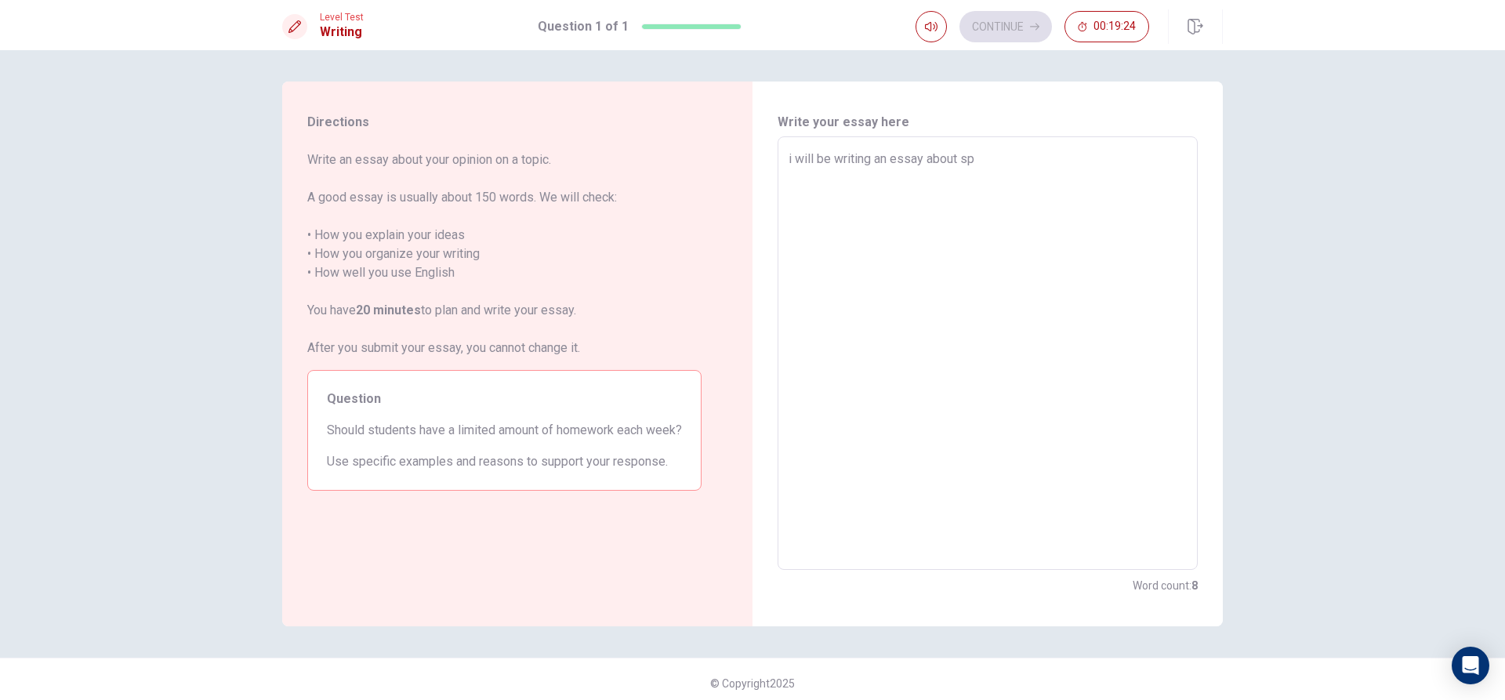
type textarea "i will be writing an essay about spo"
type textarea "x"
type textarea "i will be writing an essay about spor"
type textarea "x"
type textarea "i will be writing an essay about sport"
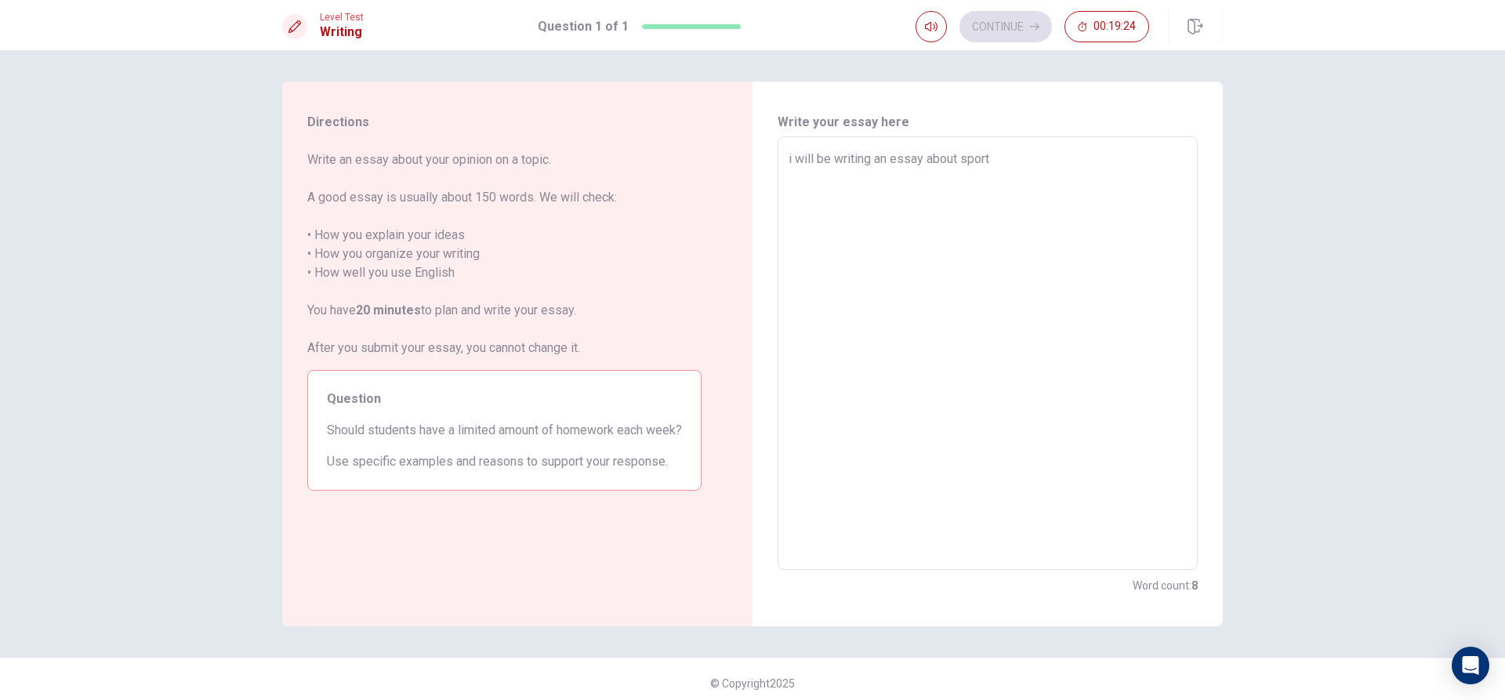
type textarea "x"
type textarea "i will be writing an essay about sports"
type textarea "x"
type textarea "i will be writing an essay about sports"
type textarea "x"
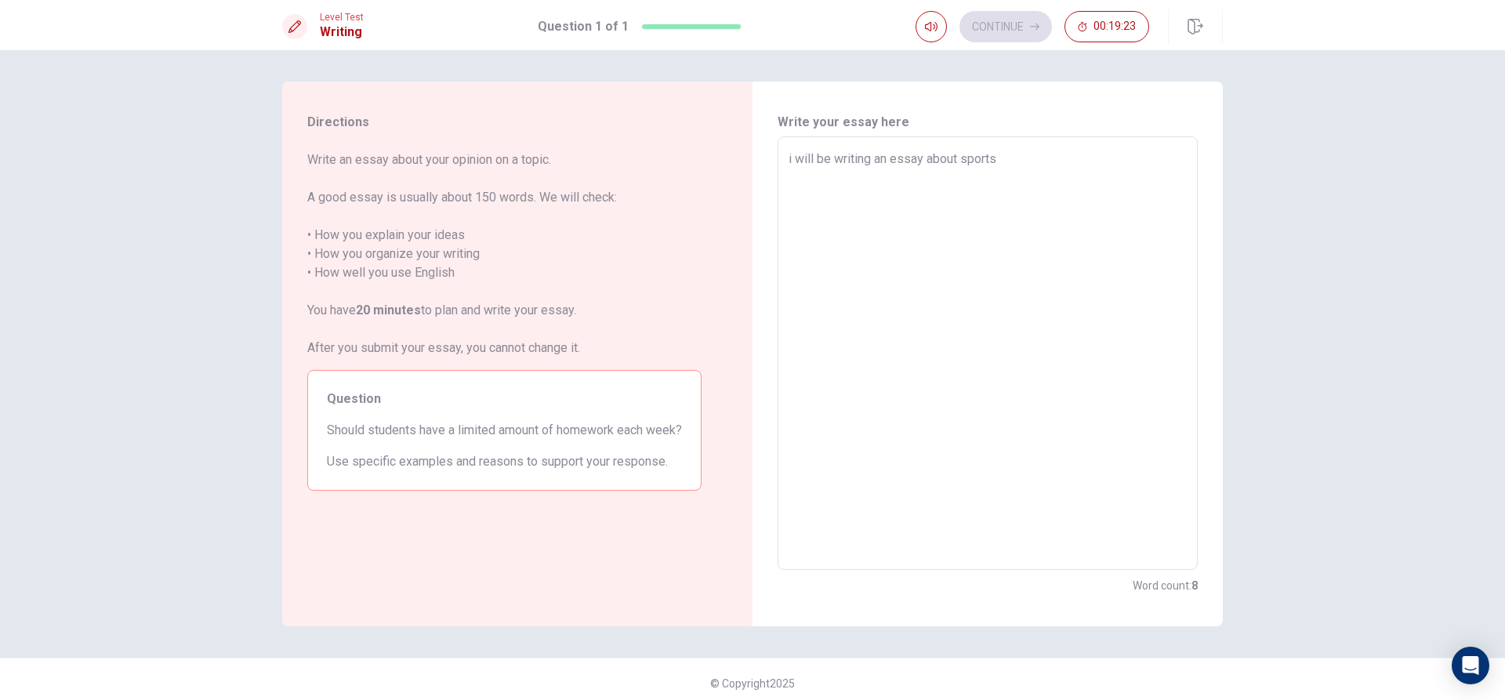
type textarea "i will be writing an essay about sports a"
type textarea "x"
type textarea "i will be writing an essay about sports an"
type textarea "x"
type textarea "i will be writing an essay about sports and"
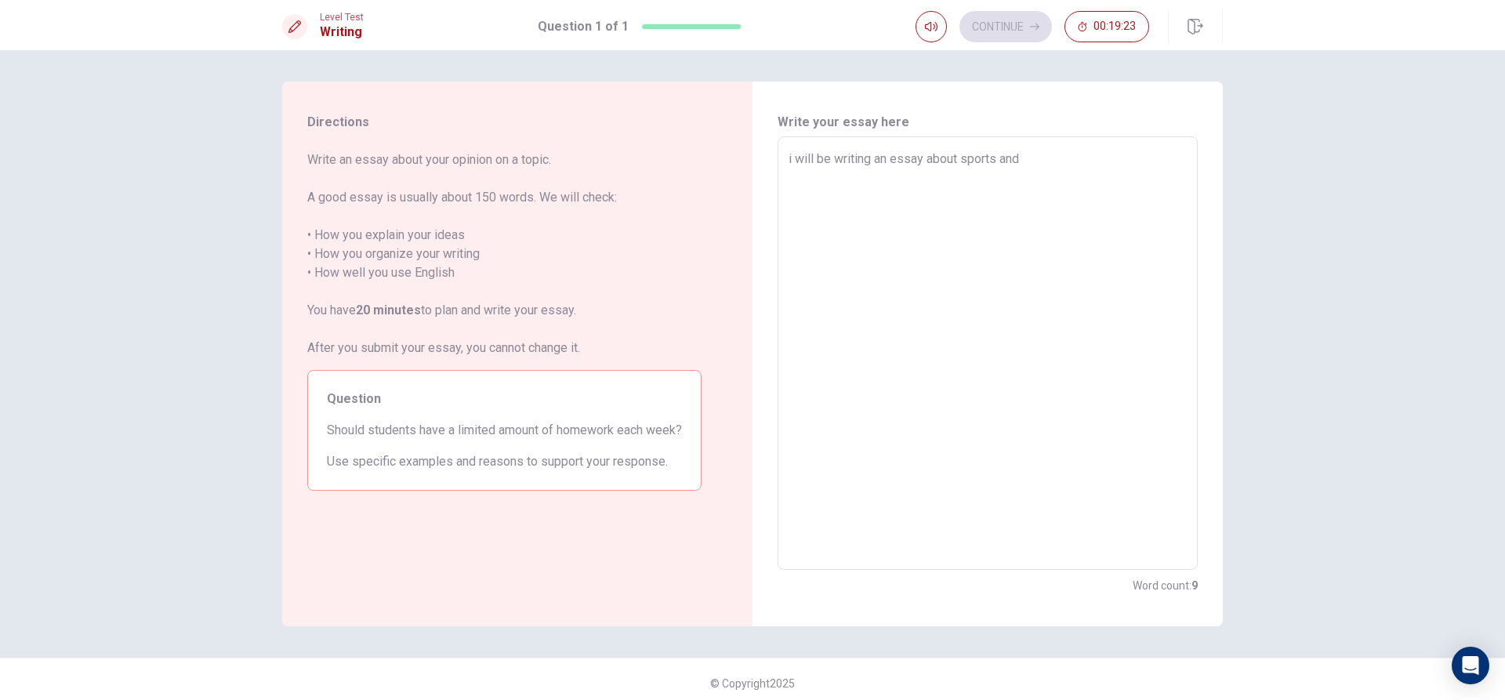
type textarea "x"
type textarea "i will be writing an essay about sports and"
type textarea "x"
type textarea "i will be writing an essay about sports and w"
type textarea "x"
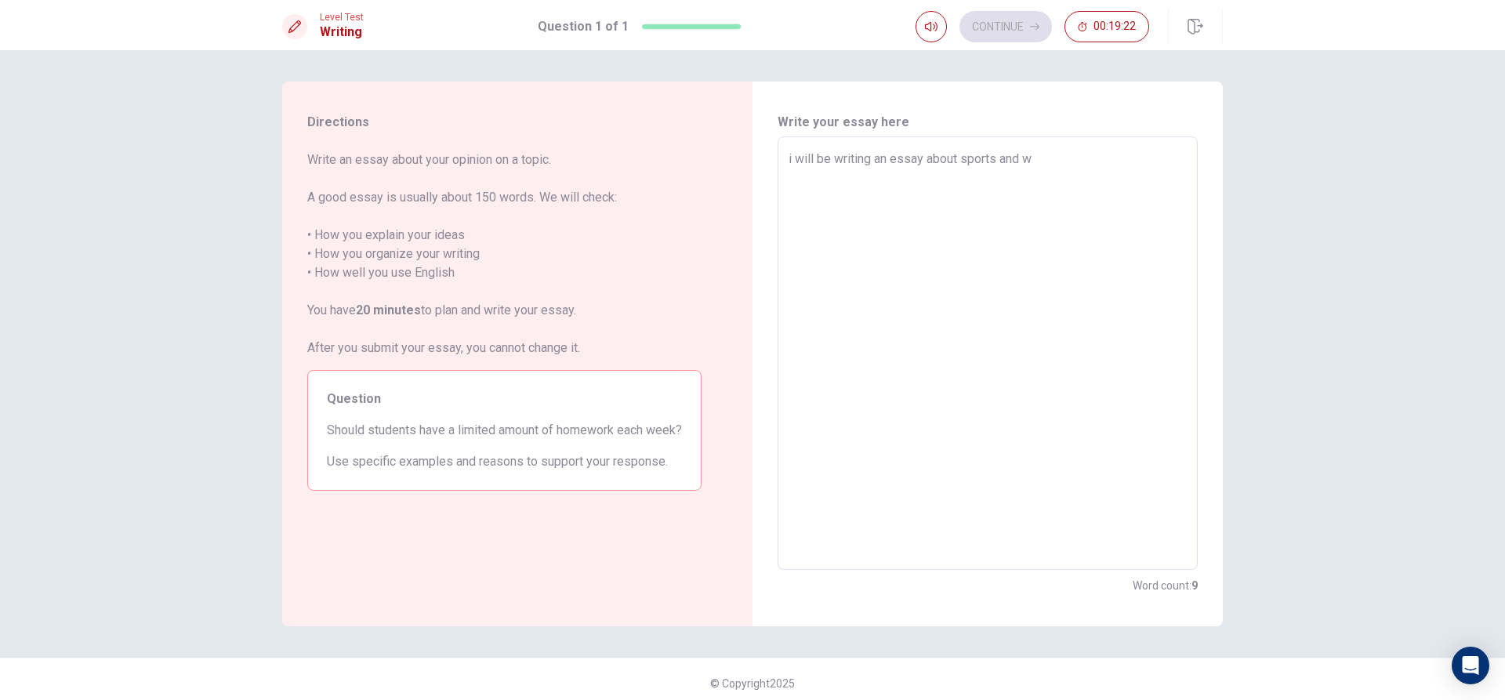
type textarea "i will be writing an essay about sports and wo"
type textarea "x"
type textarea "i will be writing an essay about sports and wor"
type textarea "x"
type textarea "i will be writing an essay about sports and work"
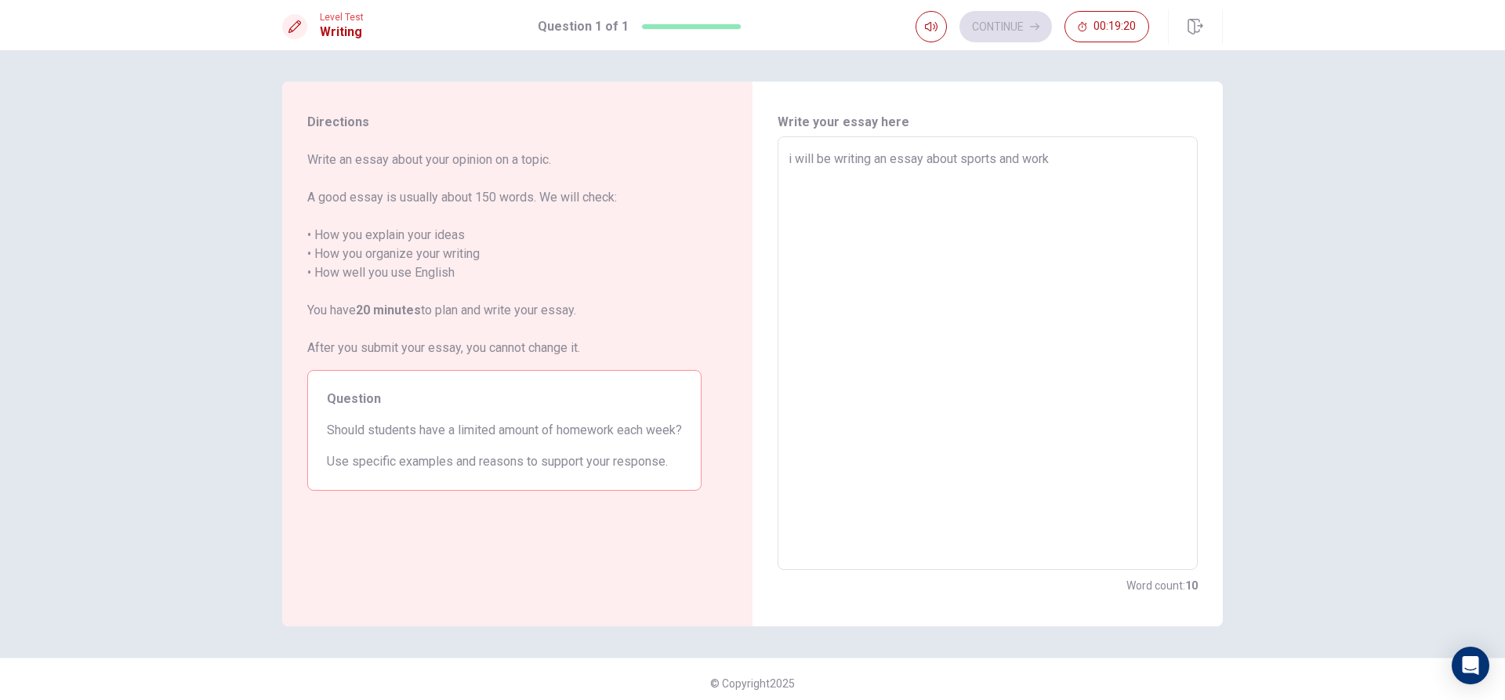
type textarea "x"
type textarea "i will be writing an essay about sports and worki"
type textarea "x"
type textarea "i will be writing an essay about sports and workin"
type textarea "x"
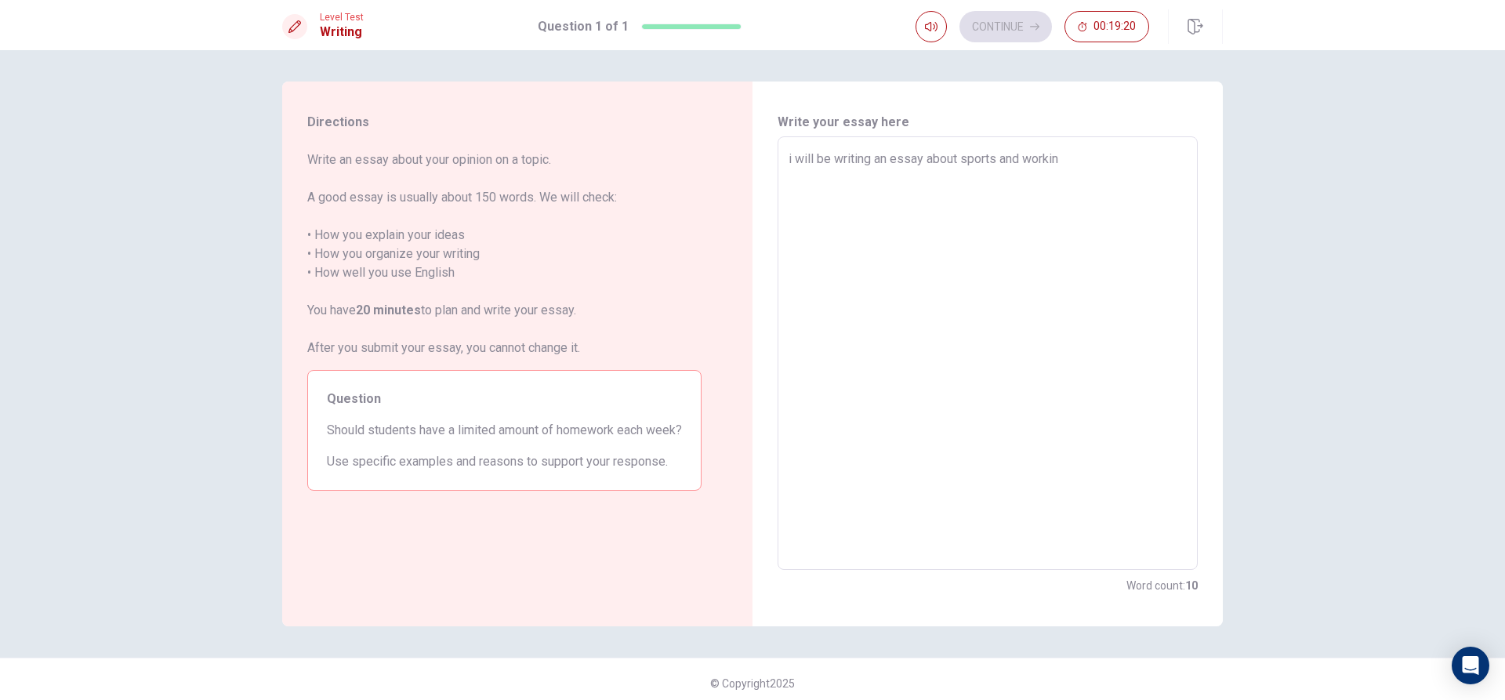
type textarea "i will be writing an essay about sports and working"
type textarea "x"
type textarea "i will be writing an essay about sports and working"
type textarea "x"
type textarea "i will be writing an essay about sports and working o"
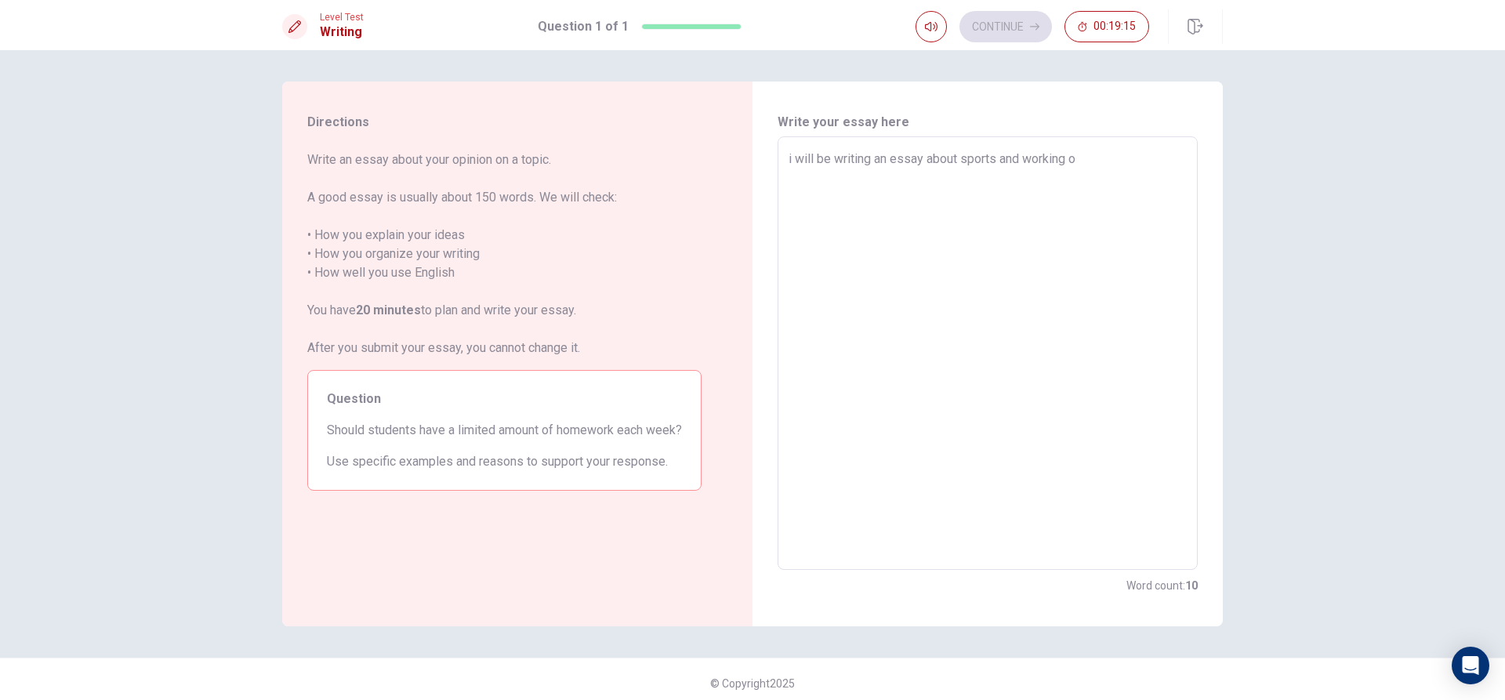
type textarea "x"
type textarea "i will be writing an essay about sports and working ou"
type textarea "x"
type textarea "i will be writing an essay about sports and working out"
type textarea "x"
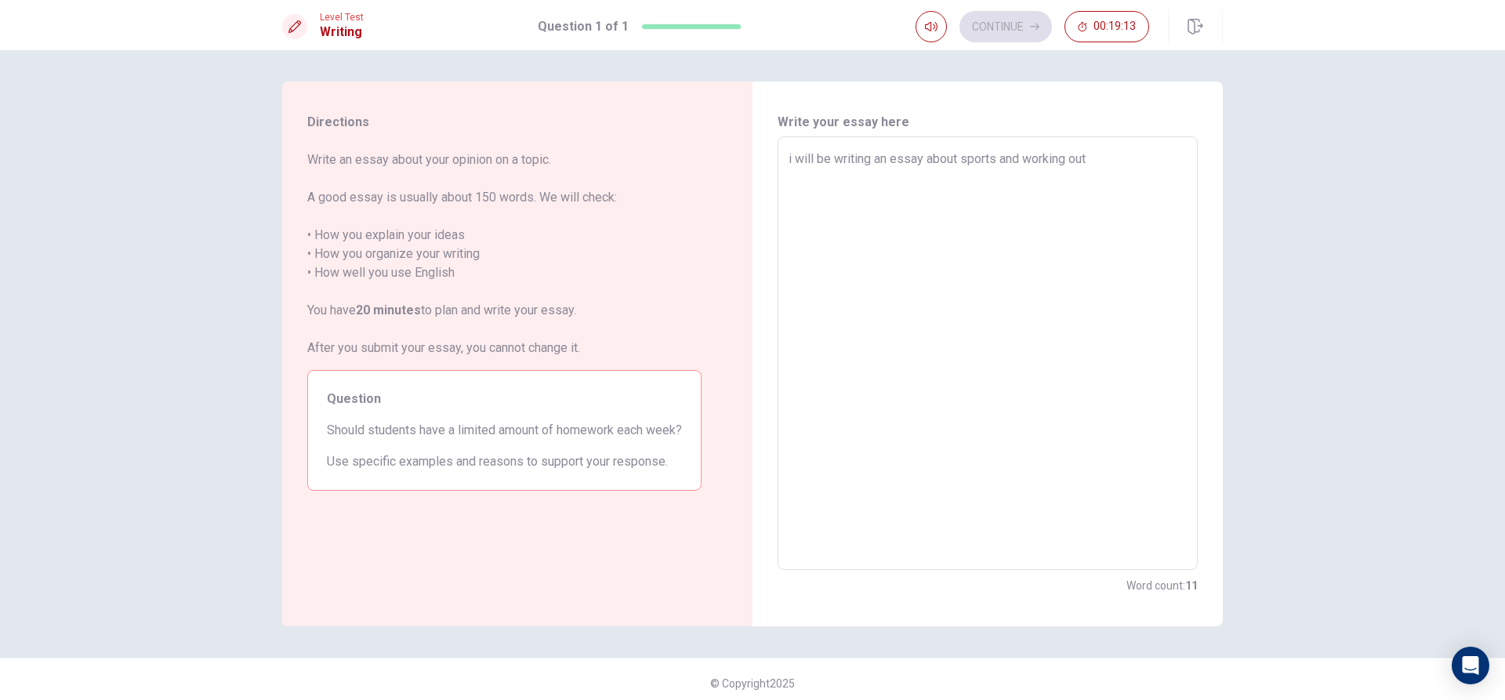
type textarea "i will be writing an essay about sports and working out"
type textarea "x"
type textarea "i will be writing an essay about sports and working out a"
type textarea "x"
type textarea "i will be writing an essay about sports and working out a"
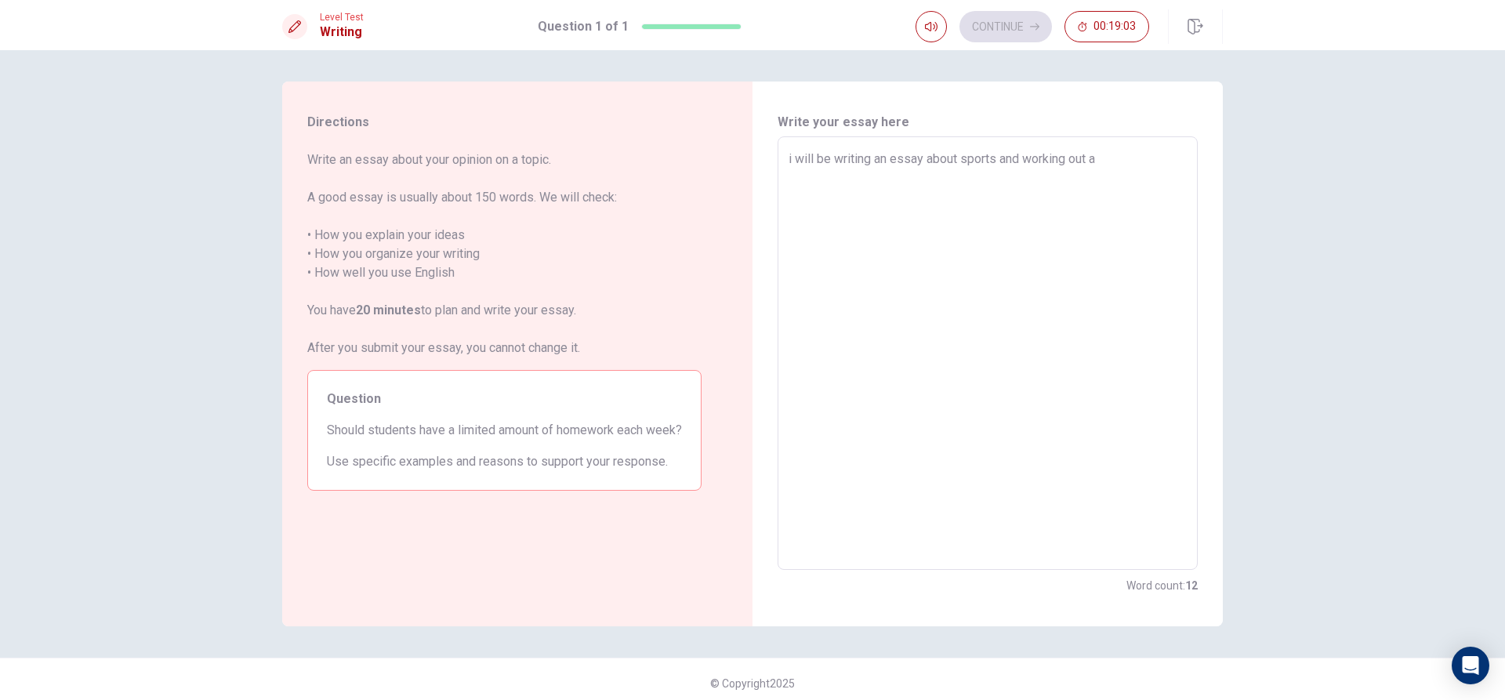
type textarea "x"
type textarea "i will be writing an essay about sports and working out a l"
type textarea "x"
type textarea "i will be writing an essay about sports and working out a lo"
type textarea "x"
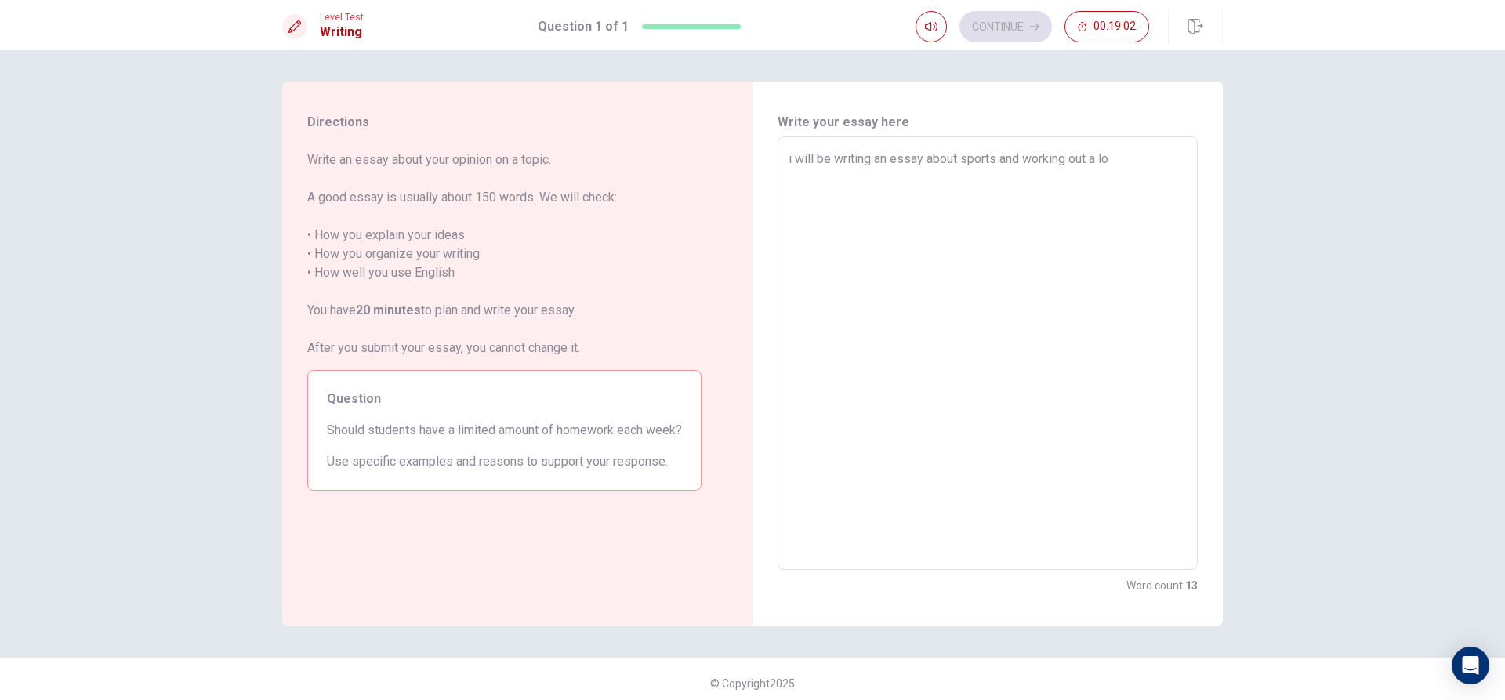
type textarea "i will be writing an essay about sports and working out a [PERSON_NAME]"
type textarea "x"
type textarea "i will be writing an essay about sports and working out a lo"
type textarea "x"
type textarea "i will be writing an essay about sports and working out a lot"
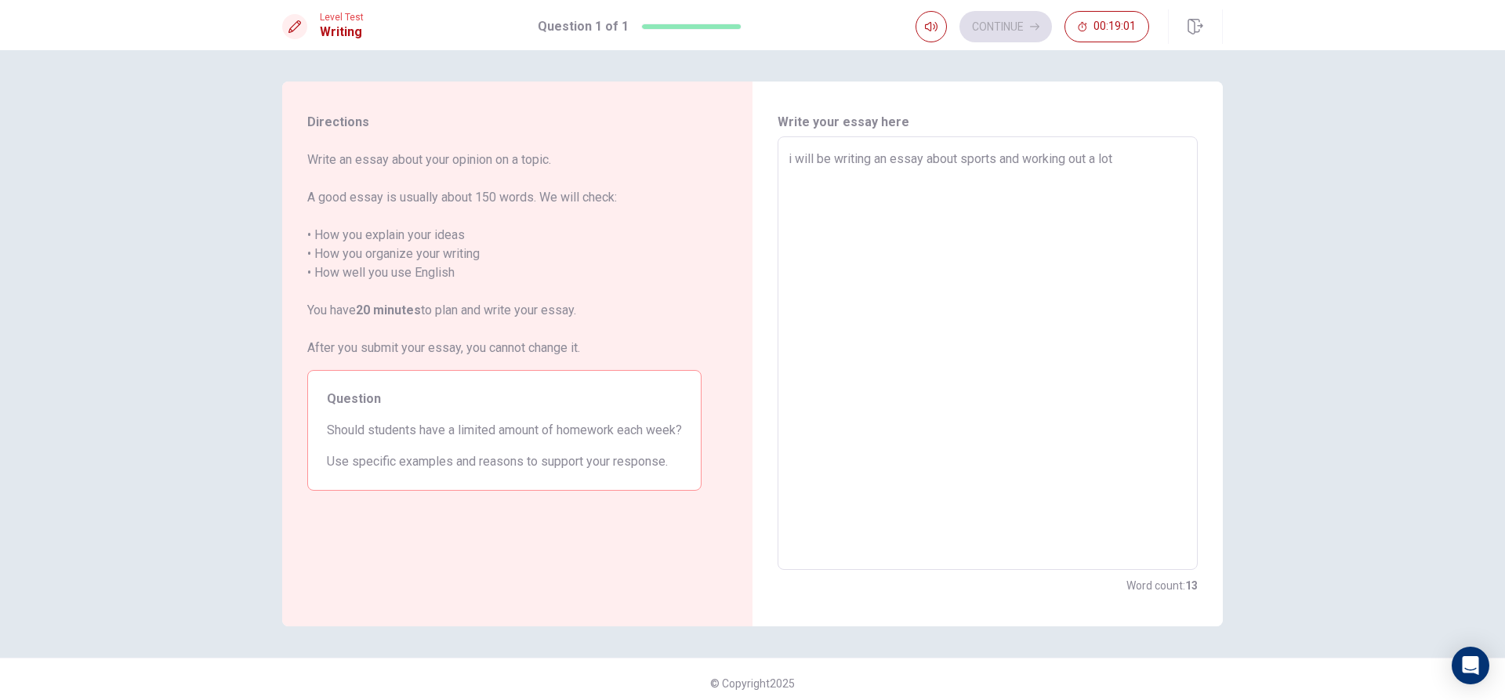
type textarea "x"
type textarea "i will be writing an essay about sports and working out a lot"
type textarea "x"
type textarea "i will be writing an essay about sports and working out a lot o"
type textarea "x"
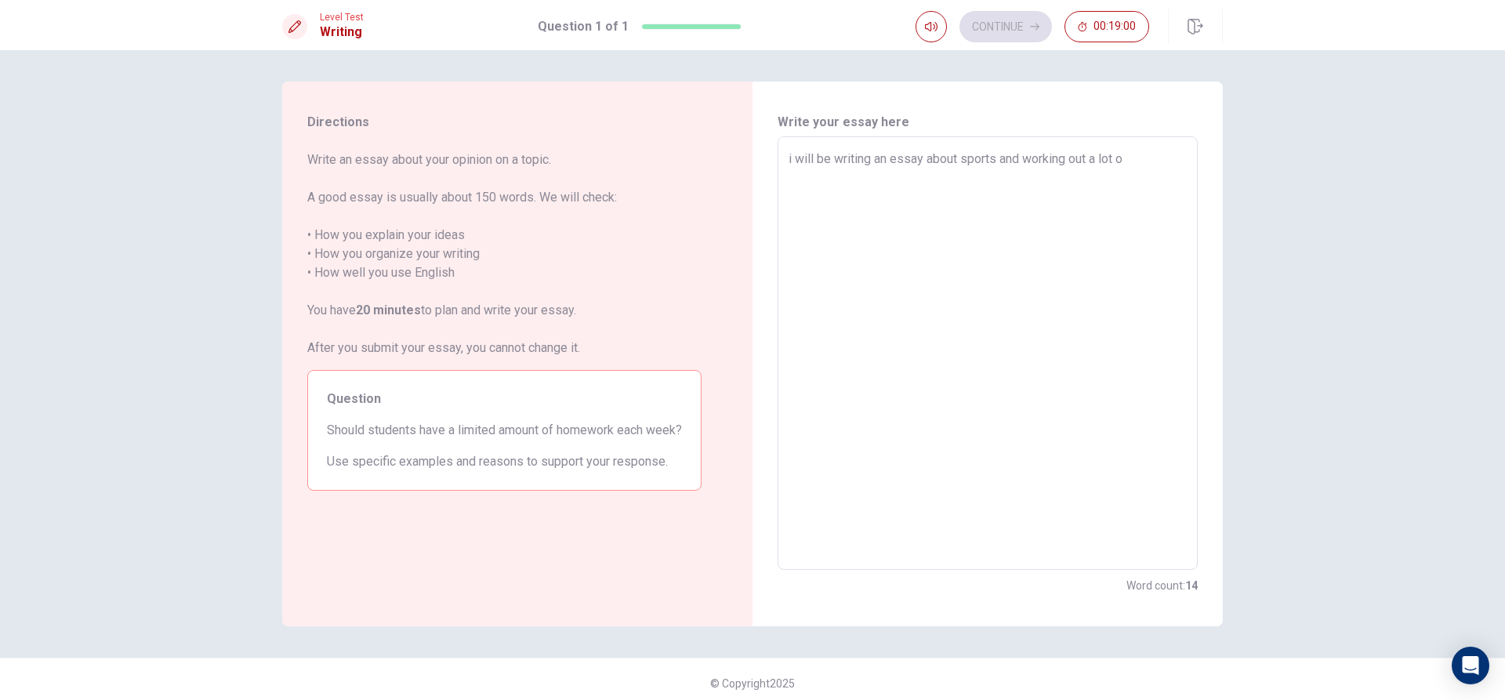
type textarea "i will be writing an essay about sports and working out a lot of"
type textarea "x"
type textarea "i will be writing an essay about sports and working out a lot of"
type textarea "x"
type textarea "i will be writing an essay about sports and working out a lot of c"
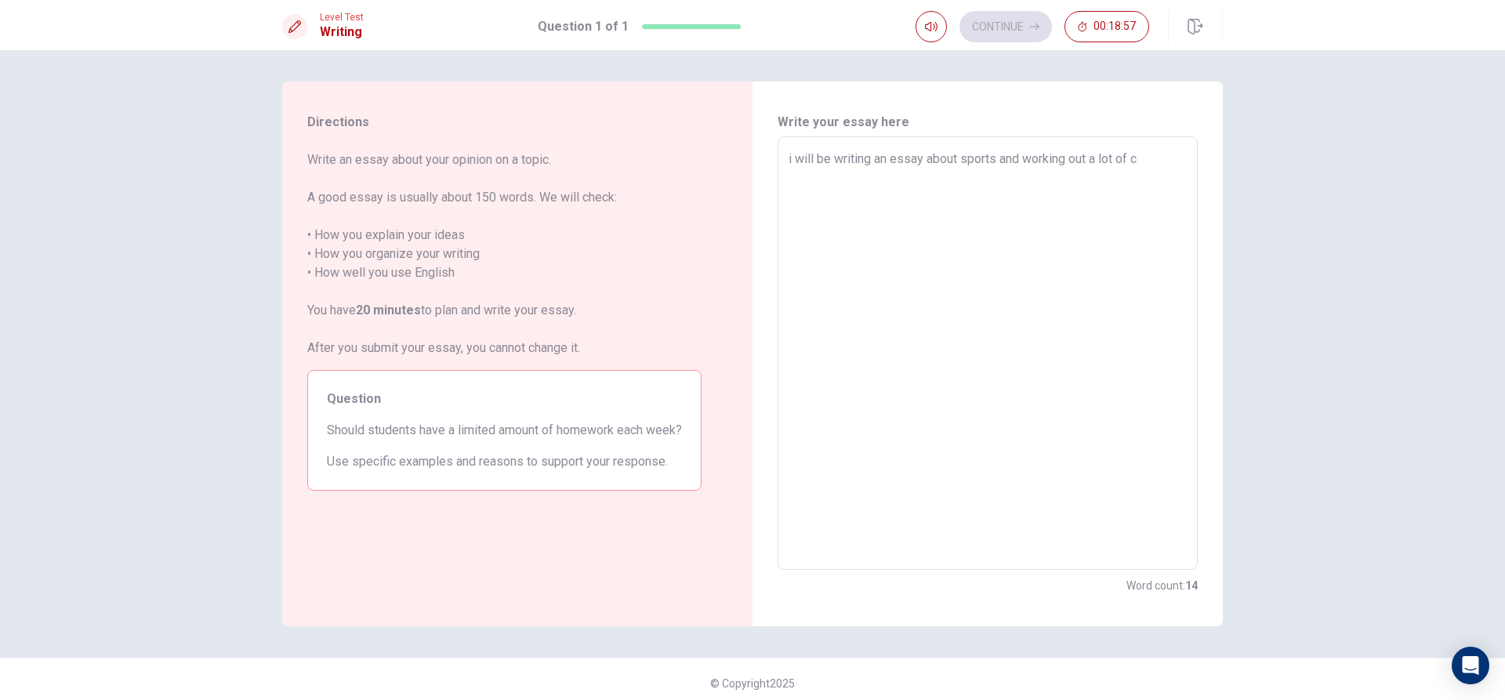
type textarea "x"
type textarea "i will be writing an essay about sports and working out a lot of ca"
type textarea "x"
type textarea "i will be writing an essay about sports and working out a lot of can"
type textarea "x"
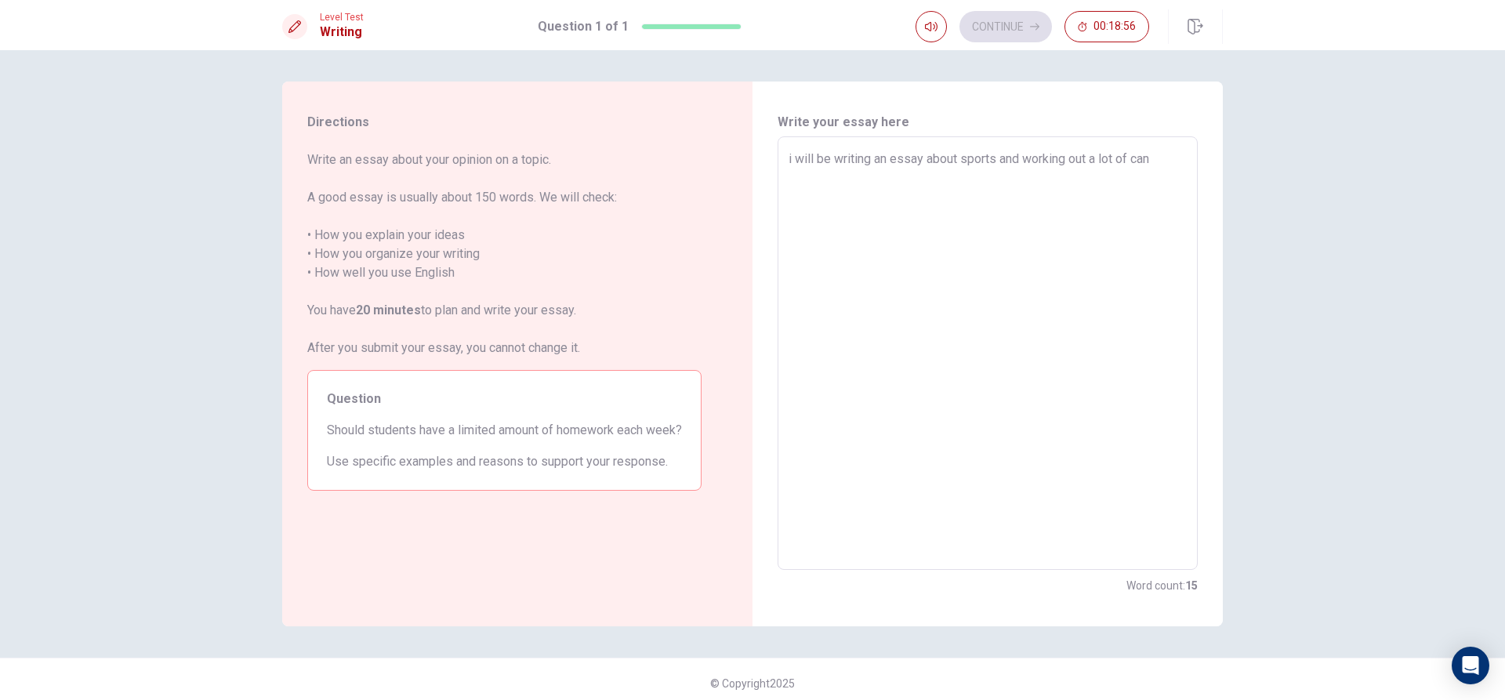
type textarea "i will be writing an essay about sports and working out a lot of can"
type textarea "x"
type textarea "i will be writing an essay about sports and working out a lot of can e"
type textarea "x"
type textarea "i will be writing an essay about sports and working out a lot of can es"
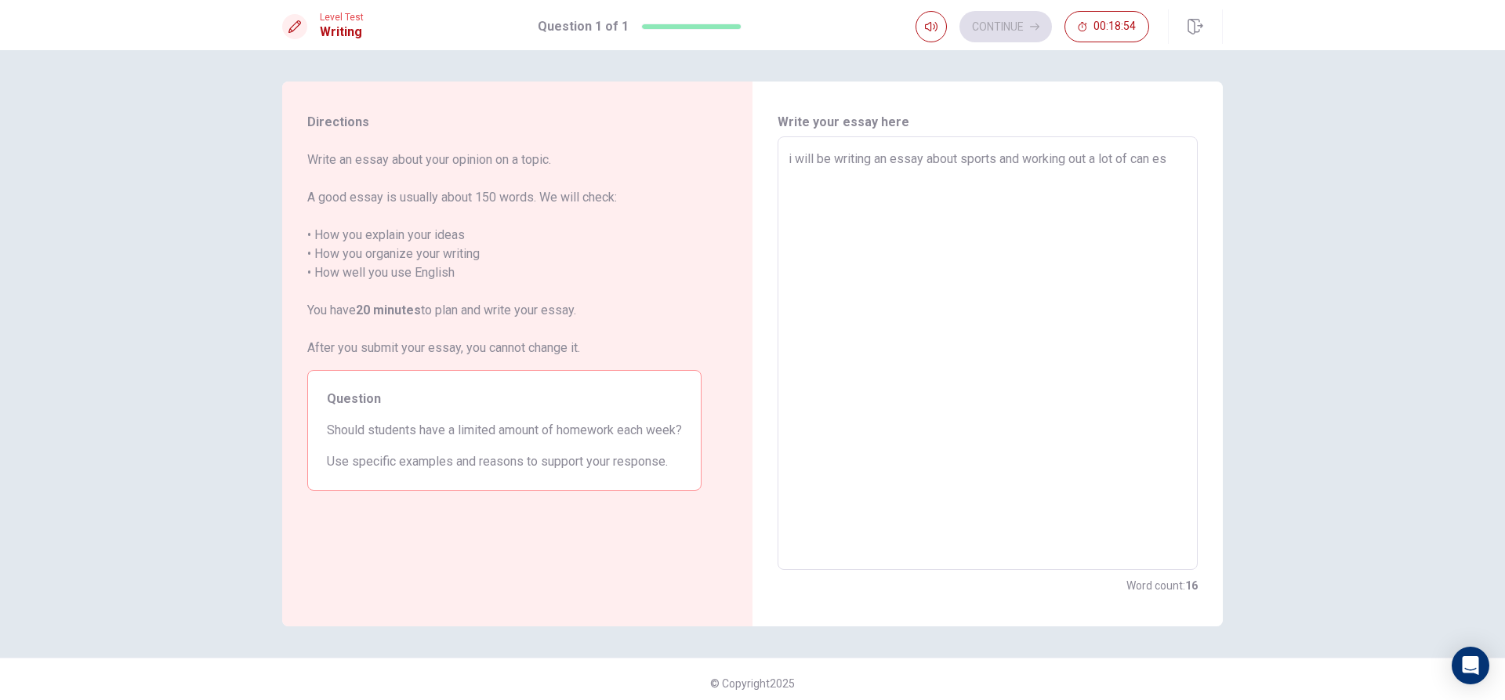
type textarea "x"
type textarea "i will be writing an essay about sports and working out a lot of can esa"
type textarea "x"
type textarea "i will be writing an essay about sports and working out a lot of can esal"
type textarea "x"
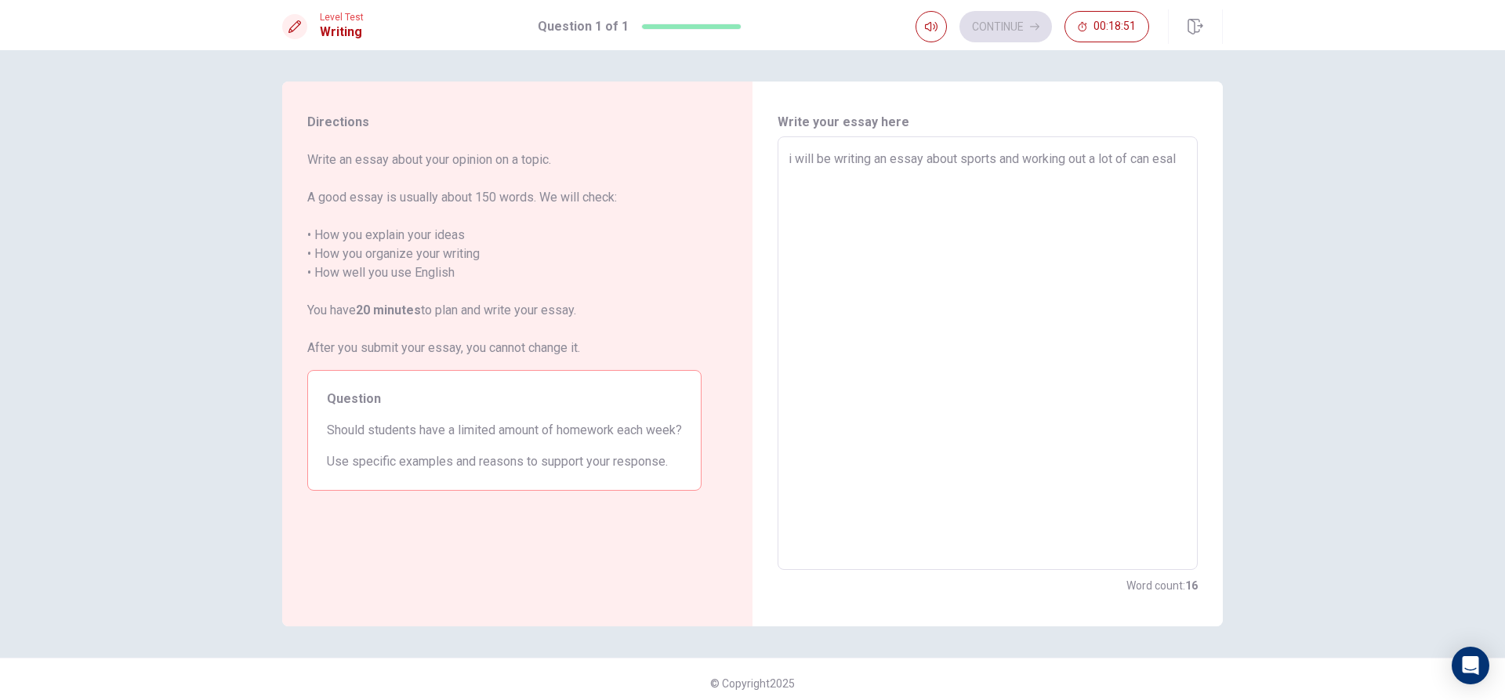
type textarea "i will be writing an essay about sports and working out a lot of can esa"
type textarea "x"
type textarea "i will be writing an essay about sports and working out a lot of can esai"
type textarea "x"
type textarea "i will be writing an essay about sports and working out a lot of can esail"
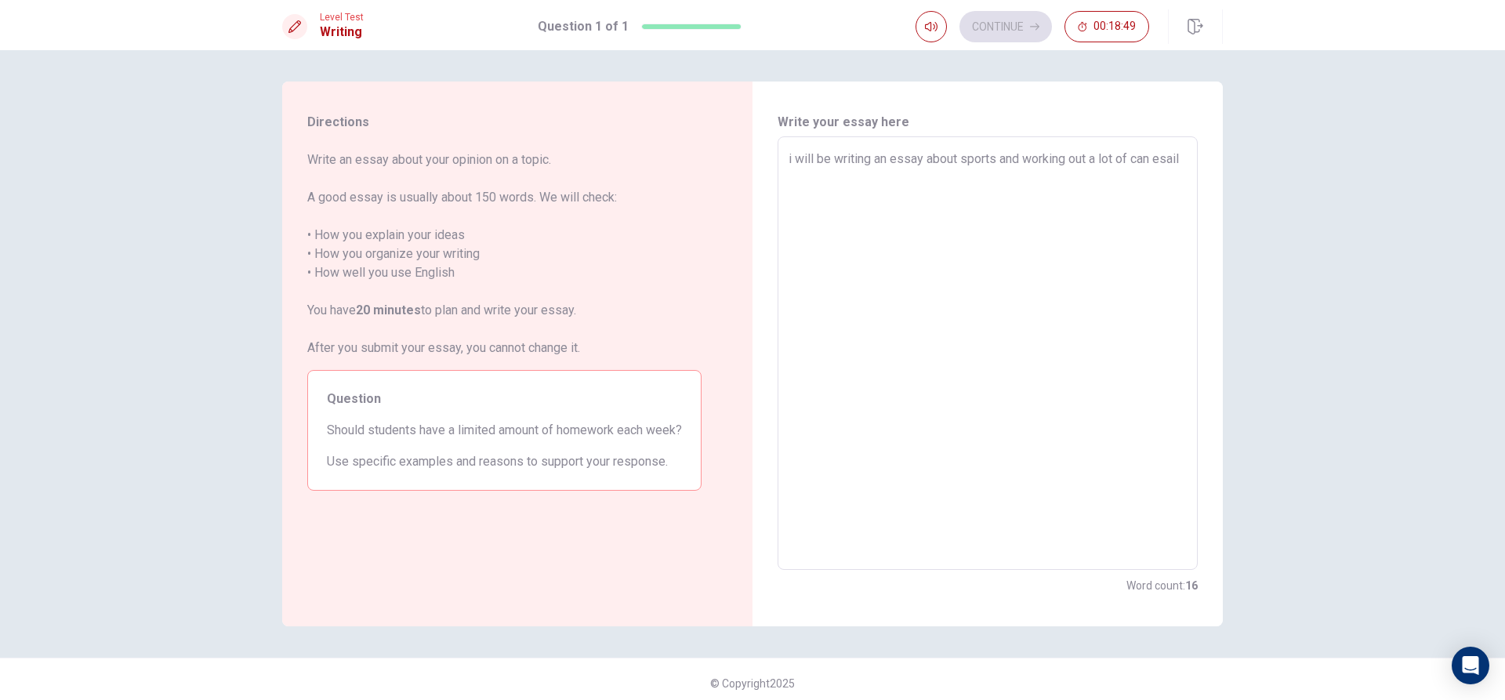
type textarea "x"
type textarea "i will be writing an essay about sports and working out a lot of can esaily"
type textarea "x"
type textarea "i will be writing an essay about sports and working out a lot of can esaily"
type textarea "x"
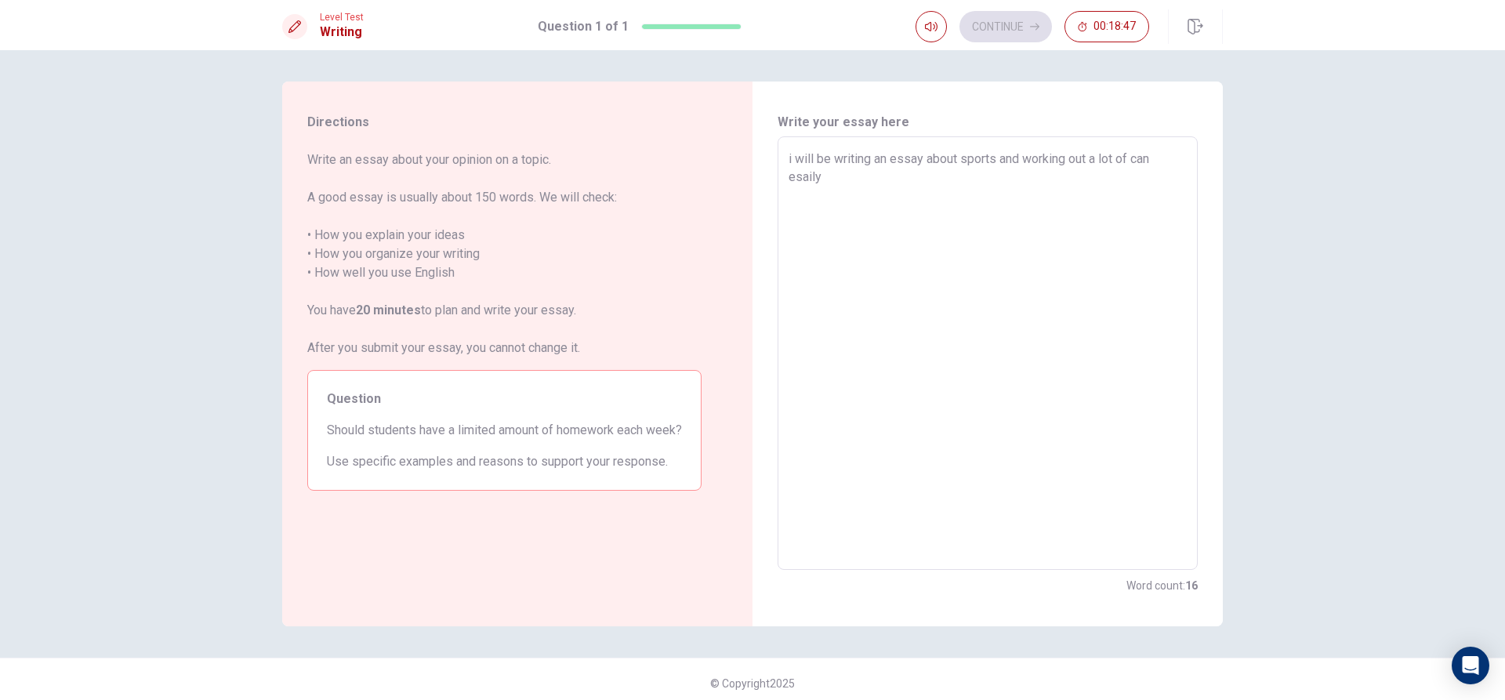
type textarea "i will be writing an essay about sports and working out a lot of can esaily b"
type textarea "x"
type textarea "i will be writing an essay about sports and working out a lot of can esaily be"
type textarea "x"
type textarea "i will be writing an essay about sports and working out a lot of can esaily be"
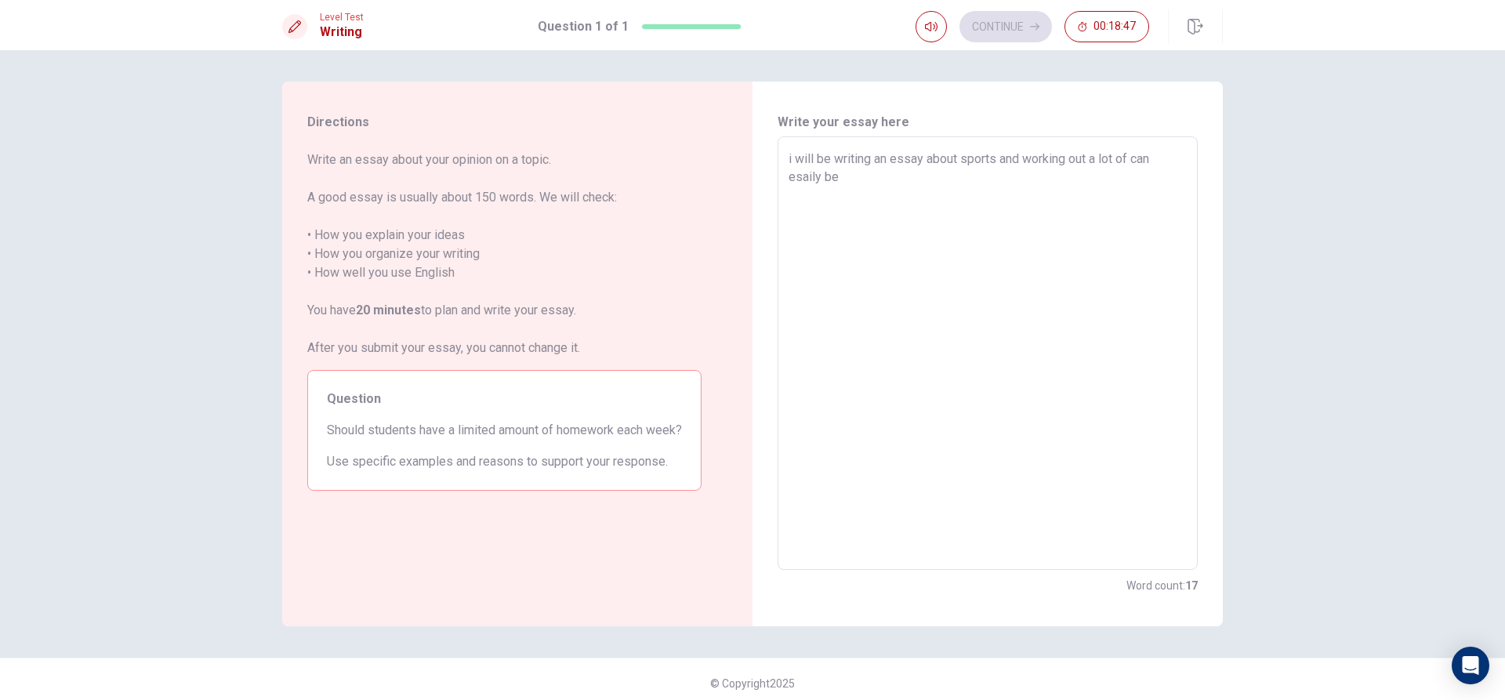
type textarea "x"
type textarea "i will be writing an essay about sports and working out a lot of can esaily be f"
type textarea "x"
type textarea "i will be writing an essay about sports and working out a lot of can esaily be …"
type textarea "x"
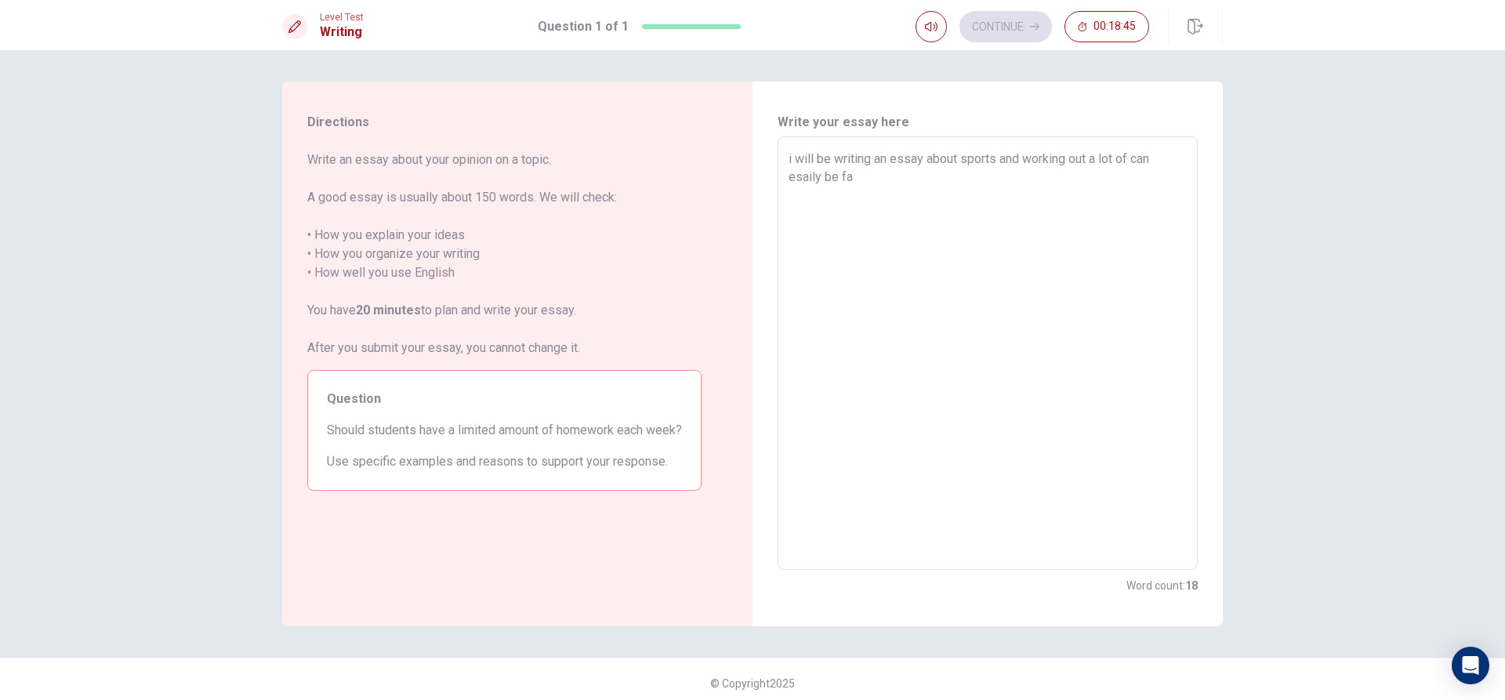
type textarea "i will be writing an essay about sports and working out a lot of can esaily be …"
type textarea "x"
type textarea "i will be writing an essay about sports and working out a lot of can esaily be …"
type textarea "x"
type textarea "i will be writing an essay about sports and working out a lot of can esaily be …"
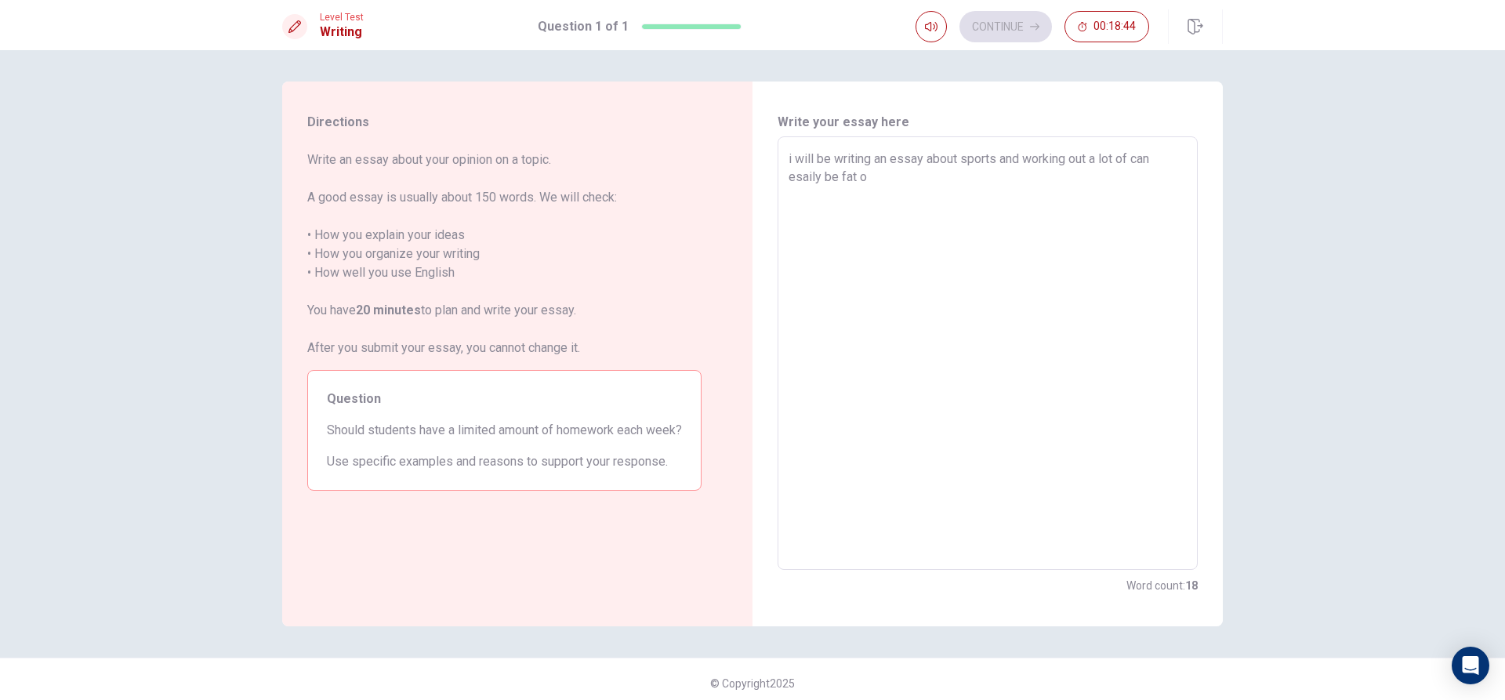
type textarea "x"
type textarea "i will be writing an essay about sports and working out a lot of can esaily be …"
type textarea "x"
type textarea "i will be writing an essay about sports and working out a lot of can esaily be …"
type textarea "x"
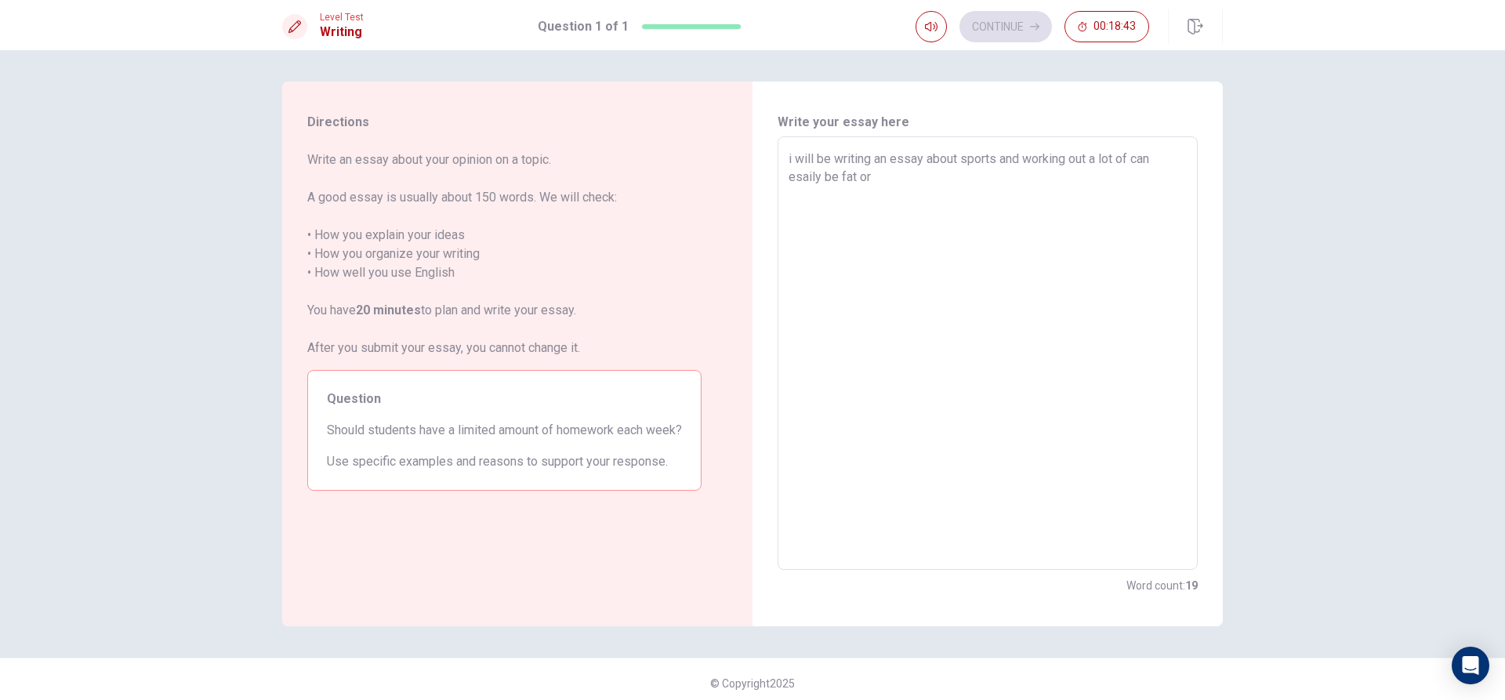
type textarea "i will be writing an essay about sports and working out a lot of can esaily be …"
type textarea "x"
type textarea "i will be writing an essay about sports and working out a lot of can esaily be …"
type textarea "x"
type textarea "i will be writing an essay about sports and working out a lot of can esaily be …"
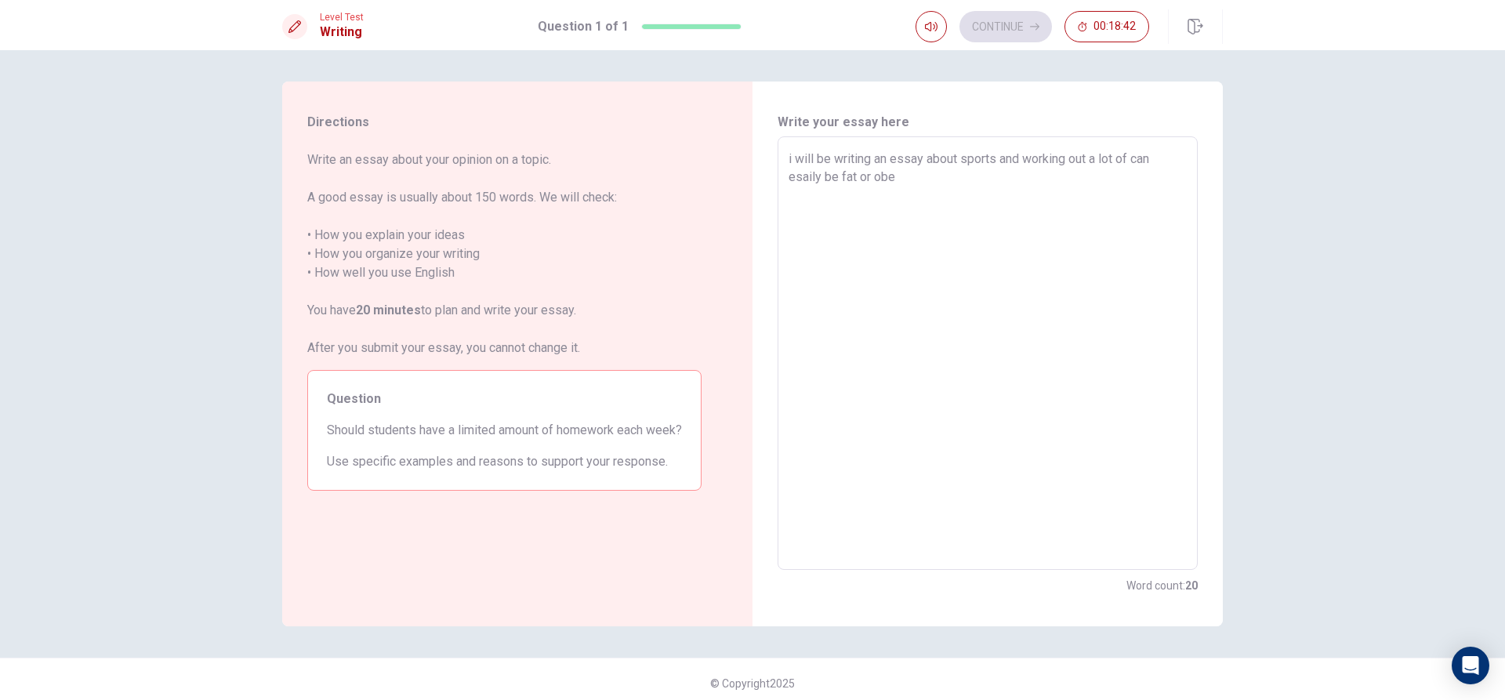
type textarea "x"
type textarea "i will be writing an essay about sports and working out a lot of can esaily be …"
type textarea "x"
type textarea "i will be writing an essay about sports and working out a lot of can esaily be …"
type textarea "x"
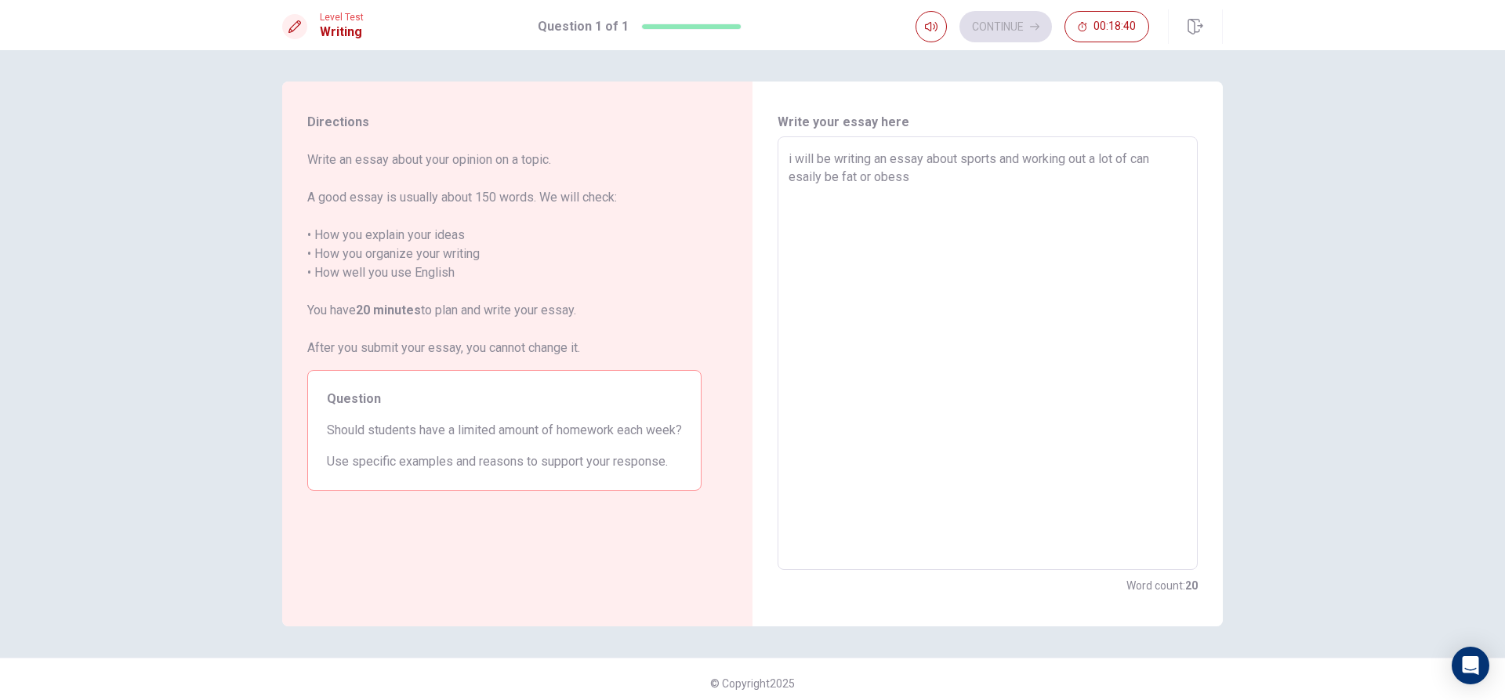
type textarea "i will be writing an essay about sports and working out a lot of can esaily be …"
type textarea "x"
type textarea "i will be writing an essay about sports and working out a lot of can esaily be …"
type textarea "x"
type textarea "i will be writing an essay about sports and working out a lot of can esaily be …"
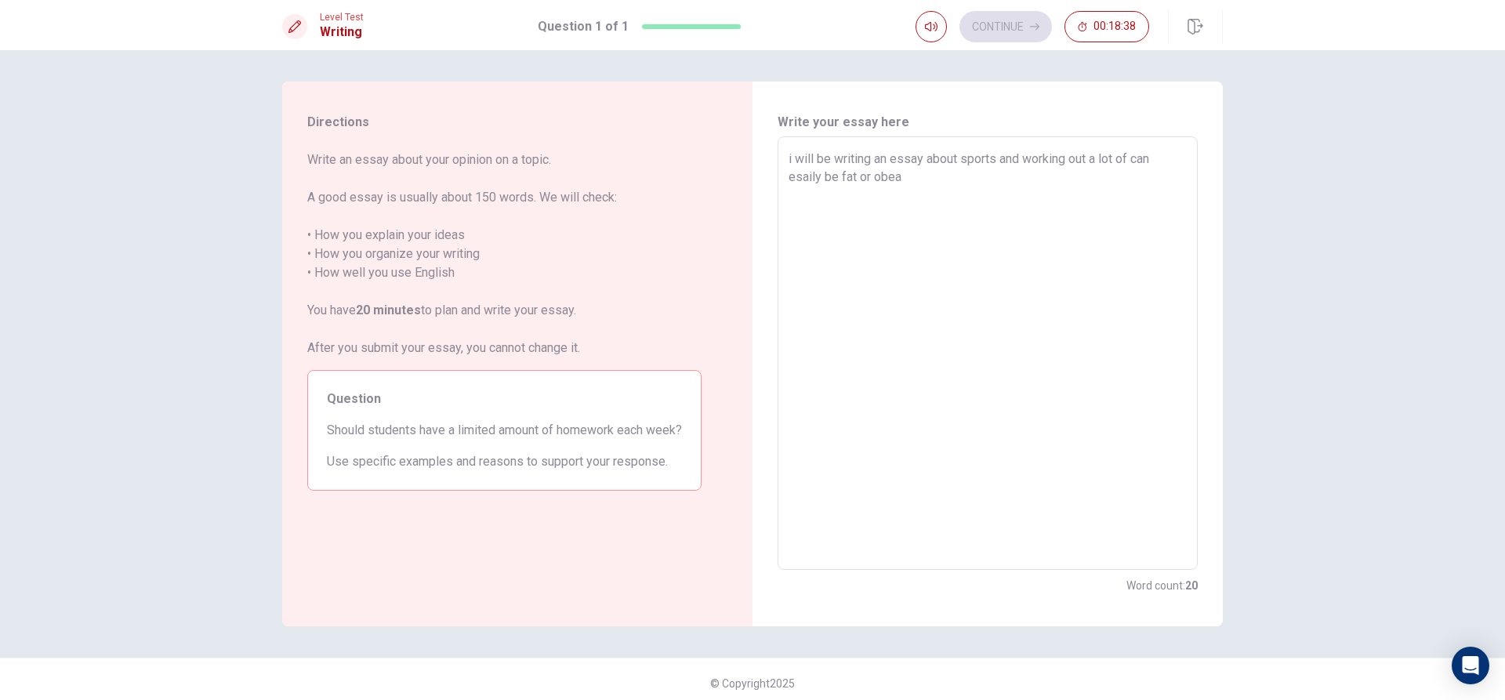
type textarea "x"
click at [1013, 39] on button "Continue" at bounding box center [1005, 26] width 92 height 31
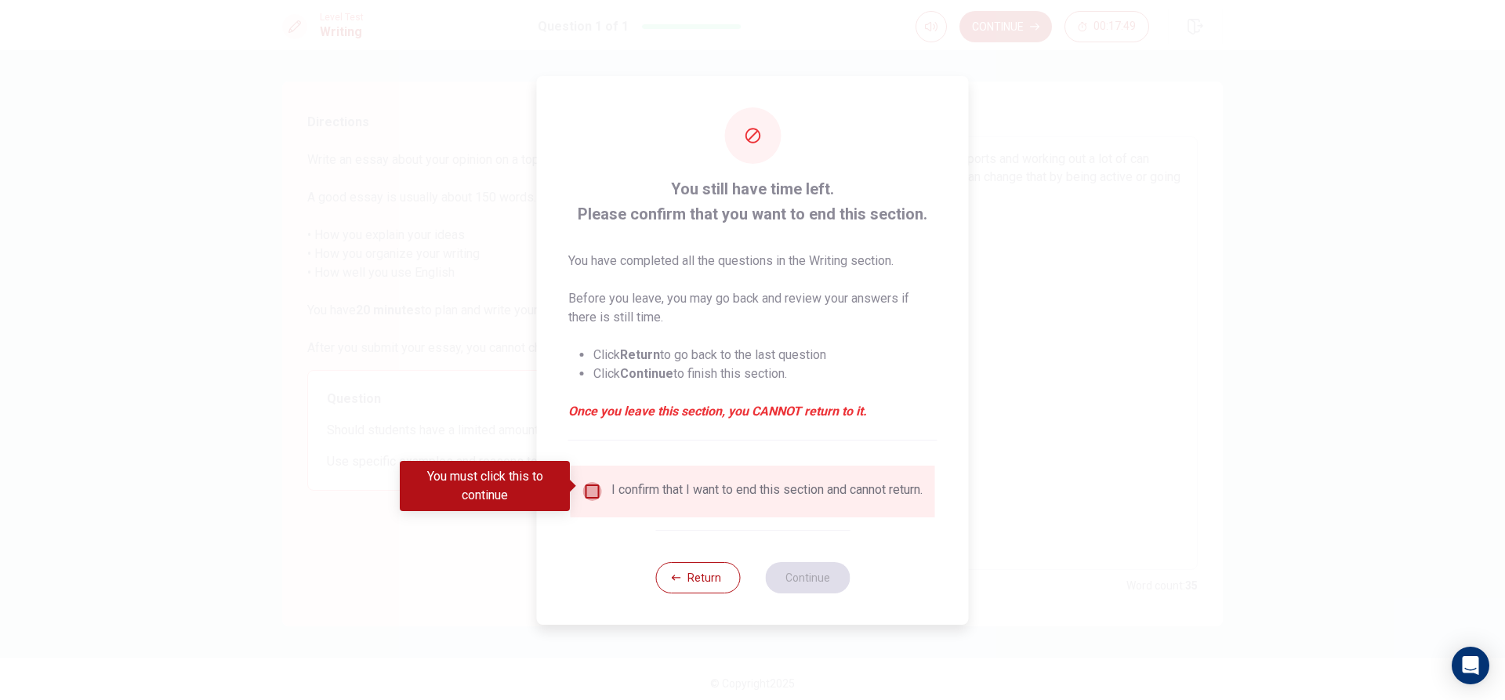
click at [592, 483] on input "You must click this to continue" at bounding box center [592, 491] width 19 height 19
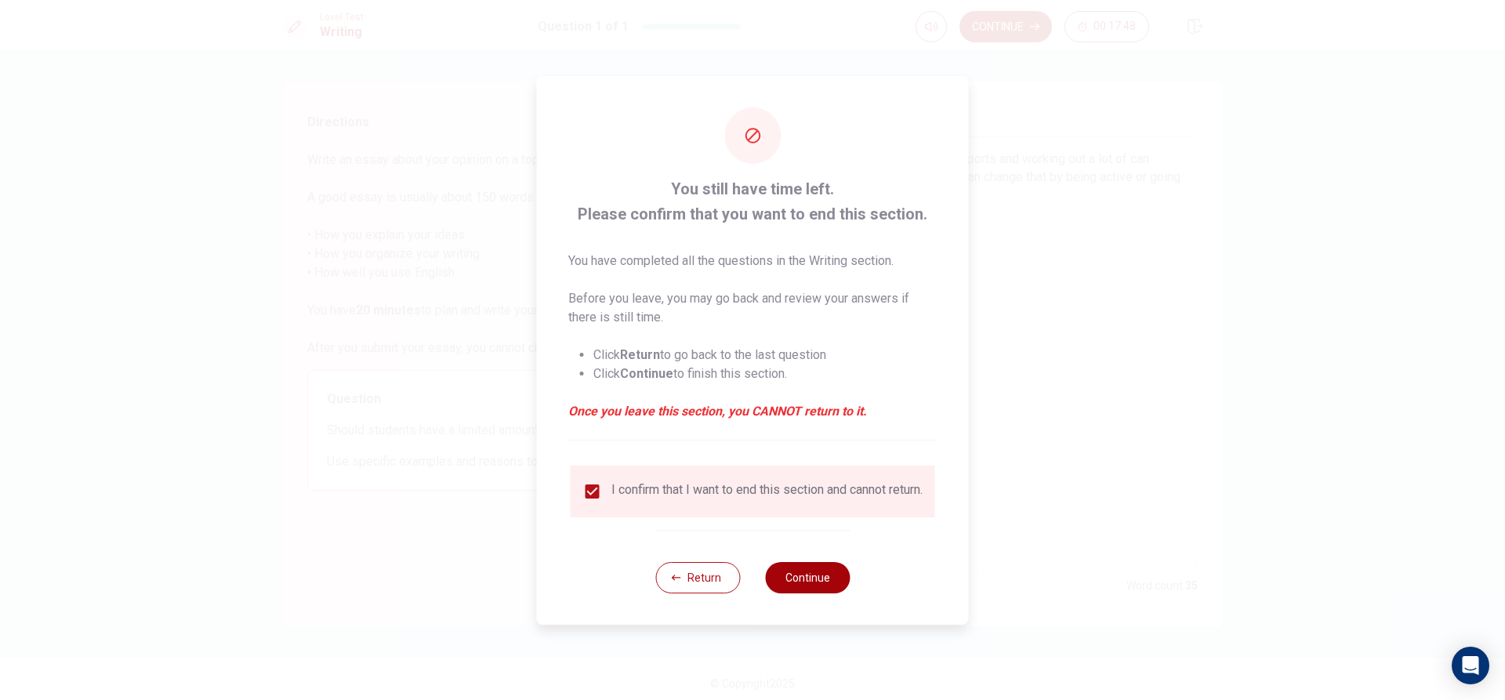
click at [787, 572] on button "Continue" at bounding box center [807, 577] width 85 height 31
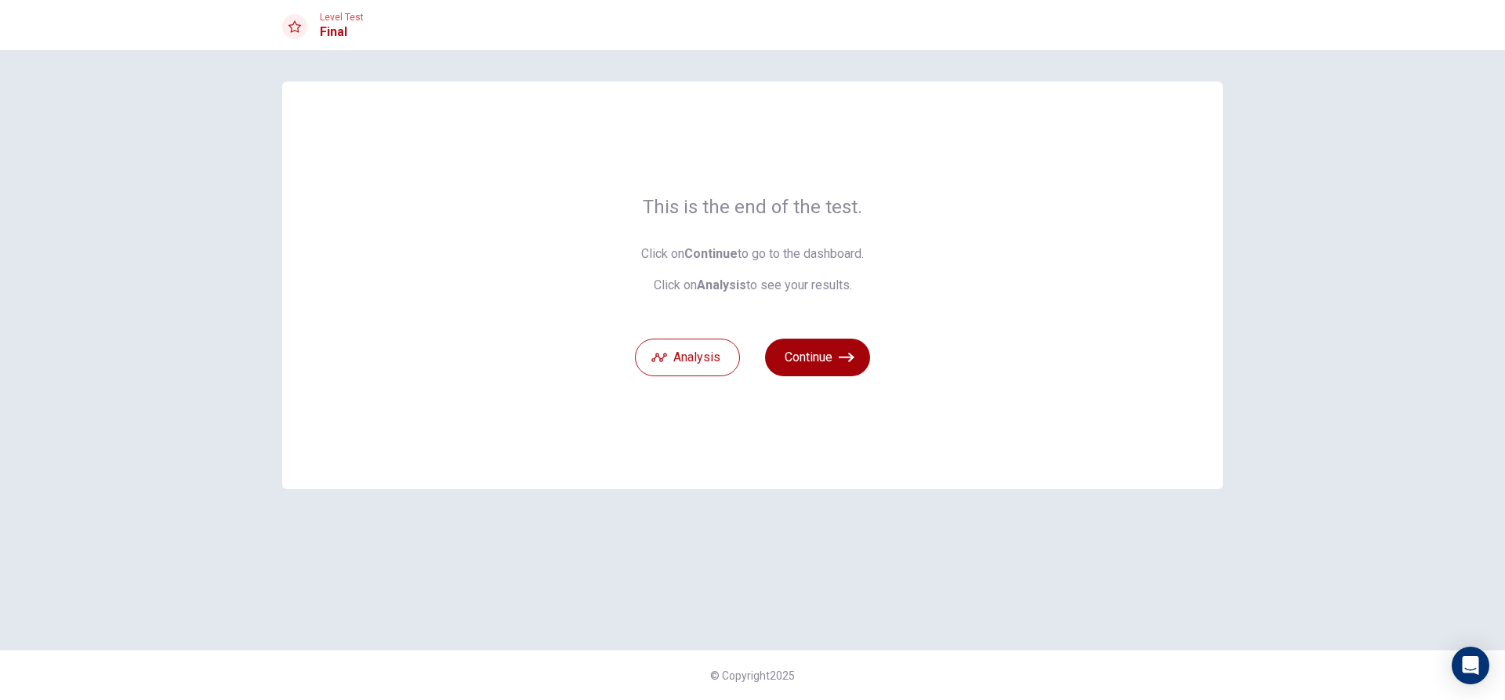
click at [838, 354] on button "Continue" at bounding box center [817, 358] width 105 height 38
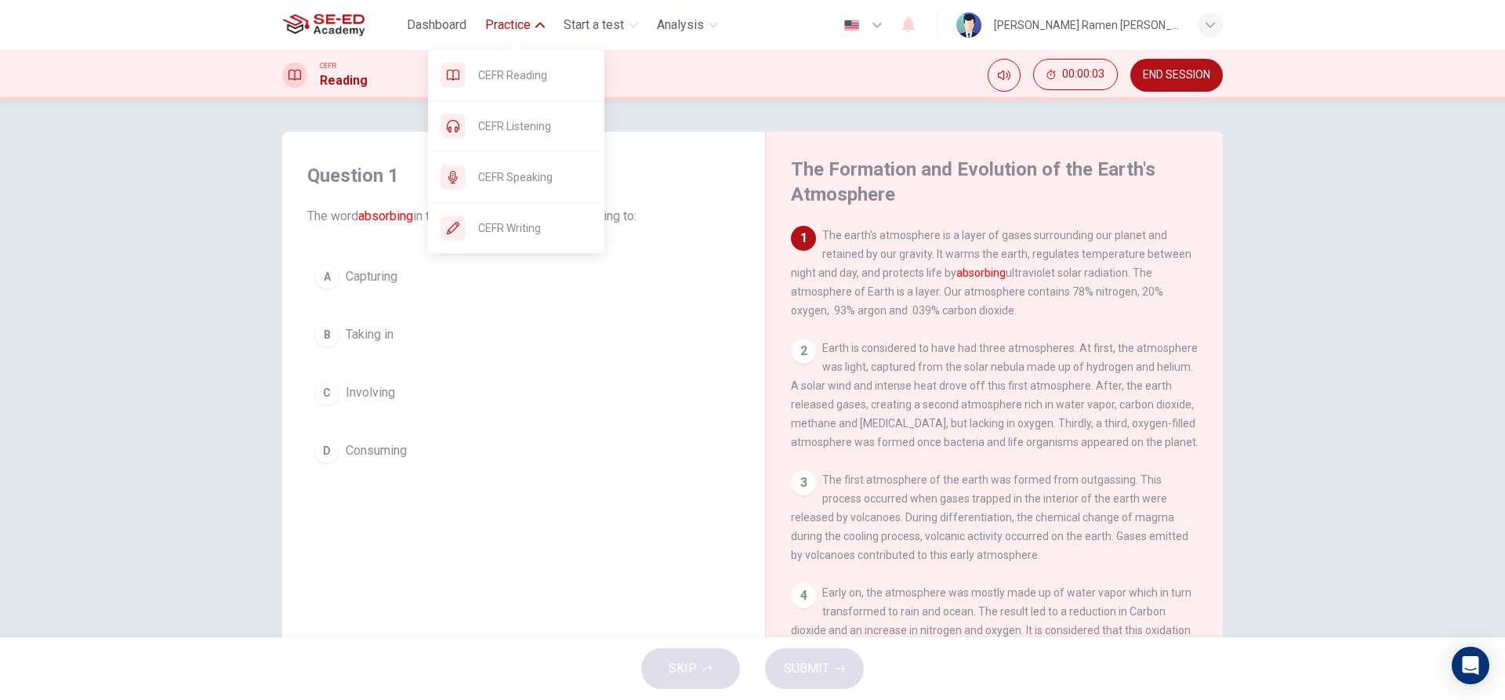
click at [516, 24] on span "Practice" at bounding box center [507, 25] width 45 height 19
click at [525, 69] on span "CEFR Reading" at bounding box center [535, 75] width 114 height 19
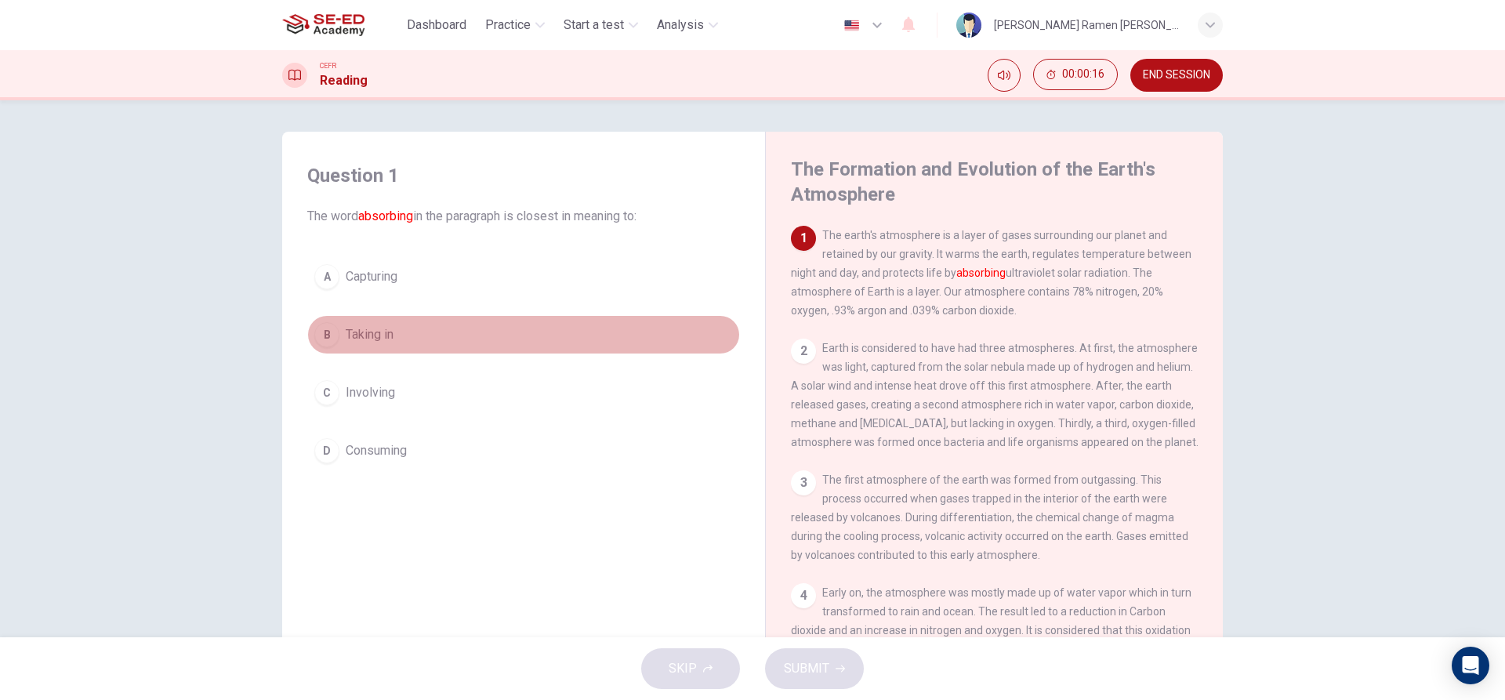
click at [478, 349] on button "B Taking in" at bounding box center [523, 334] width 433 height 39
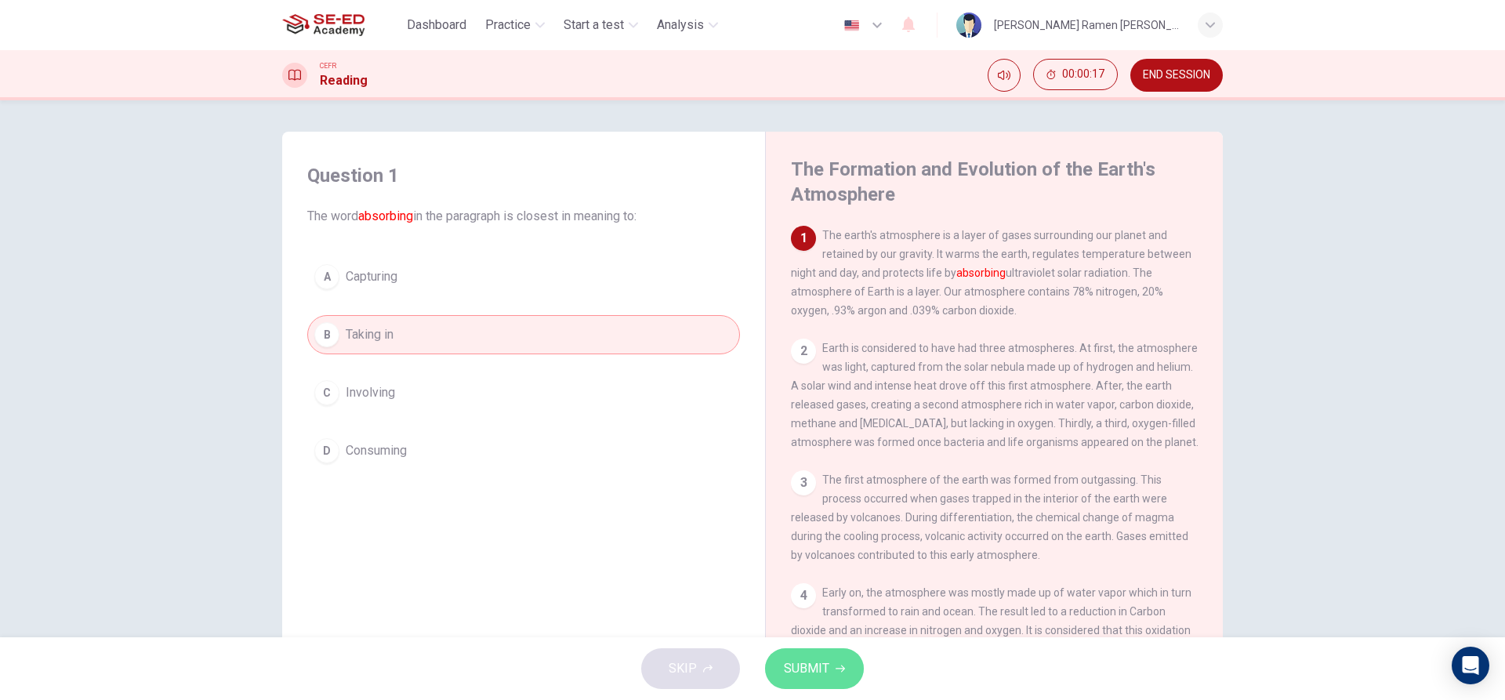
drag, startPoint x: 816, startPoint y: 682, endPoint x: 662, endPoint y: 451, distance: 277.6
click at [817, 682] on button "SUBMIT" at bounding box center [814, 668] width 99 height 41
click at [557, 429] on div "A Capturing B Taking in C Involving D Consuming" at bounding box center [523, 363] width 433 height 213
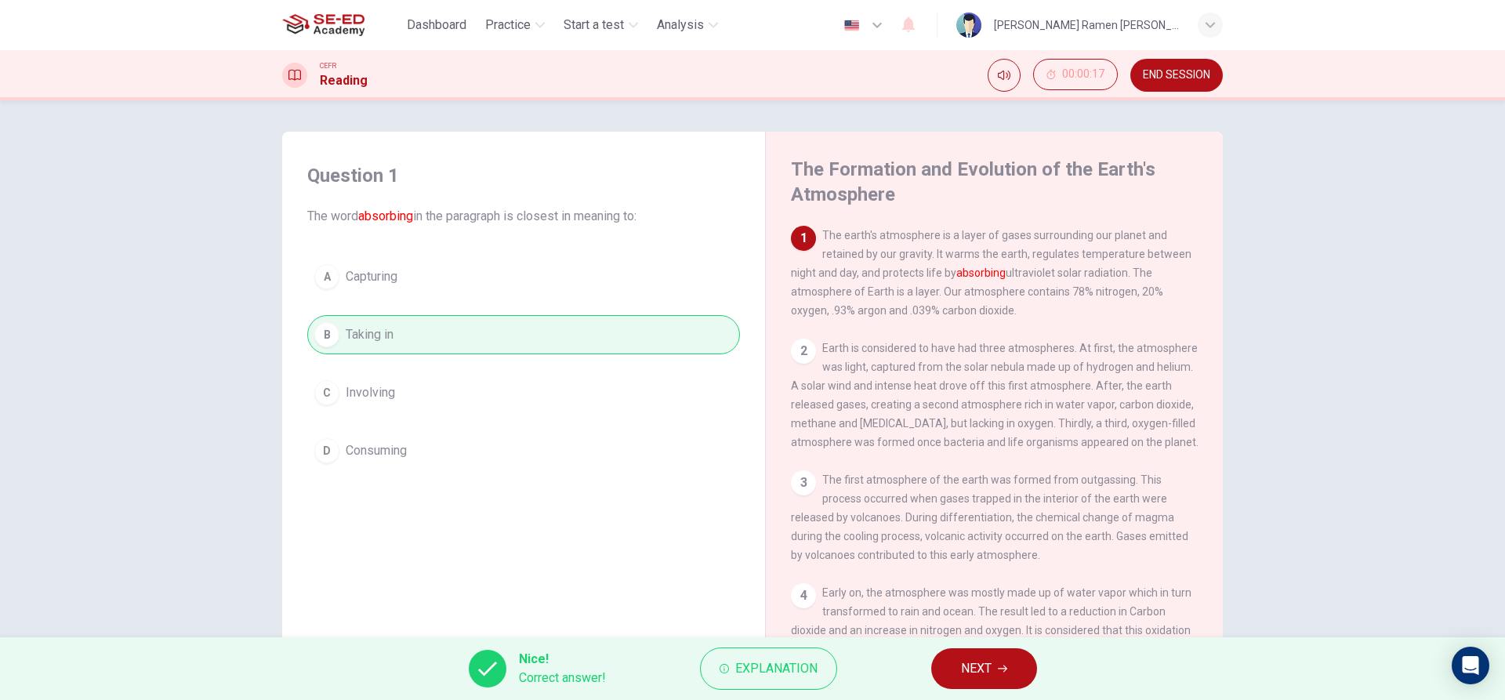
click at [484, 447] on div "A Capturing B Taking in C Involving D Consuming" at bounding box center [523, 363] width 433 height 213
click at [967, 659] on span "NEXT" at bounding box center [976, 669] width 31 height 22
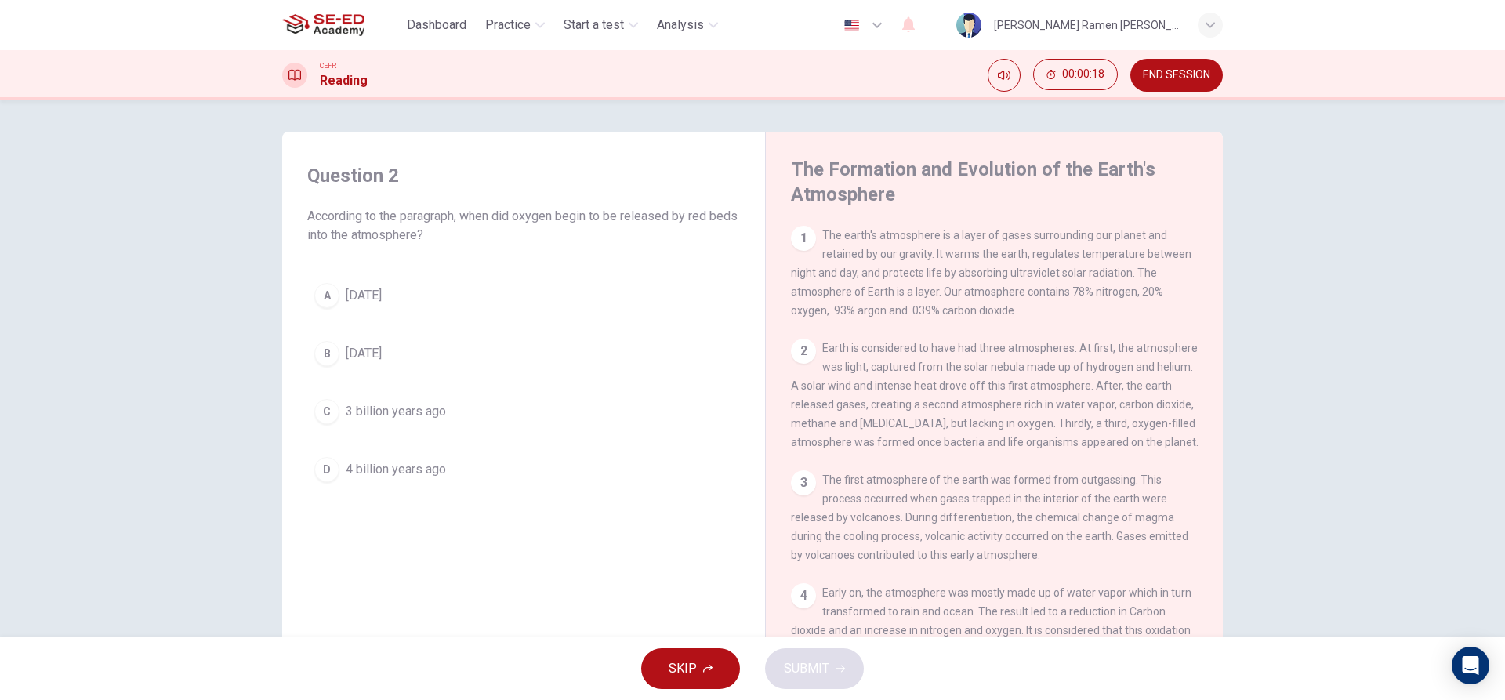
click at [426, 498] on div "Question 2 According to the paragraph, when did oxygen begin to be released by …" at bounding box center [524, 325] width 458 height 357
click at [444, 395] on button "C 3 billion years ago" at bounding box center [523, 411] width 433 height 39
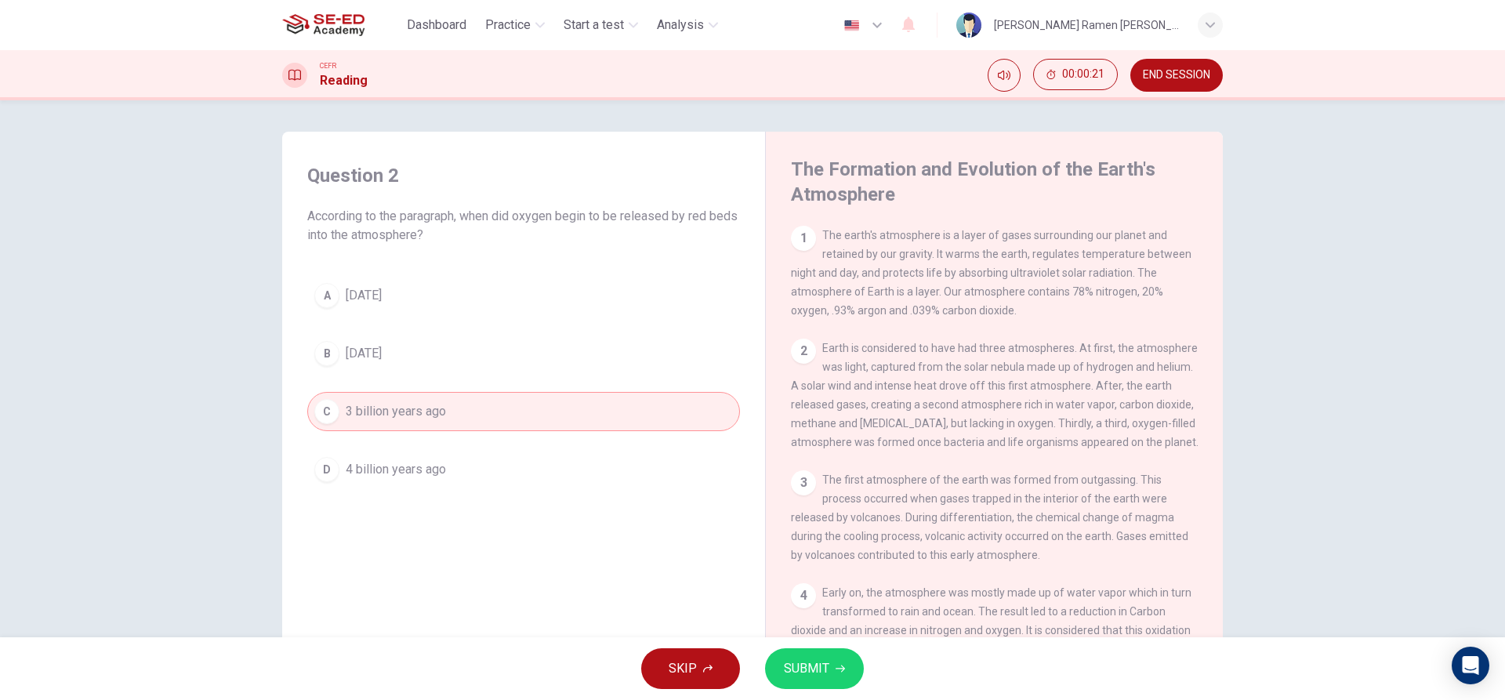
click at [847, 666] on button "SUBMIT" at bounding box center [814, 668] width 99 height 41
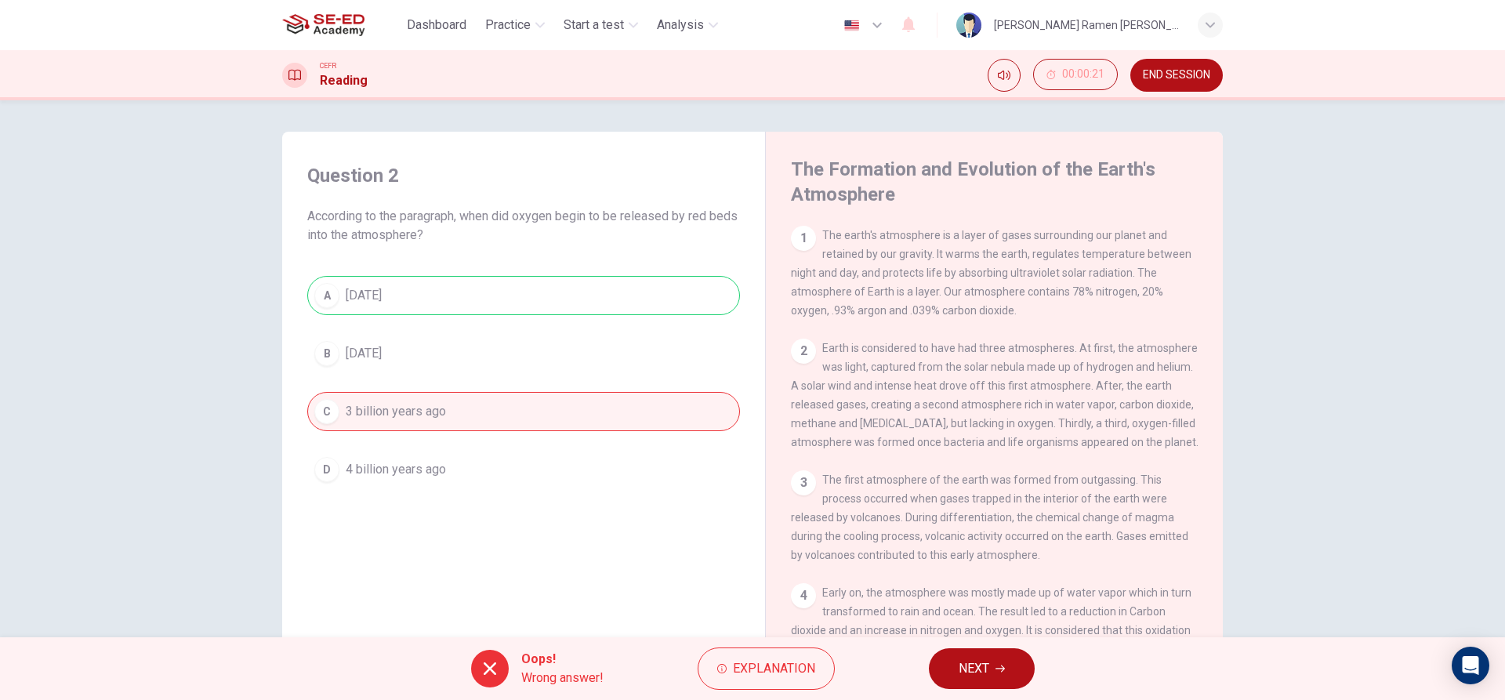
click at [576, 396] on div "A 1 billion years ago B 2 billion years ago C 3 billion years ago D 4 billion y…" at bounding box center [523, 382] width 433 height 213
click at [570, 396] on div "A 1 billion years ago B 2 billion years ago C 3 billion years ago D 4 billion y…" at bounding box center [523, 382] width 433 height 213
click at [375, 486] on div "A 1 billion years ago B 2 billion years ago C 3 billion years ago D 4 billion y…" at bounding box center [523, 382] width 433 height 213
click at [969, 668] on span "NEXT" at bounding box center [973, 669] width 31 height 22
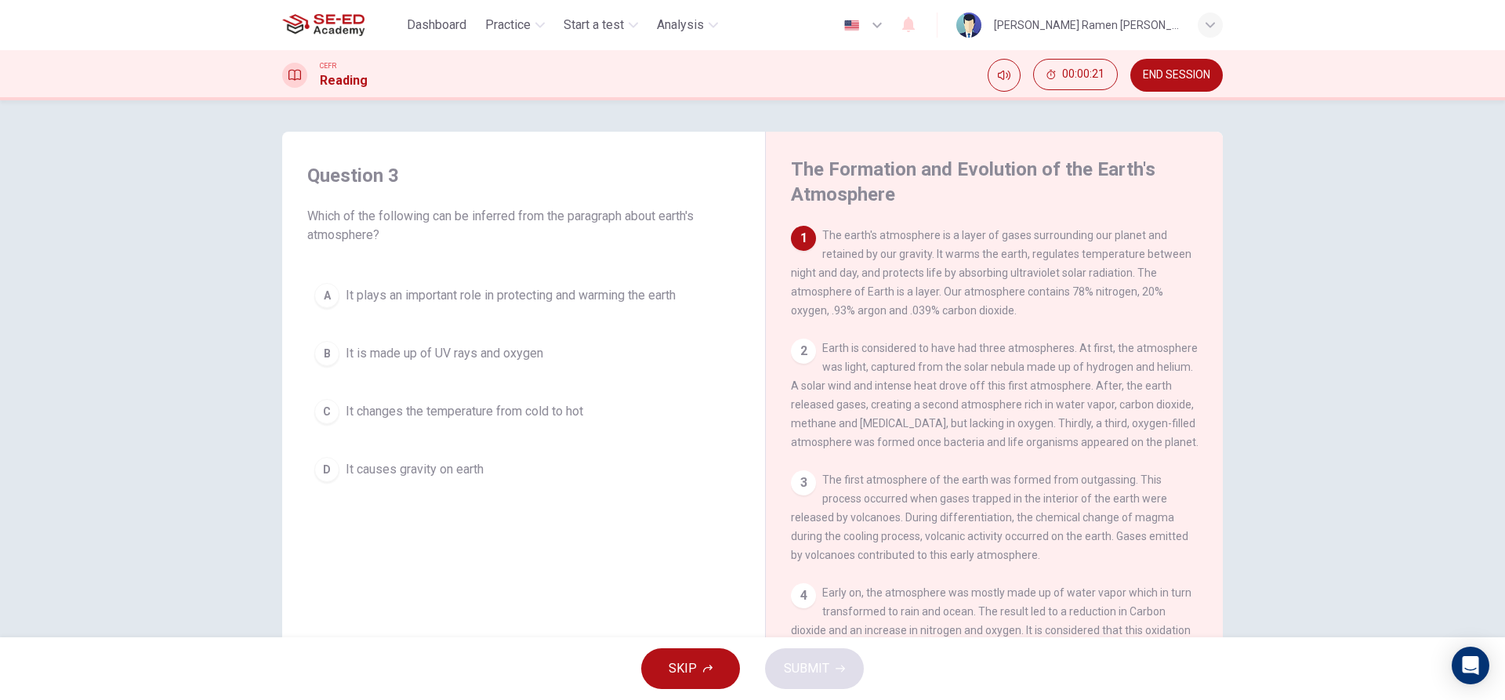
click at [517, 301] on span "It plays an important role in protecting and warming the earth" at bounding box center [511, 295] width 330 height 19
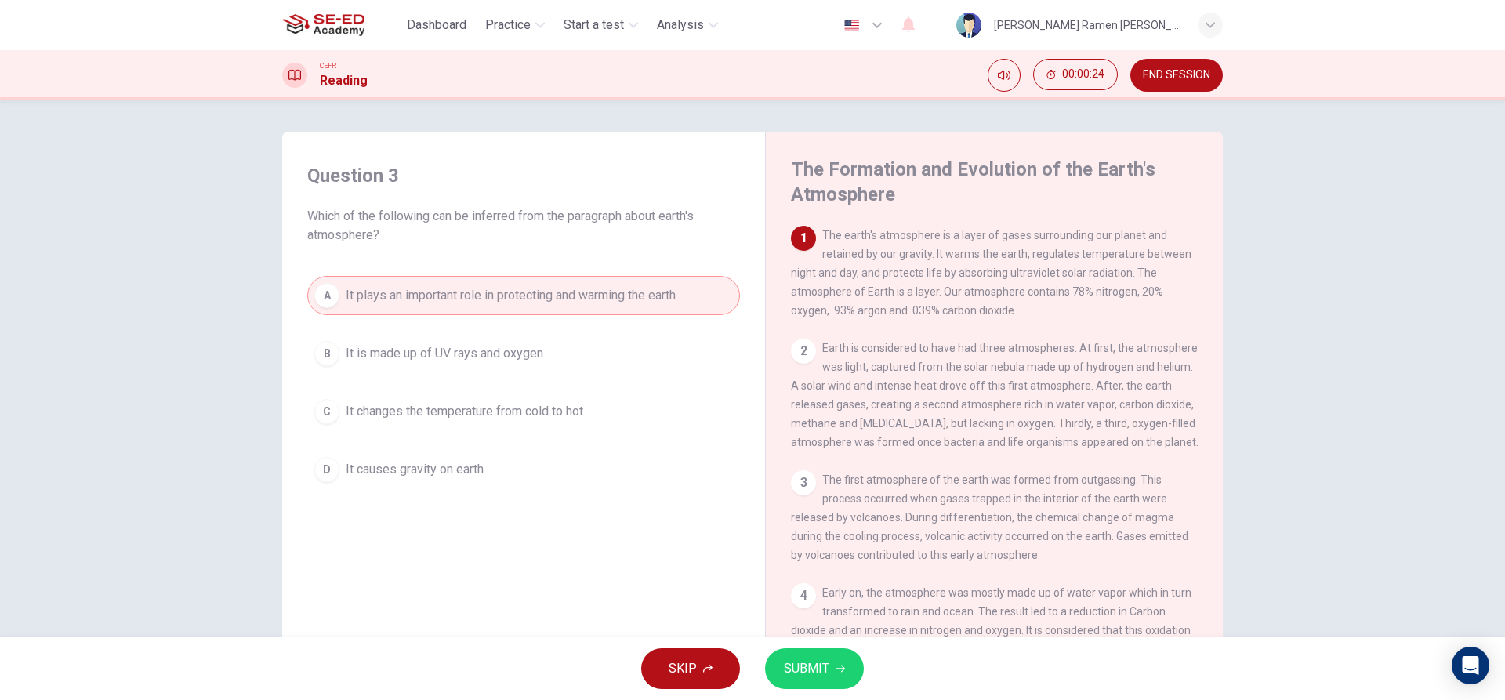
click at [849, 671] on button "SUBMIT" at bounding box center [814, 668] width 99 height 41
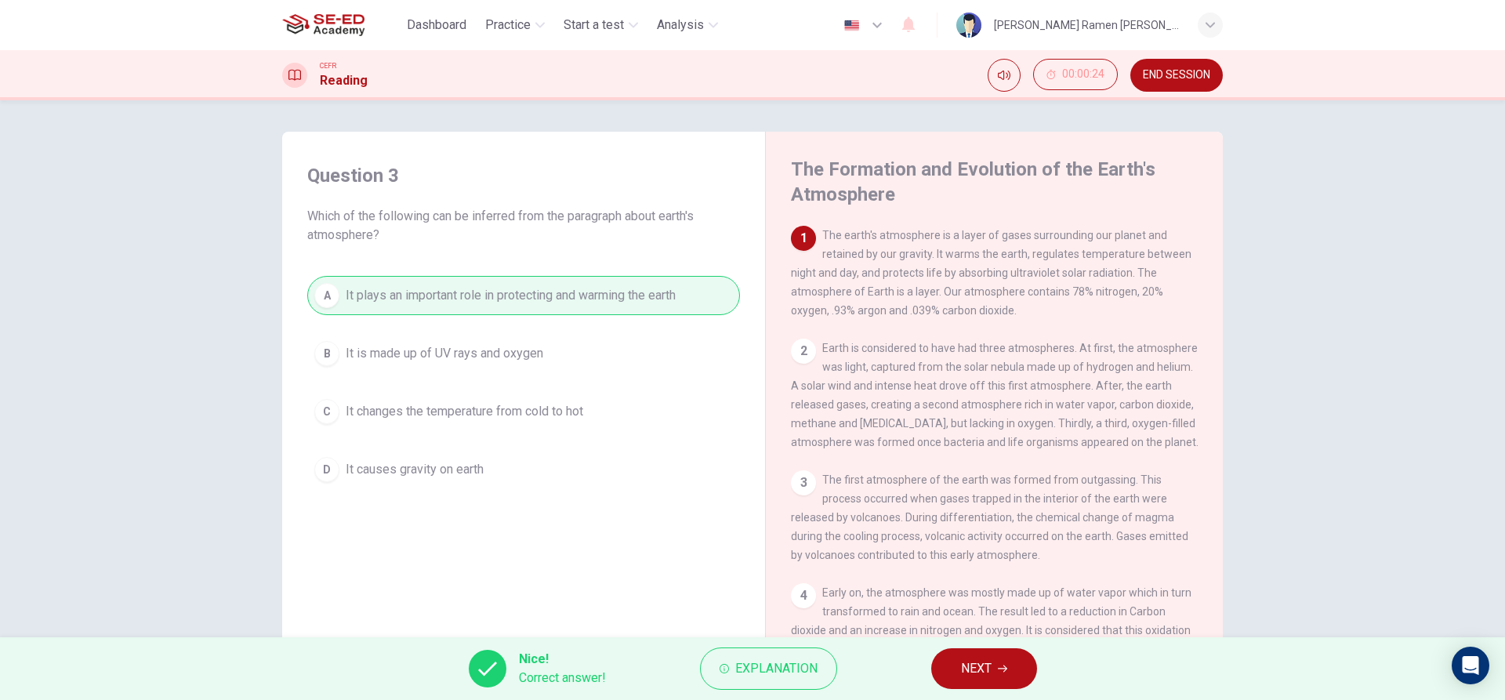
drag, startPoint x: 575, startPoint y: 509, endPoint x: 560, endPoint y: 451, distance: 59.1
click at [577, 507] on div "Question 3 Which of the following can be inferred from the paragraph about eart…" at bounding box center [524, 411] width 458 height 529
click at [988, 673] on span "NEXT" at bounding box center [976, 669] width 31 height 22
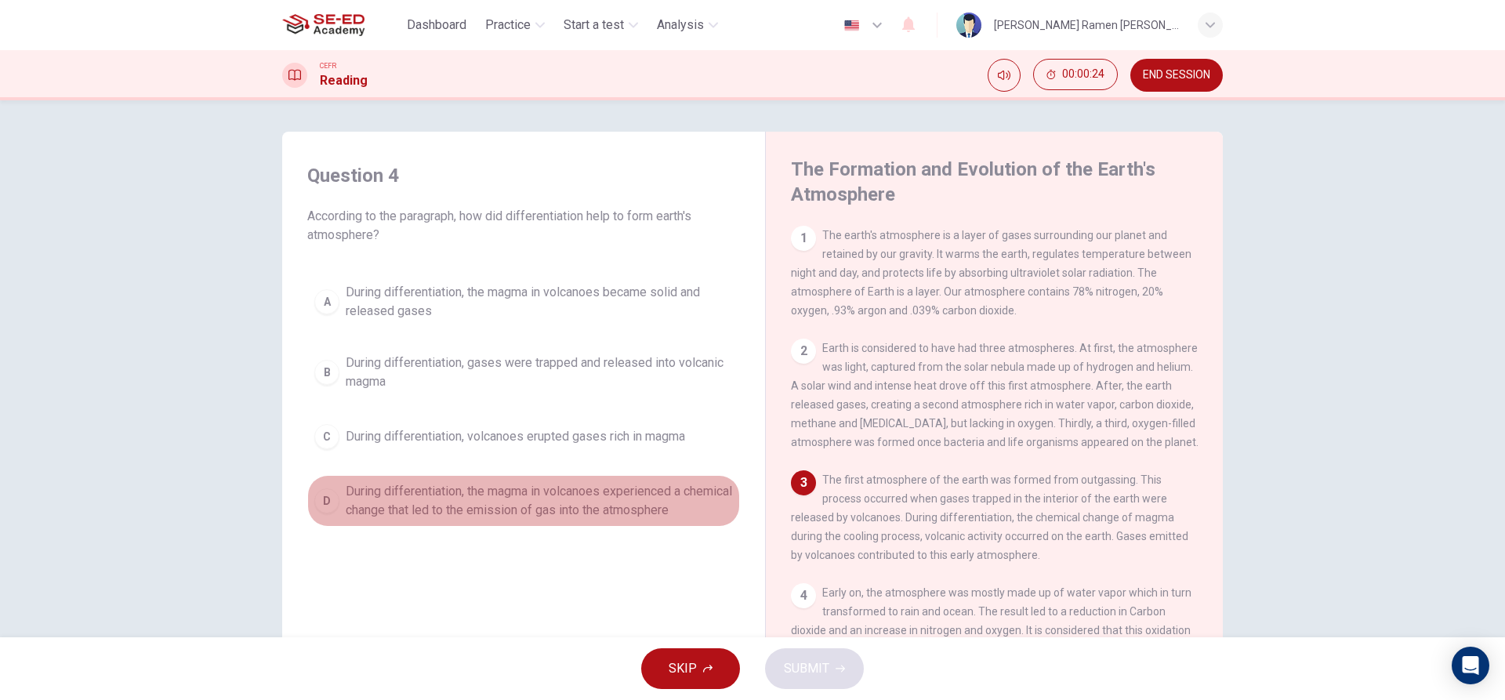
click at [506, 480] on button "D During differentiation, the magma in volcanoes experienced a chemical change …" at bounding box center [523, 501] width 433 height 52
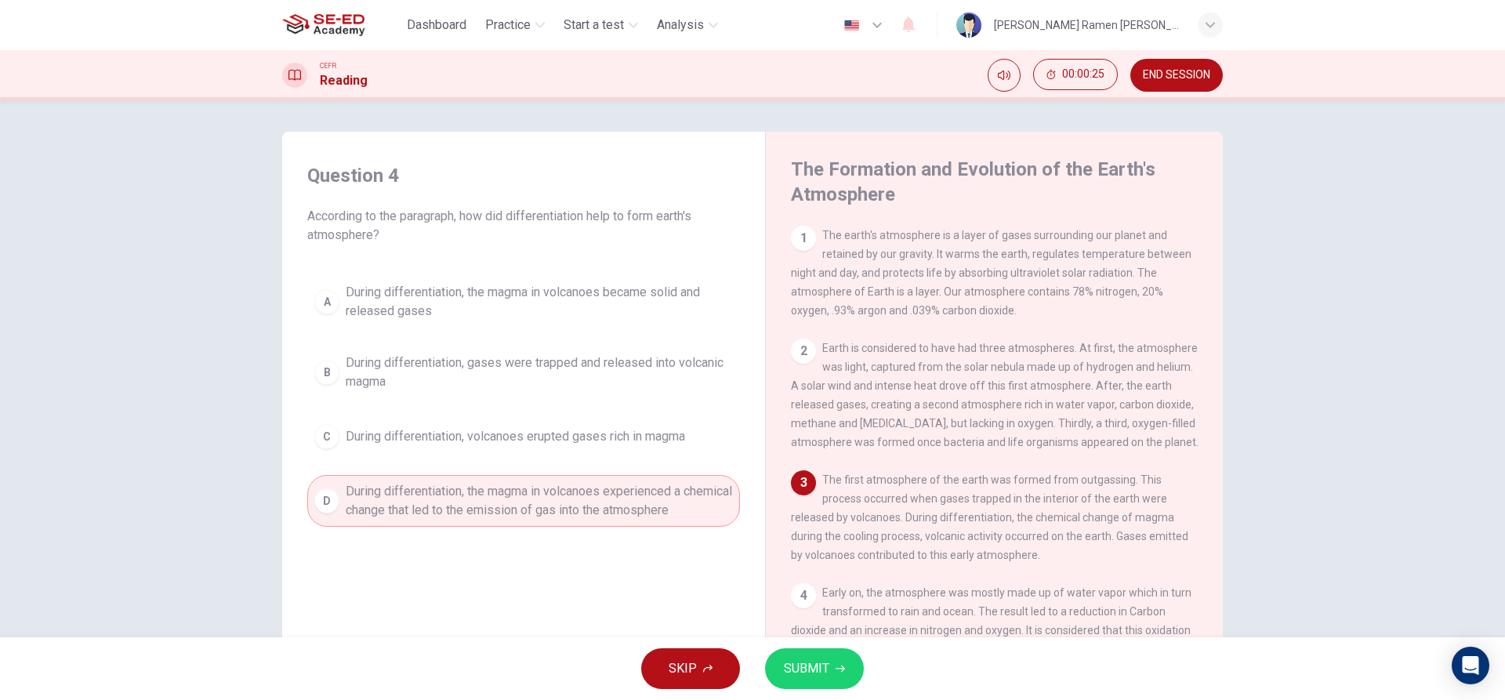
click at [817, 672] on span "SUBMIT" at bounding box center [806, 669] width 45 height 22
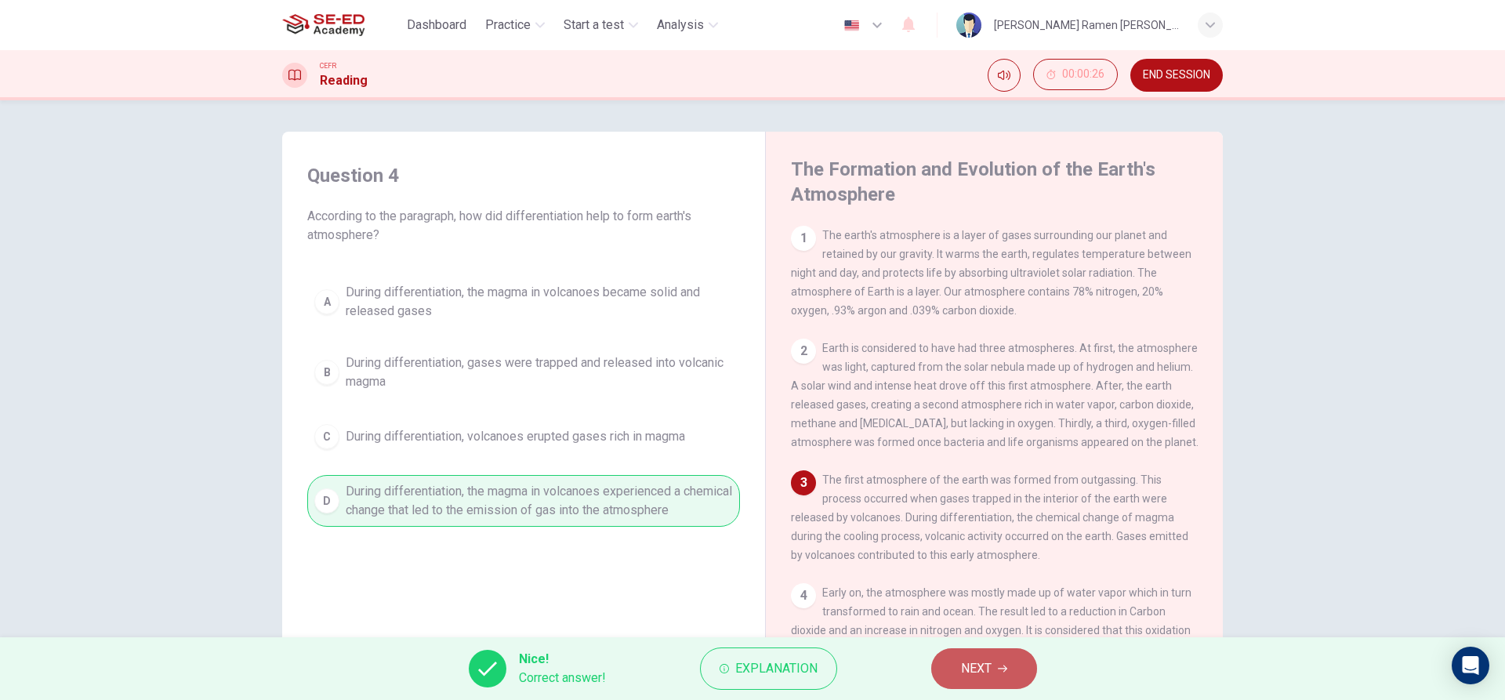
click at [1012, 661] on button "NEXT" at bounding box center [984, 668] width 106 height 41
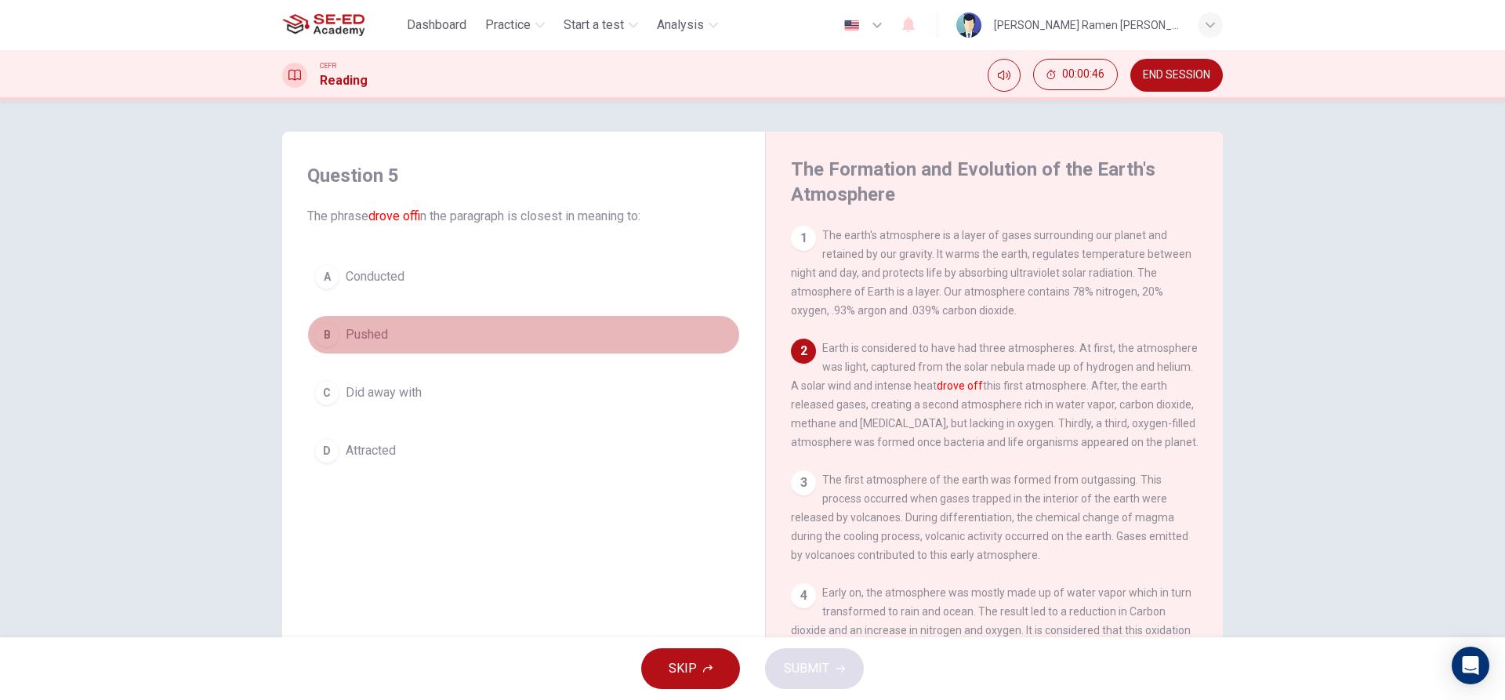
click at [450, 344] on button "B Pushed" at bounding box center [523, 334] width 433 height 39
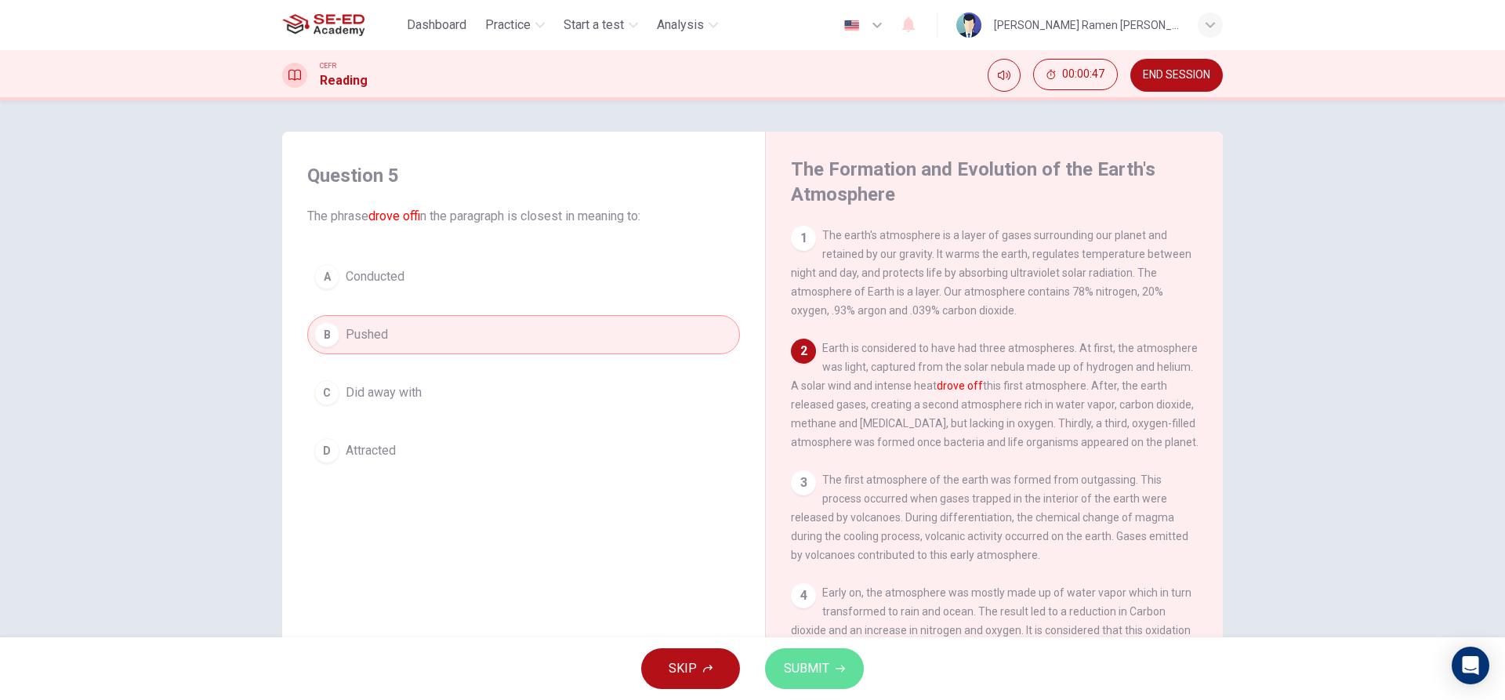
click at [801, 665] on span "SUBMIT" at bounding box center [806, 669] width 45 height 22
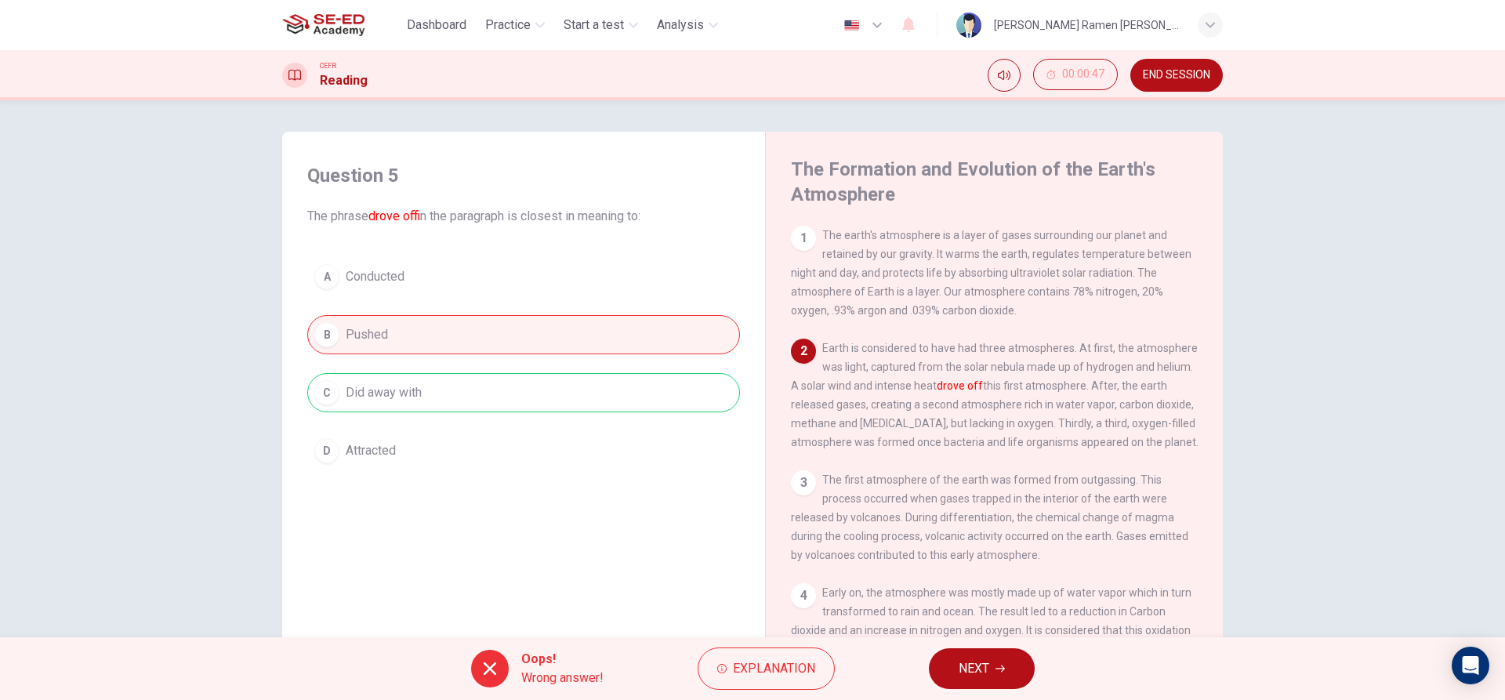
click at [970, 654] on button "NEXT" at bounding box center [982, 668] width 106 height 41
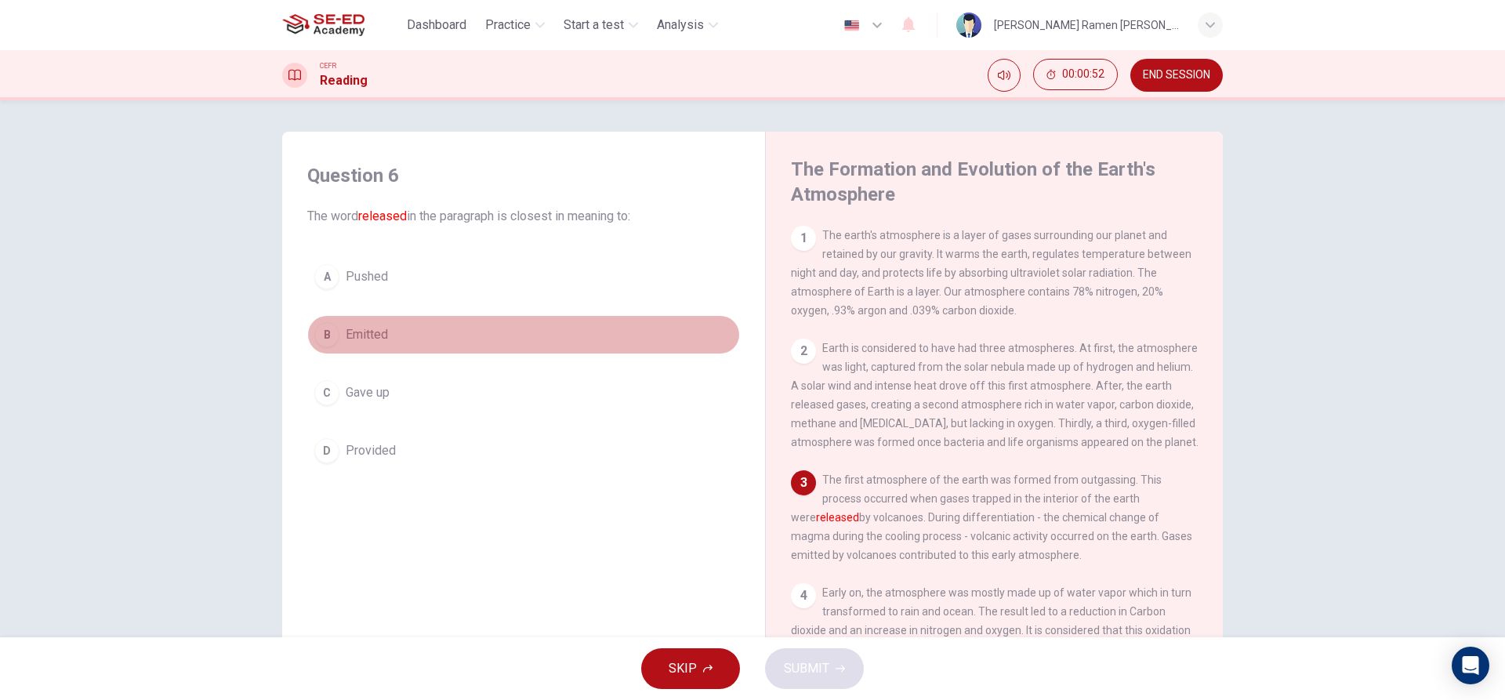
click at [458, 350] on button "B Emitted" at bounding box center [523, 334] width 433 height 39
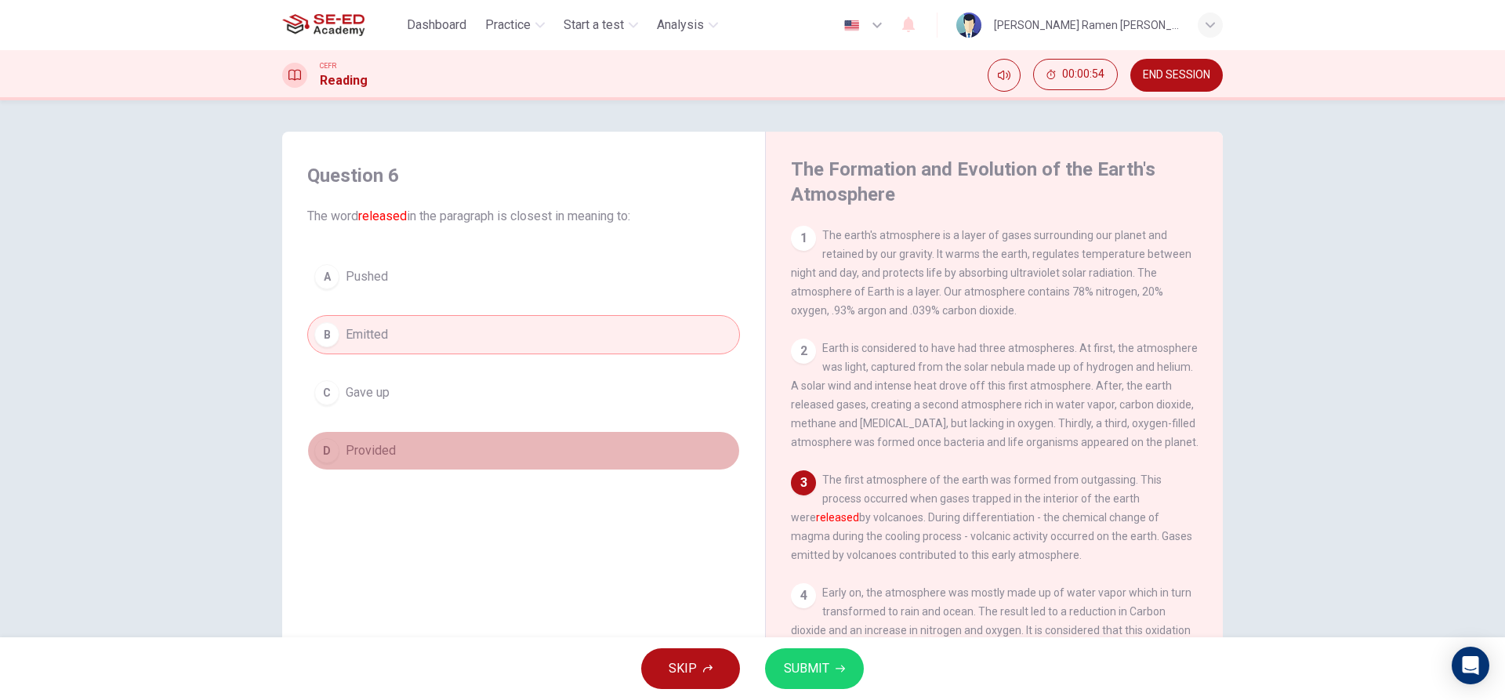
click at [534, 462] on button "D Provided" at bounding box center [523, 450] width 433 height 39
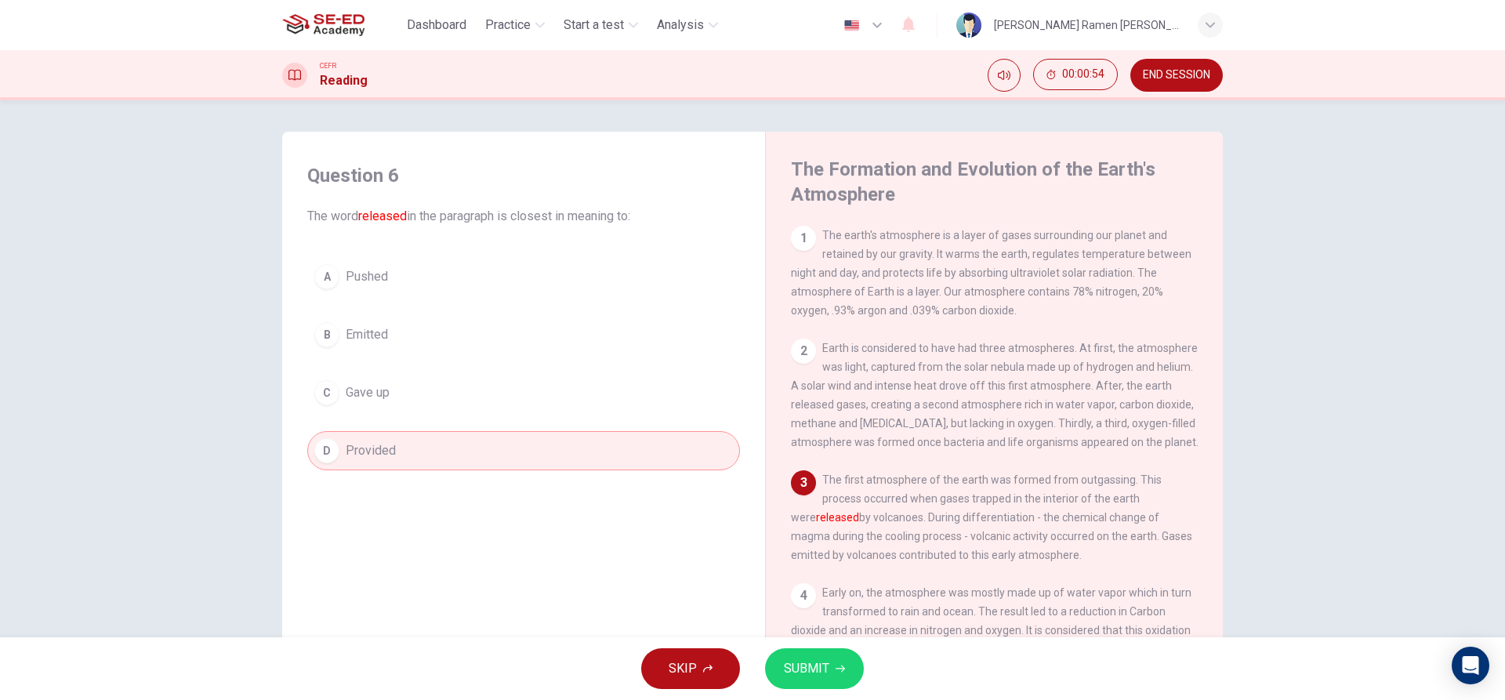
click at [808, 688] on button "SUBMIT" at bounding box center [814, 668] width 99 height 41
click at [809, 663] on span "Processing your response..." at bounding box center [777, 668] width 153 height 19
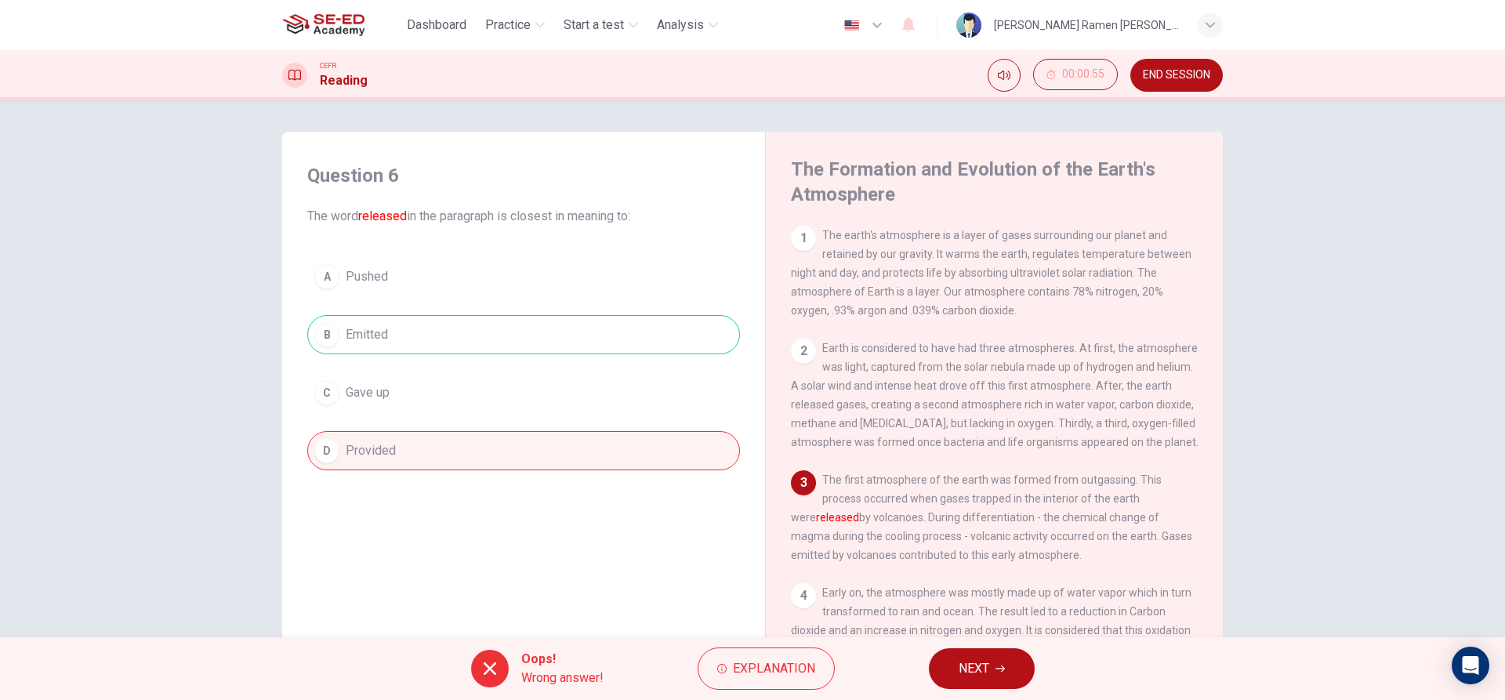
click at [959, 660] on span "NEXT" at bounding box center [973, 669] width 31 height 22
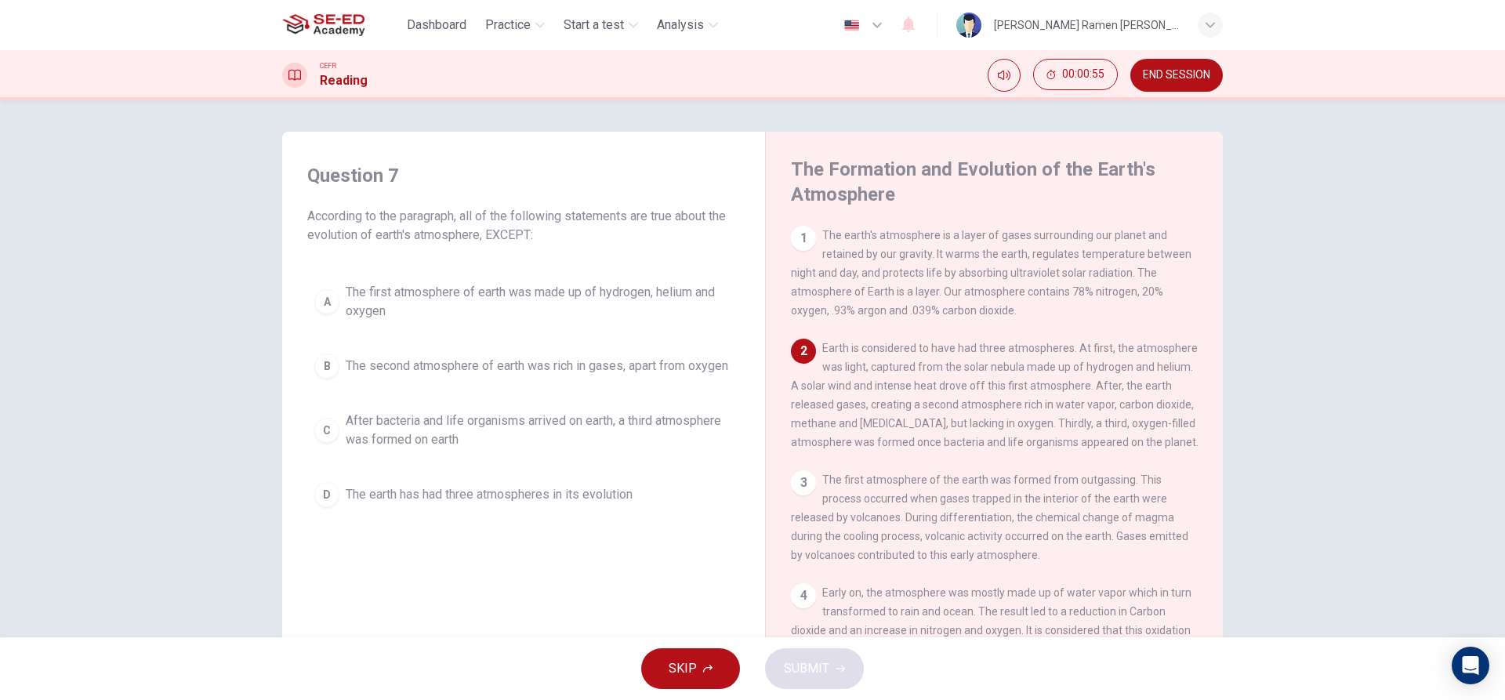
click at [495, 350] on button "B The second atmosphere of earth was rich in gases, apart from oxygen" at bounding box center [523, 365] width 433 height 39
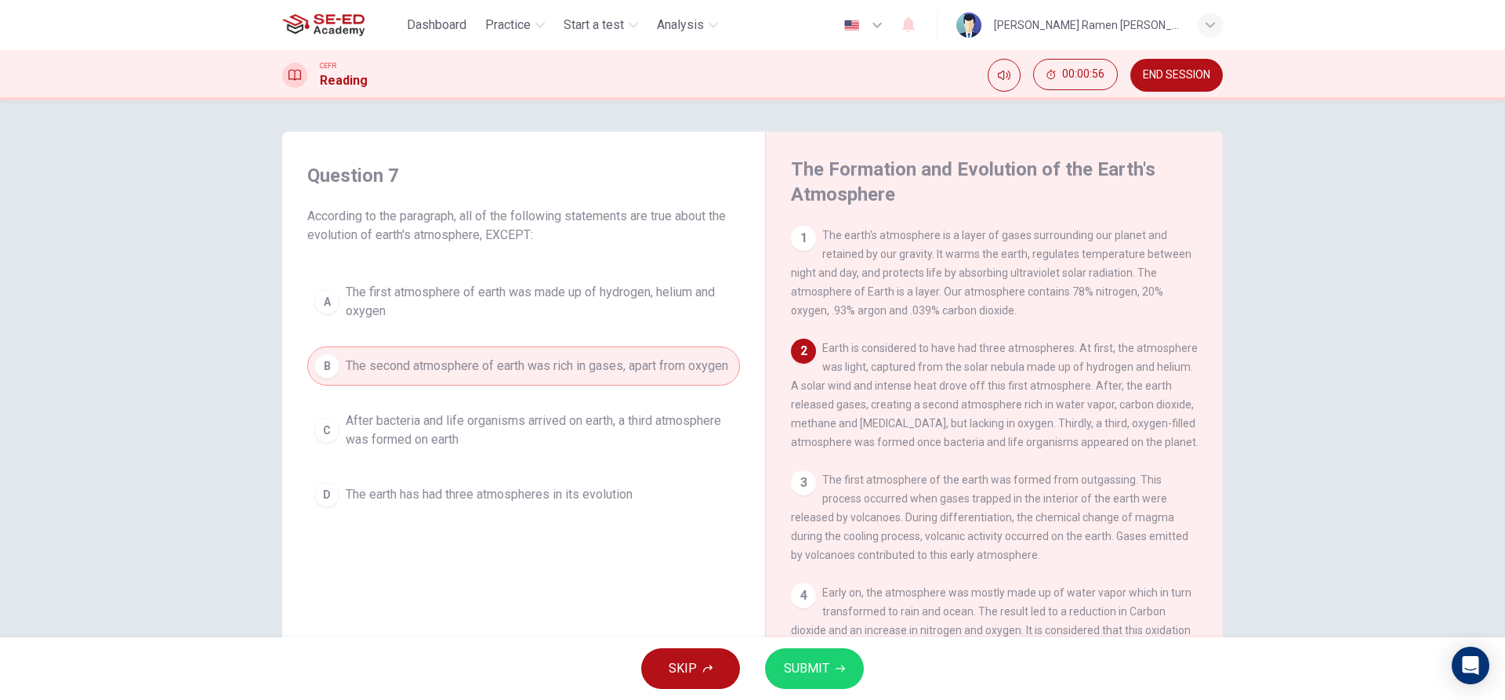
click at [818, 672] on span "SUBMIT" at bounding box center [806, 669] width 45 height 22
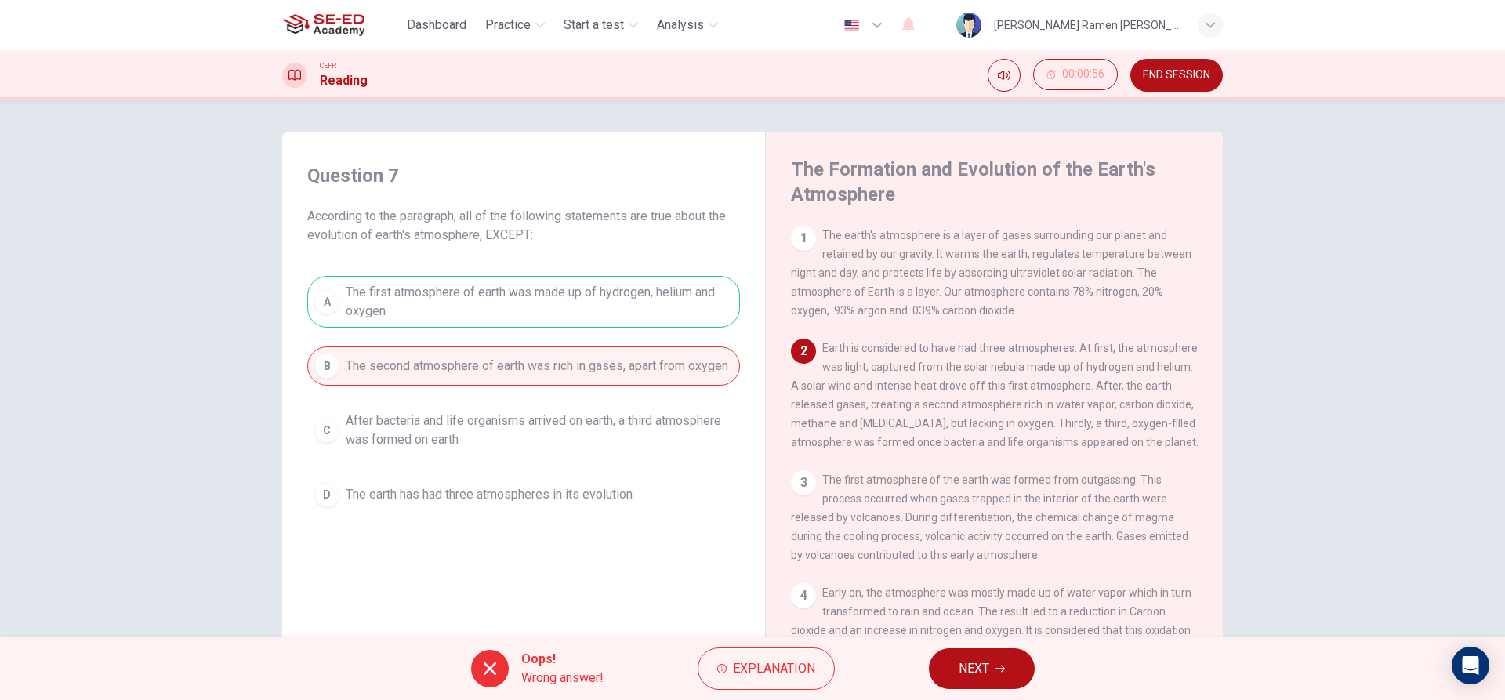
click at [966, 640] on div "Oops! Wrong answer! Explanation NEXT" at bounding box center [752, 668] width 1505 height 63
click at [1002, 678] on button "NEXT" at bounding box center [982, 668] width 106 height 41
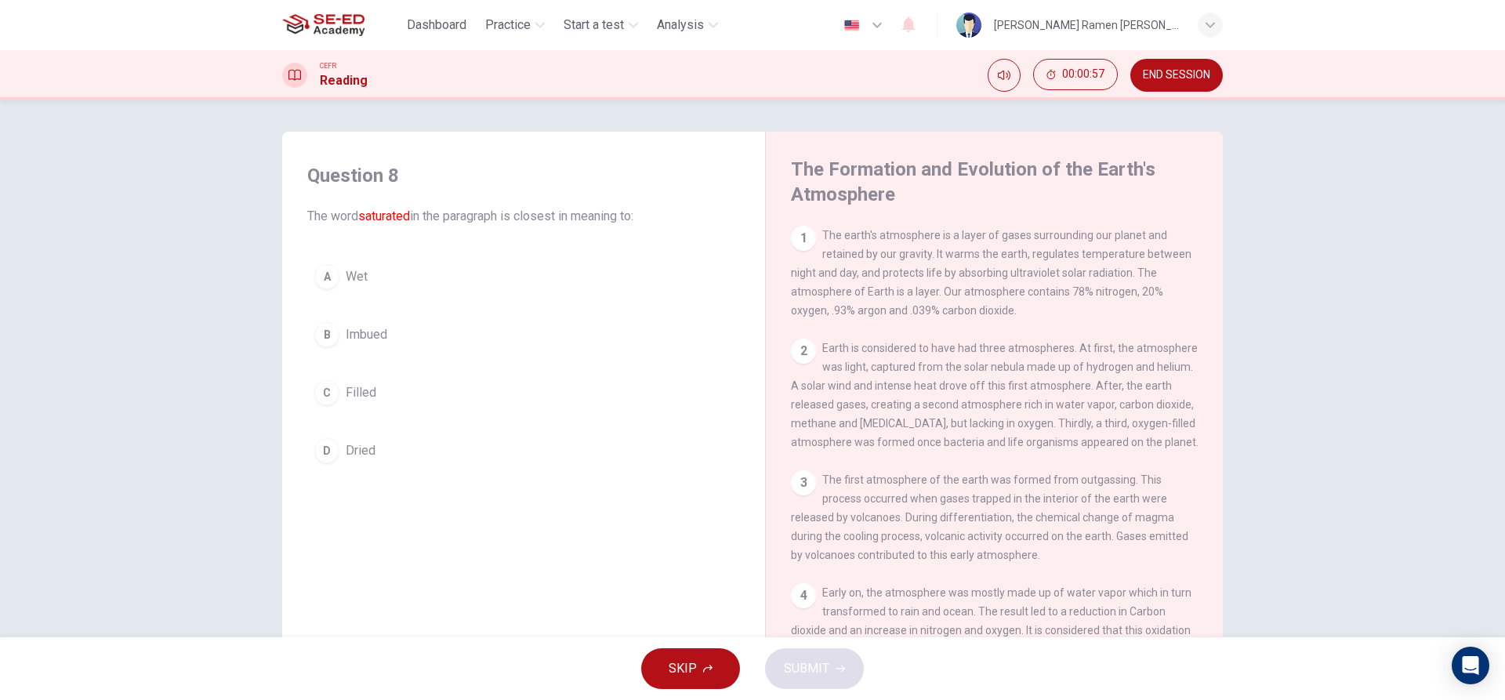
drag, startPoint x: 480, startPoint y: 377, endPoint x: 576, endPoint y: 431, distance: 109.8
click at [482, 375] on button "C Filled" at bounding box center [523, 392] width 433 height 39
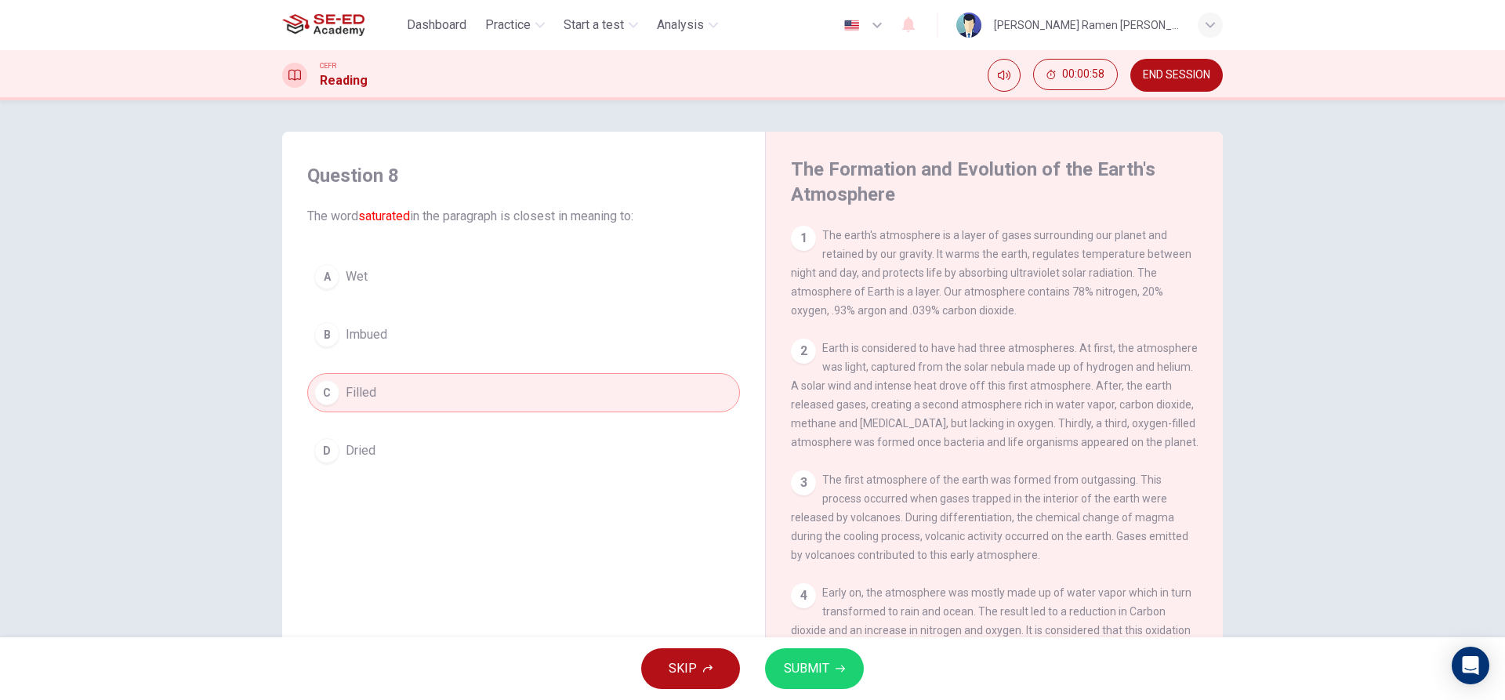
click at [828, 676] on button "SUBMIT" at bounding box center [814, 668] width 99 height 41
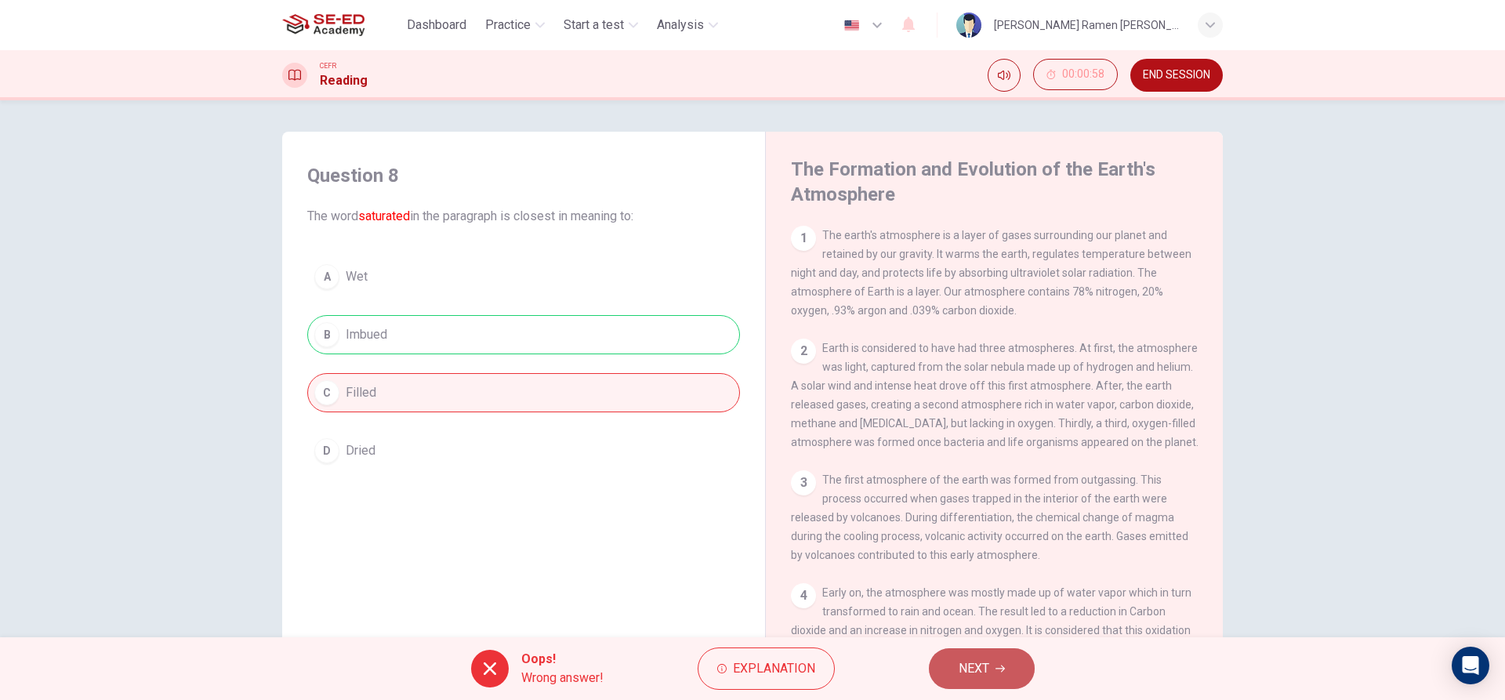
click at [951, 654] on button "NEXT" at bounding box center [982, 668] width 106 height 41
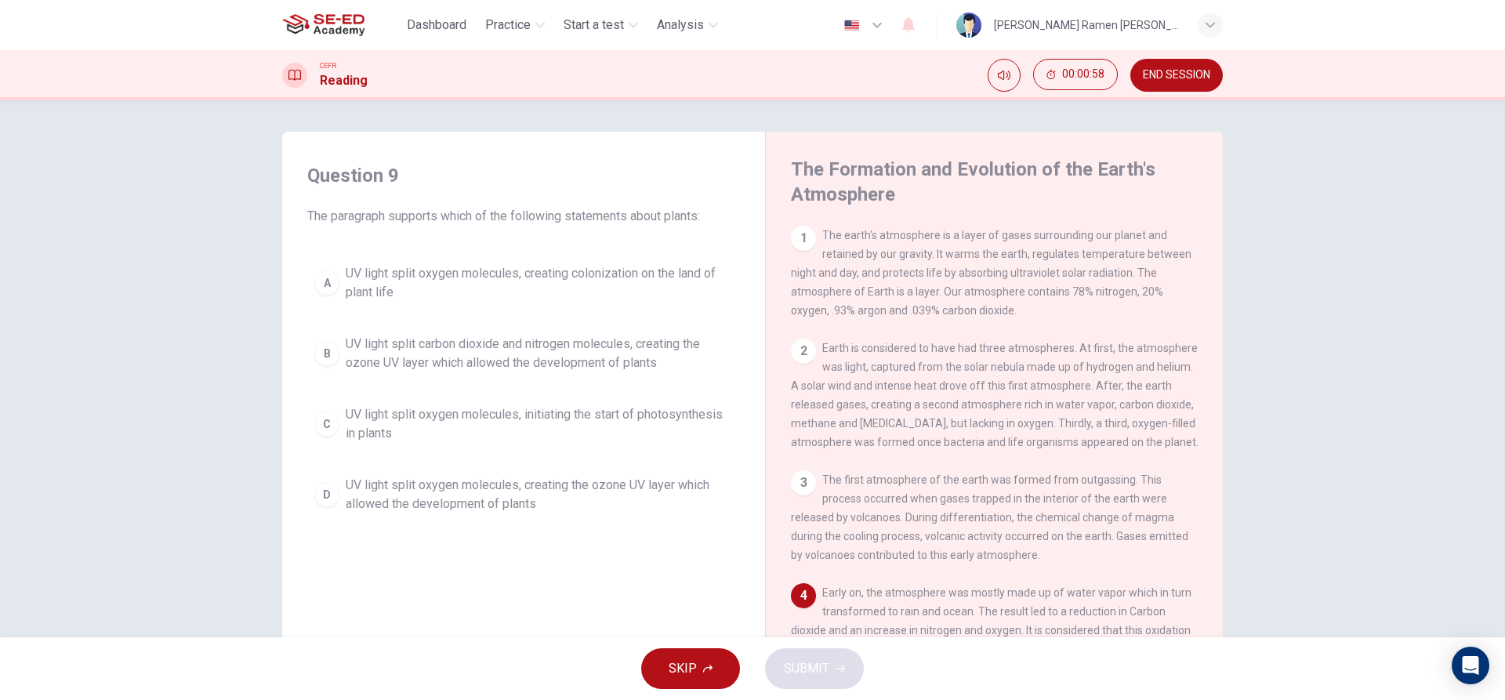
click at [680, 427] on span "UV light split oxygen molecules, initiating the start of photosynthesis in plan…" at bounding box center [539, 424] width 387 height 38
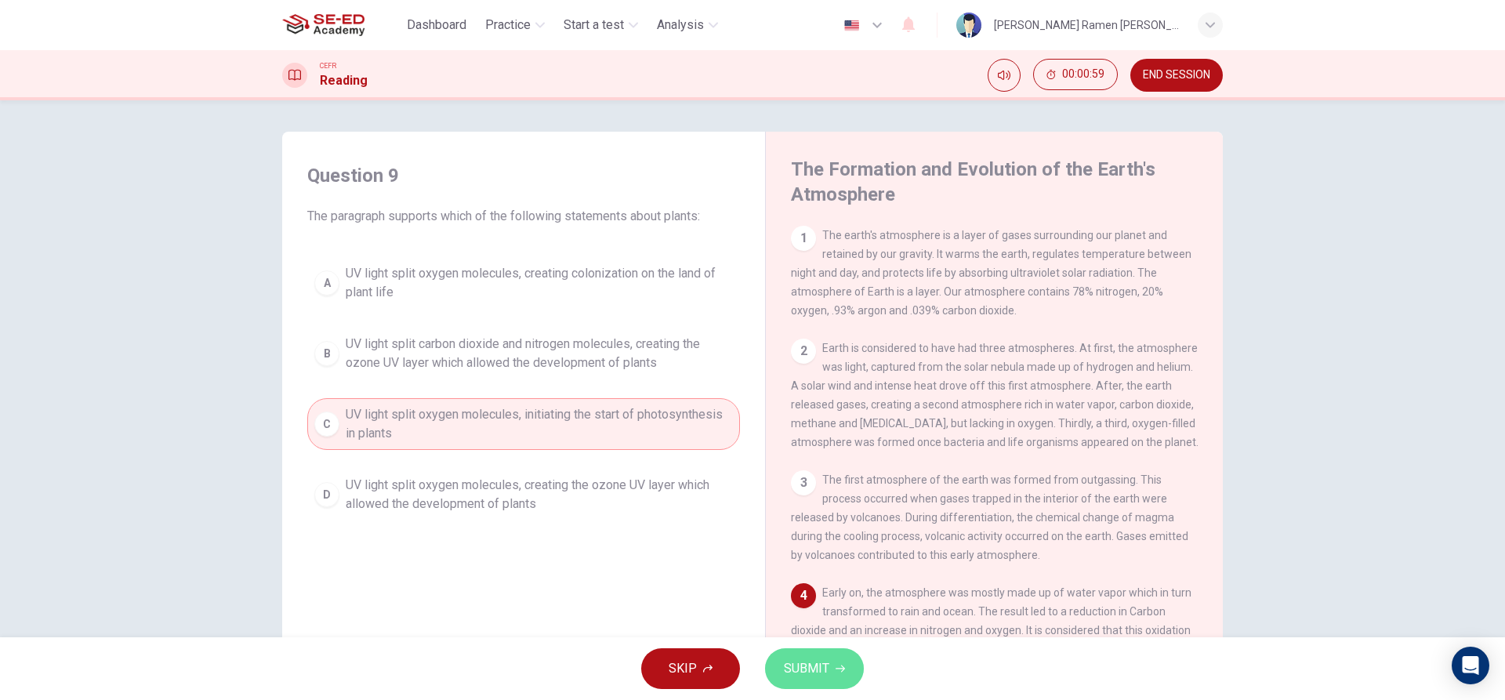
click at [812, 684] on button "SUBMIT" at bounding box center [814, 668] width 99 height 41
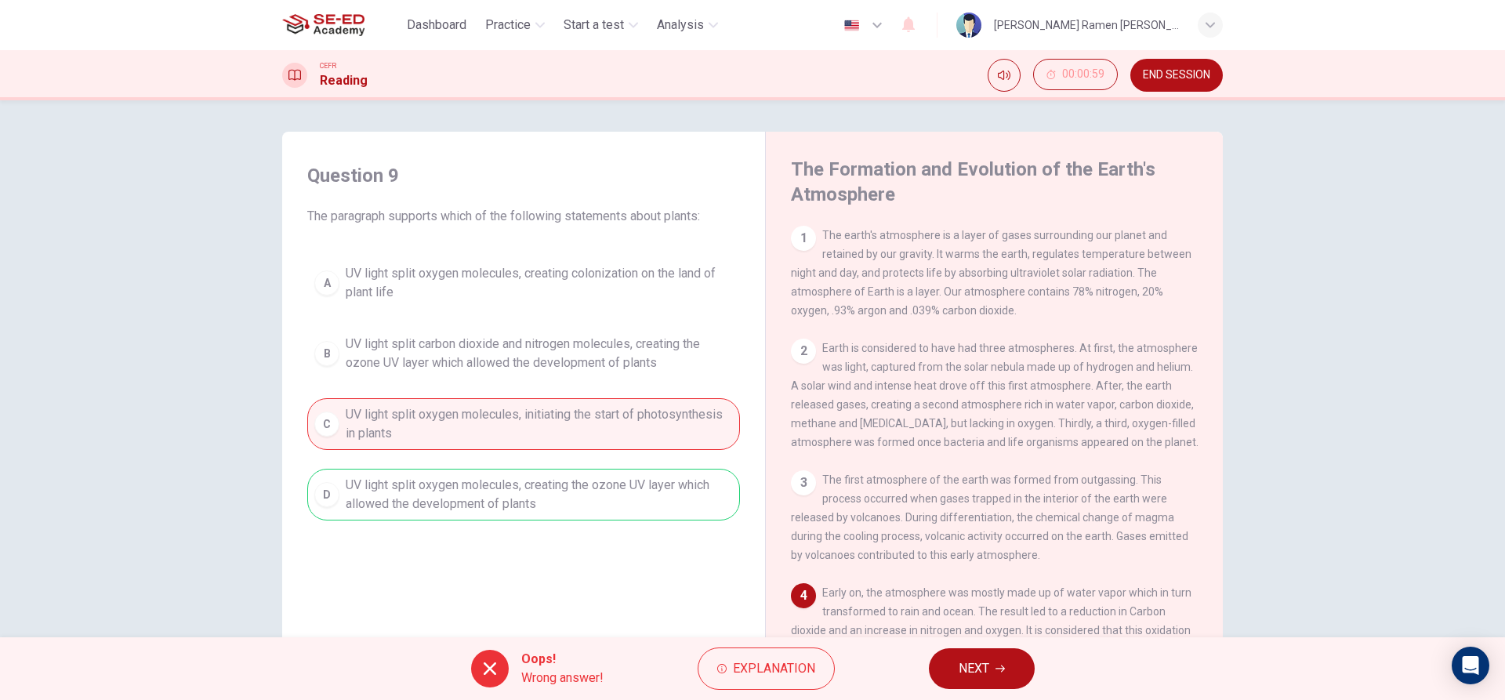
drag, startPoint x: 1009, startPoint y: 668, endPoint x: 967, endPoint y: 668, distance: 41.5
click at [1008, 668] on button "NEXT" at bounding box center [982, 668] width 106 height 41
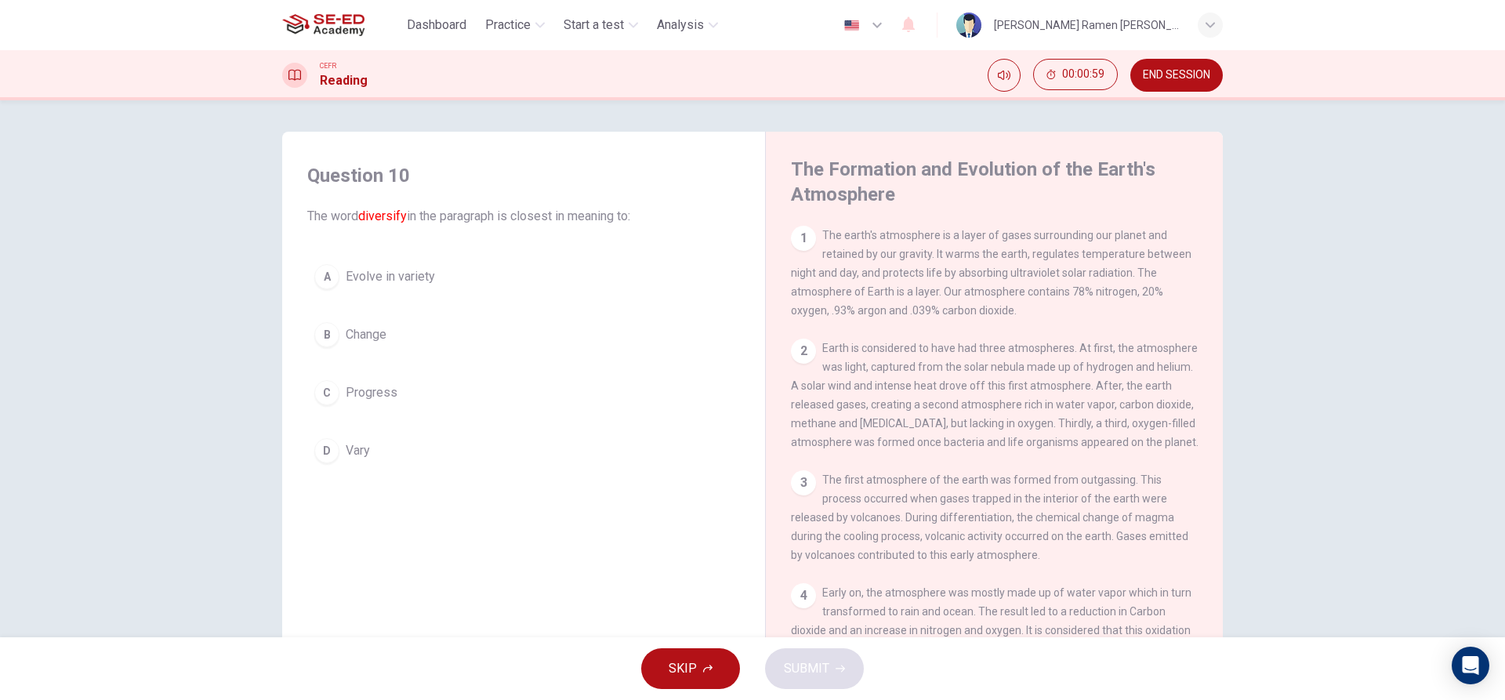
click at [469, 299] on div "A Evolve in variety B Change C Progress D Vary" at bounding box center [523, 363] width 433 height 213
click at [460, 279] on button "A Evolve in variety" at bounding box center [523, 276] width 433 height 39
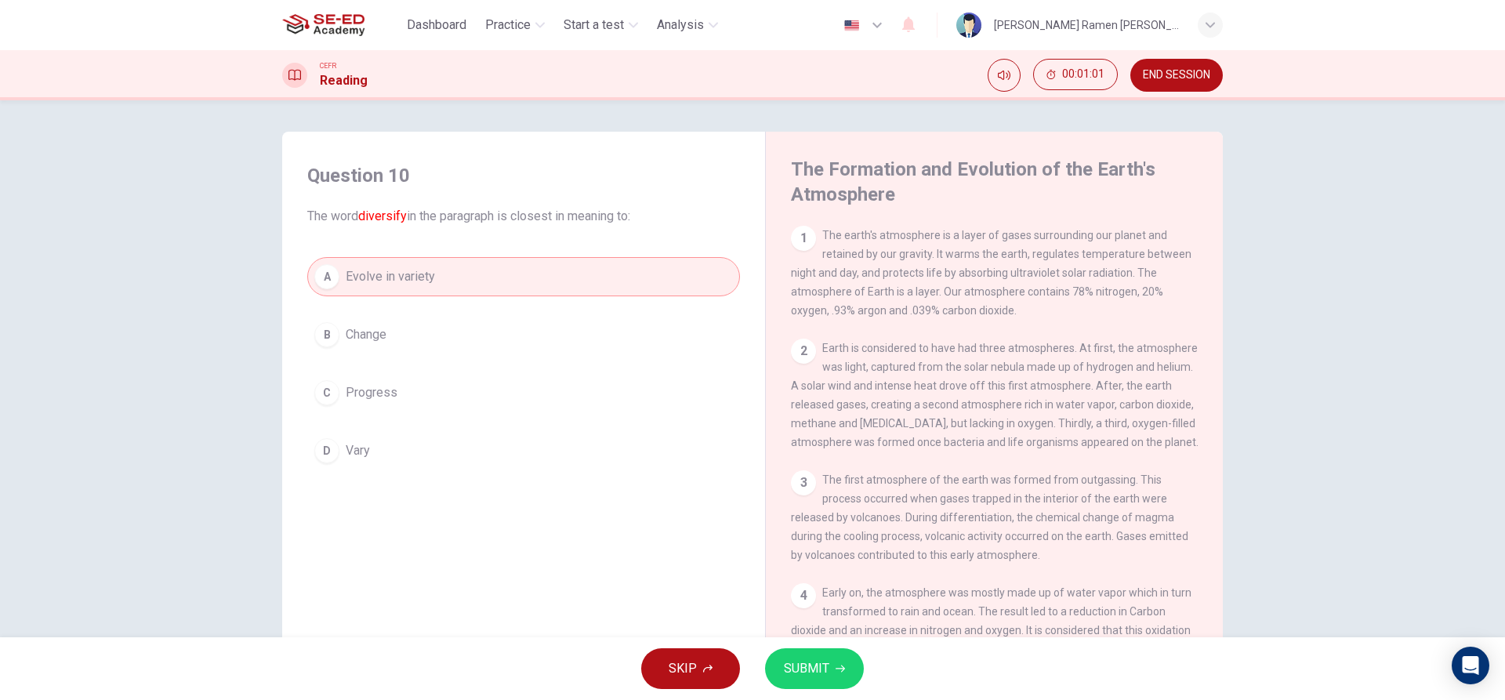
click at [811, 685] on button "SUBMIT" at bounding box center [814, 668] width 99 height 41
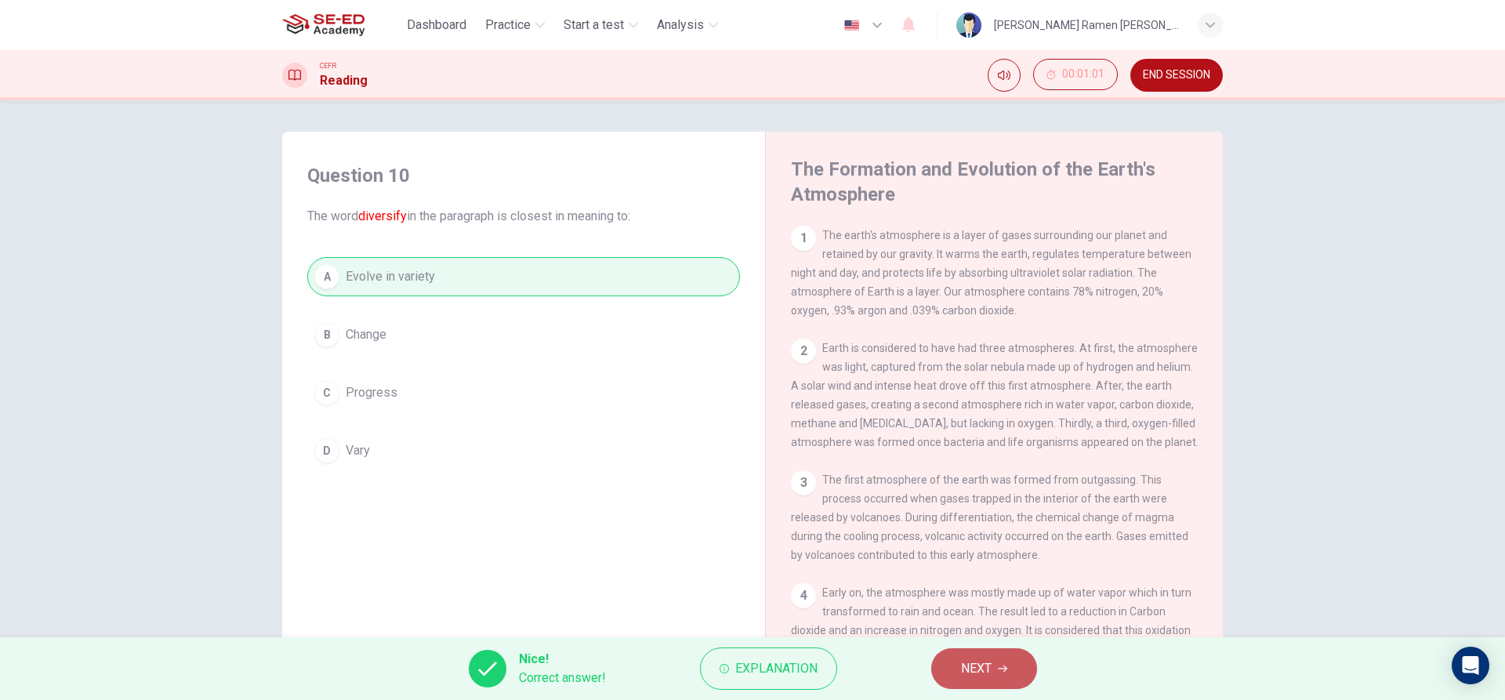
click at [966, 649] on button "NEXT" at bounding box center [984, 668] width 106 height 41
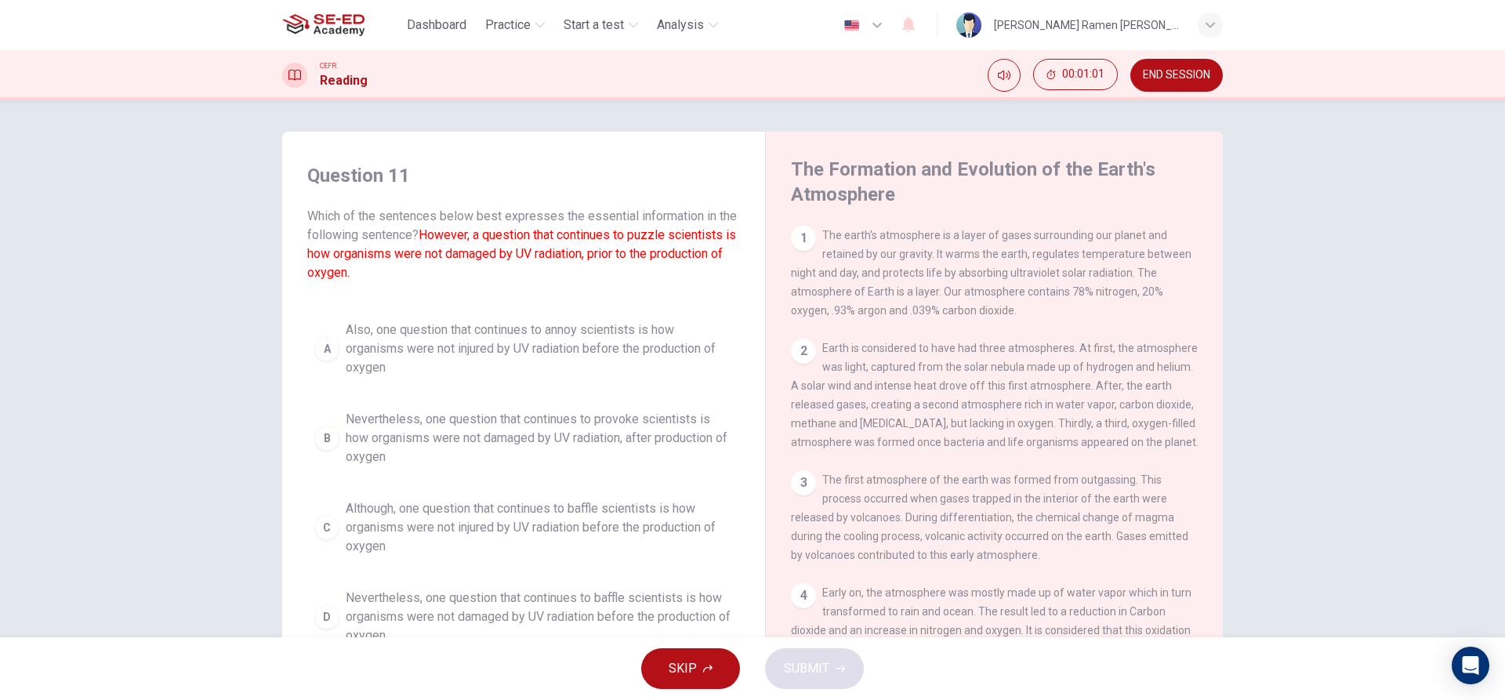
click at [459, 539] on span "Although, one question that continues to baffle scientists is how organisms wer…" at bounding box center [539, 527] width 387 height 56
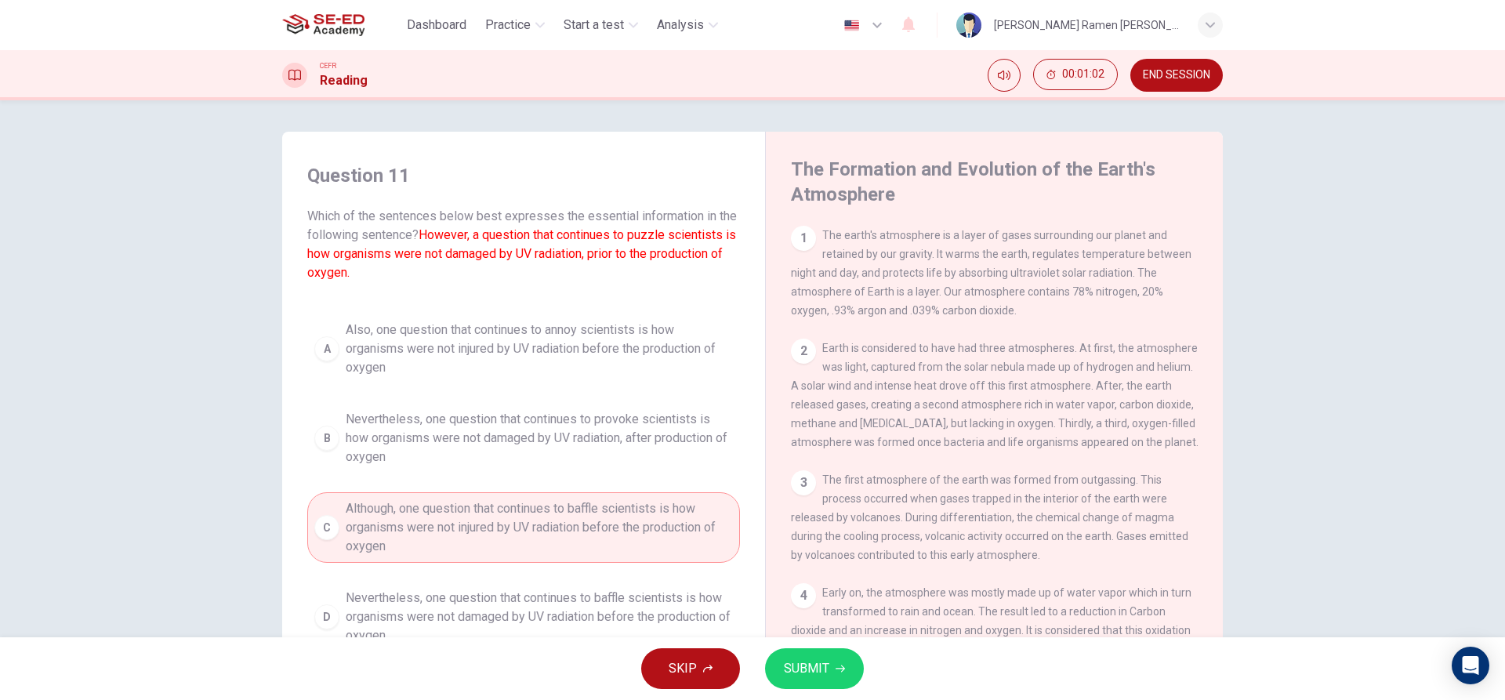
click at [810, 652] on button "SUBMIT" at bounding box center [814, 668] width 99 height 41
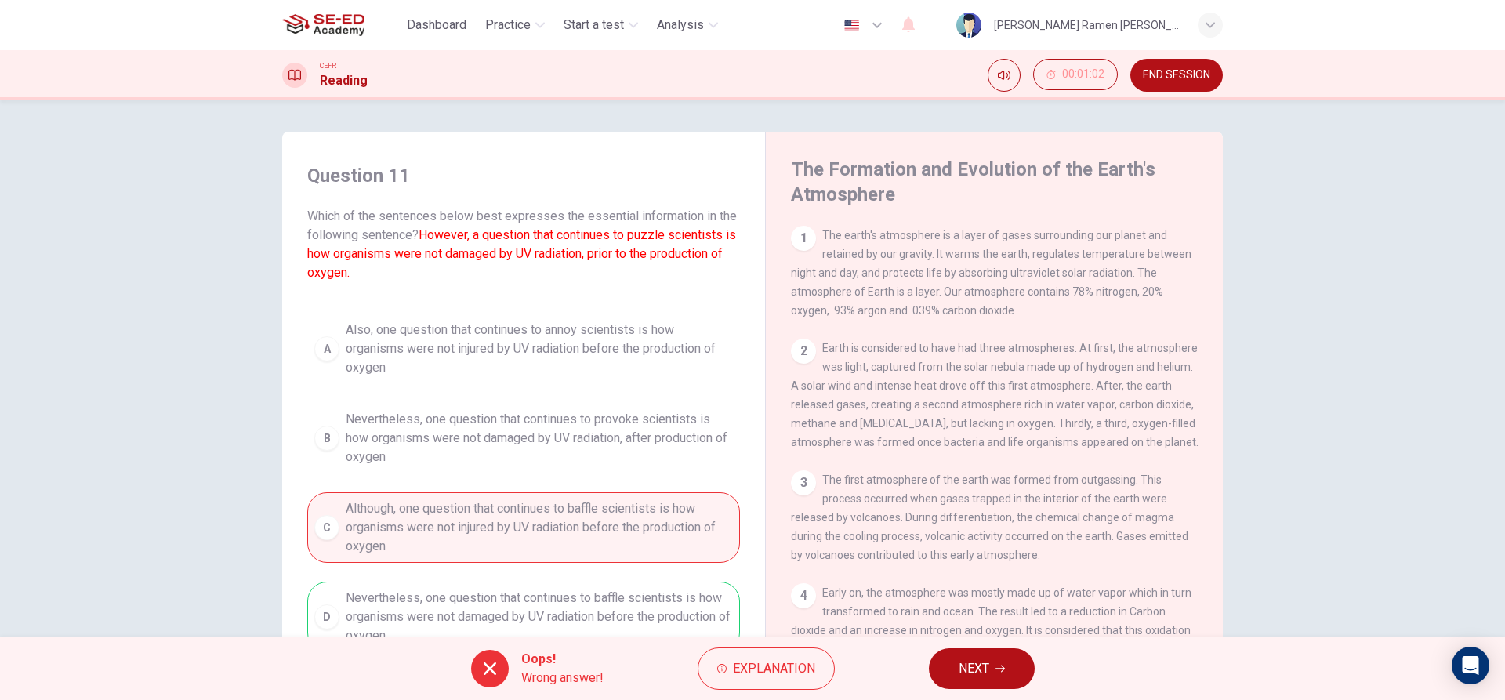
click at [956, 666] on button "NEXT" at bounding box center [982, 668] width 106 height 41
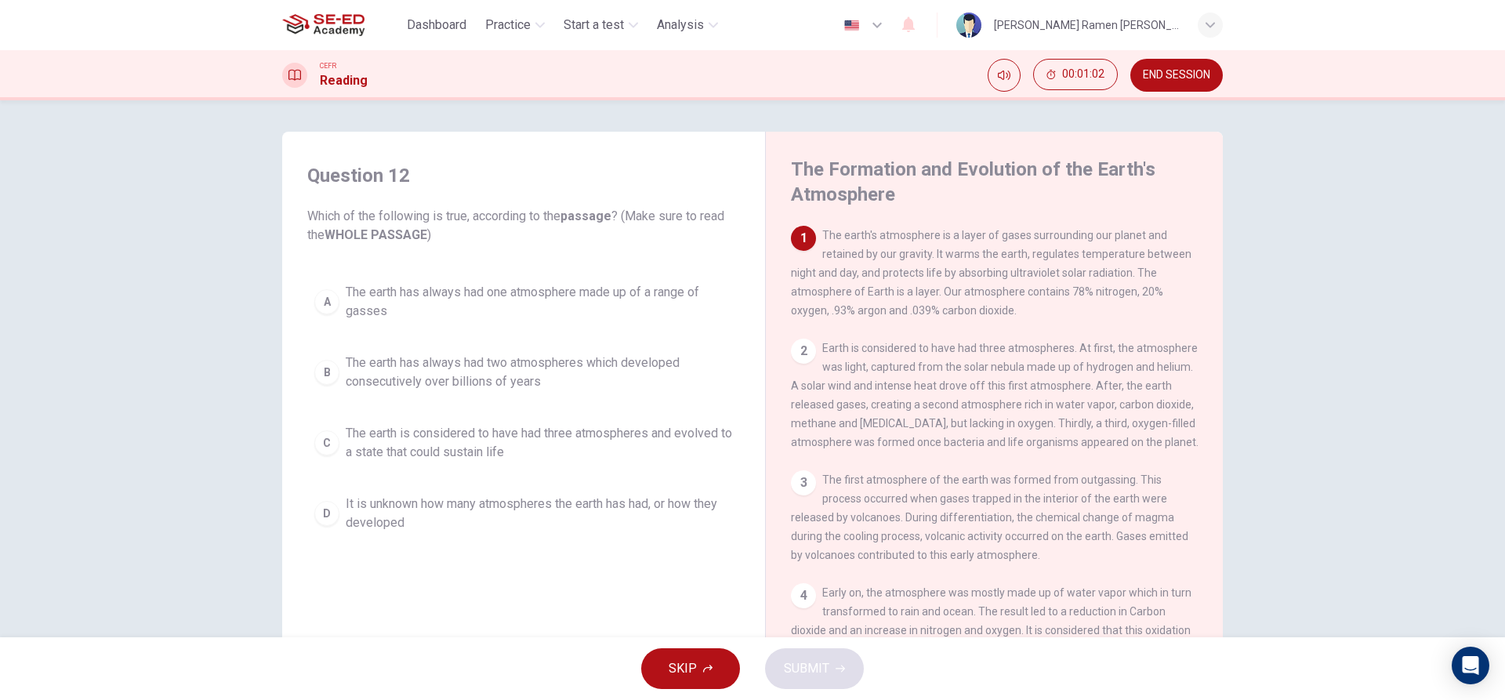
click at [516, 484] on div "A The earth has always had one atmosphere made up of a range of gasses B The ea…" at bounding box center [523, 407] width 433 height 263
click at [678, 528] on span "It is unknown how many atmospheres the earth has had, or how they developed" at bounding box center [539, 514] width 387 height 38
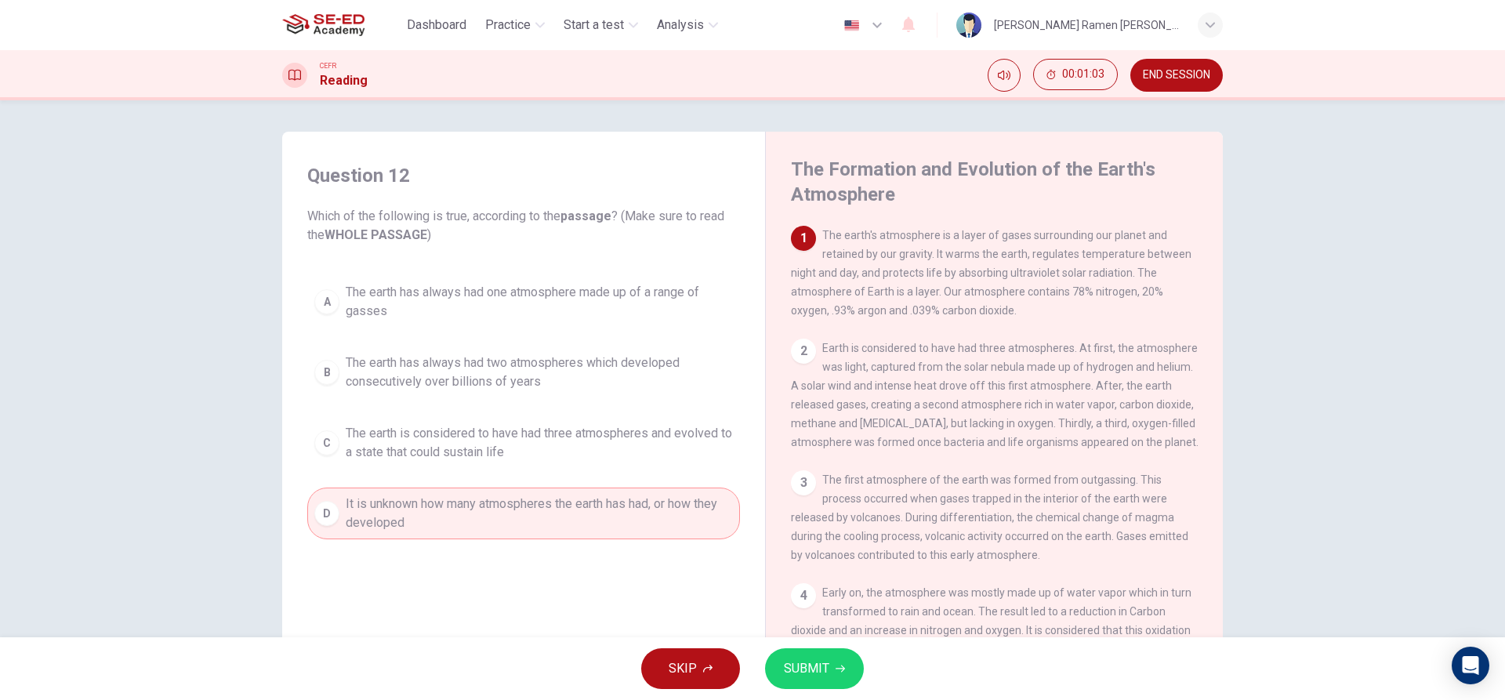
click at [794, 662] on span "SUBMIT" at bounding box center [806, 669] width 45 height 22
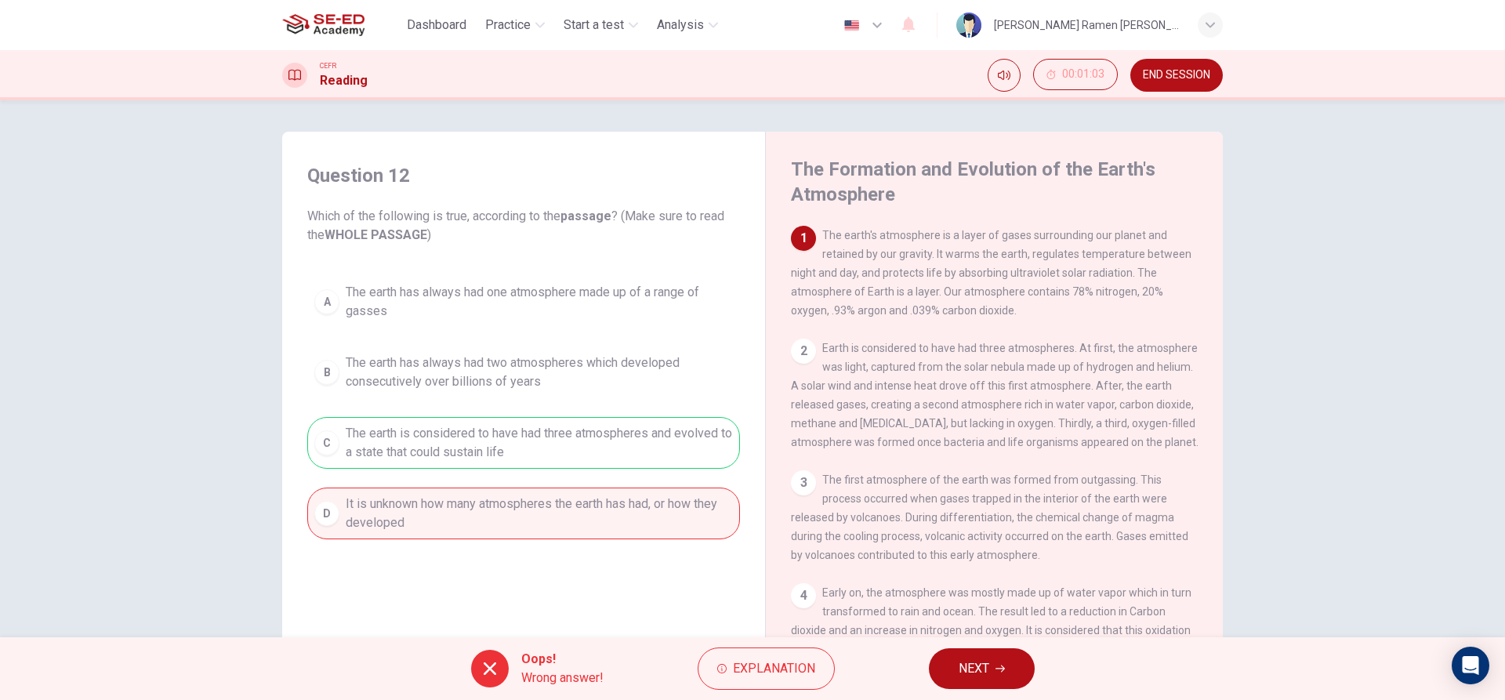
click at [973, 650] on button "NEXT" at bounding box center [982, 668] width 106 height 41
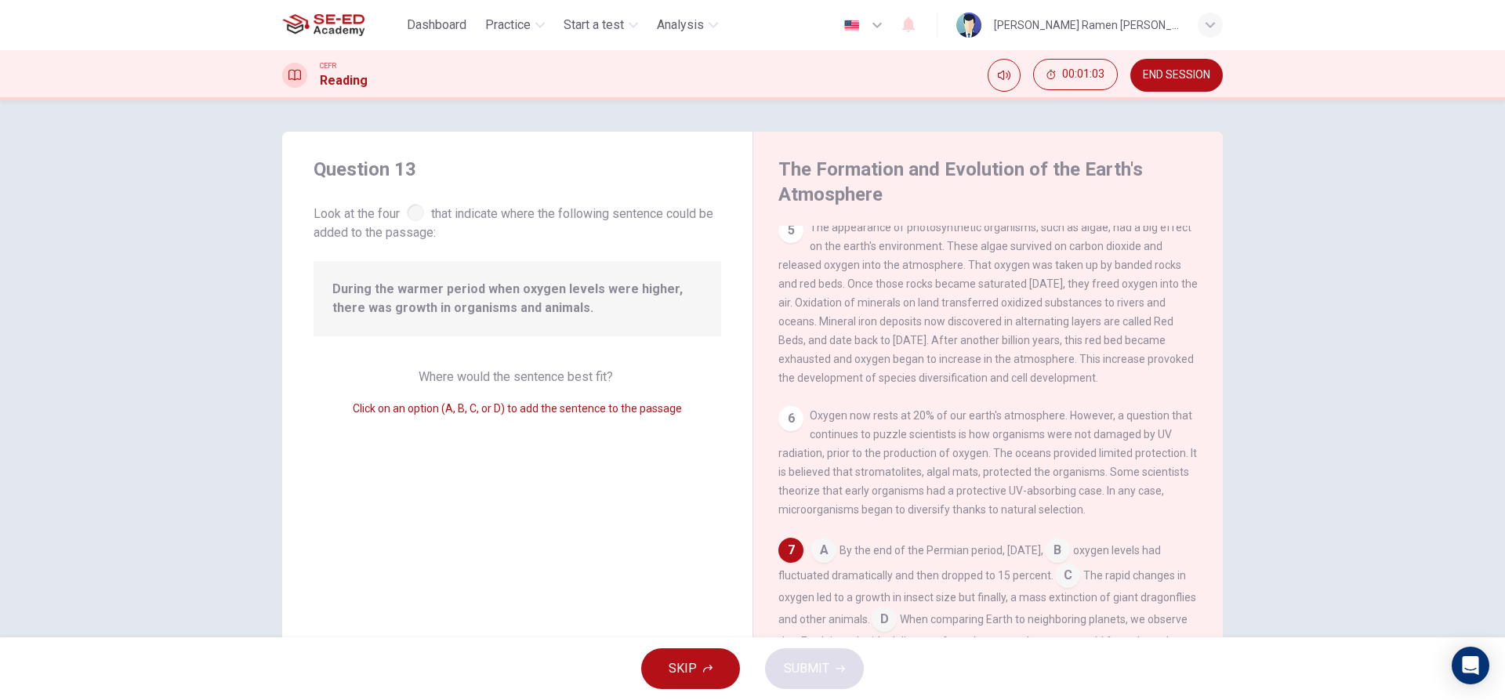
scroll to position [577, 0]
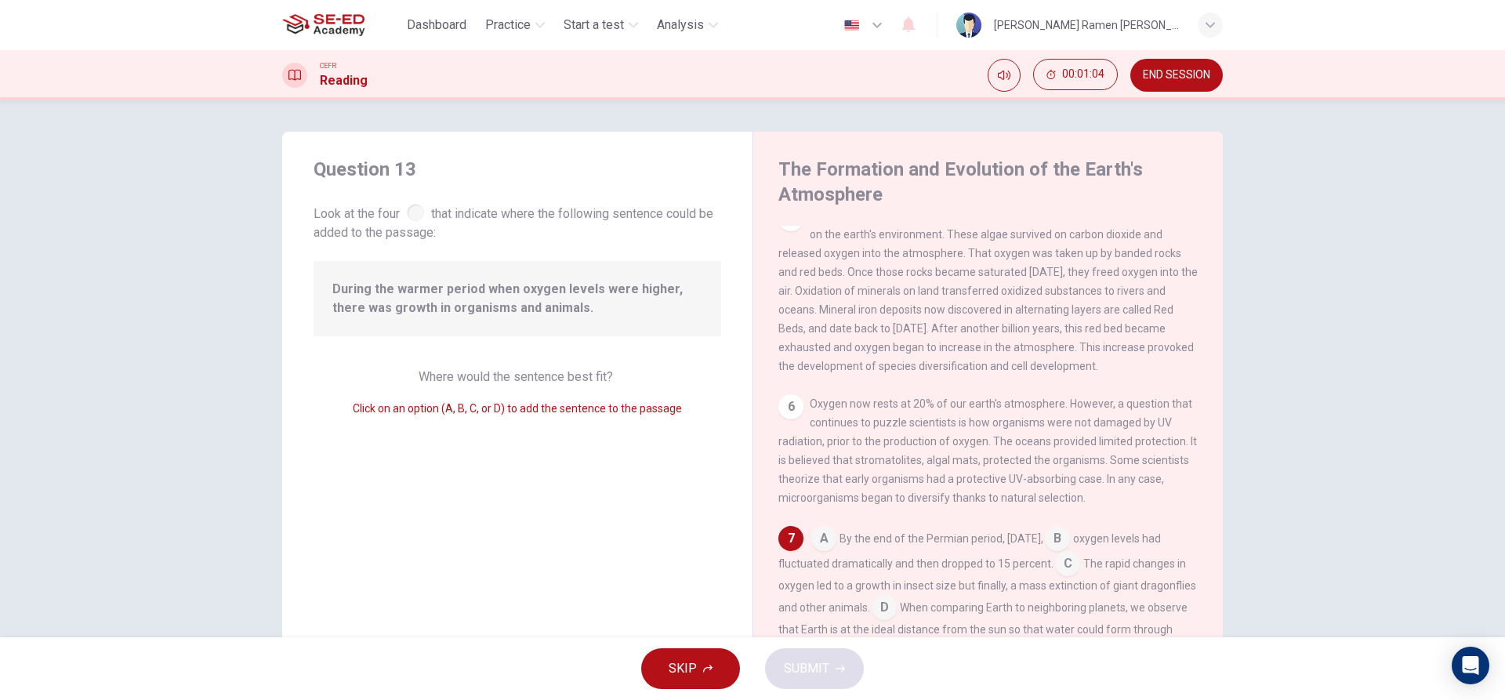
click at [820, 544] on input at bounding box center [823, 539] width 25 height 25
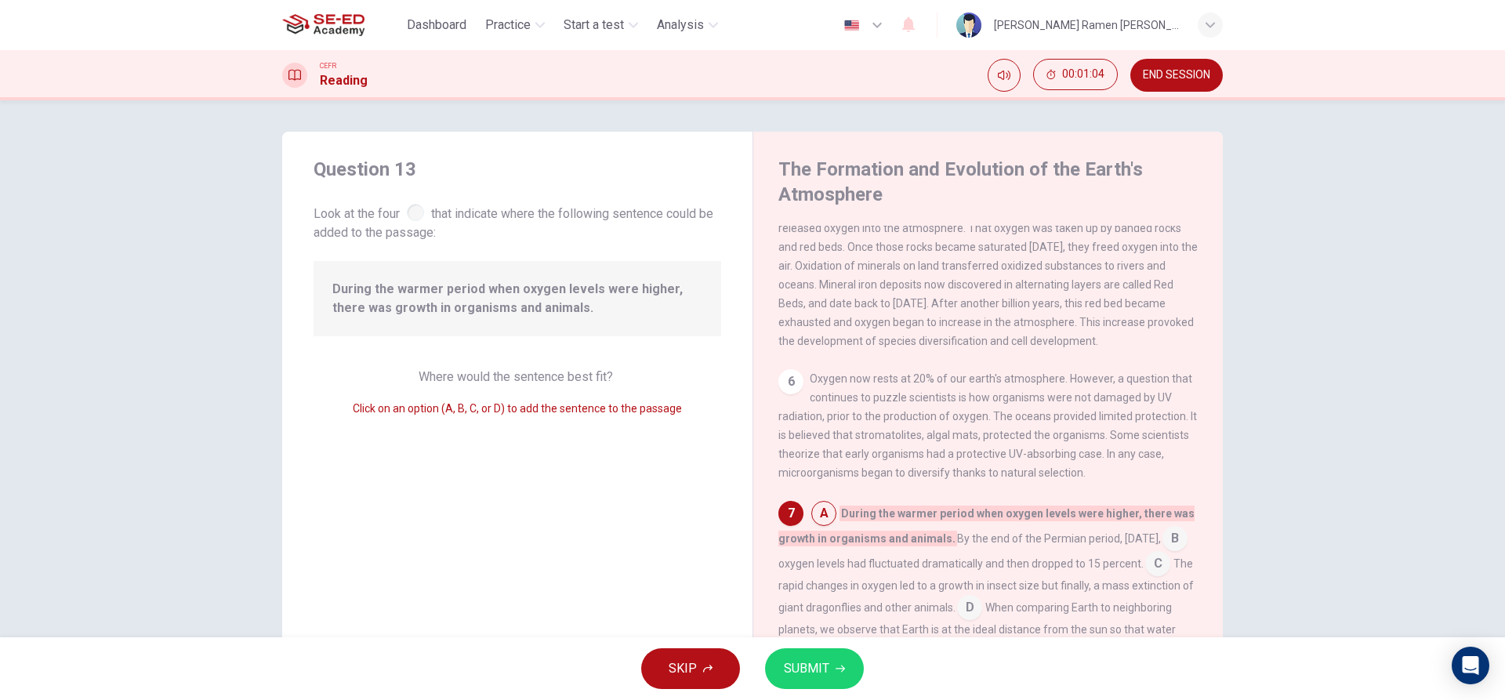
click at [885, 690] on div "SKIP SUBMIT" at bounding box center [752, 668] width 1505 height 63
click at [810, 673] on span "SUBMIT" at bounding box center [806, 669] width 45 height 22
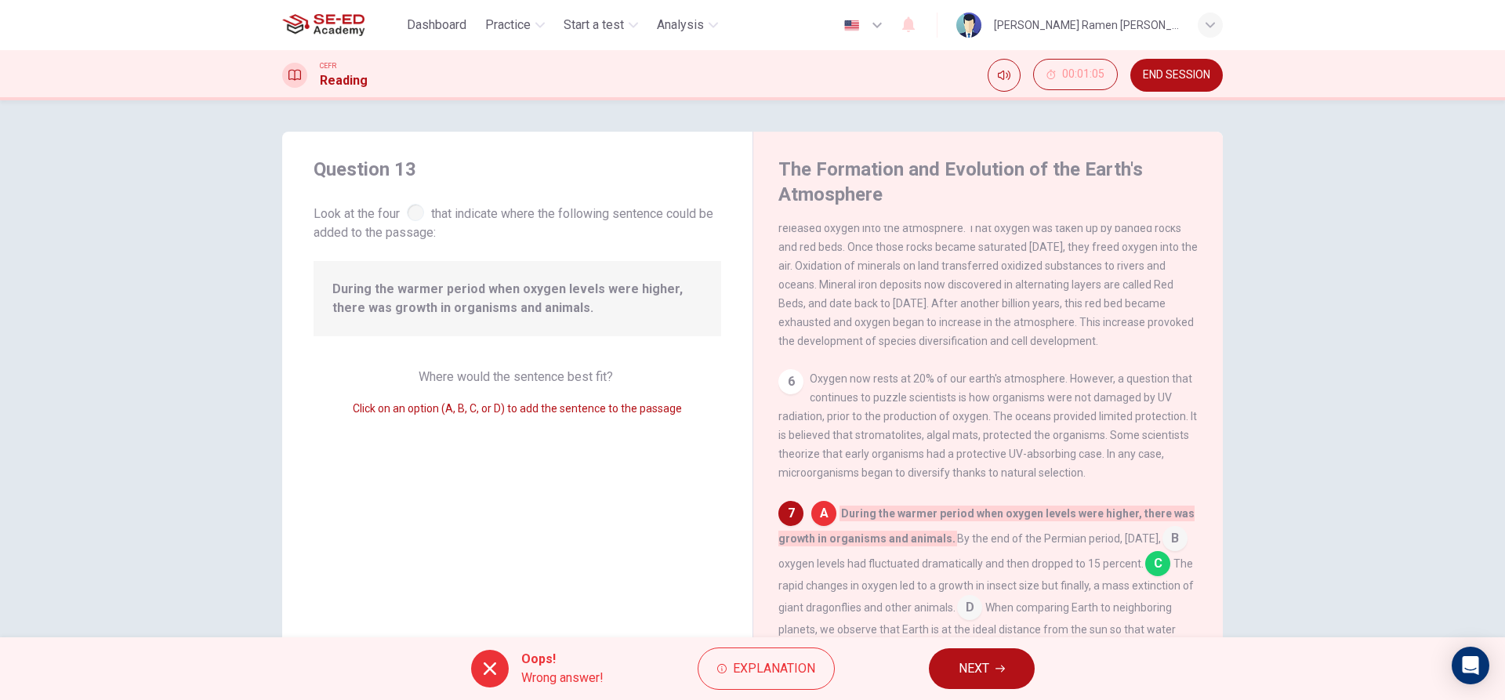
click at [993, 655] on button "NEXT" at bounding box center [982, 668] width 106 height 41
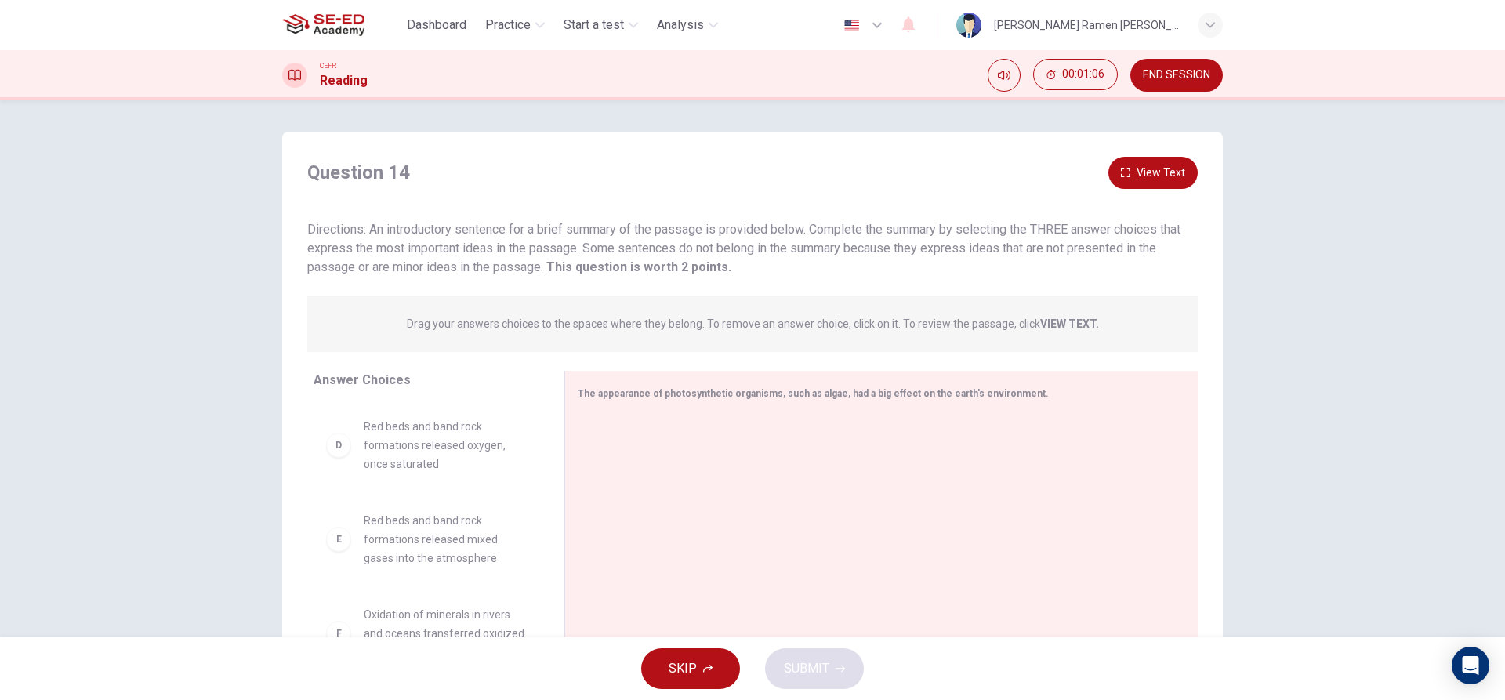
scroll to position [292, 0]
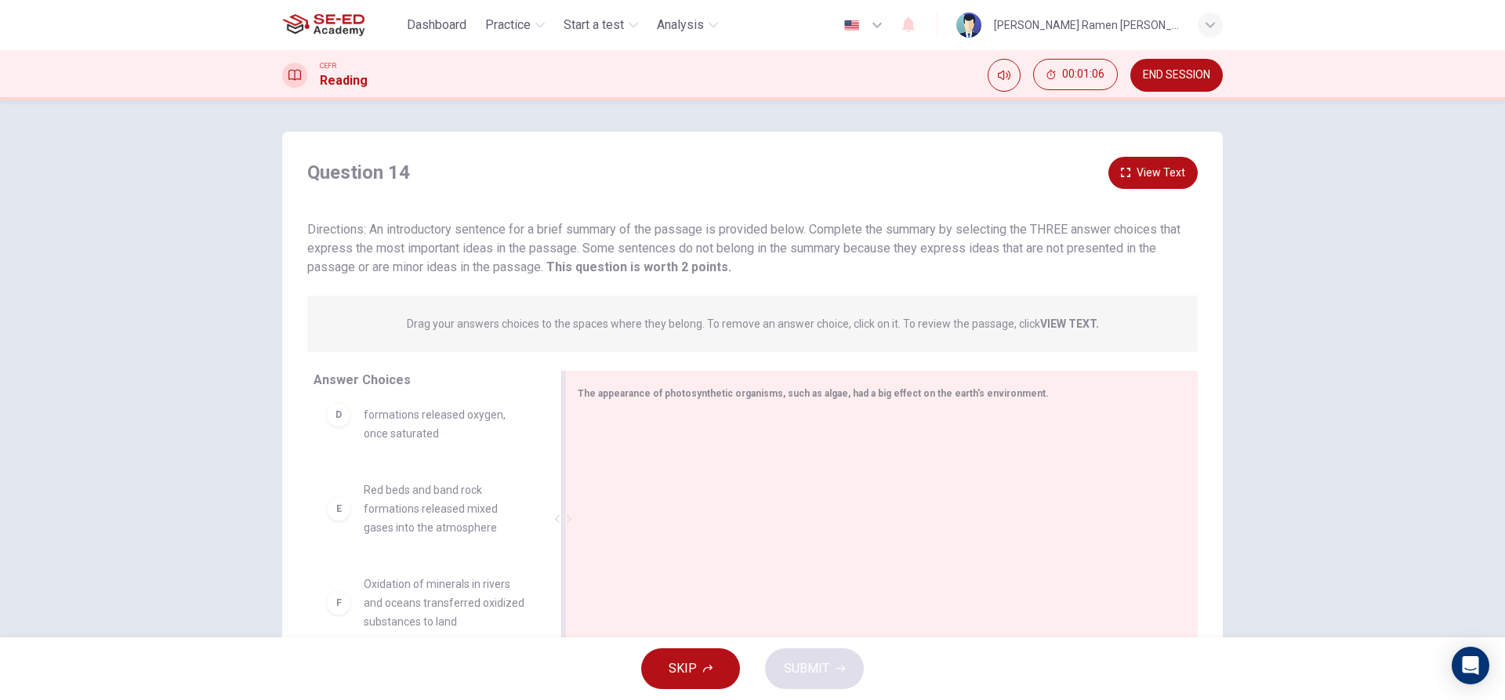
drag, startPoint x: 426, startPoint y: 460, endPoint x: 766, endPoint y: 486, distance: 341.1
click at [752, 489] on div "Answer Choices A Algae fed off oxygen and released carbon dioxide into the atmo…" at bounding box center [752, 523] width 940 height 304
drag, startPoint x: 372, startPoint y: 565, endPoint x: 740, endPoint y: 570, distance: 367.6
drag, startPoint x: 468, startPoint y: 534, endPoint x: 861, endPoint y: 567, distance: 394.7
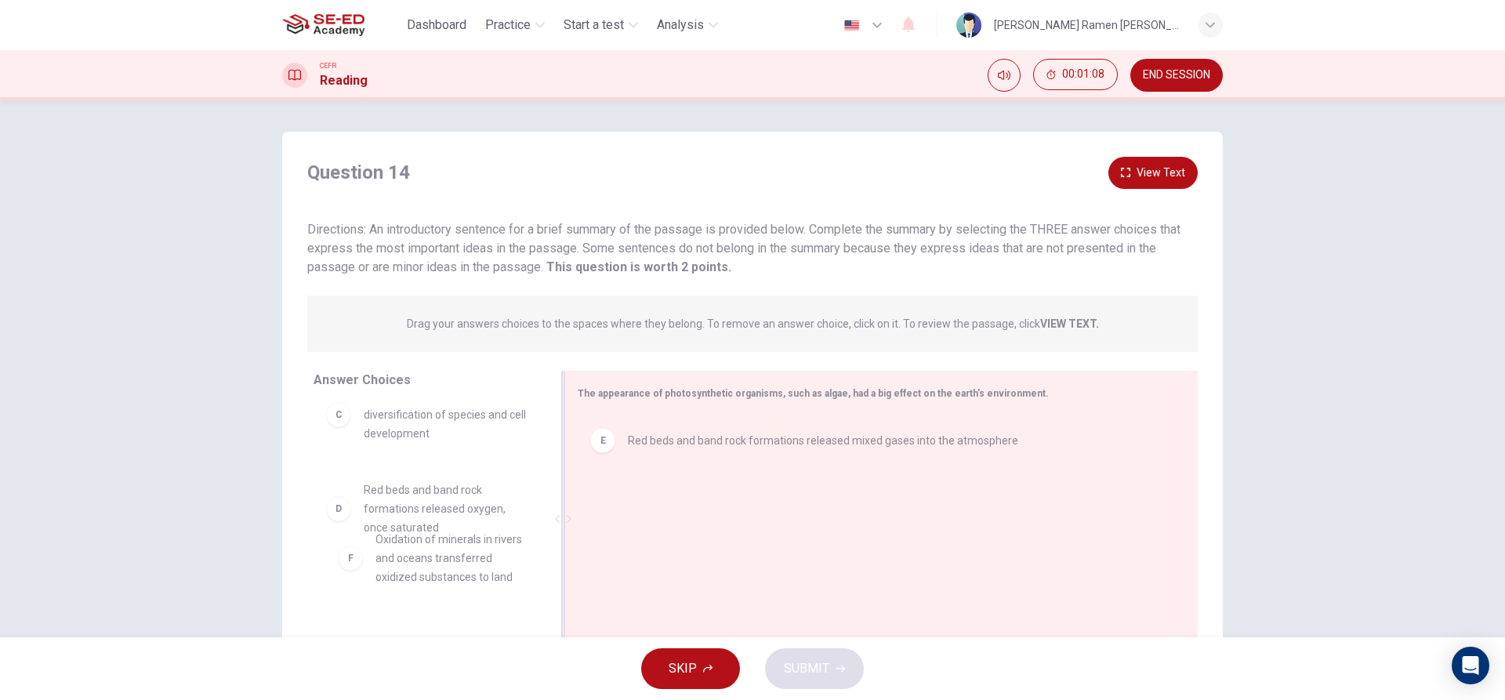
scroll to position [197, 0]
drag, startPoint x: 453, startPoint y: 505, endPoint x: 571, endPoint y: 516, distance: 118.1
drag, startPoint x: 491, startPoint y: 596, endPoint x: 661, endPoint y: 582, distance: 169.9
click at [682, 665] on span "SKIP" at bounding box center [683, 669] width 28 height 22
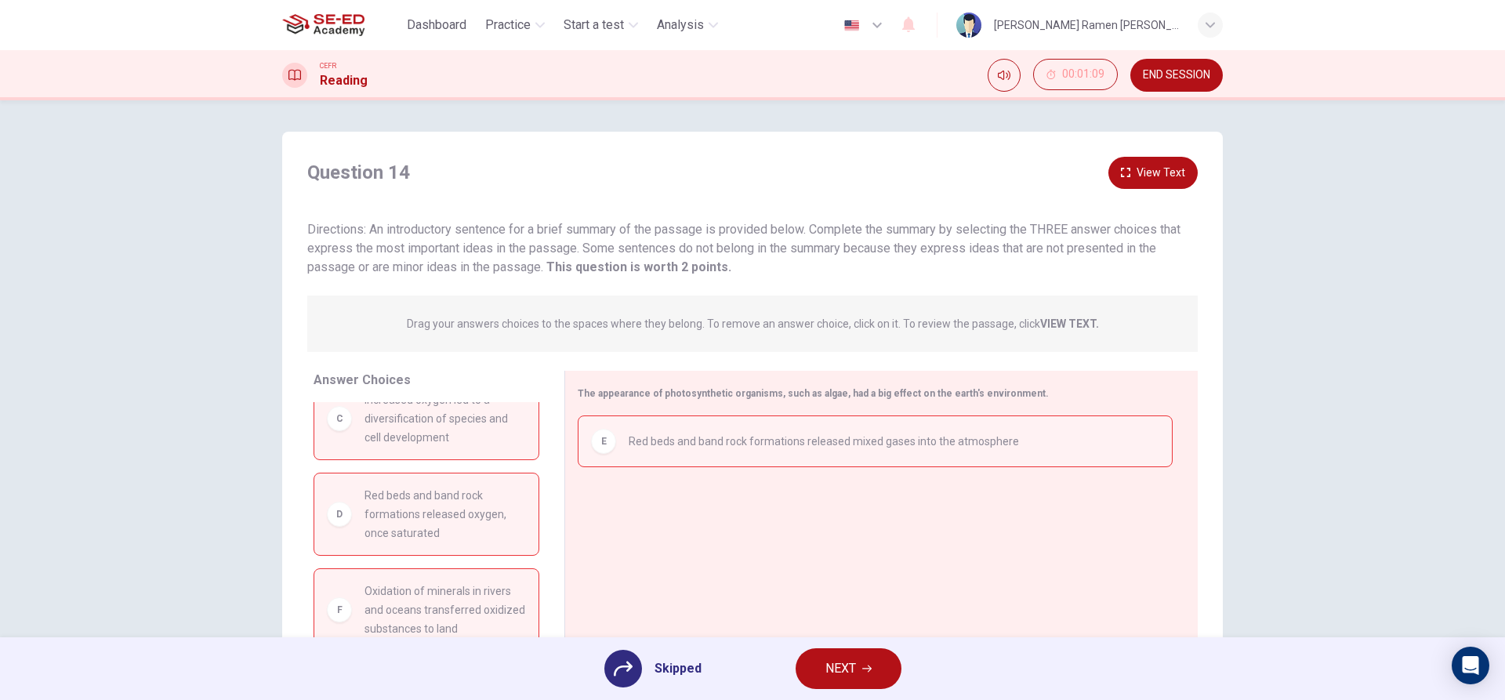
click at [808, 665] on button "NEXT" at bounding box center [848, 668] width 106 height 41
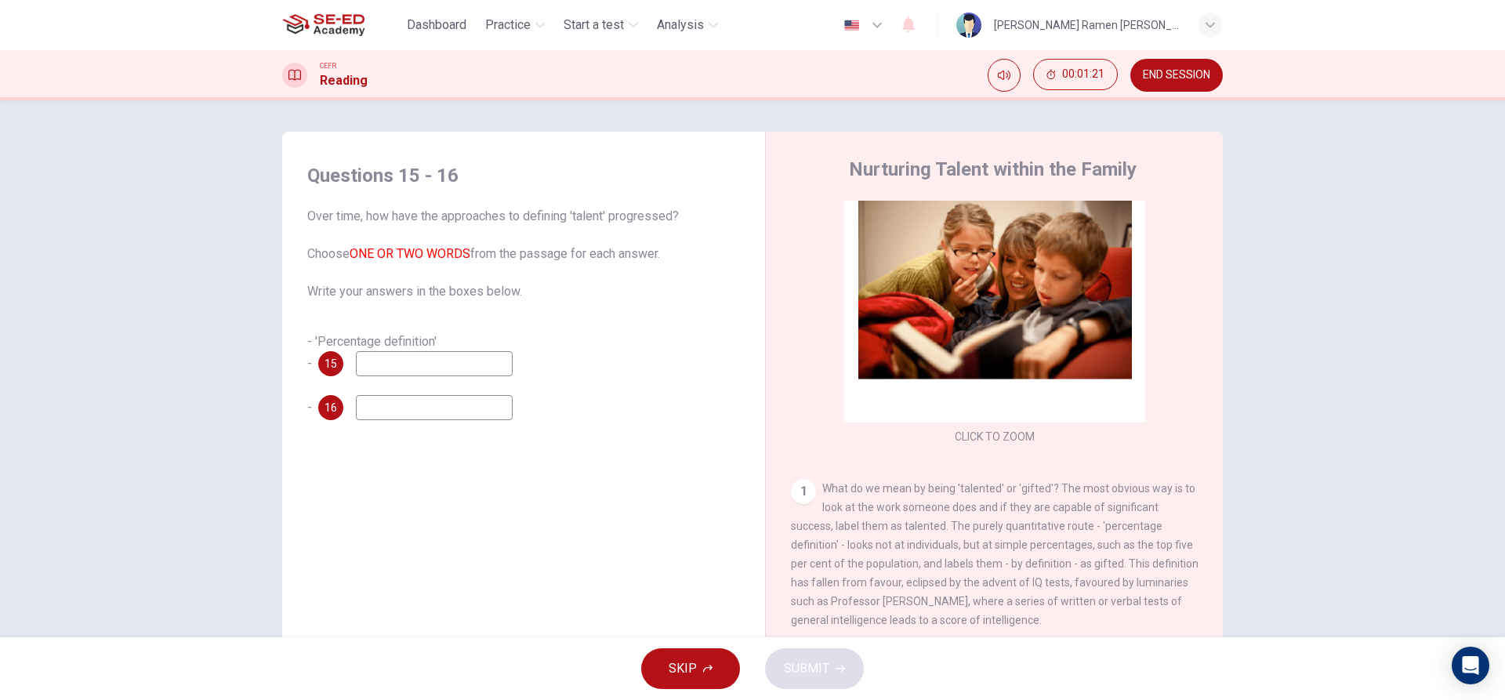
scroll to position [78, 0]
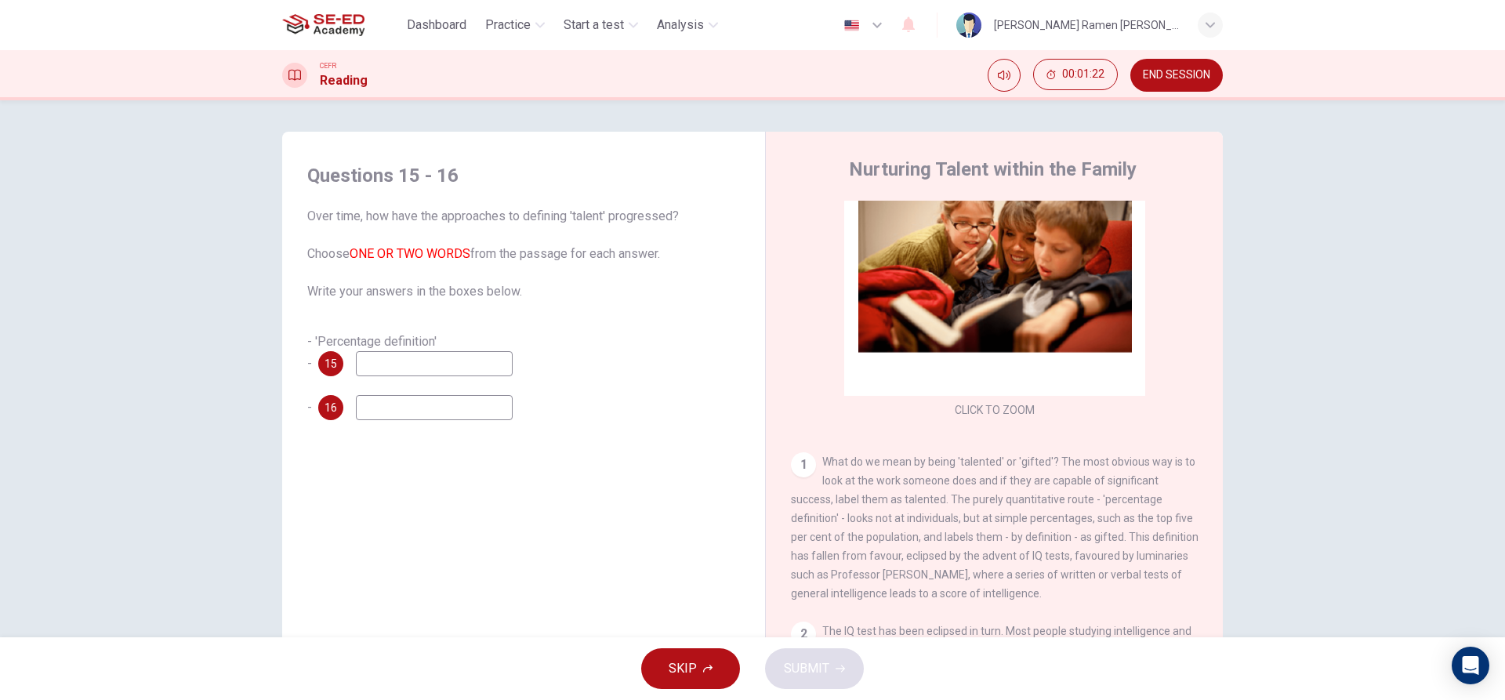
click at [987, 512] on div "1 What do we mean by being 'talented' or 'gifted'? The most obvious way is to l…" at bounding box center [995, 527] width 408 height 150
drag, startPoint x: 899, startPoint y: 524, endPoint x: 861, endPoint y: 527, distance: 38.5
click at [893, 524] on span "What do we mean by being 'talented' or 'gifted'? The most obvious way is to loo…" at bounding box center [995, 527] width 408 height 144
click at [797, 520] on span "What do we mean by being 'talented' or 'gifted'? The most obvious way is to loo…" at bounding box center [995, 527] width 408 height 144
click at [850, 487] on span "What do we mean by being 'talented' or 'gifted'? The most obvious way is to loo…" at bounding box center [995, 527] width 408 height 144
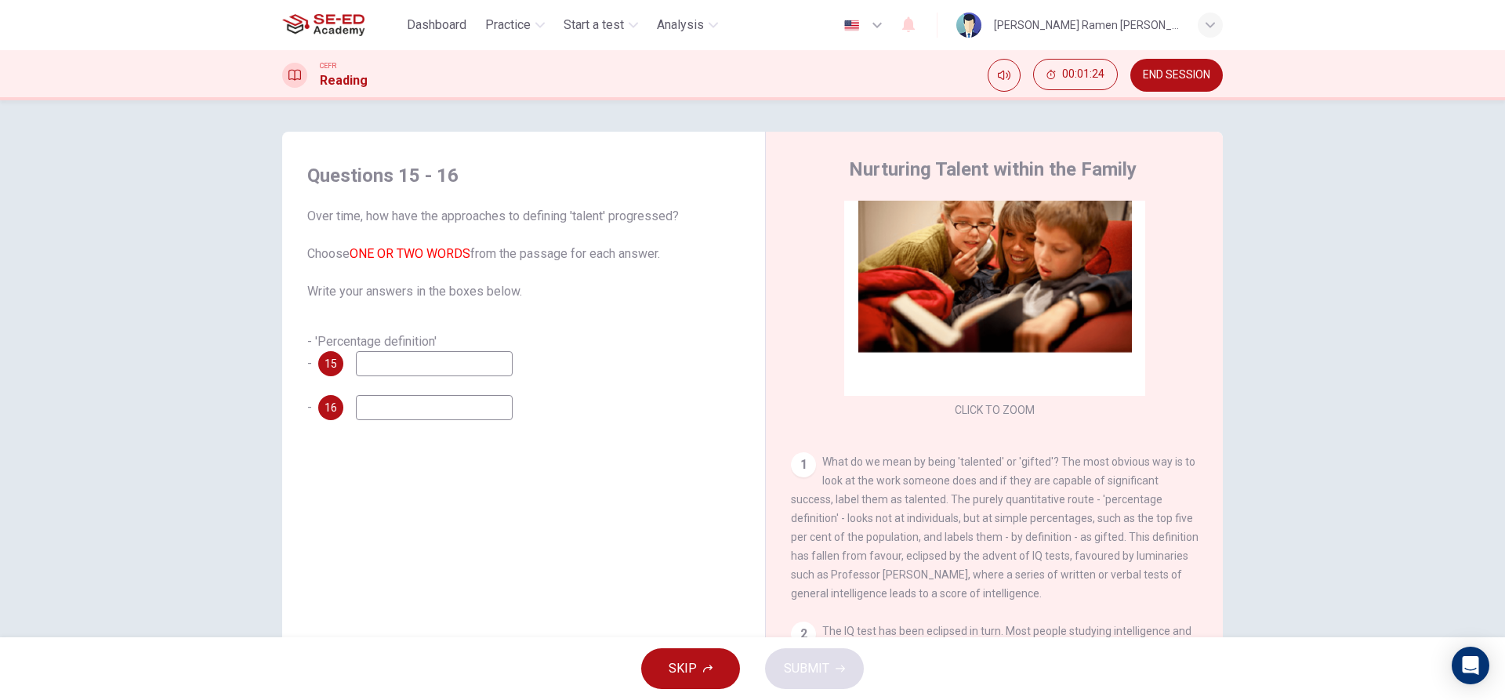
click at [368, 356] on input at bounding box center [434, 363] width 157 height 25
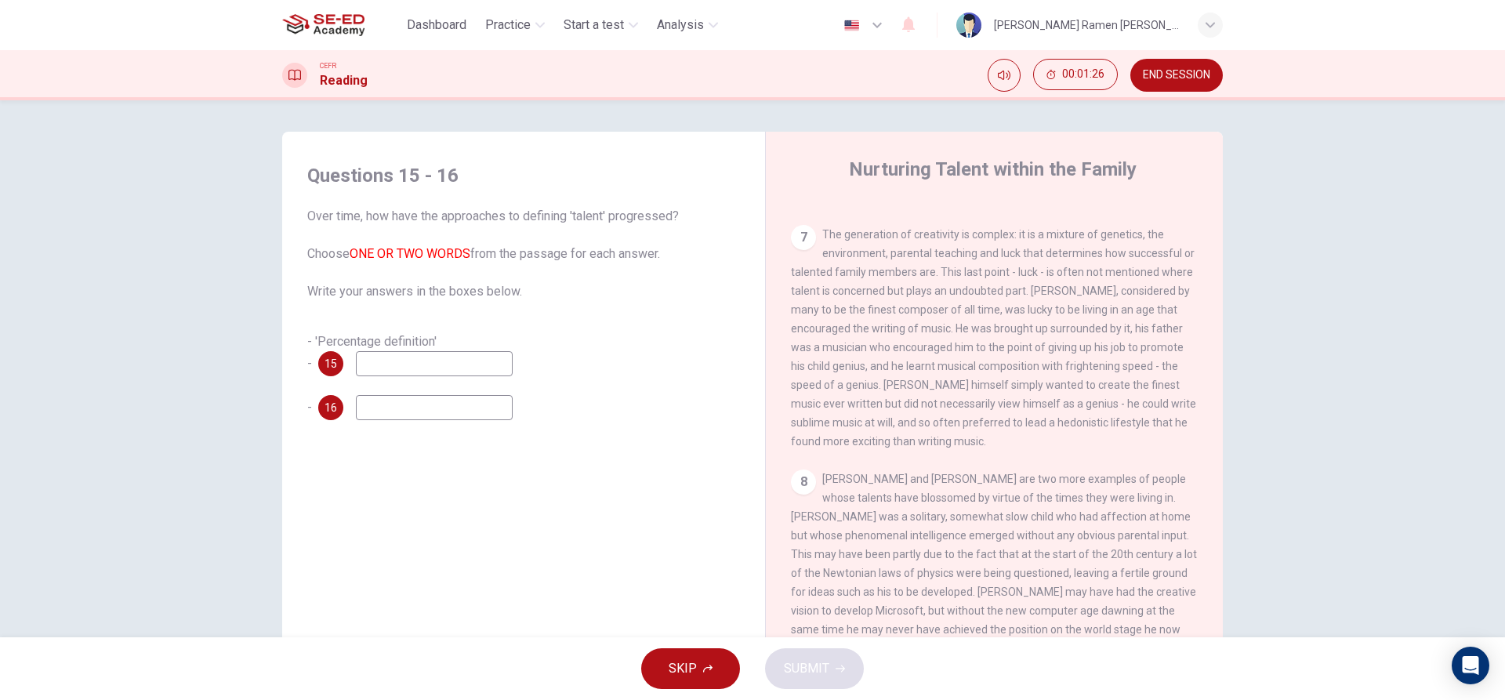
scroll to position [1592, 0]
type input "albert Einstein"
click at [346, 371] on div "15 albert Einstein" at bounding box center [415, 363] width 194 height 25
click at [390, 407] on input at bounding box center [434, 407] width 157 height 25
click at [395, 410] on input at bounding box center [434, 407] width 157 height 25
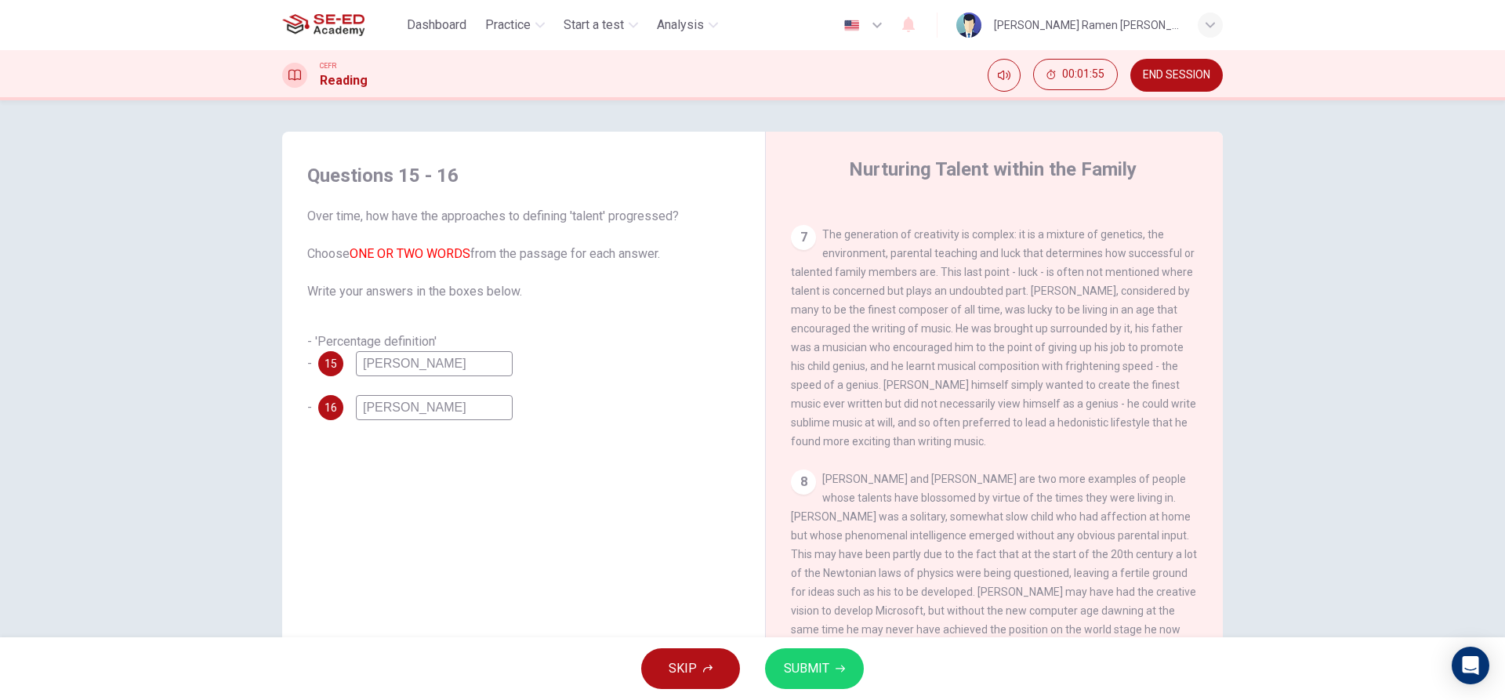
type input "bill Gates"
click at [884, 662] on div "SKIP SUBMIT" at bounding box center [752, 668] width 1505 height 63
click at [850, 672] on button "SUBMIT" at bounding box center [814, 668] width 99 height 41
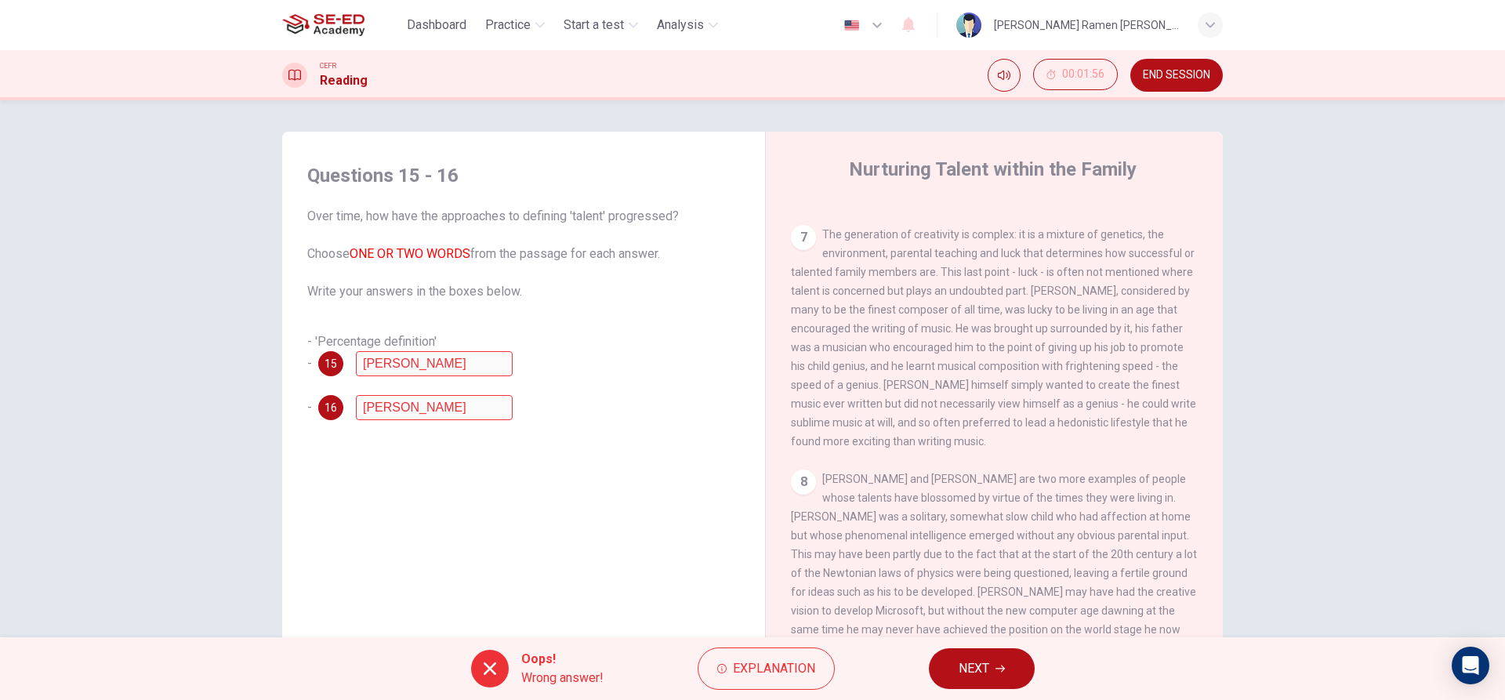
click at [980, 676] on span "NEXT" at bounding box center [973, 669] width 31 height 22
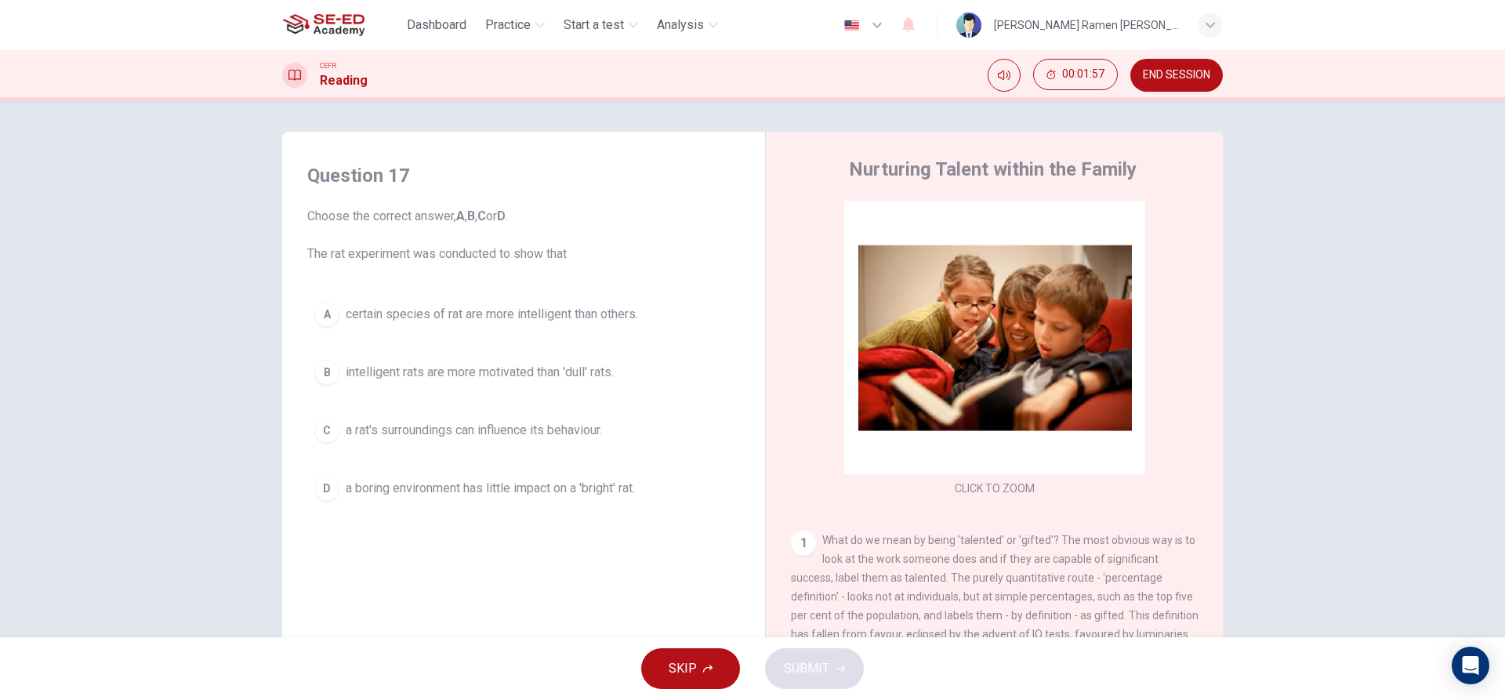
click at [462, 462] on div "A certain species of rat are more intelligent than others. B intelligent rats a…" at bounding box center [523, 401] width 433 height 213
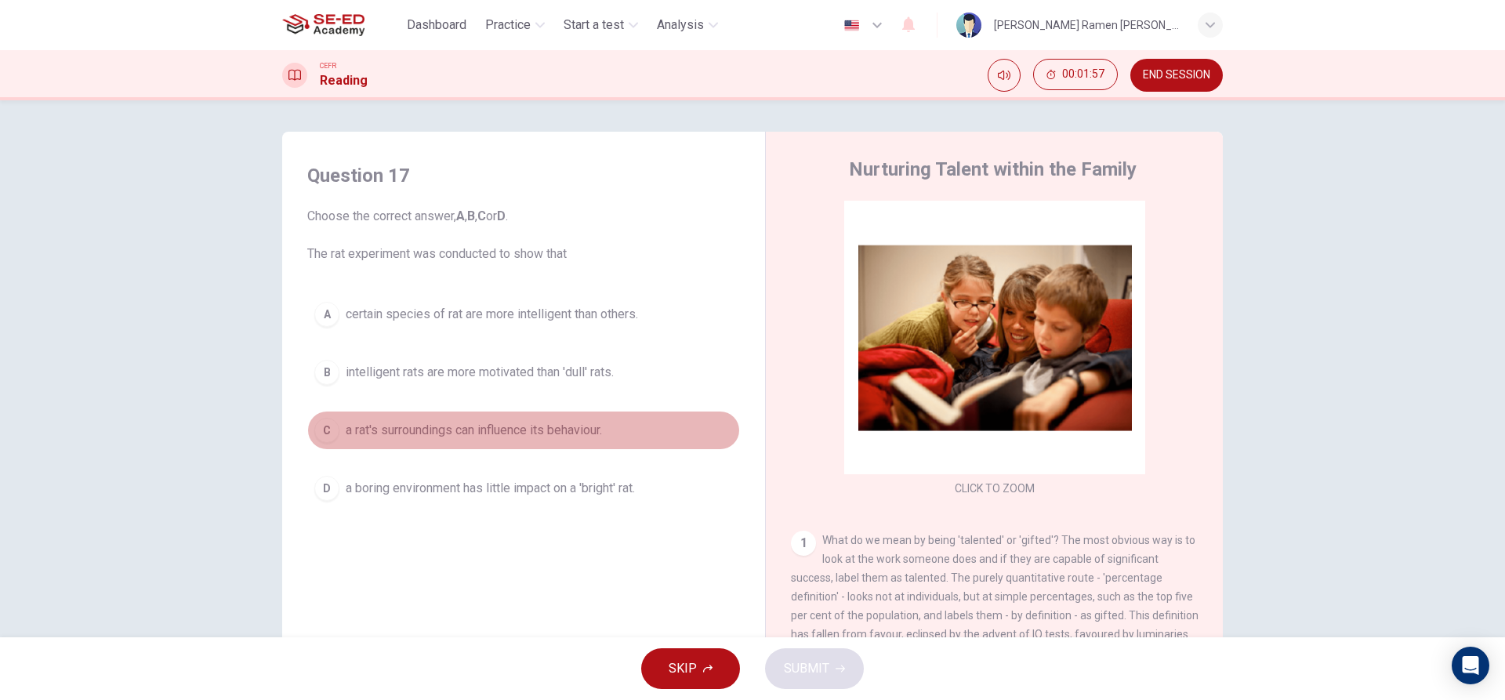
click at [522, 419] on button "C a rat's surroundings can influence its behaviour." at bounding box center [523, 430] width 433 height 39
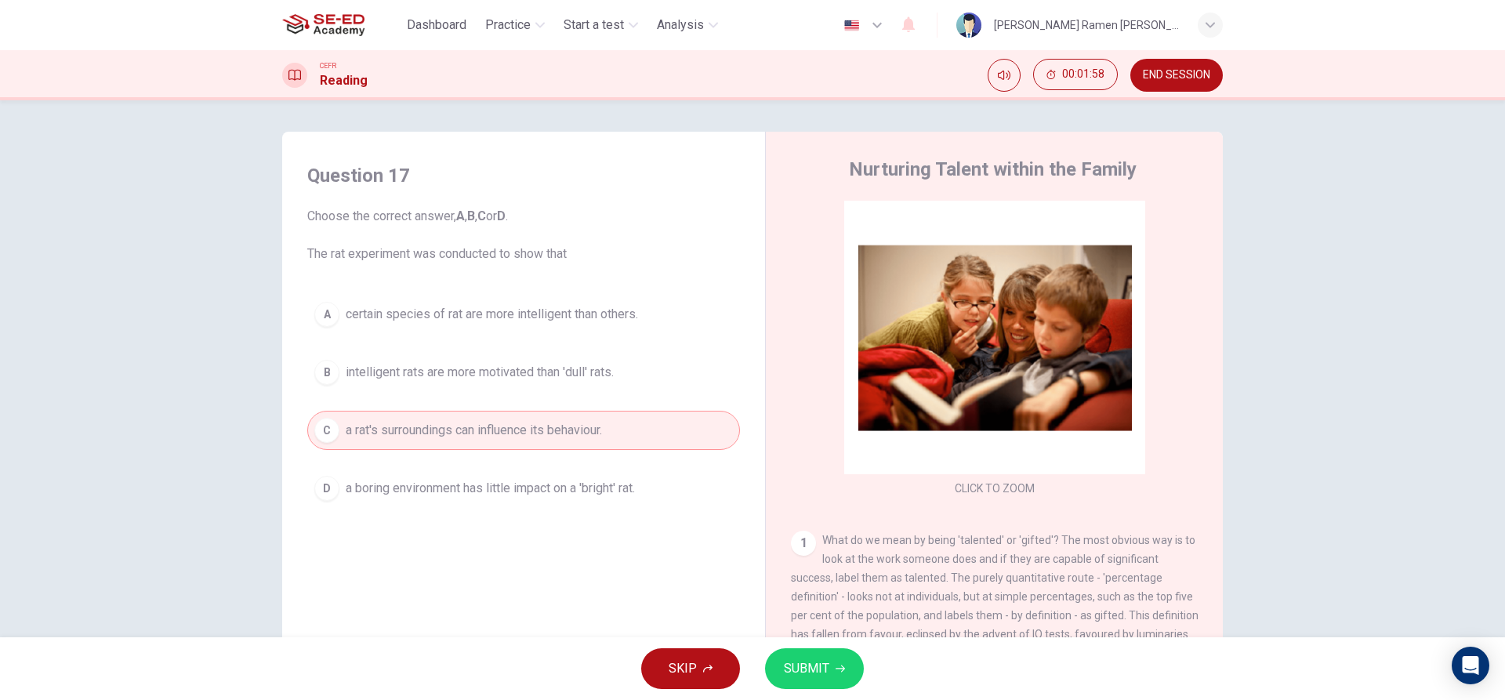
click at [830, 687] on button "SUBMIT" at bounding box center [814, 668] width 99 height 41
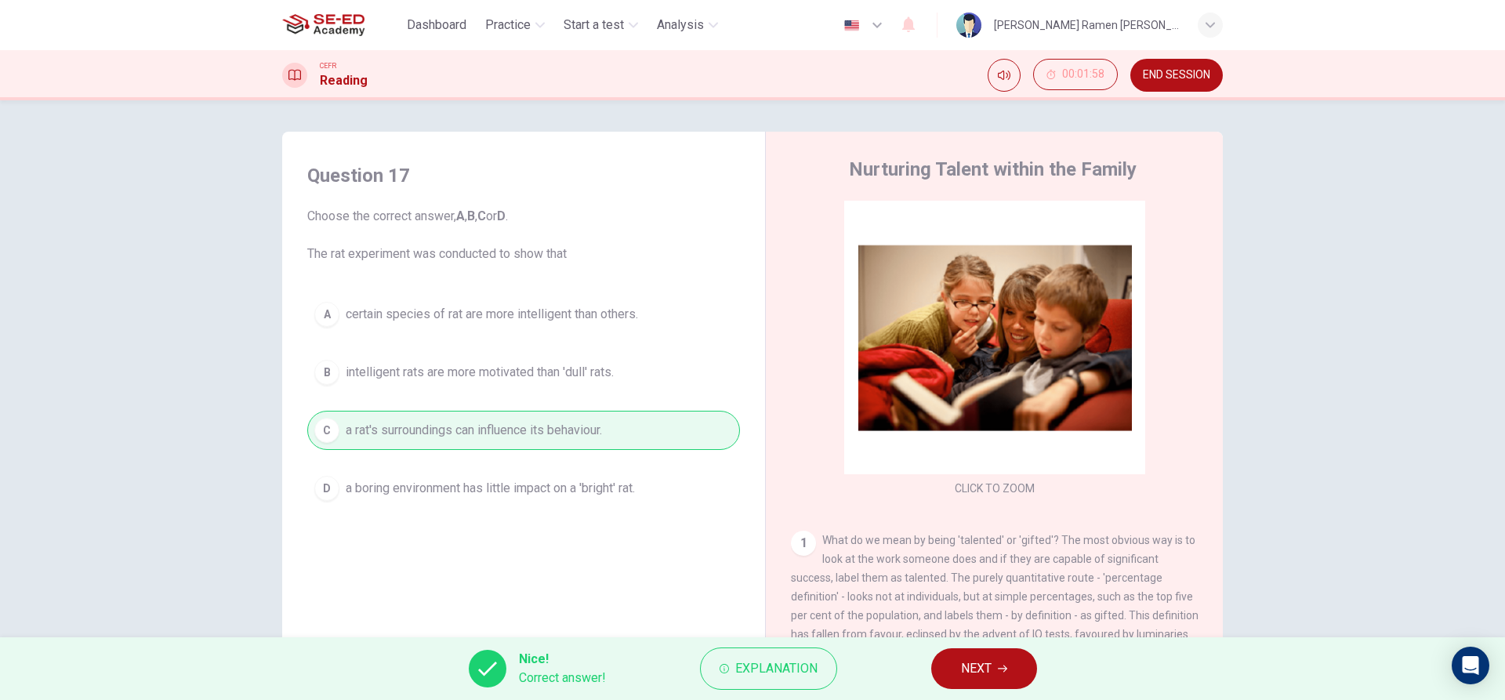
click at [982, 684] on button "NEXT" at bounding box center [984, 668] width 106 height 41
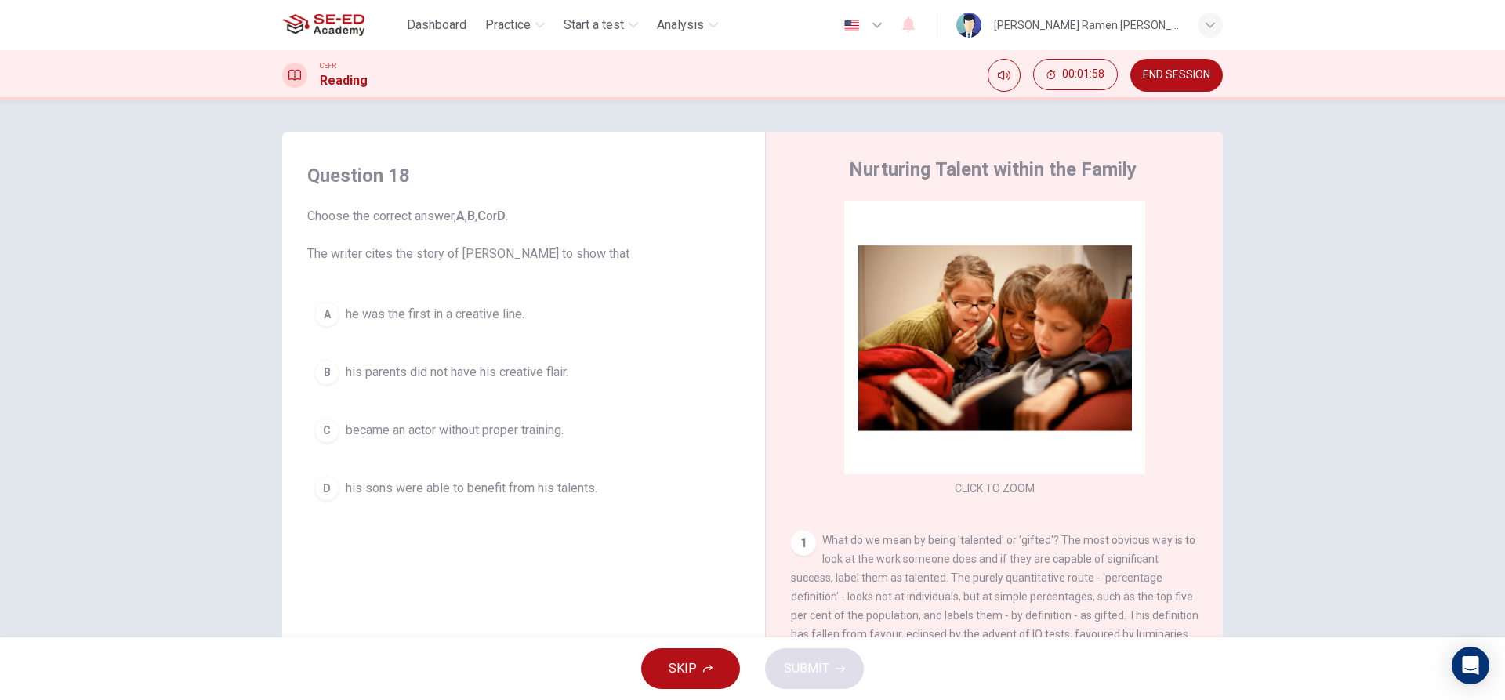
click at [474, 379] on span "his parents did not have his creative flair." at bounding box center [457, 372] width 223 height 19
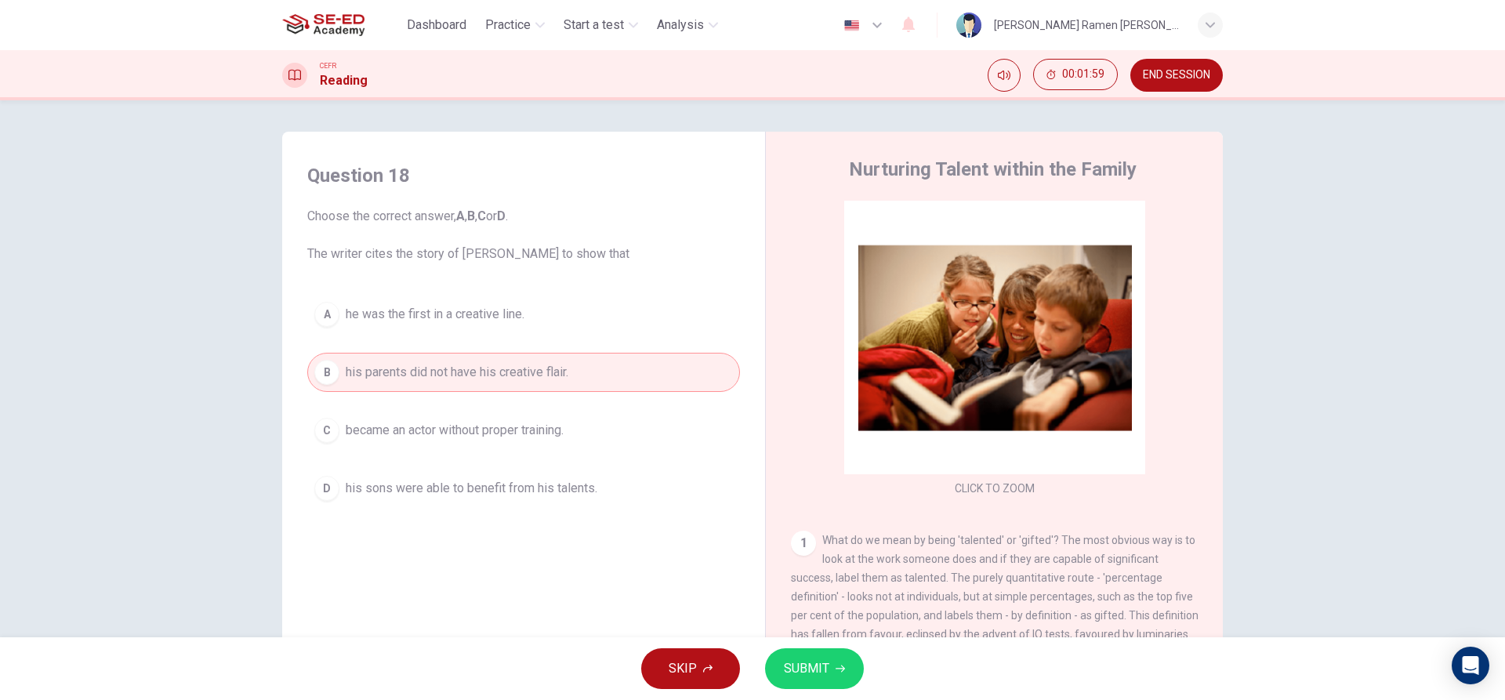
click at [787, 662] on span "SUBMIT" at bounding box center [806, 669] width 45 height 22
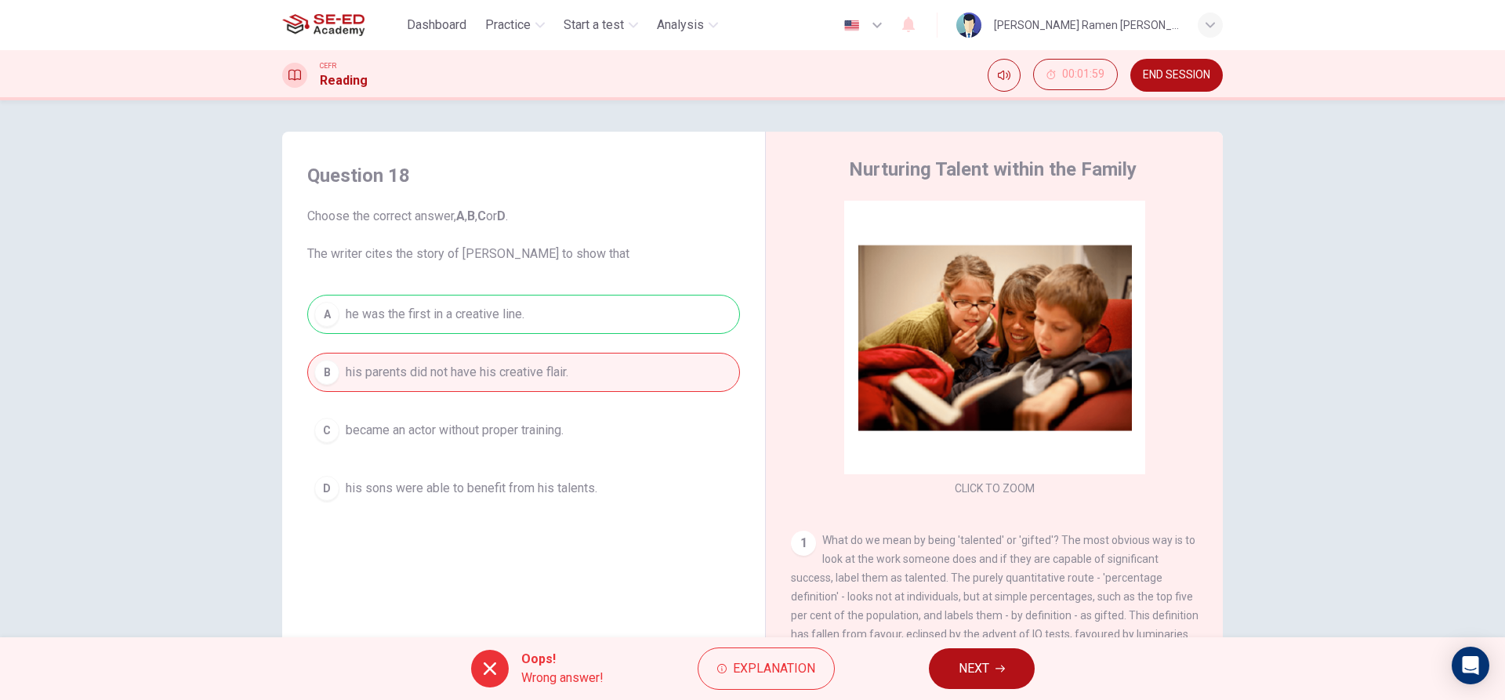
click at [992, 677] on button "NEXT" at bounding box center [982, 668] width 106 height 41
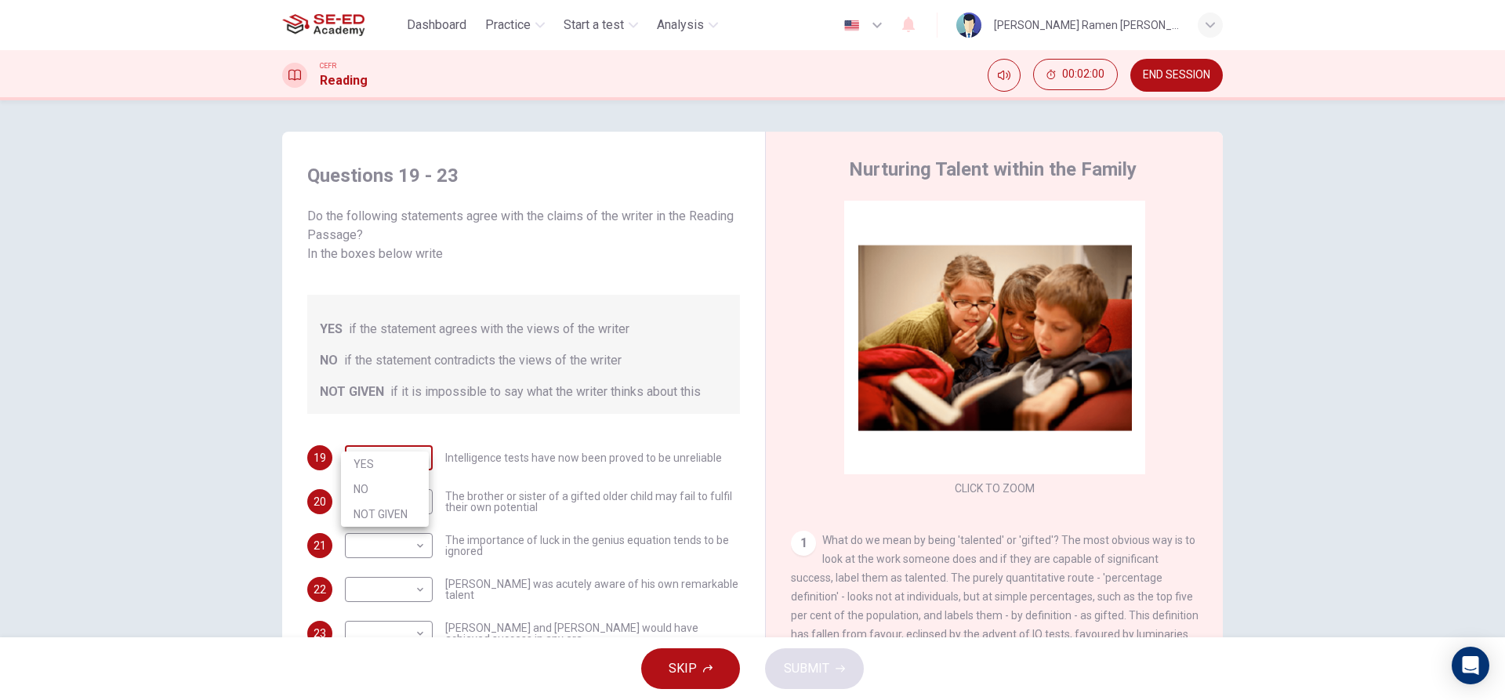
click at [386, 438] on body "This site uses cookies, as explained in our Privacy Policy . If you agree to th…" at bounding box center [752, 350] width 1505 height 700
click at [409, 441] on div at bounding box center [752, 350] width 1505 height 700
click at [428, 419] on div "Questions 19 - 23 Do the following statements agree with the claims of the writ…" at bounding box center [524, 404] width 458 height 514
click at [411, 442] on body "This site uses cookies, as explained in our Privacy Policy . If you agree to th…" at bounding box center [752, 350] width 1505 height 700
click at [405, 516] on li "NOT GIVEN" at bounding box center [385, 514] width 88 height 25
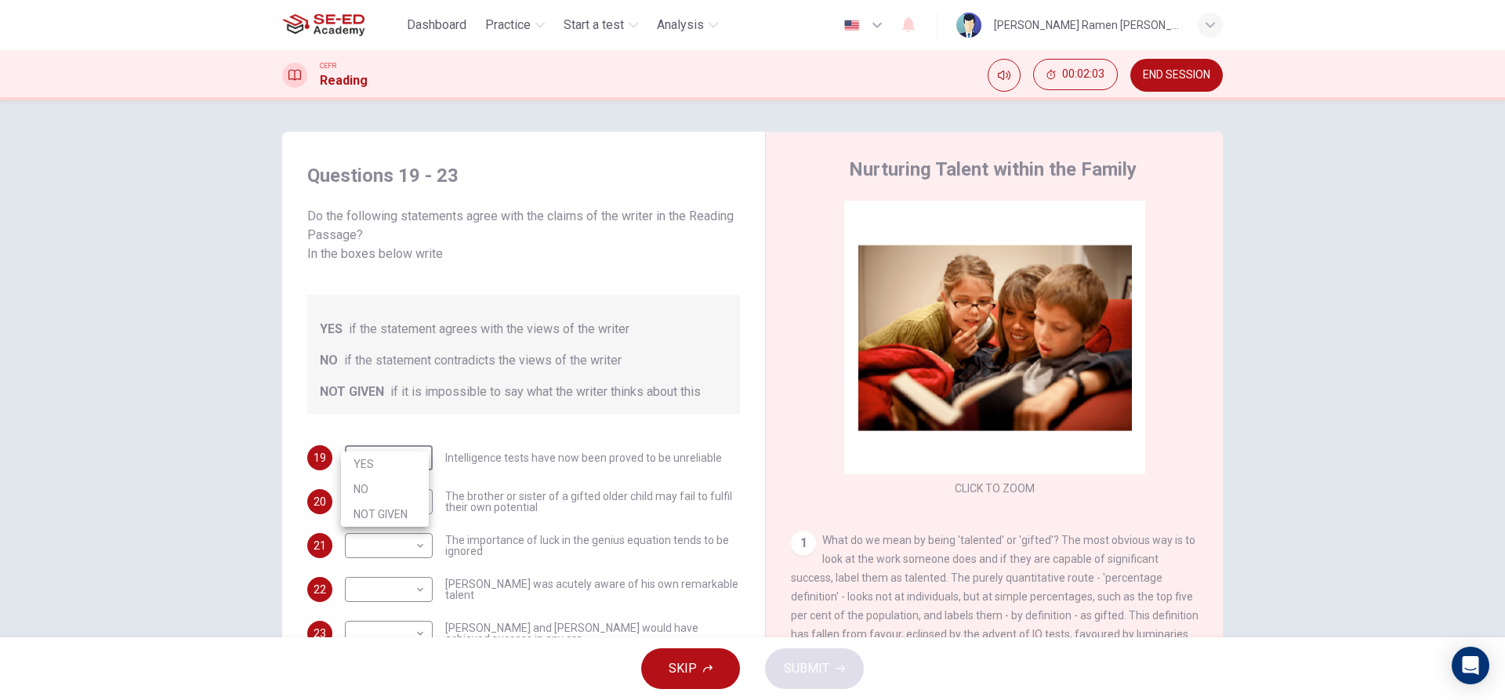
type input "NOT GIVEN"
click at [407, 487] on body "This site uses cookies, as explained in our Privacy Policy . If you agree to th…" at bounding box center [752, 350] width 1505 height 700
click at [393, 551] on li "NOT GIVEN" at bounding box center [385, 557] width 88 height 25
type input "NOT GIVEN"
click at [397, 563] on body "This site uses cookies, as explained in our Privacy Policy . If you agree to th…" at bounding box center [752, 350] width 1505 height 700
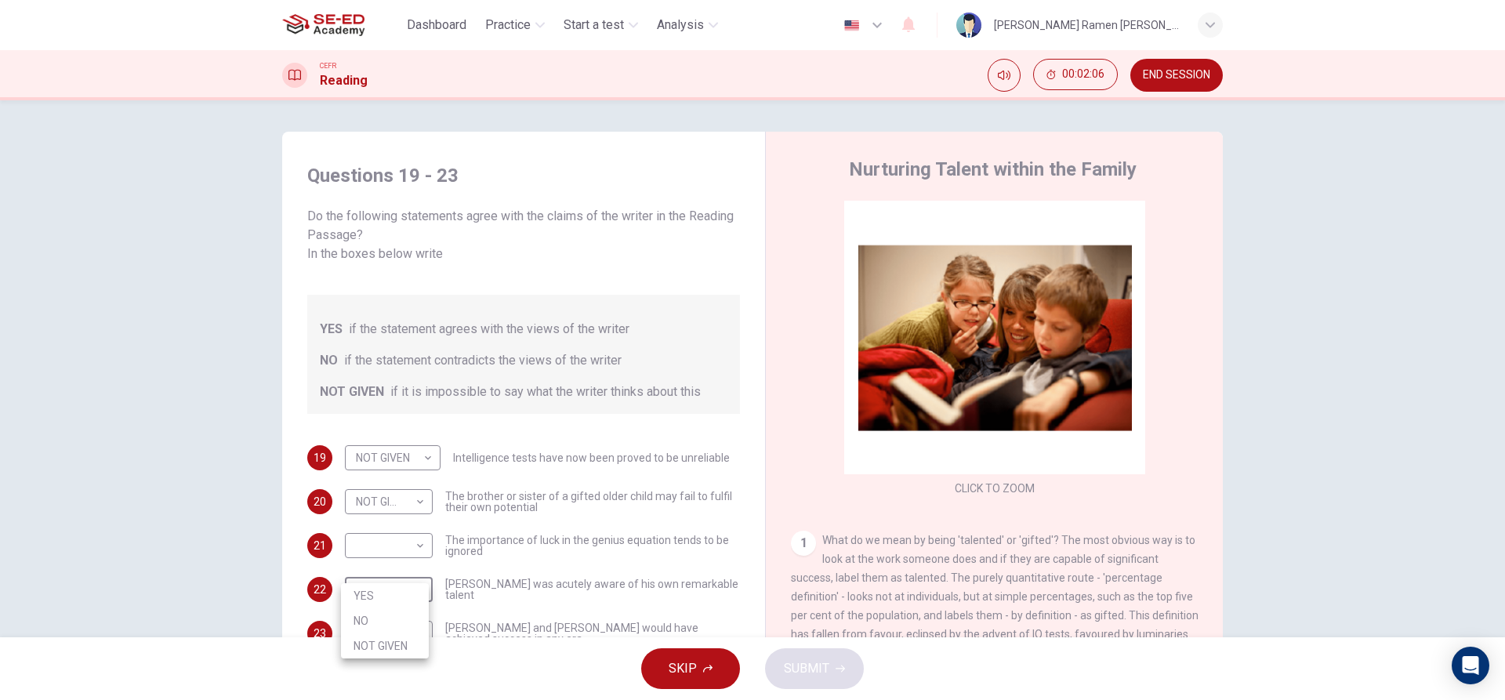
click at [390, 646] on li "NOT GIVEN" at bounding box center [385, 645] width 88 height 25
type input "NOT GIVEN"
click at [404, 534] on body "This site uses cookies, as explained in our Privacy Policy . If you agree to th…" at bounding box center [752, 350] width 1505 height 700
click at [391, 597] on li "NOT GIVEN" at bounding box center [385, 601] width 88 height 25
type input "NOT GIVEN"
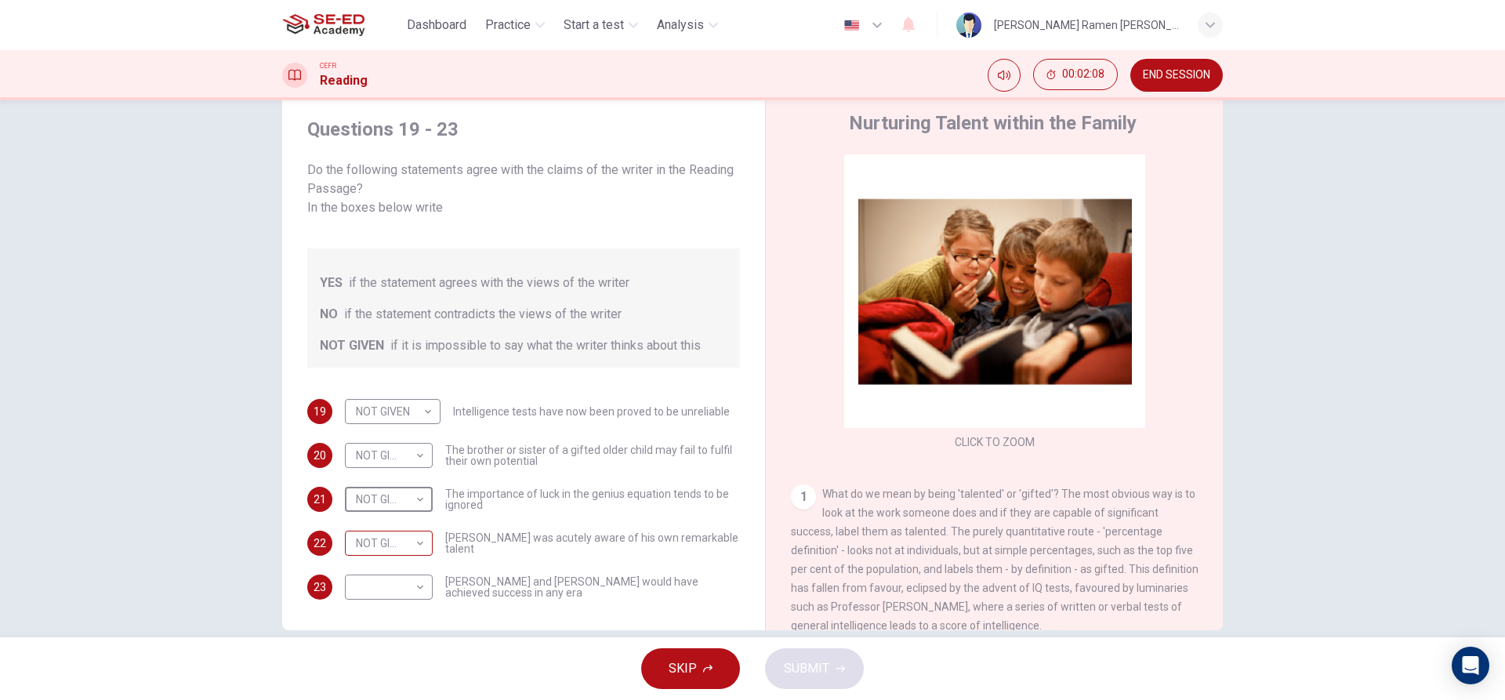
scroll to position [71, 0]
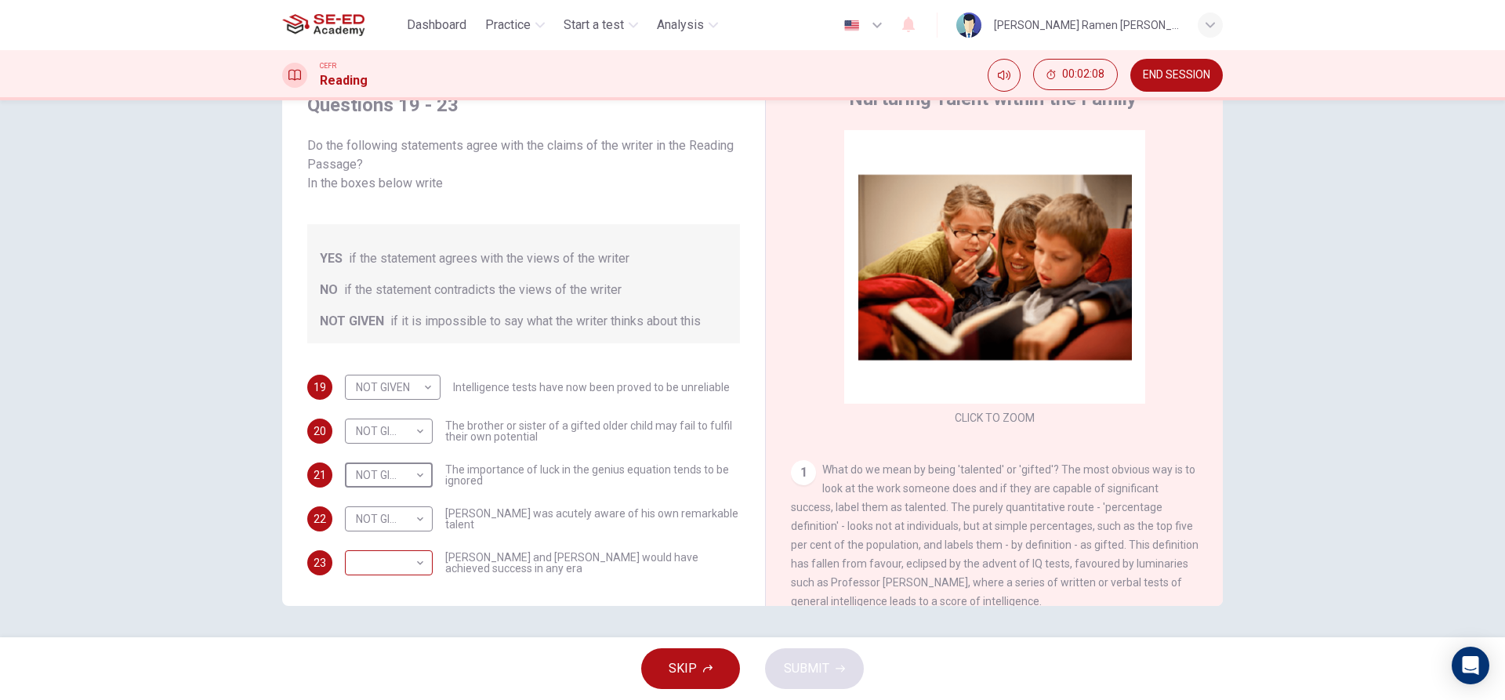
click at [407, 538] on body "This site uses cookies, as explained in our Privacy Policy . If you agree to th…" at bounding box center [752, 350] width 1505 height 700
click at [387, 616] on li "NOT GIVEN" at bounding box center [385, 619] width 88 height 25
type input "NOT GIVEN"
click at [815, 665] on span "SUBMIT" at bounding box center [806, 669] width 45 height 22
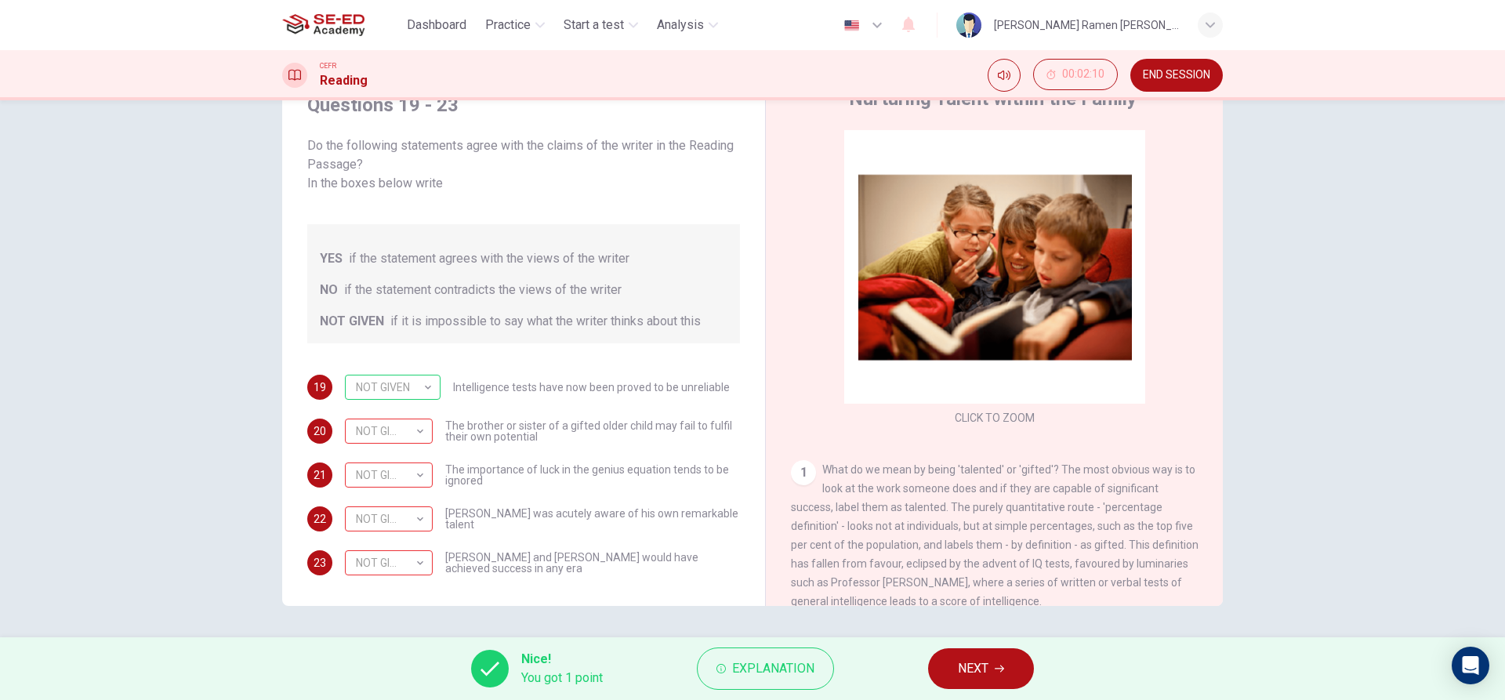
click at [966, 656] on button "NEXT" at bounding box center [981, 668] width 106 height 41
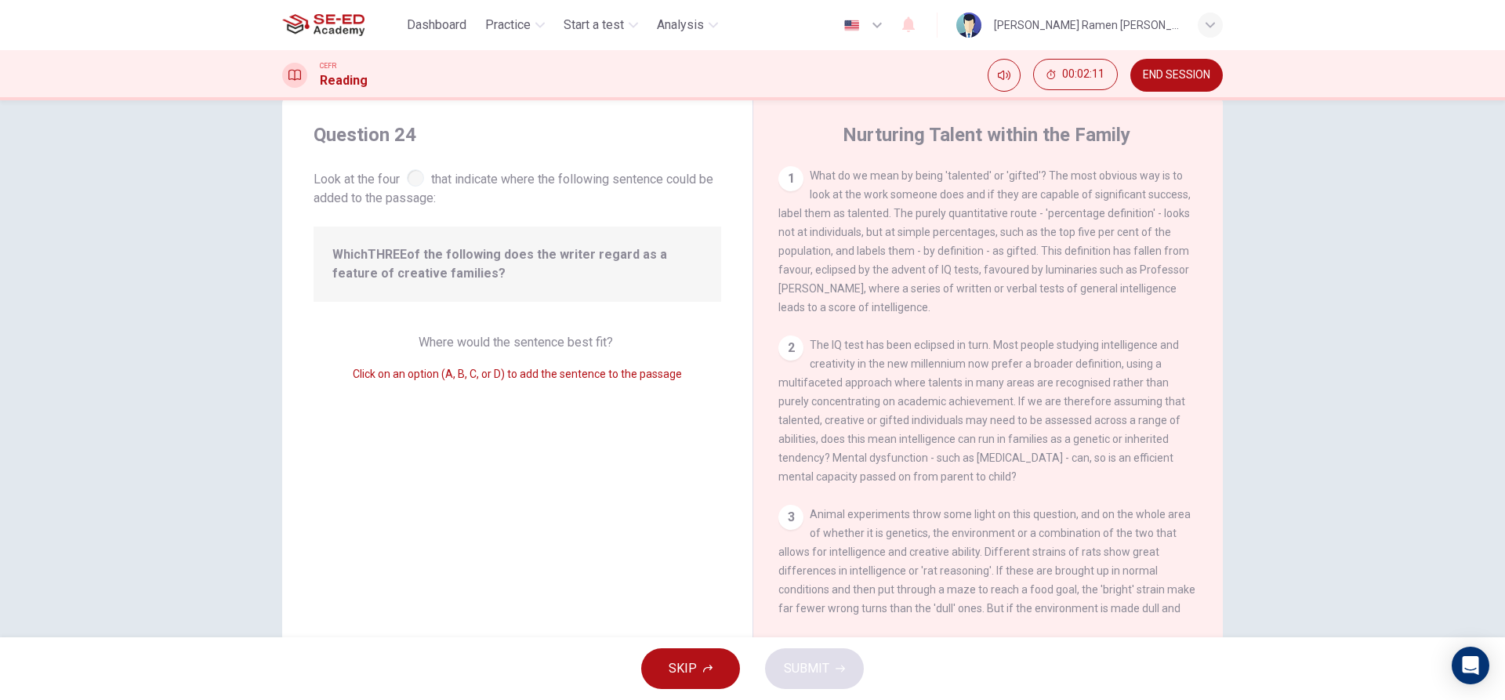
scroll to position [0, 0]
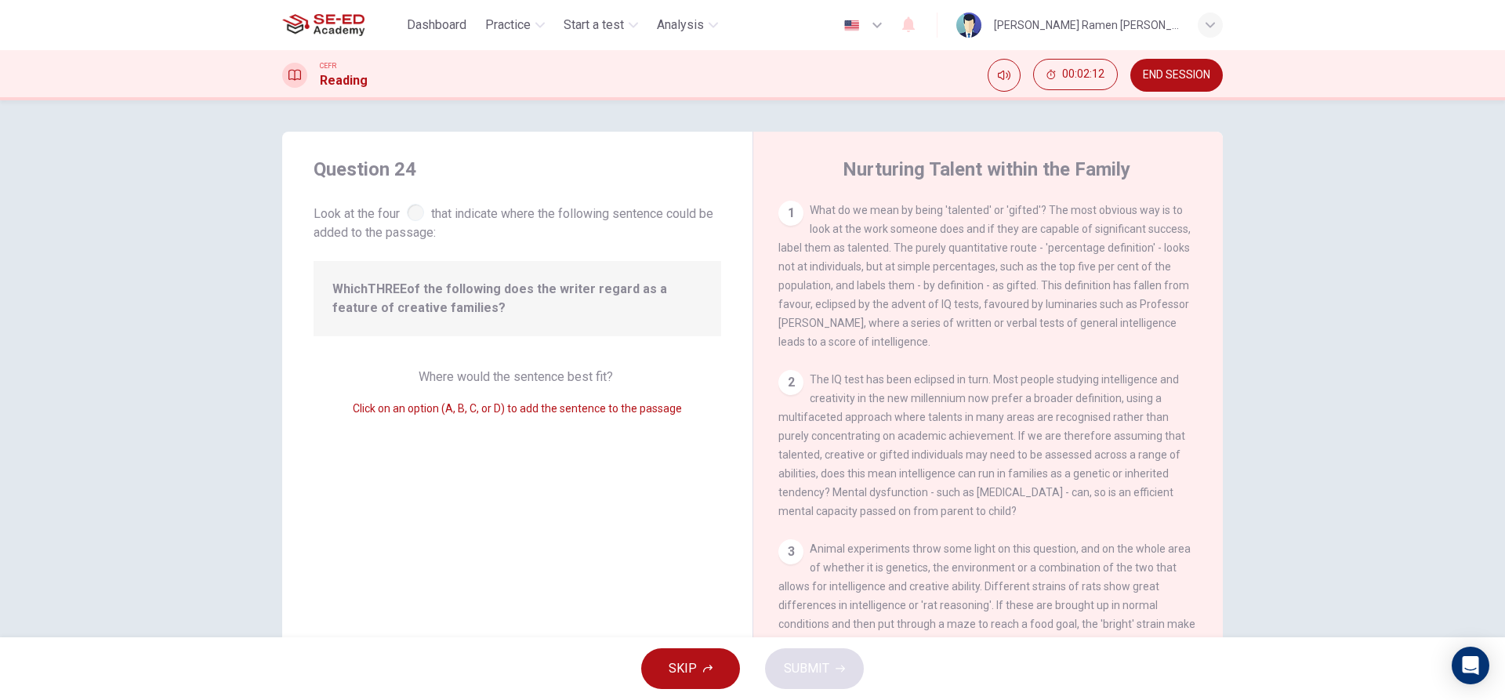
click at [690, 668] on span "SKIP" at bounding box center [683, 669] width 28 height 22
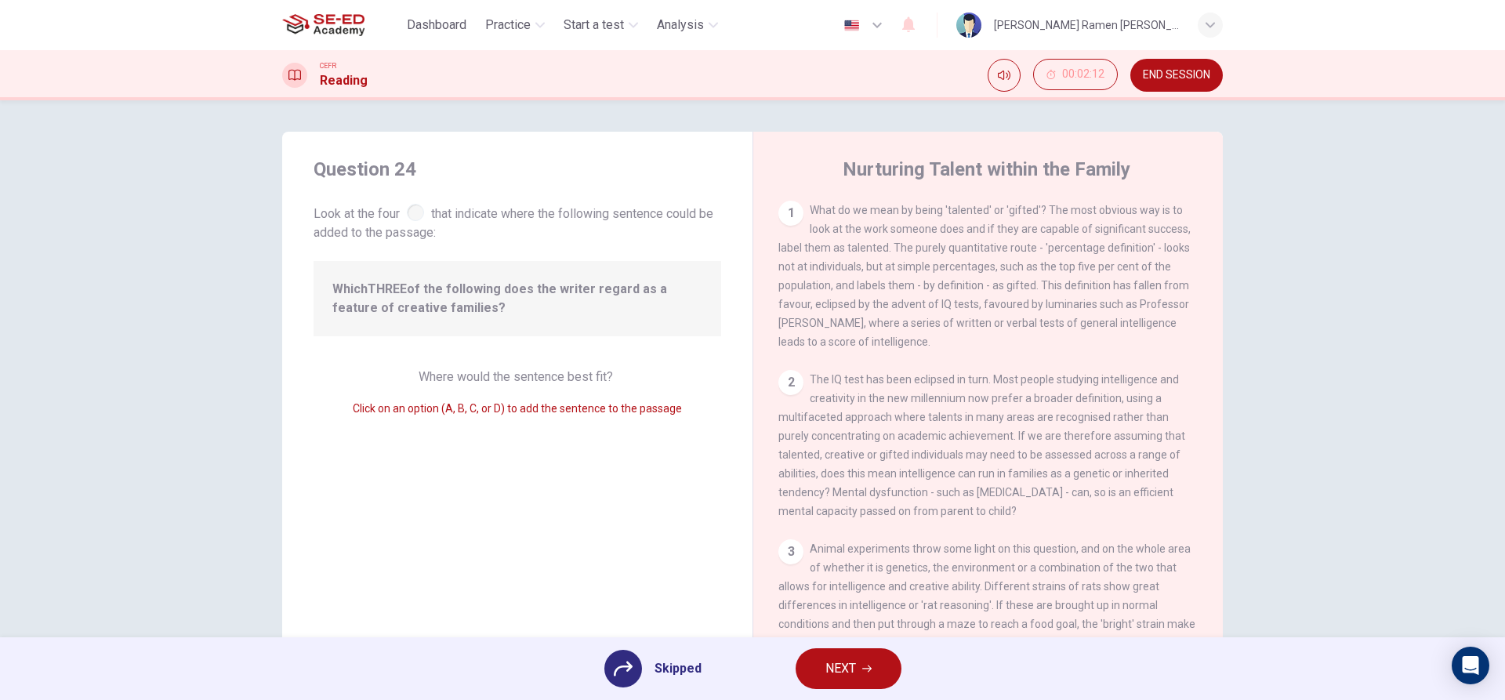
click at [788, 666] on div "Skipped NEXT" at bounding box center [752, 668] width 1505 height 63
click at [792, 666] on div "Skipped NEXT" at bounding box center [752, 668] width 1505 height 63
drag, startPoint x: 805, startPoint y: 666, endPoint x: 815, endPoint y: 668, distance: 10.3
click at [815, 668] on button "NEXT" at bounding box center [848, 668] width 106 height 41
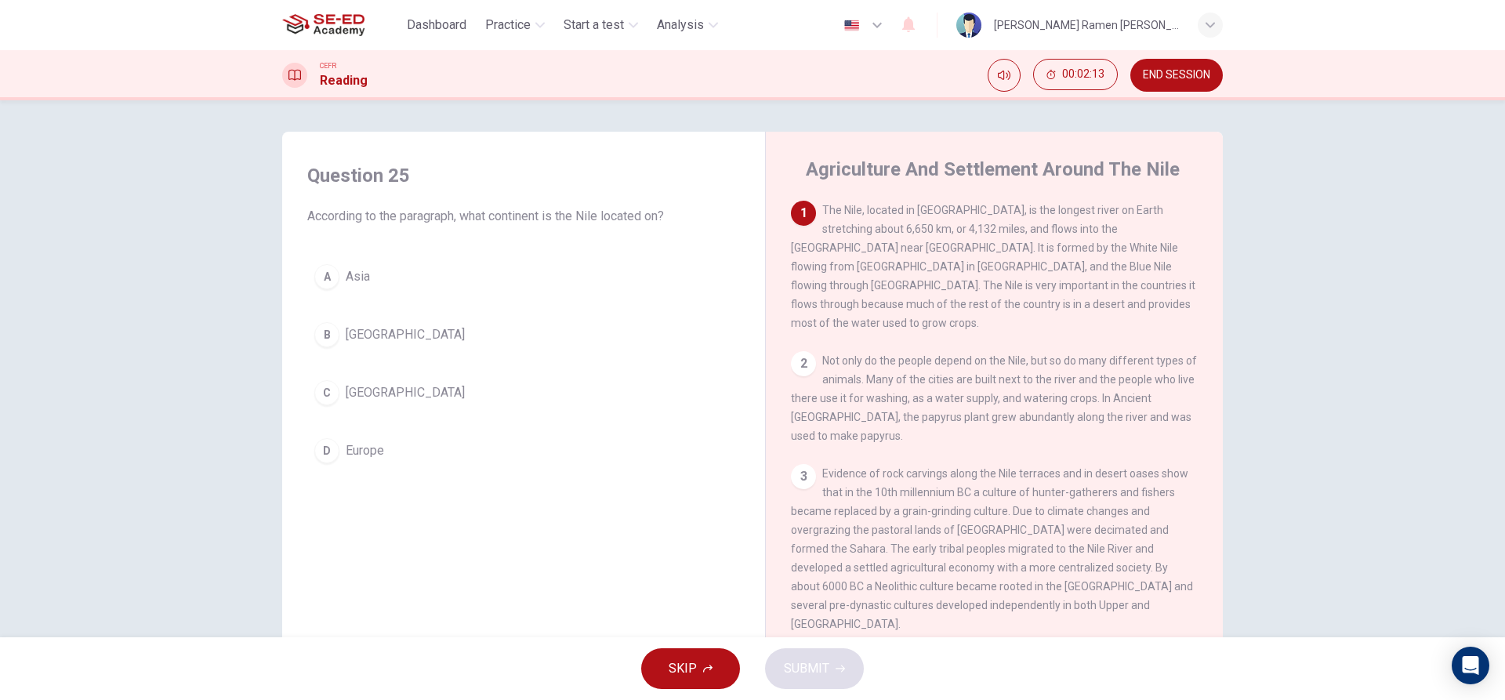
click at [398, 322] on button "B South America" at bounding box center [523, 334] width 433 height 39
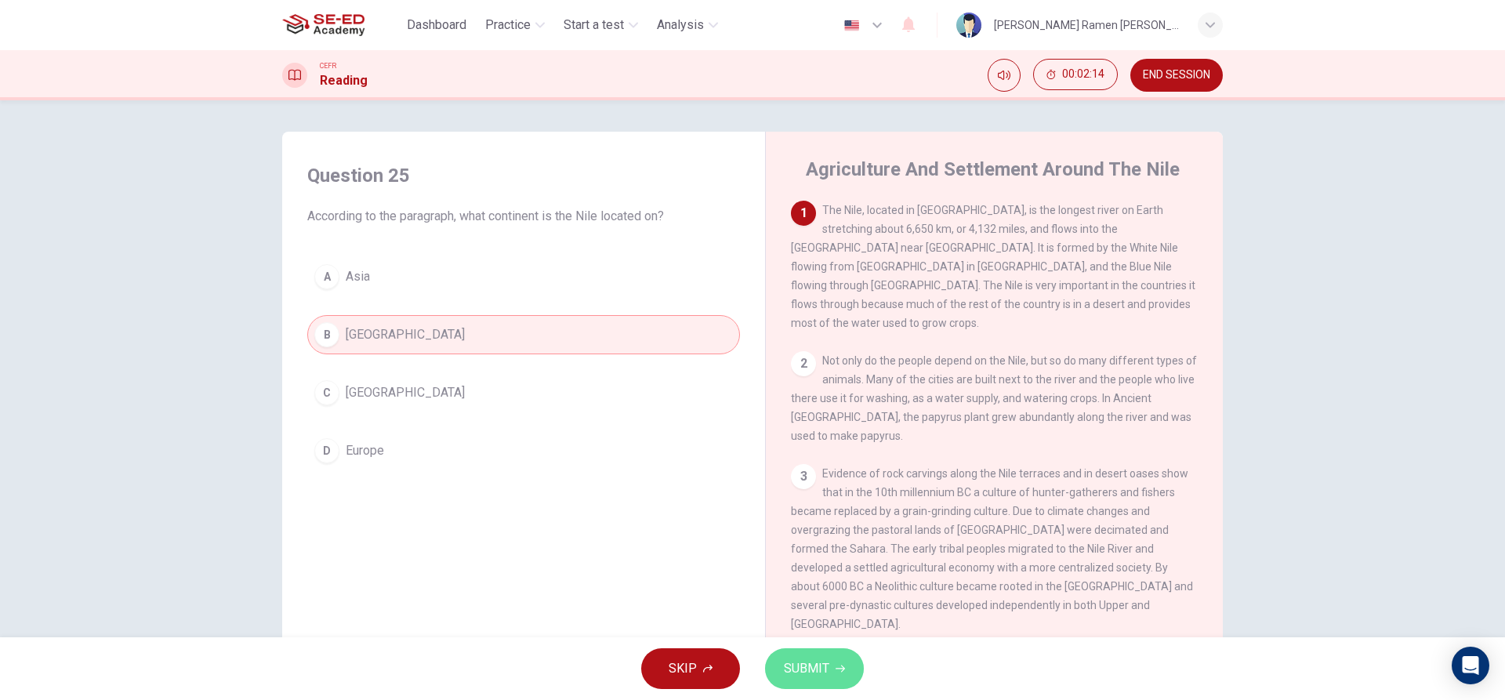
click at [807, 656] on button "SUBMIT" at bounding box center [814, 668] width 99 height 41
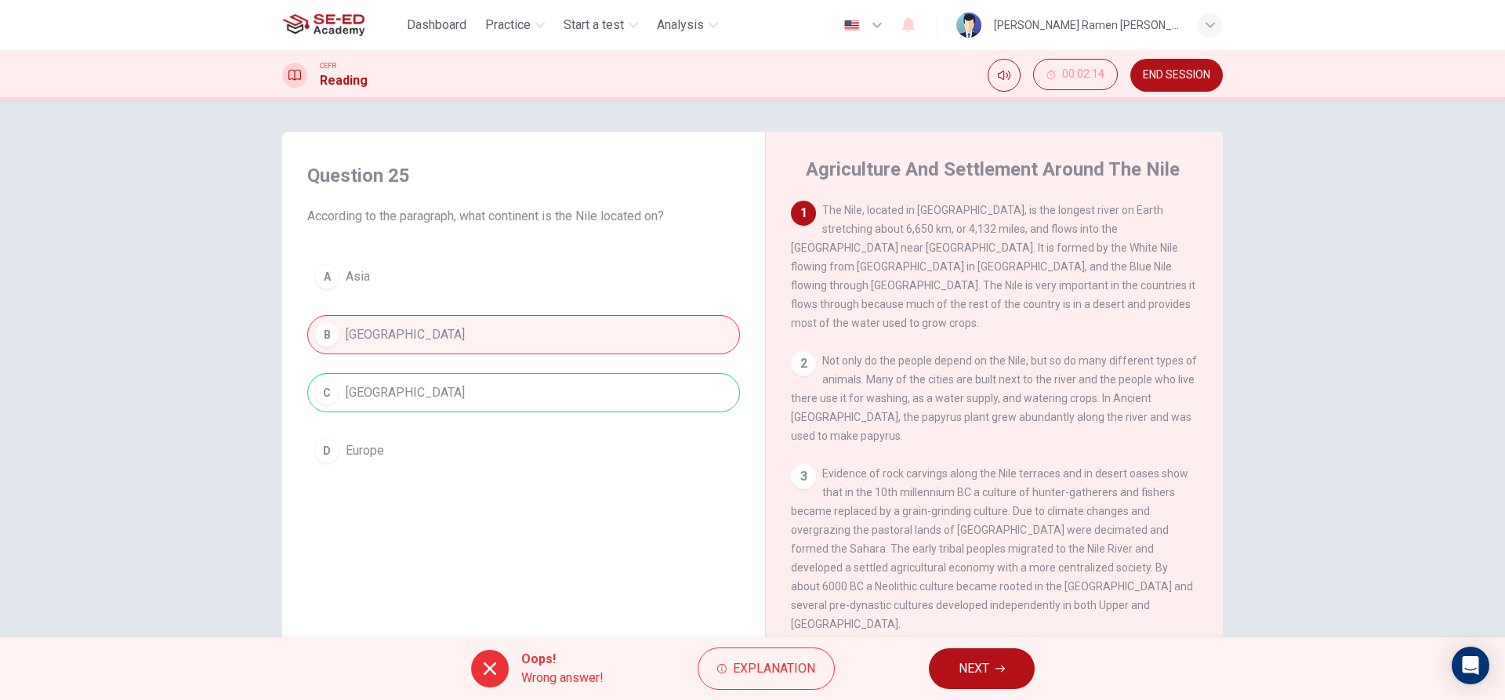
click at [1013, 682] on button "NEXT" at bounding box center [982, 668] width 106 height 41
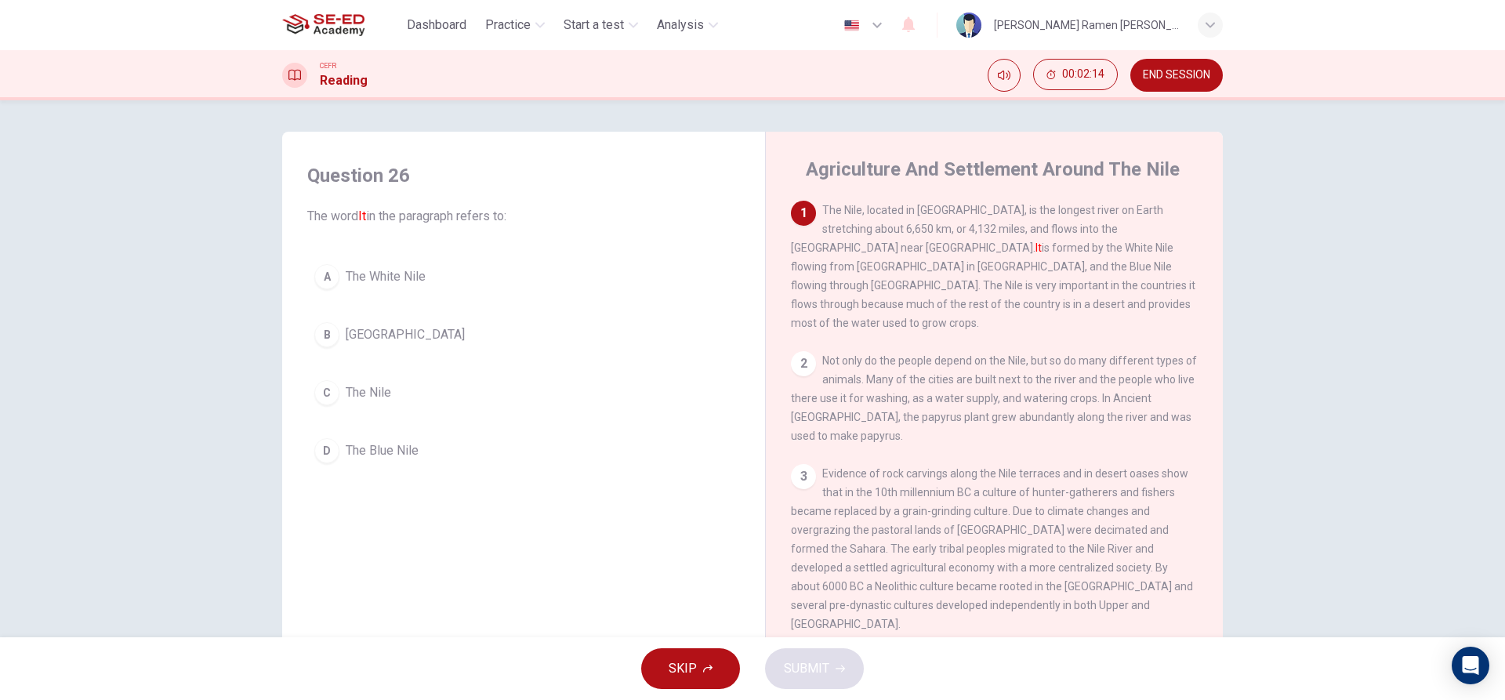
click at [419, 476] on div "Question 26 The word It in the paragraph refers to: A The White Nile B Lake Vic…" at bounding box center [524, 316] width 458 height 339
click at [442, 432] on button "D The Blue Nile" at bounding box center [523, 450] width 433 height 39
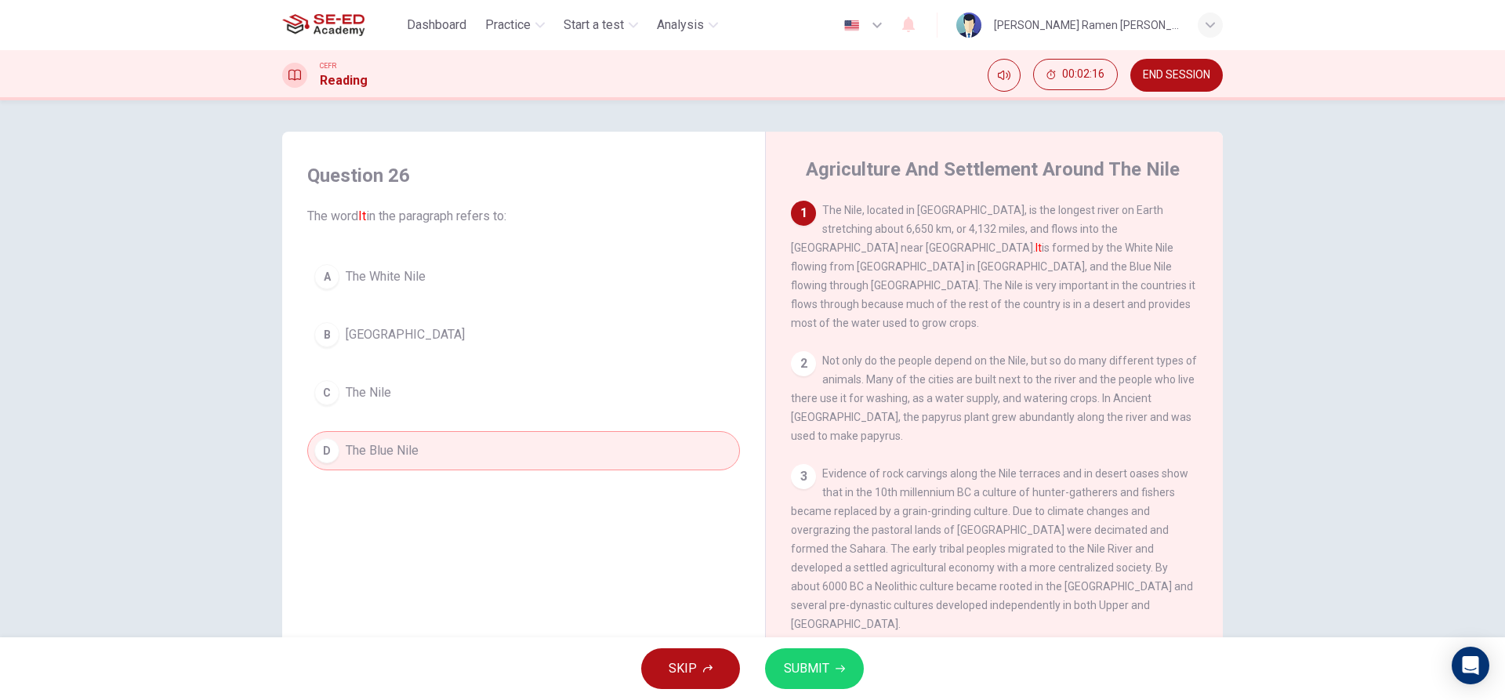
click at [370, 399] on span "The Nile" at bounding box center [368, 392] width 45 height 19
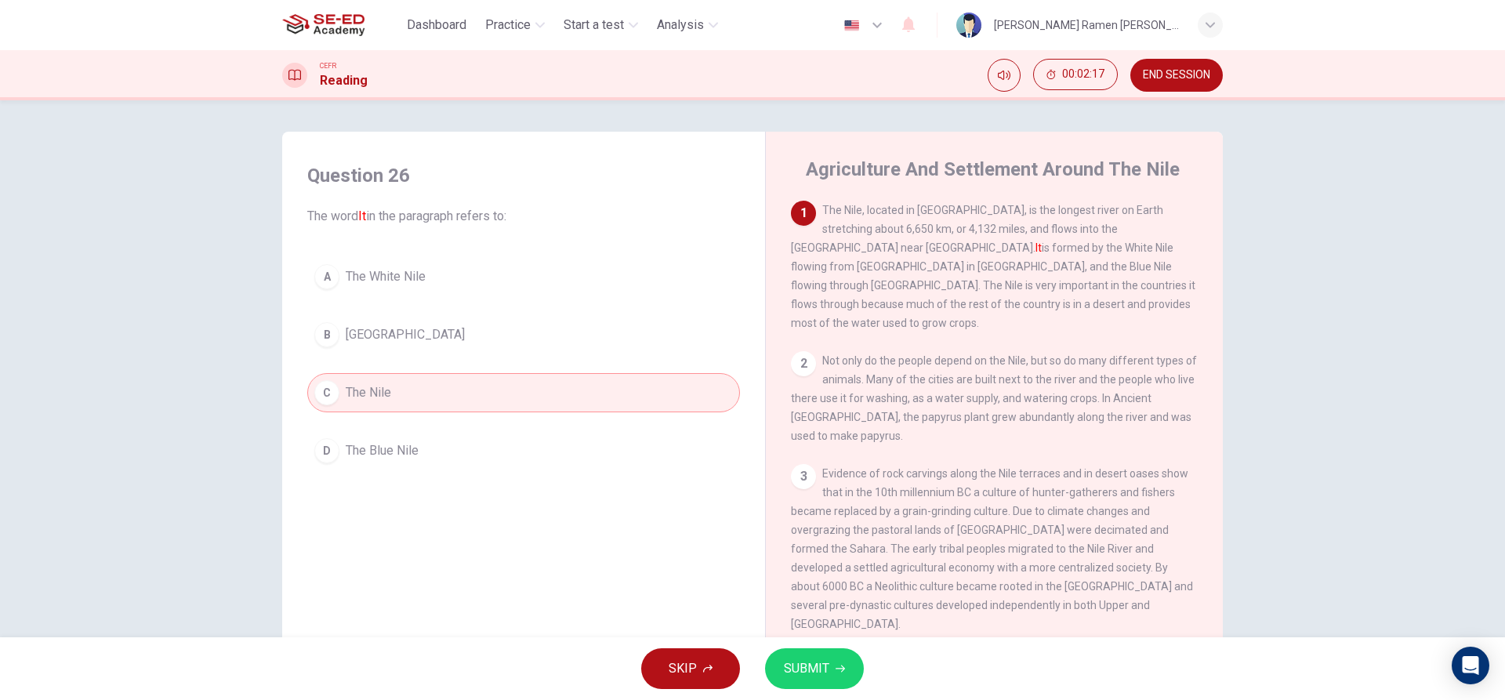
click at [819, 686] on button "SUBMIT" at bounding box center [814, 668] width 99 height 41
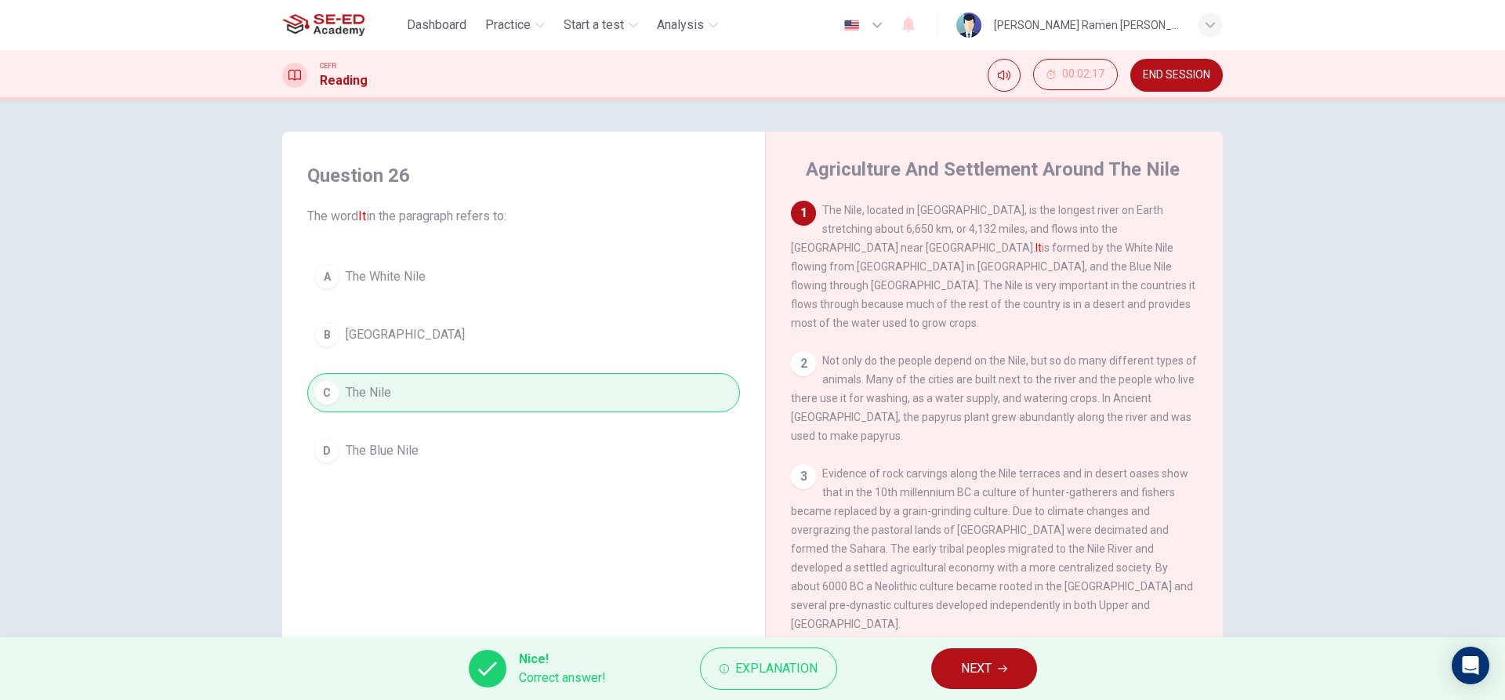
click at [964, 661] on span "NEXT" at bounding box center [976, 669] width 31 height 22
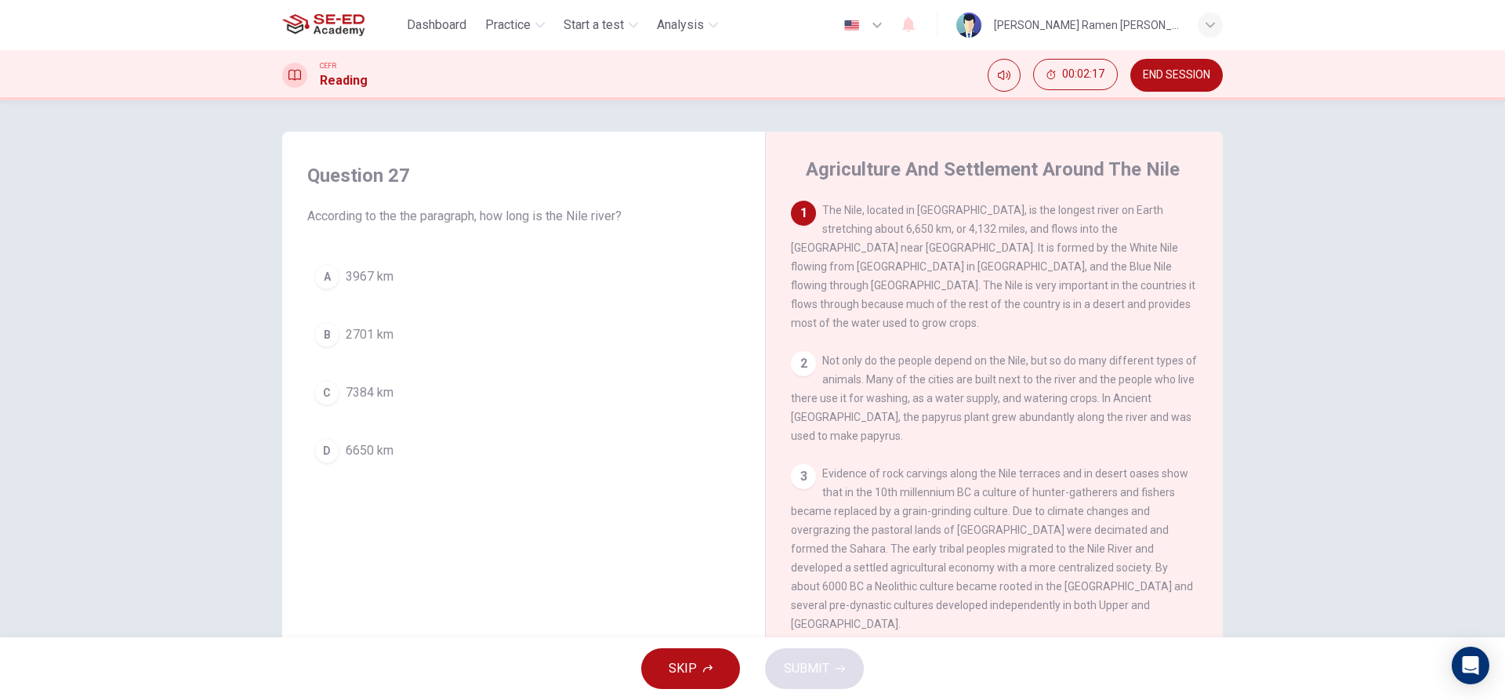
click at [424, 374] on button "C 7384 km" at bounding box center [523, 392] width 433 height 39
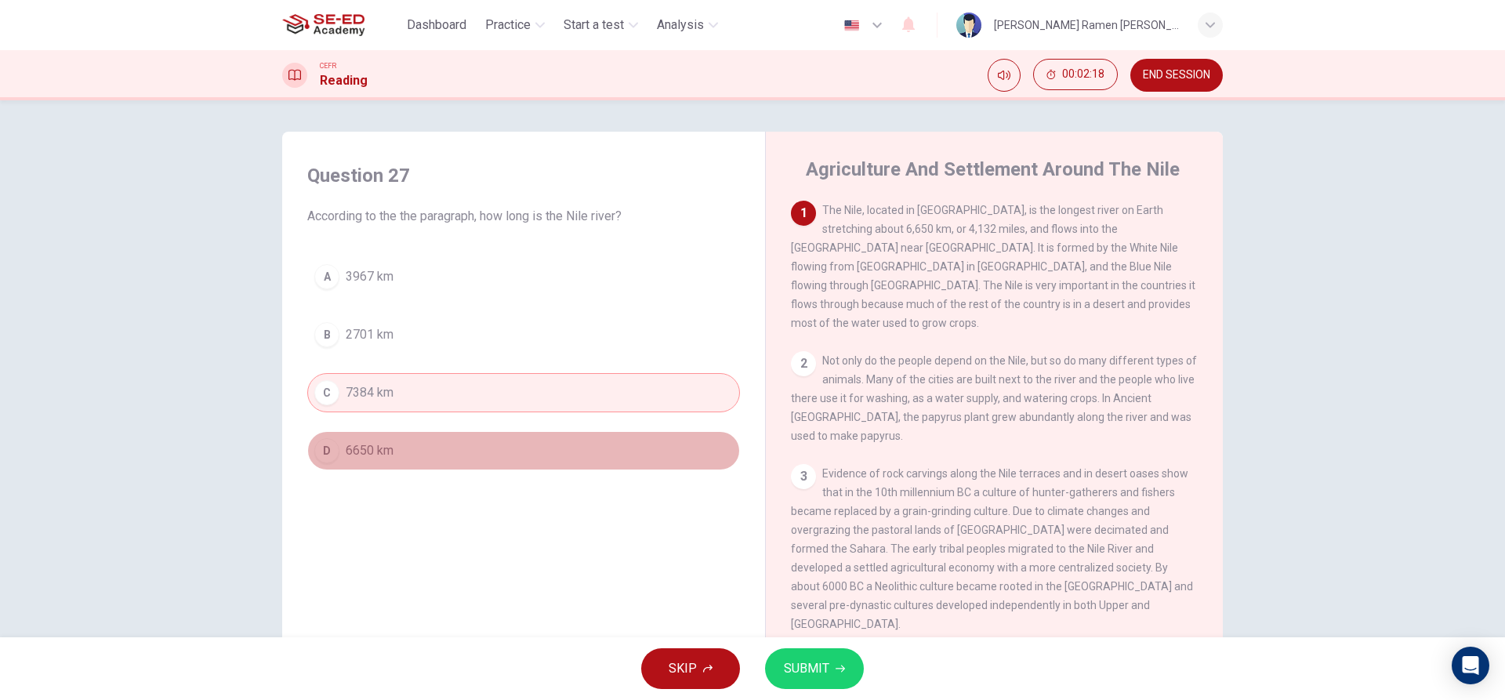
drag, startPoint x: 445, startPoint y: 450, endPoint x: 673, endPoint y: 594, distance: 269.8
click at [444, 450] on button "D 6650 km" at bounding box center [523, 450] width 433 height 39
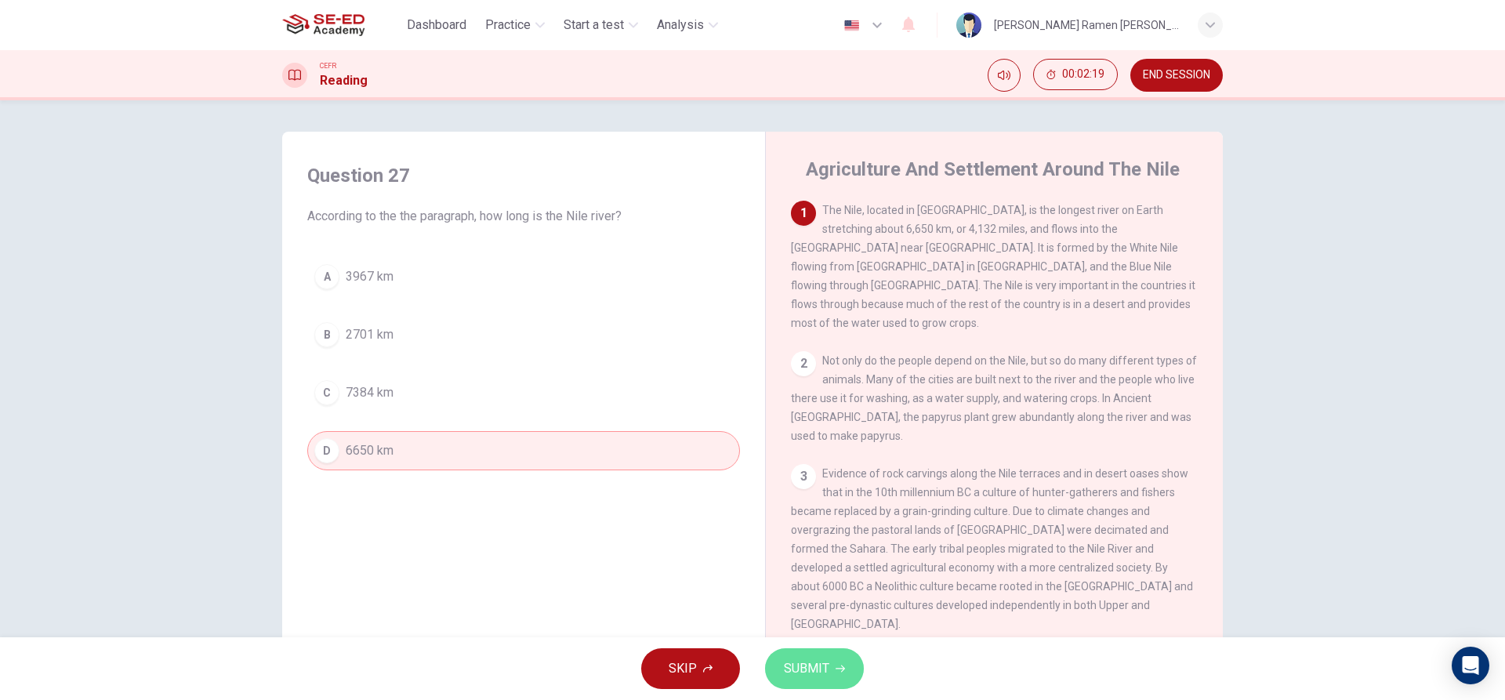
click at [792, 661] on span "SUBMIT" at bounding box center [806, 669] width 45 height 22
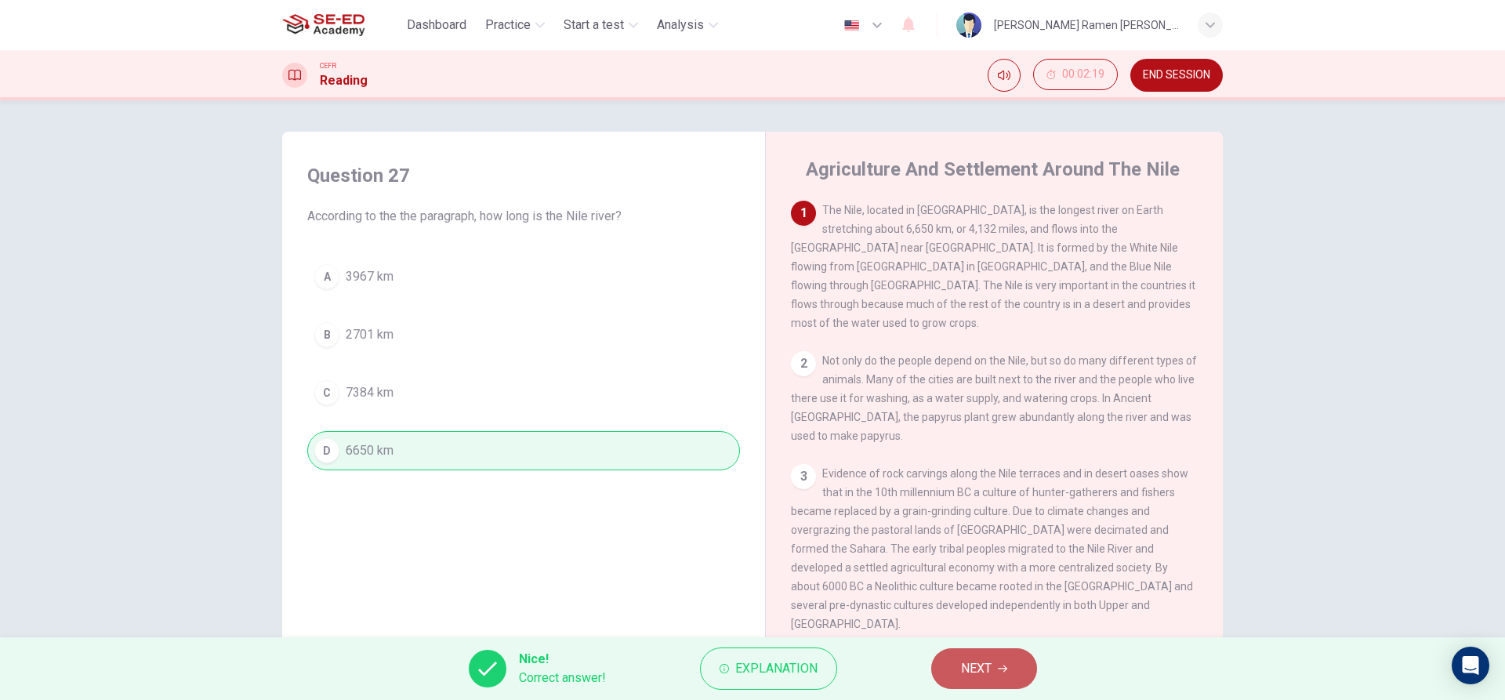
click at [955, 652] on button "NEXT" at bounding box center [984, 668] width 106 height 41
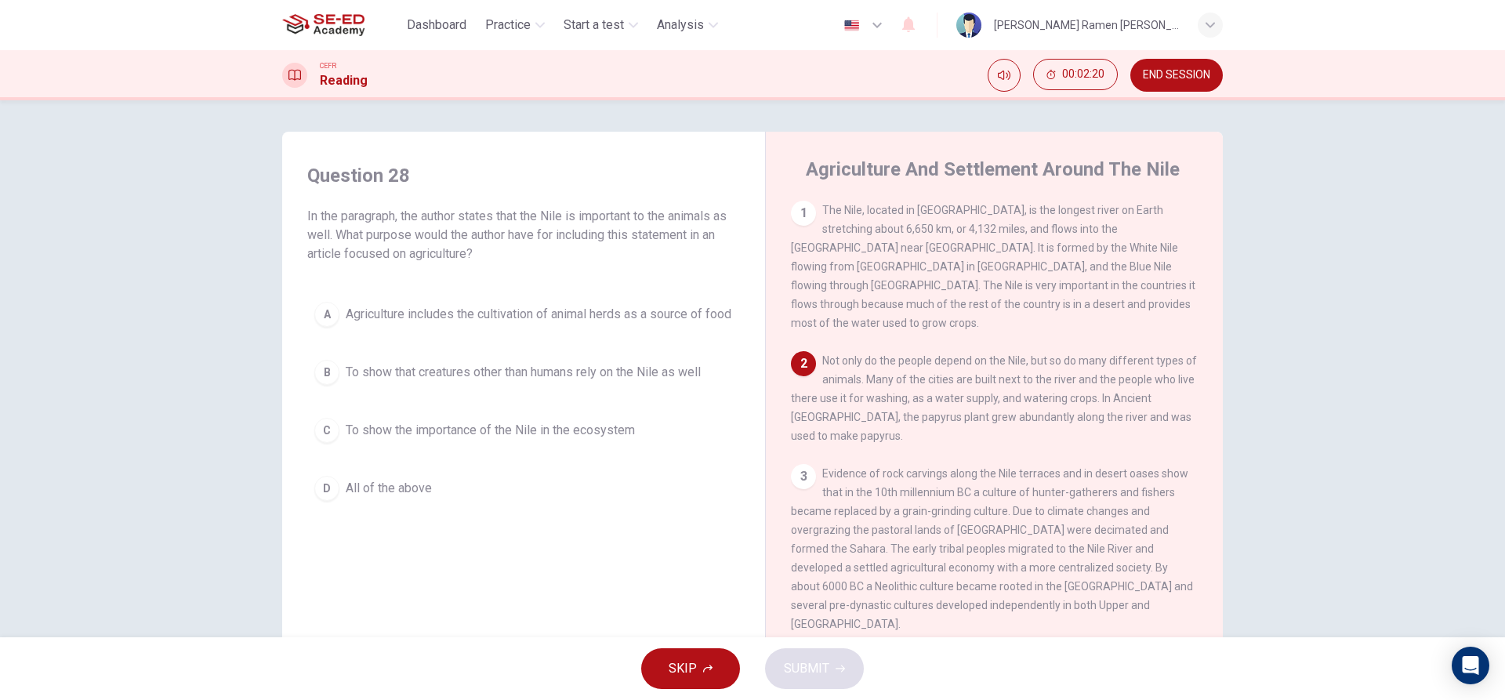
click at [499, 314] on span "Agriculture includes the cultivation of animal herds as a source of food" at bounding box center [539, 314] width 386 height 19
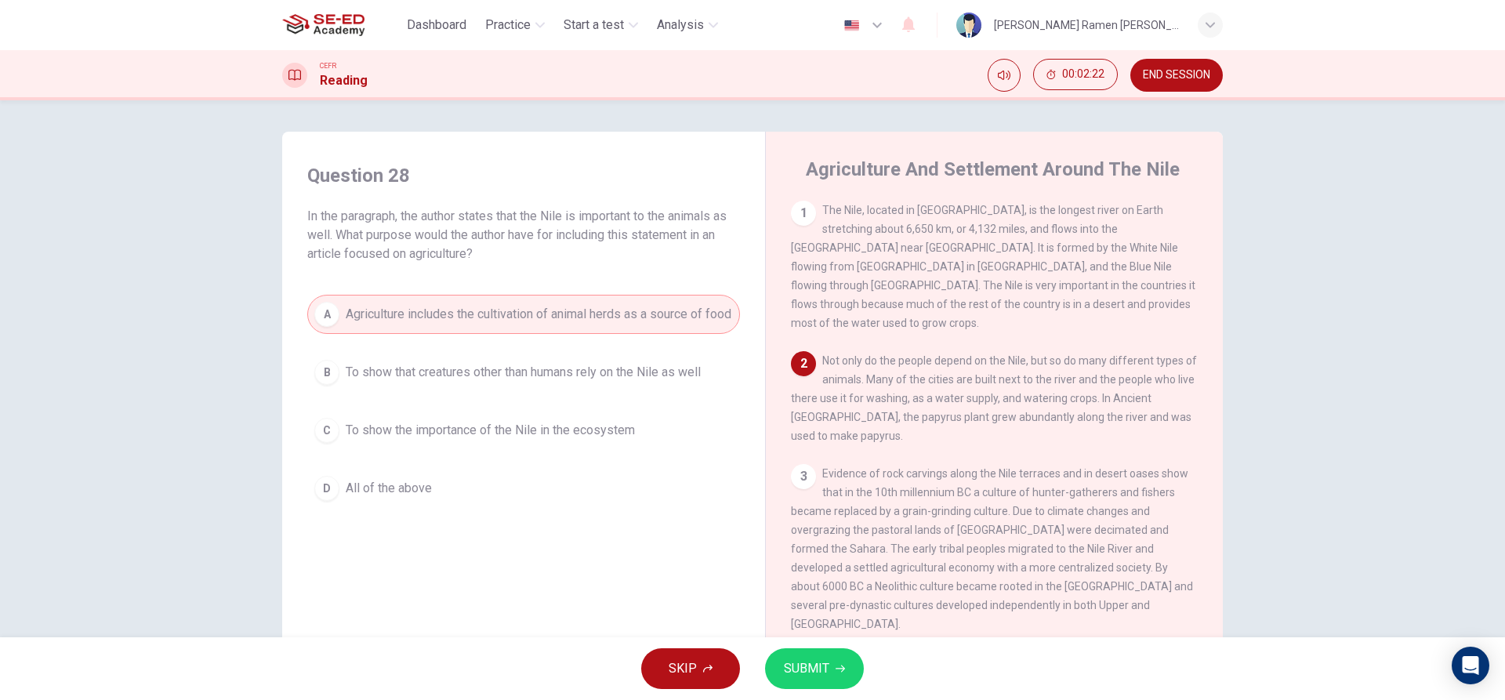
click at [824, 674] on span "SUBMIT" at bounding box center [806, 669] width 45 height 22
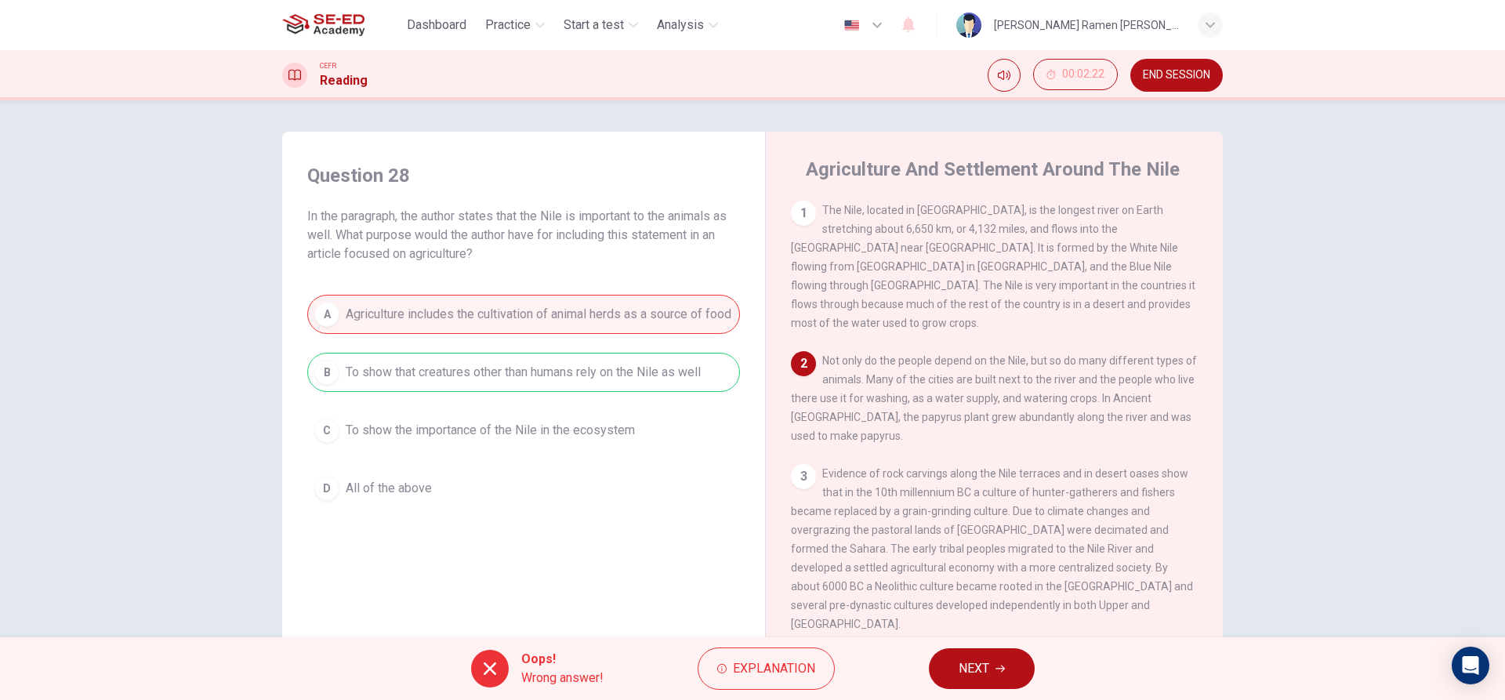
click at [948, 676] on button "NEXT" at bounding box center [982, 668] width 106 height 41
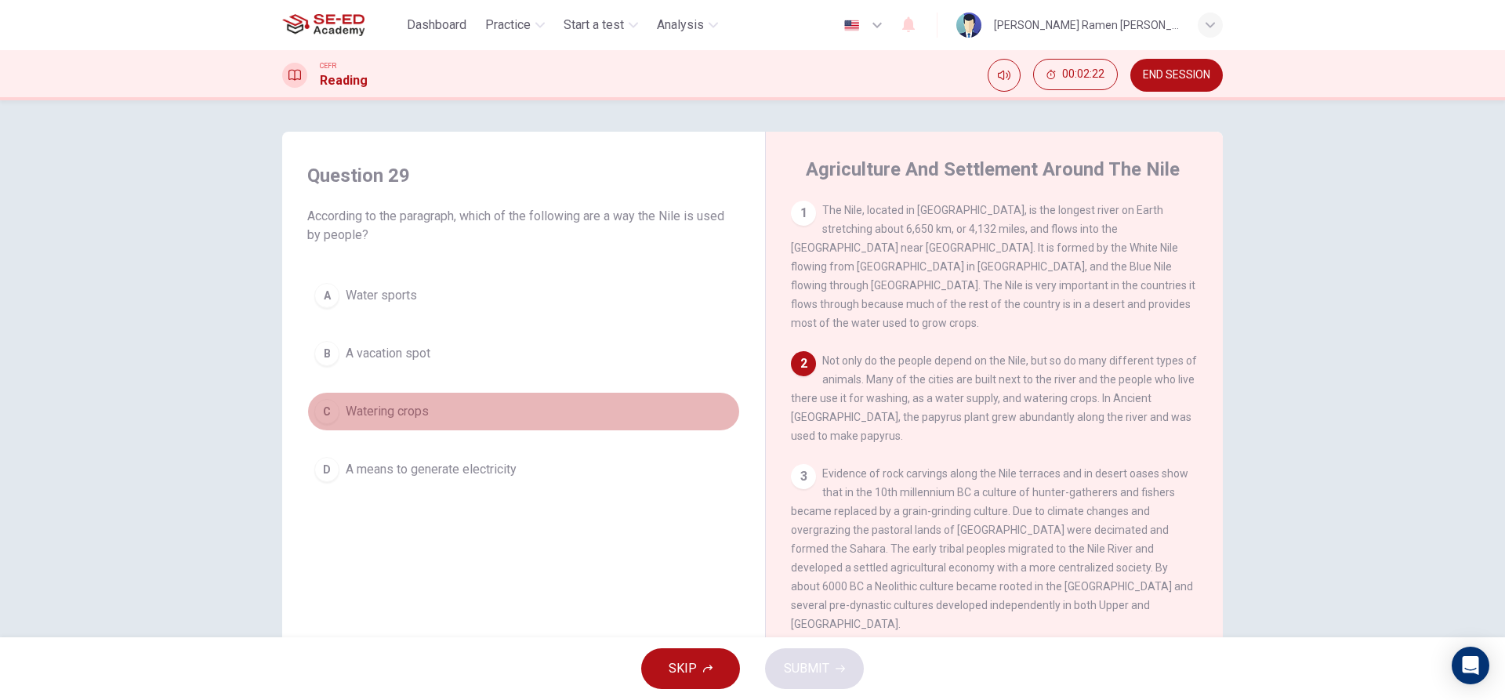
click at [459, 421] on button "C Watering crops" at bounding box center [523, 411] width 433 height 39
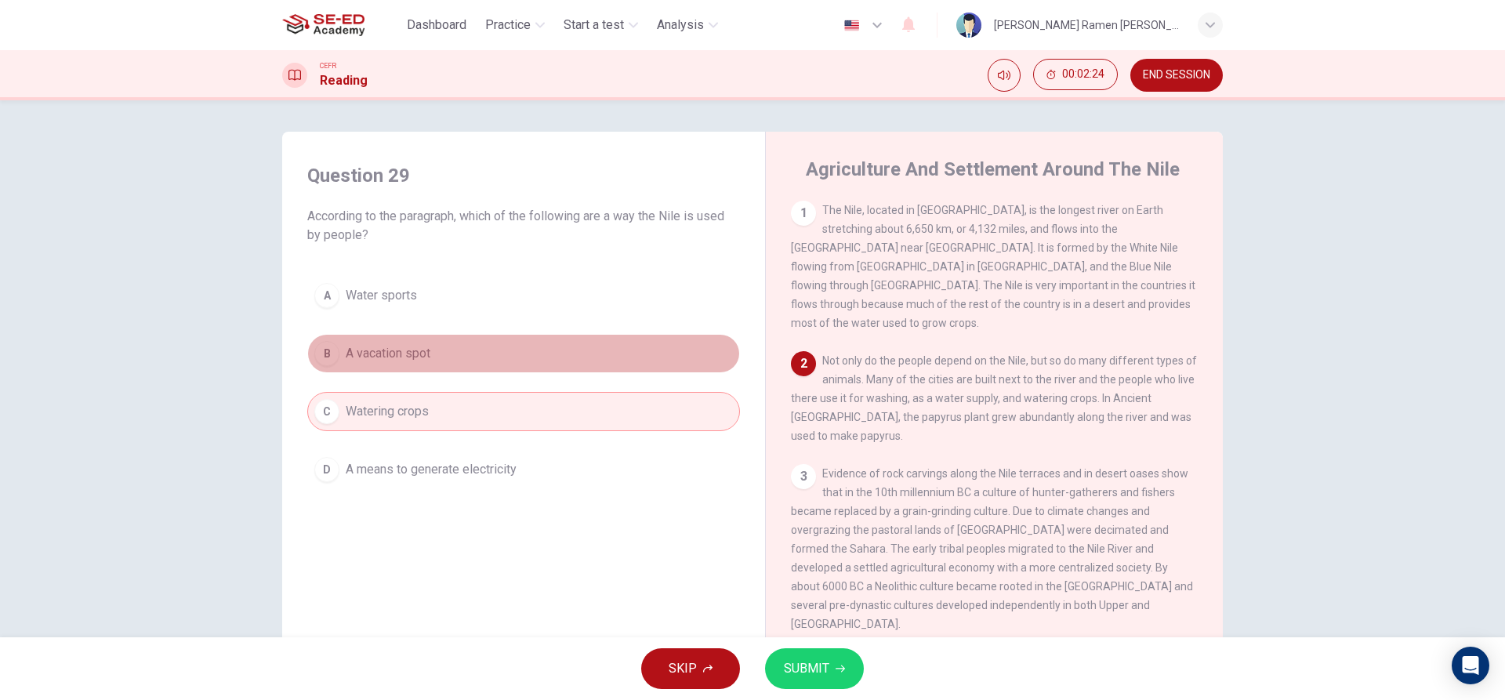
click at [445, 357] on button "B A vacation spot" at bounding box center [523, 353] width 433 height 39
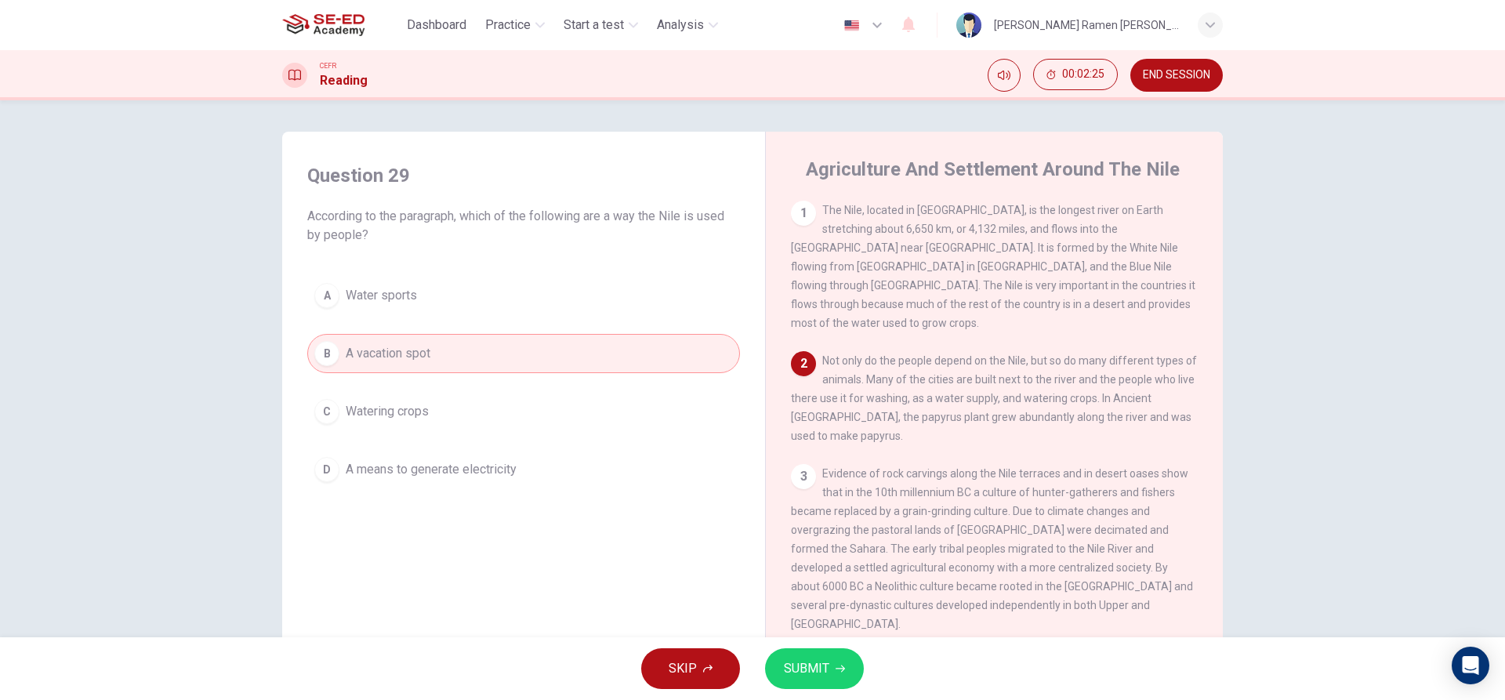
click at [453, 295] on button "A Water sports" at bounding box center [523, 295] width 433 height 39
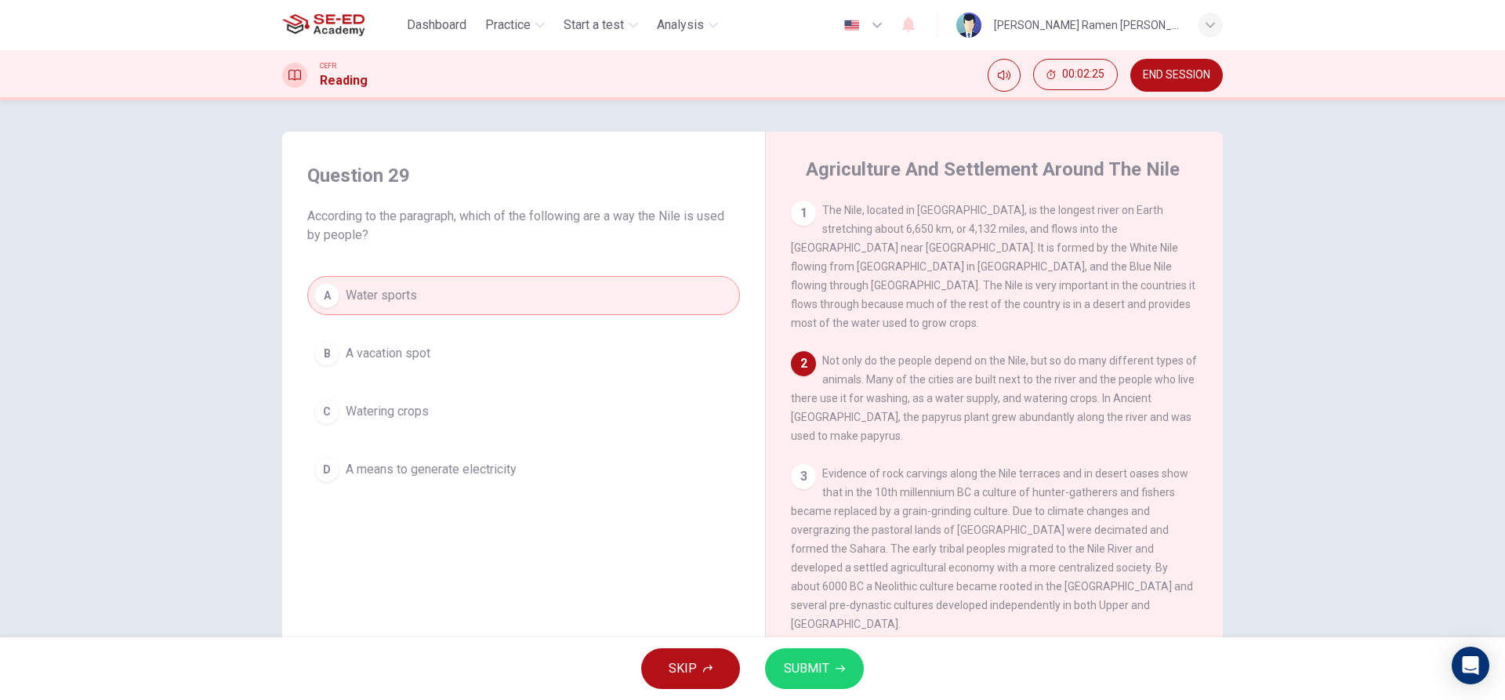
click at [455, 442] on div "A Water sports B A vacation spot C Watering crops D A means to generate electri…" at bounding box center [523, 382] width 433 height 213
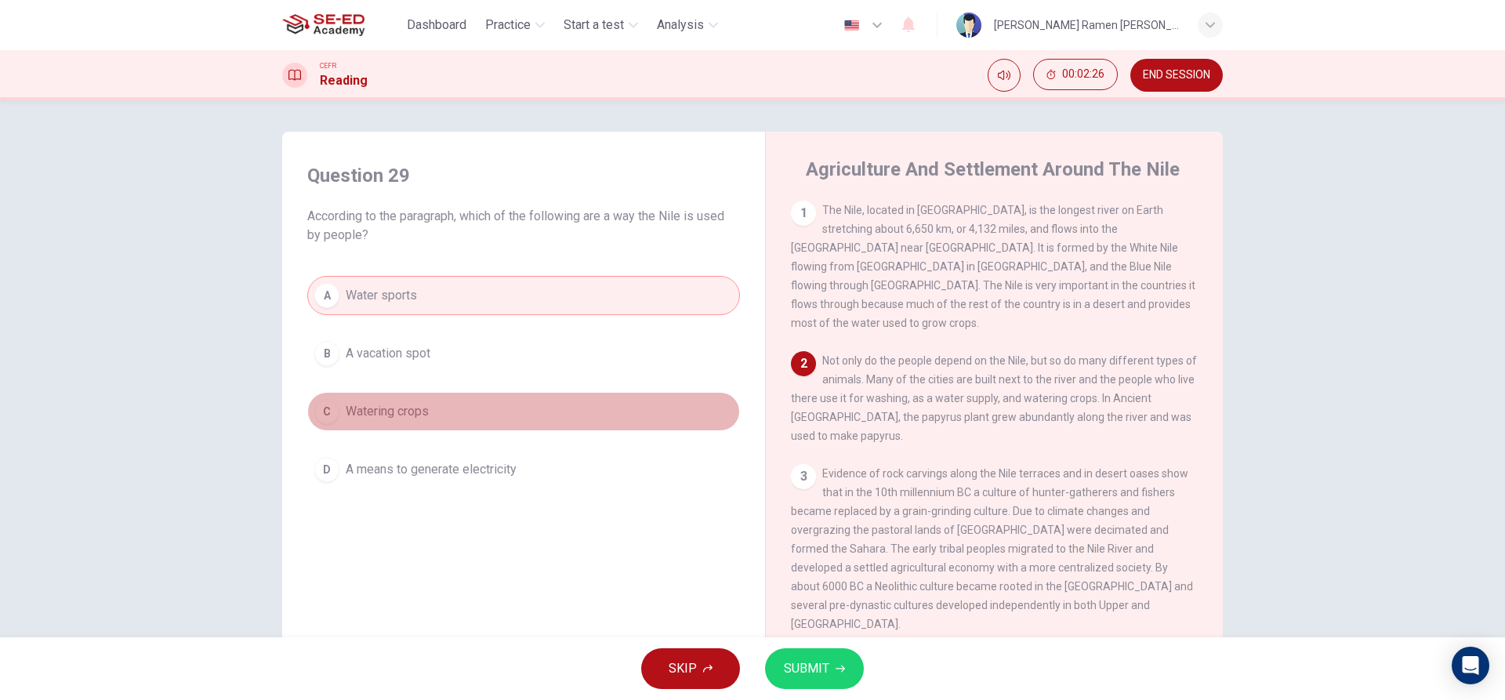
click at [481, 422] on button "C Watering crops" at bounding box center [523, 411] width 433 height 39
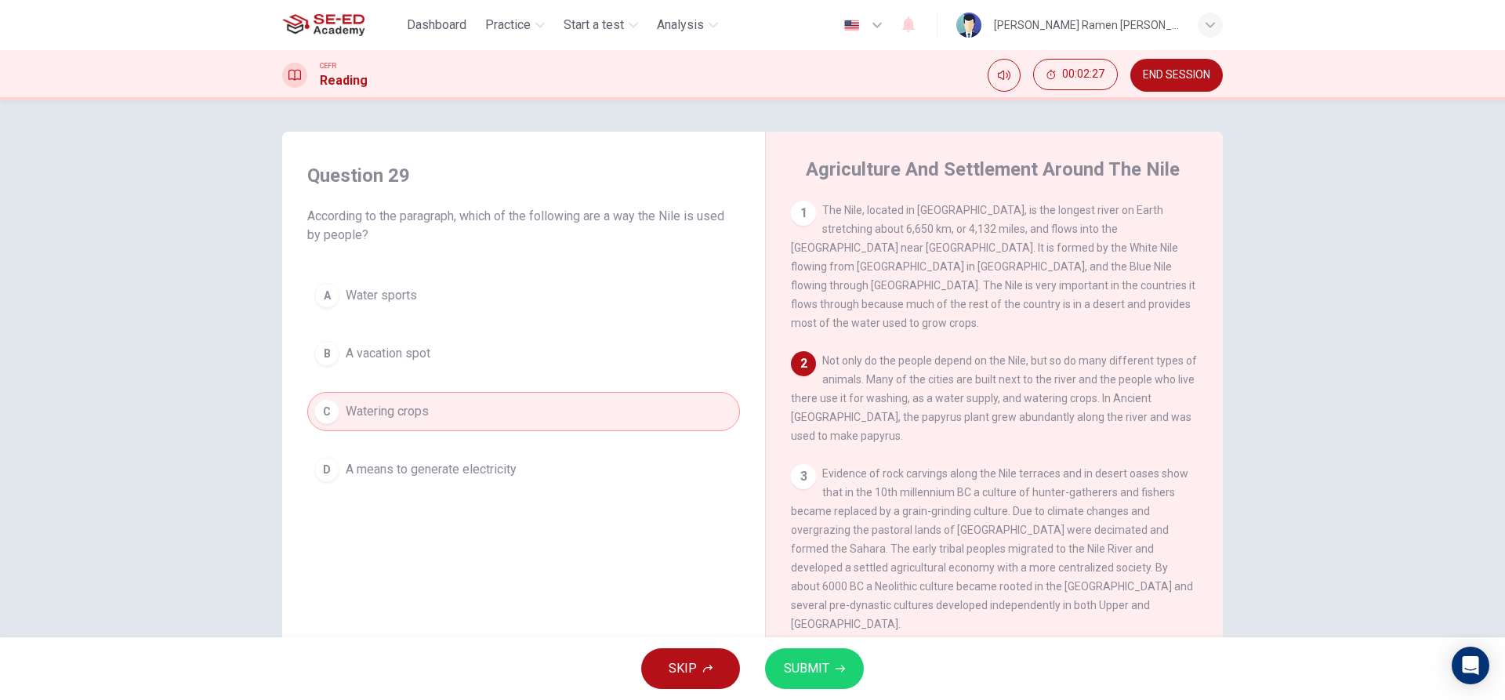
click at [509, 303] on button "A Water sports" at bounding box center [523, 295] width 433 height 39
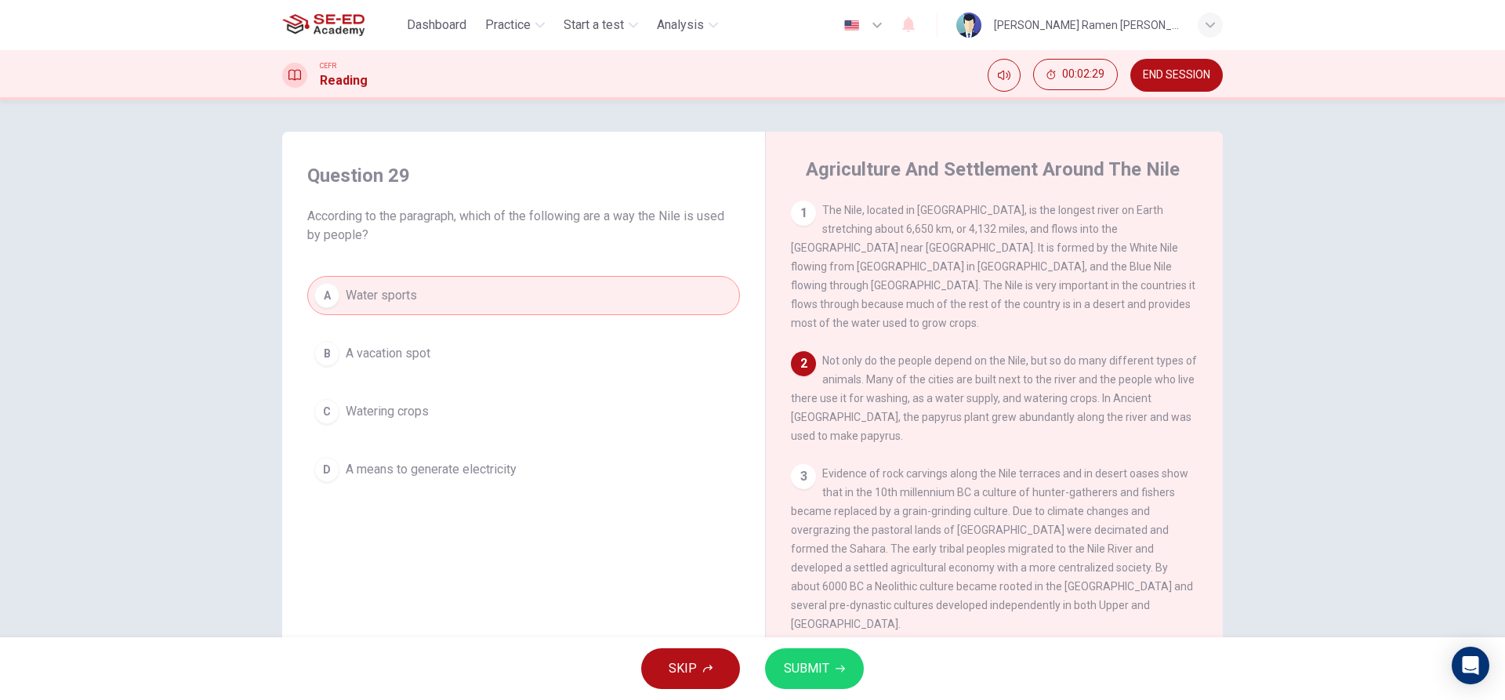
click at [491, 404] on button "C Watering crops" at bounding box center [523, 411] width 433 height 39
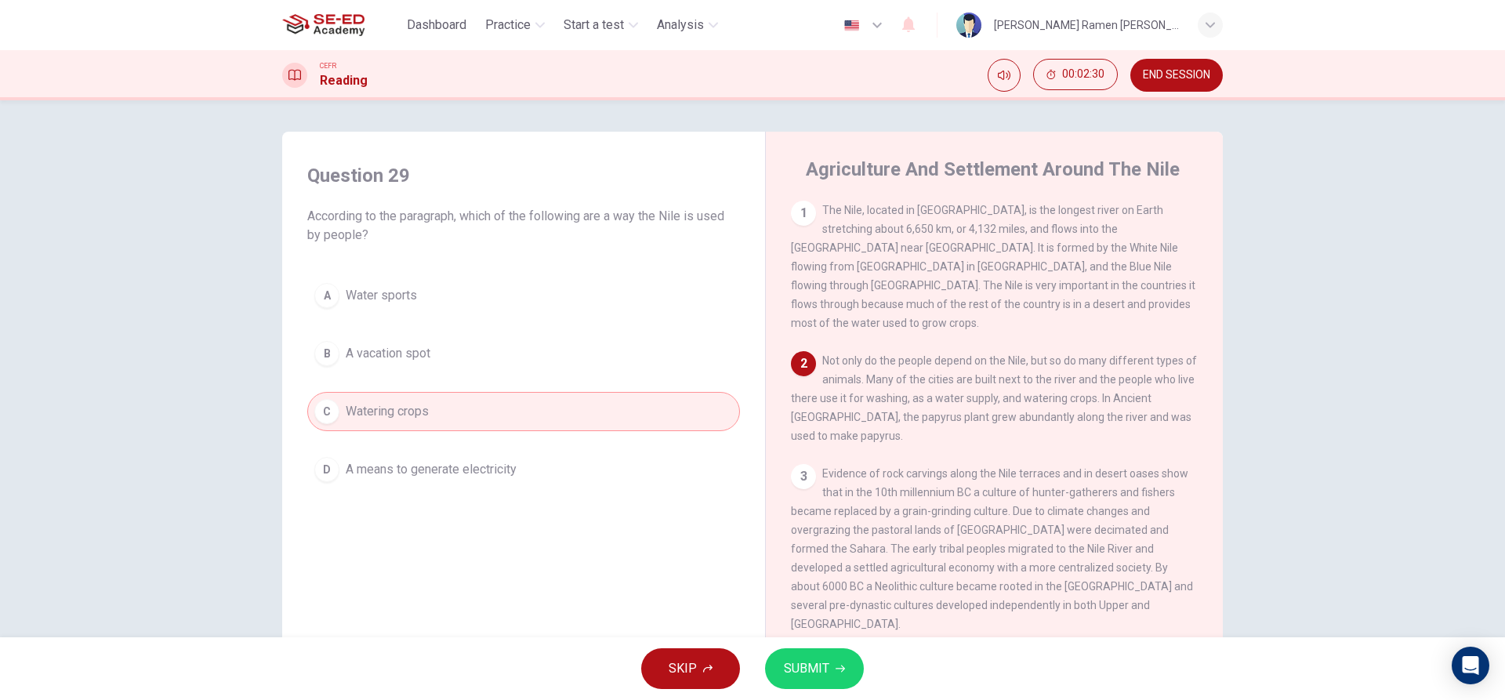
click at [808, 670] on span "SUBMIT" at bounding box center [806, 669] width 45 height 22
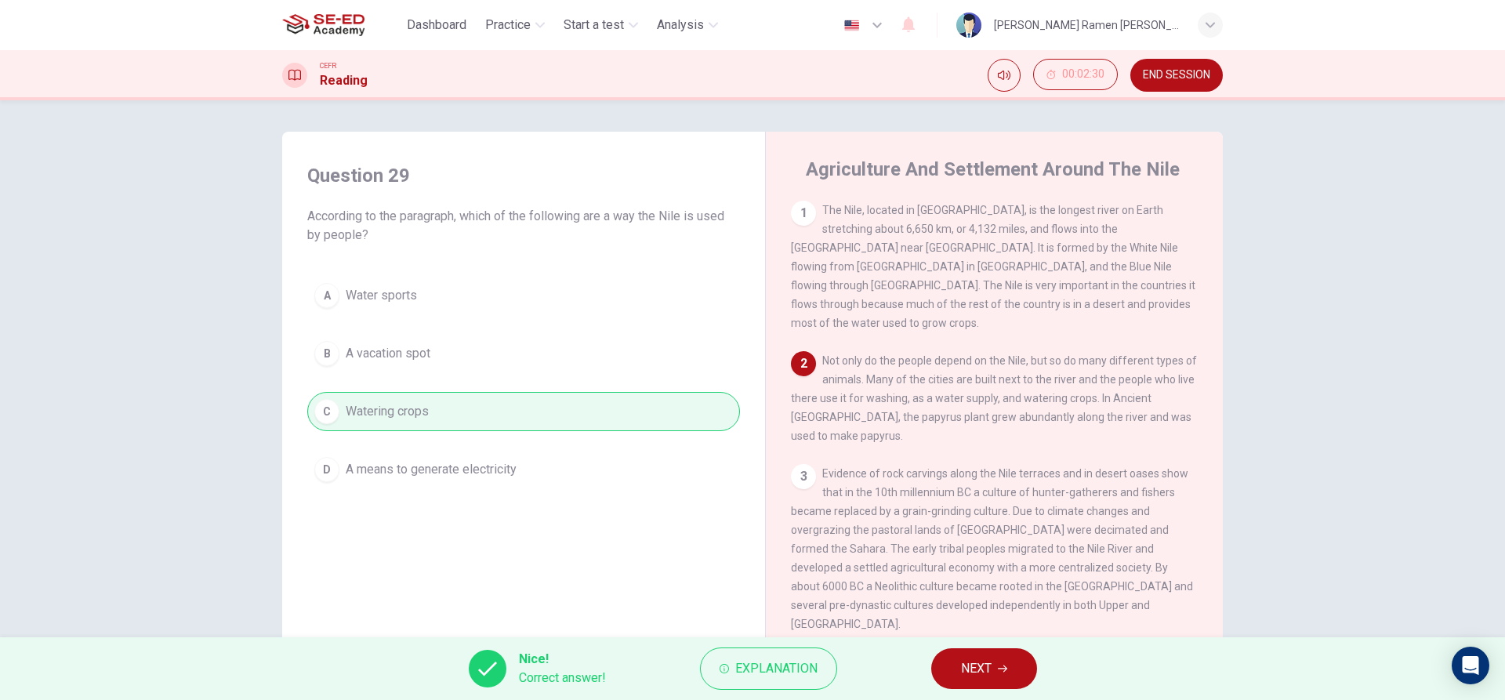
click at [961, 658] on span "NEXT" at bounding box center [976, 669] width 31 height 22
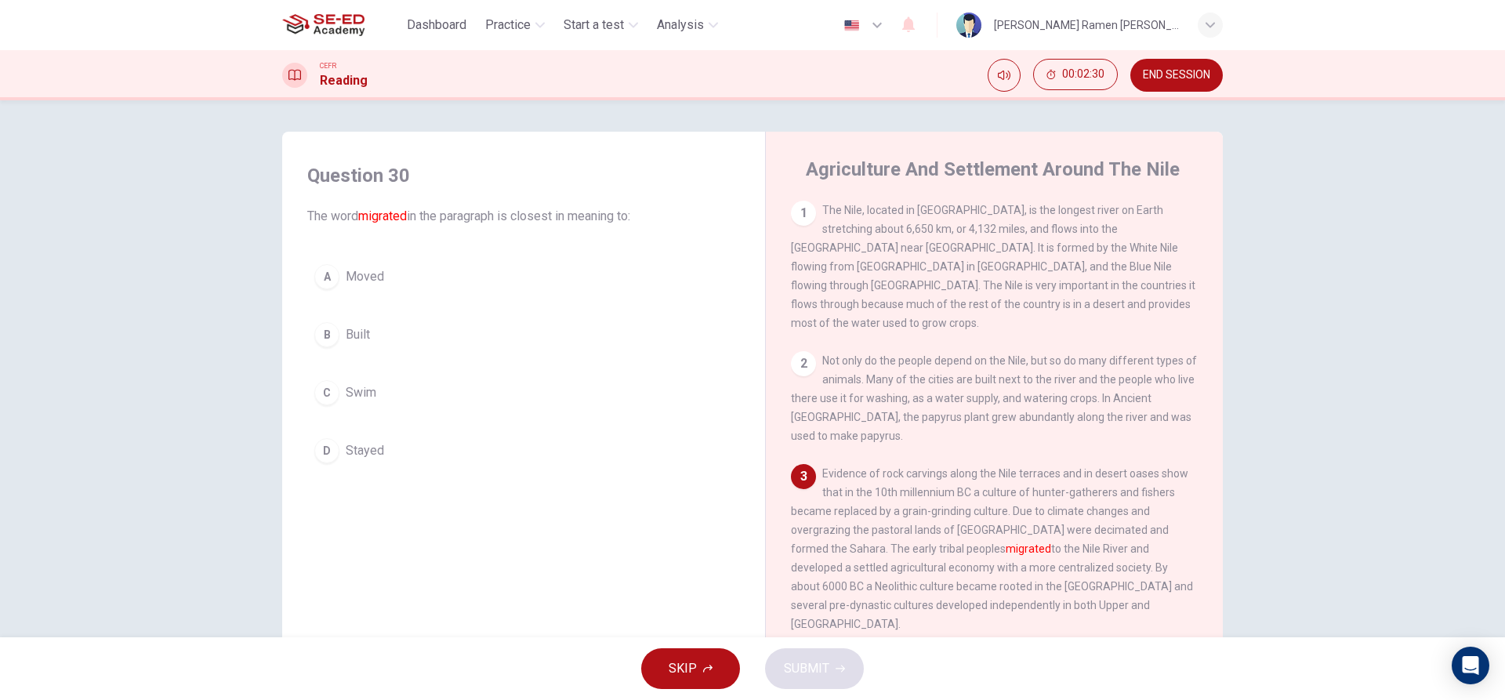
click at [399, 347] on button "B Built" at bounding box center [523, 334] width 433 height 39
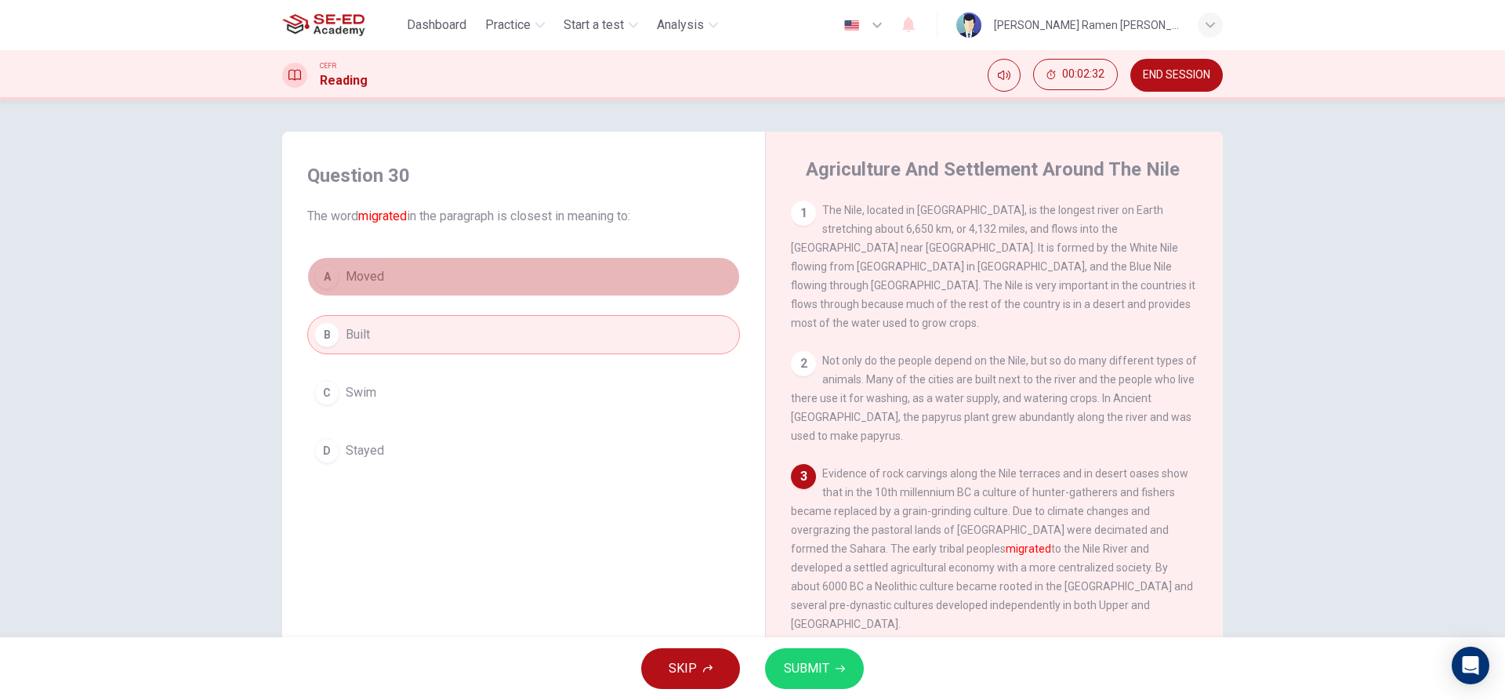
click at [463, 294] on button "A Moved" at bounding box center [523, 276] width 433 height 39
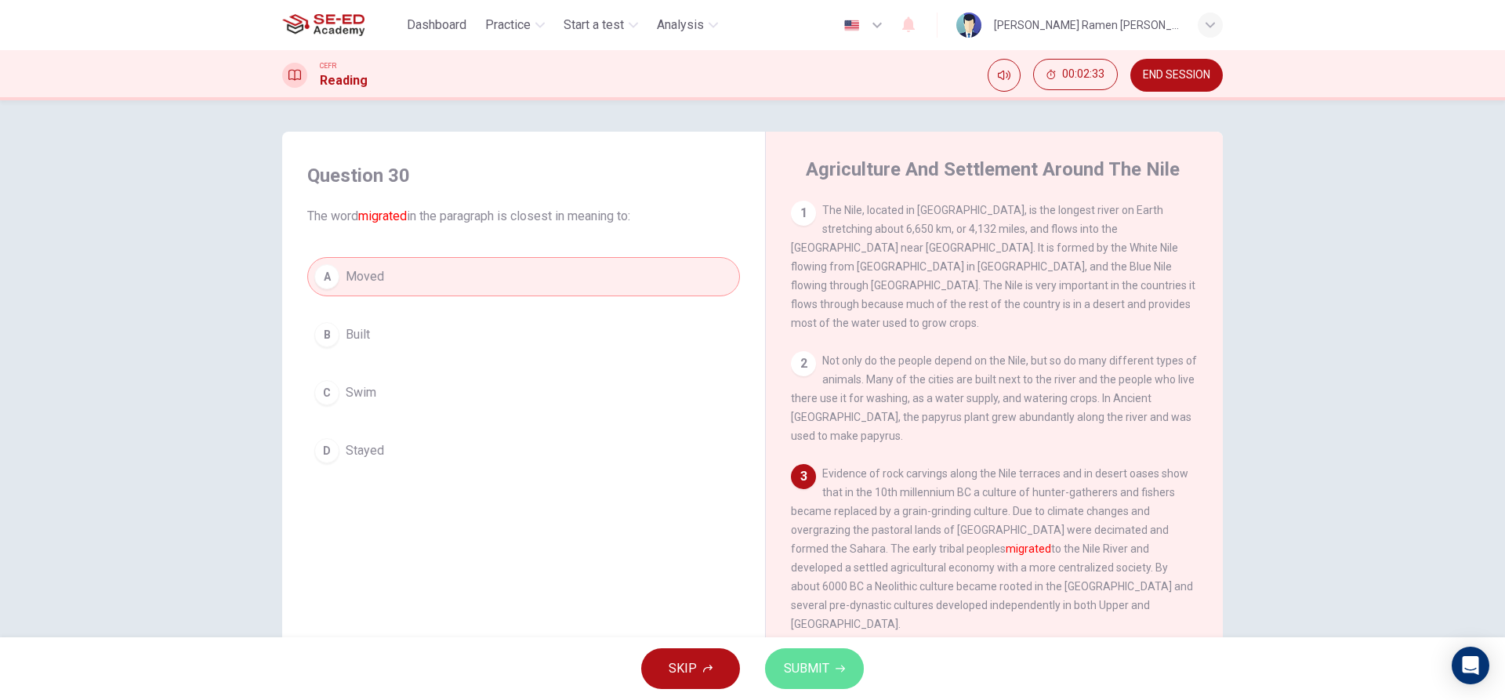
click at [838, 672] on icon "button" at bounding box center [839, 668] width 9 height 9
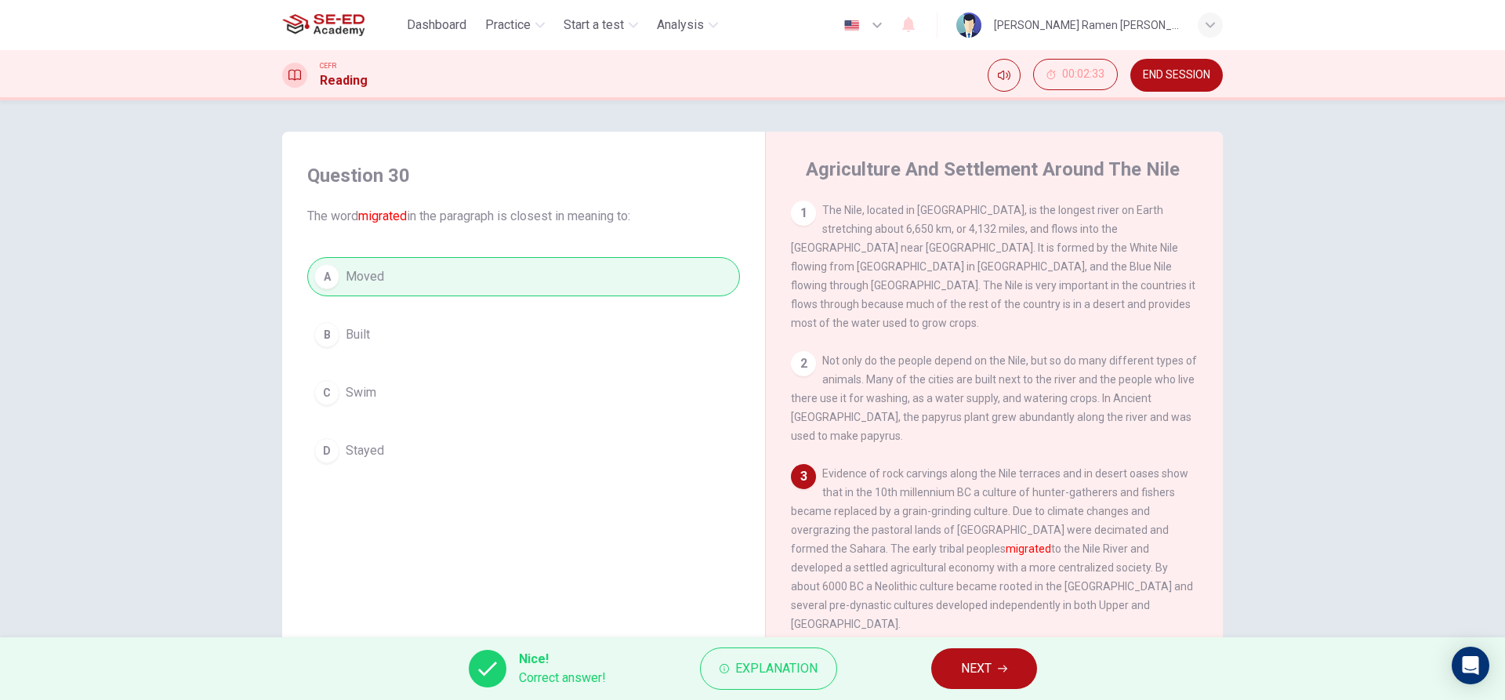
click at [944, 656] on button "NEXT" at bounding box center [984, 668] width 106 height 41
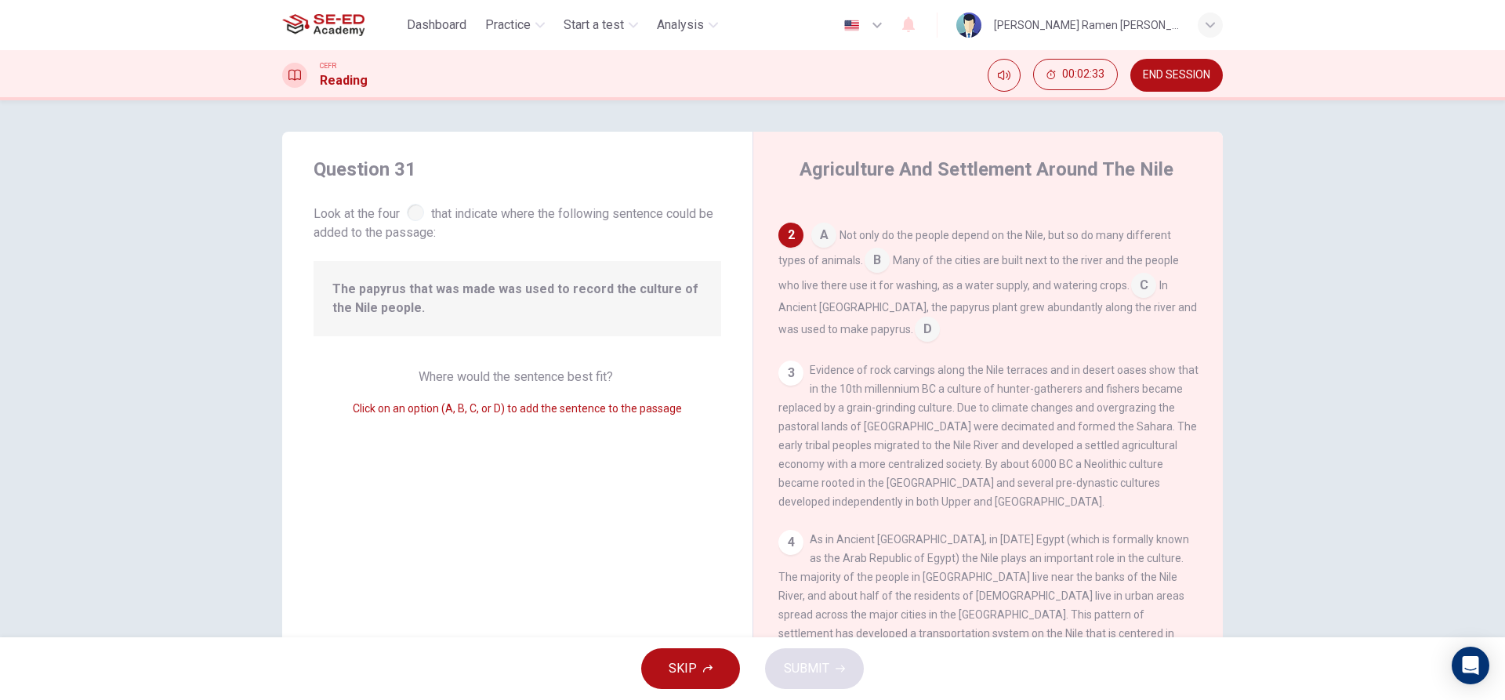
scroll to position [136, 0]
click at [1150, 266] on input at bounding box center [1143, 278] width 25 height 25
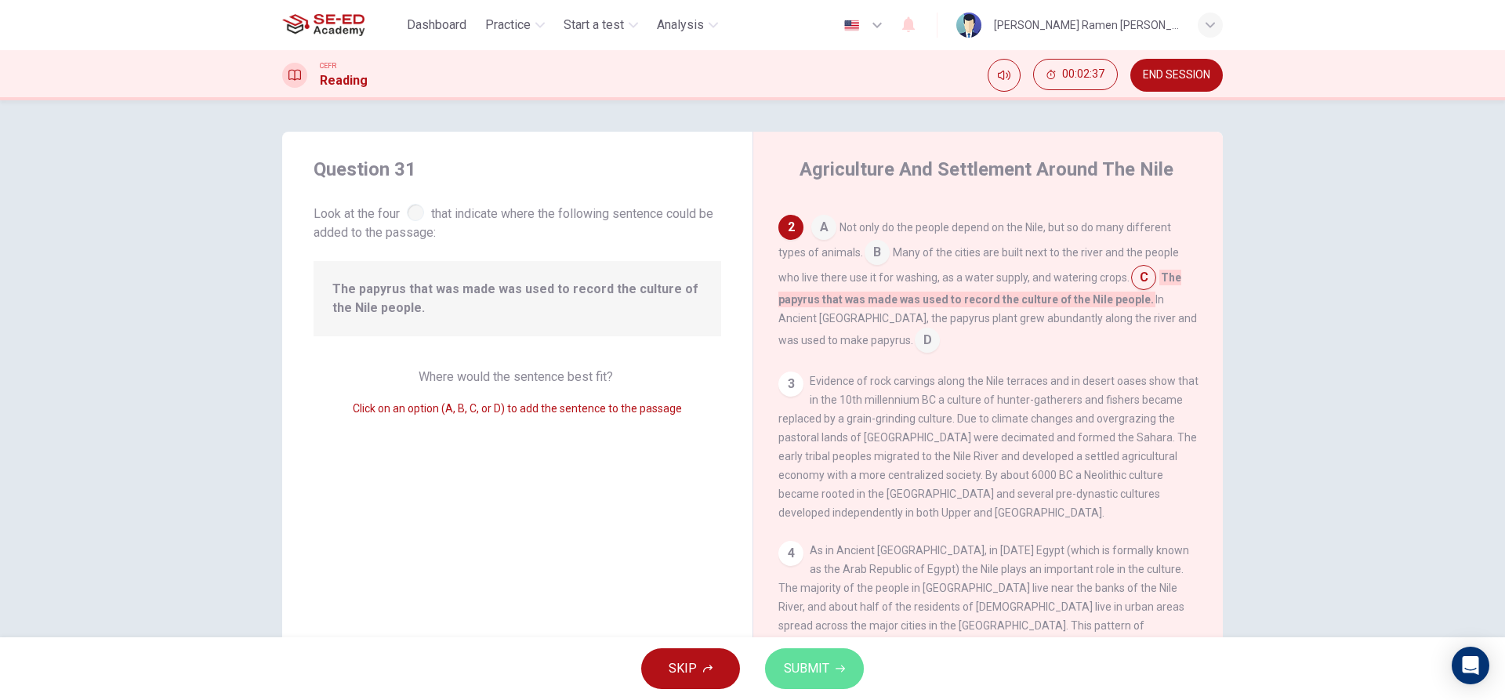
click at [814, 685] on button "SUBMIT" at bounding box center [814, 668] width 99 height 41
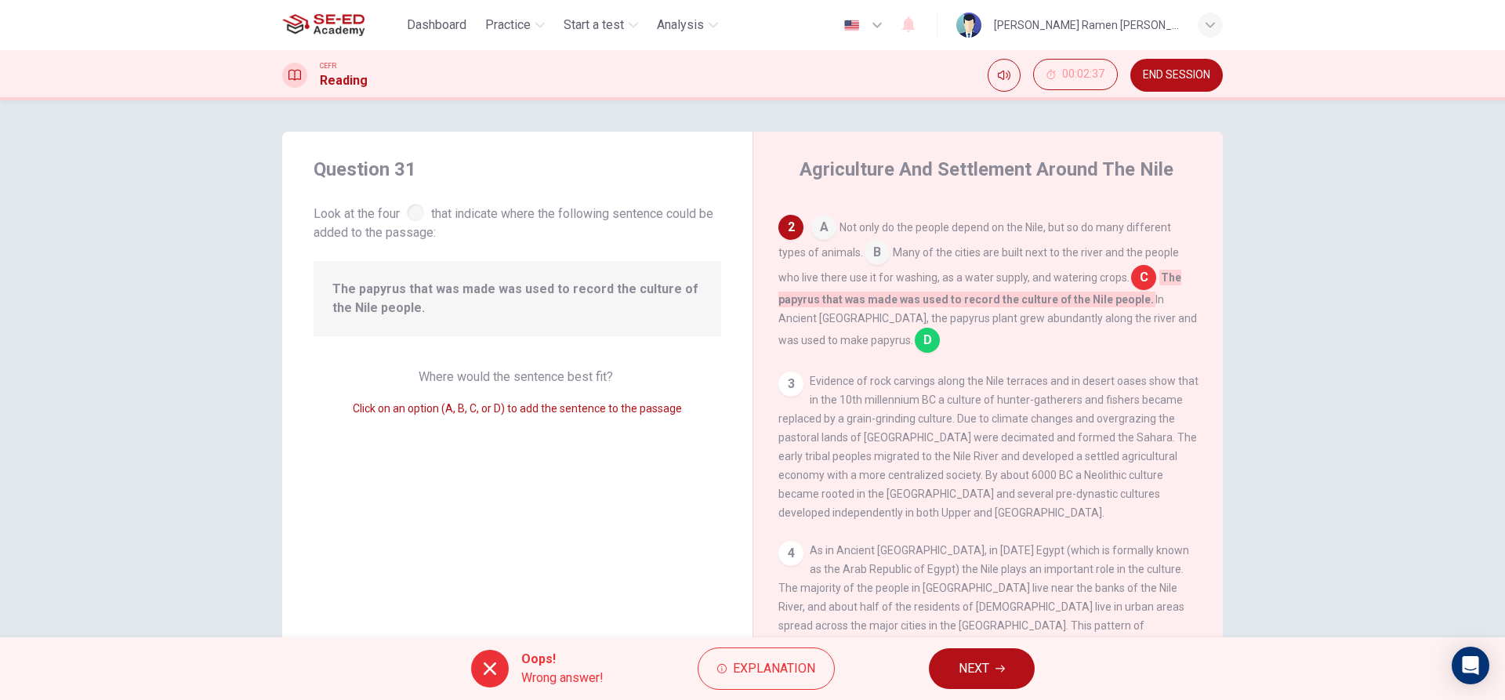
click at [1012, 656] on button "NEXT" at bounding box center [982, 668] width 106 height 41
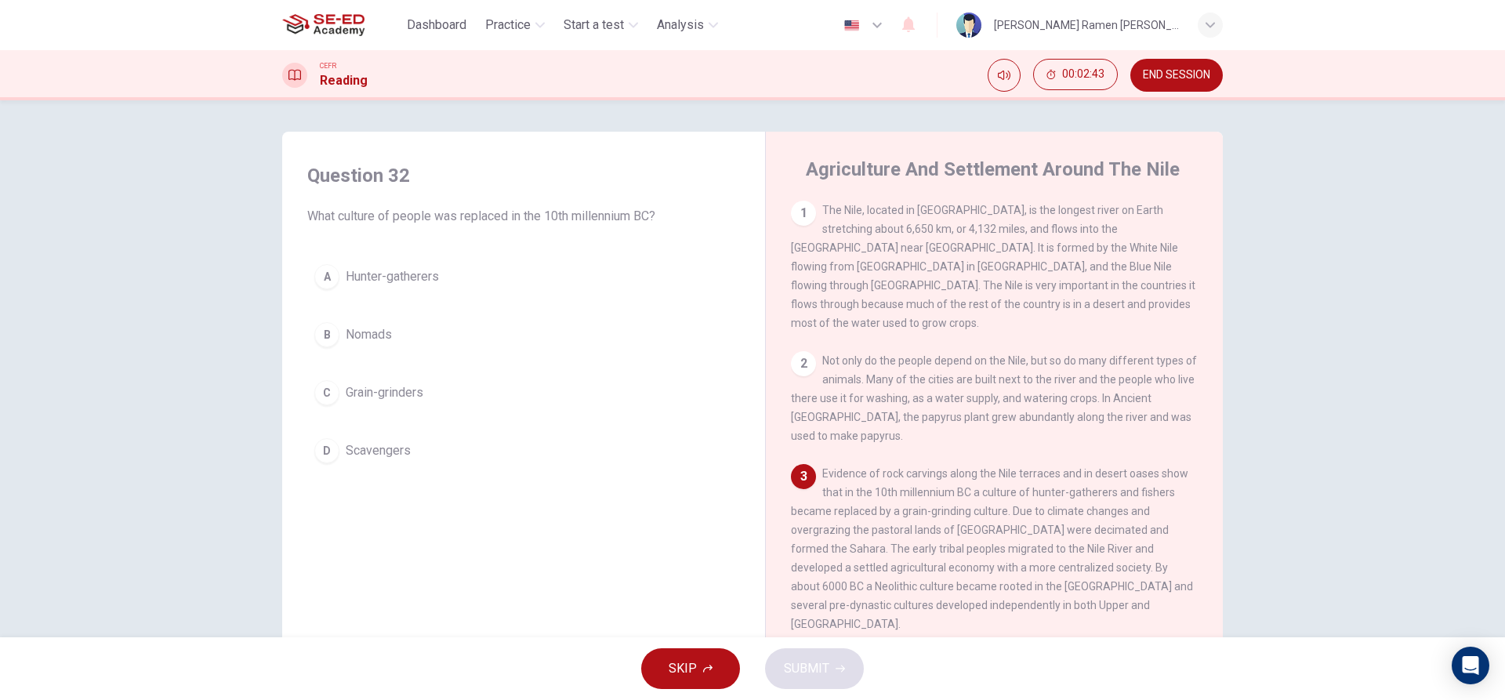
drag, startPoint x: 440, startPoint y: 27, endPoint x: 863, endPoint y: 92, distance: 428.1
click at [440, 27] on span "Dashboard" at bounding box center [437, 25] width 60 height 19
click at [428, 21] on span "Dashboard" at bounding box center [437, 25] width 60 height 19
click at [1147, 72] on span "END SESSION" at bounding box center [1176, 75] width 67 height 13
